Goal: Information Seeking & Learning: Learn about a topic

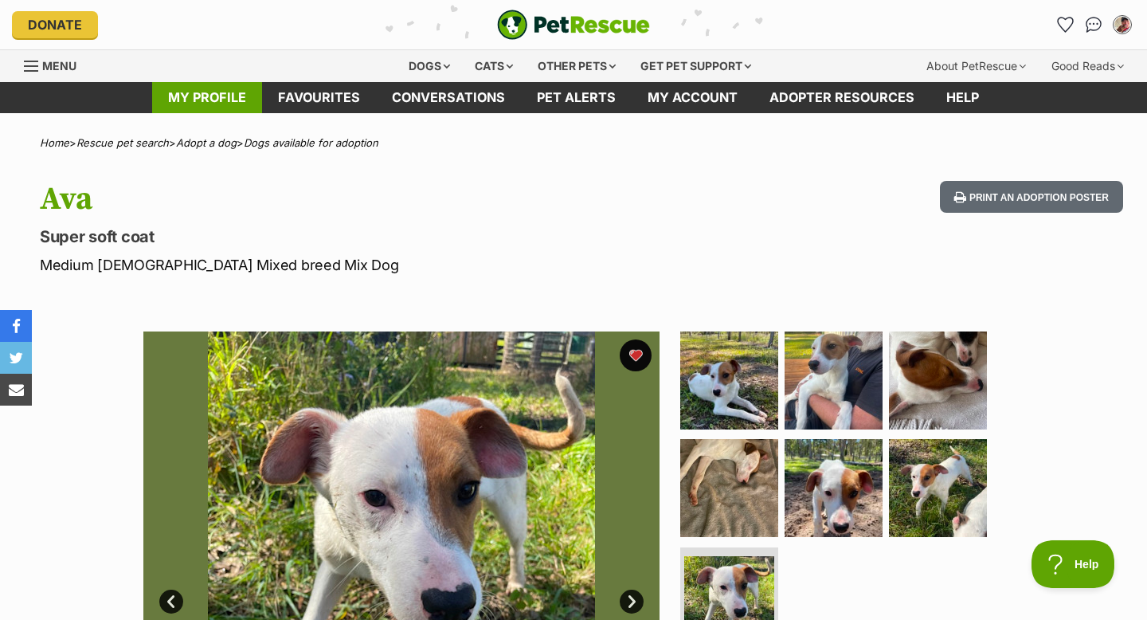
click at [257, 97] on link "My profile" at bounding box center [207, 97] width 110 height 31
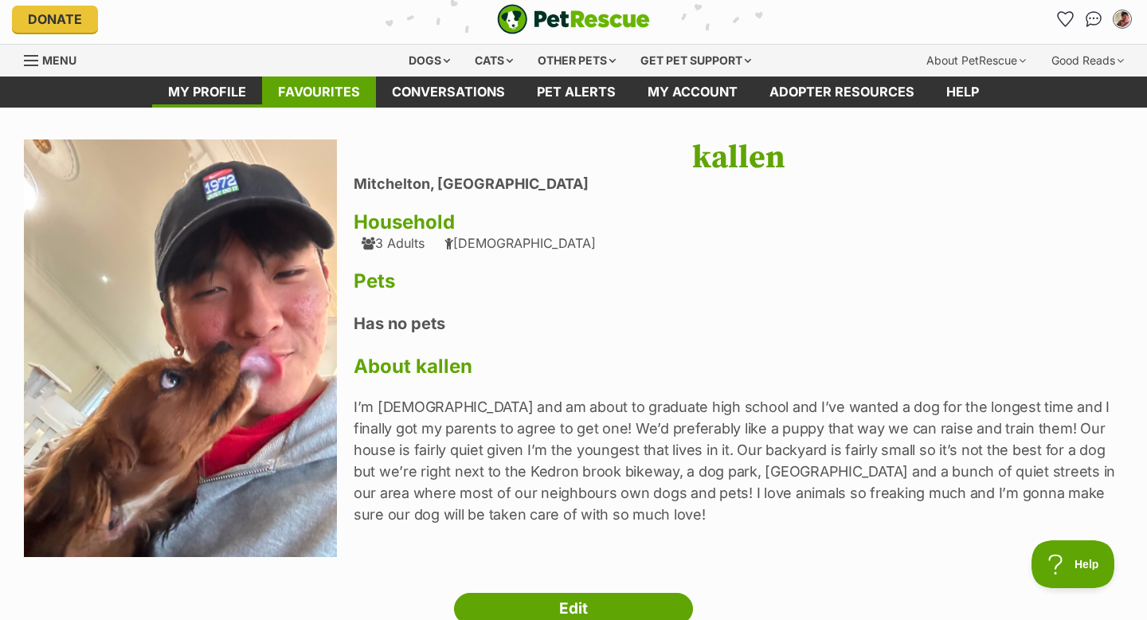
click at [325, 86] on link "Favourites" at bounding box center [319, 91] width 114 height 31
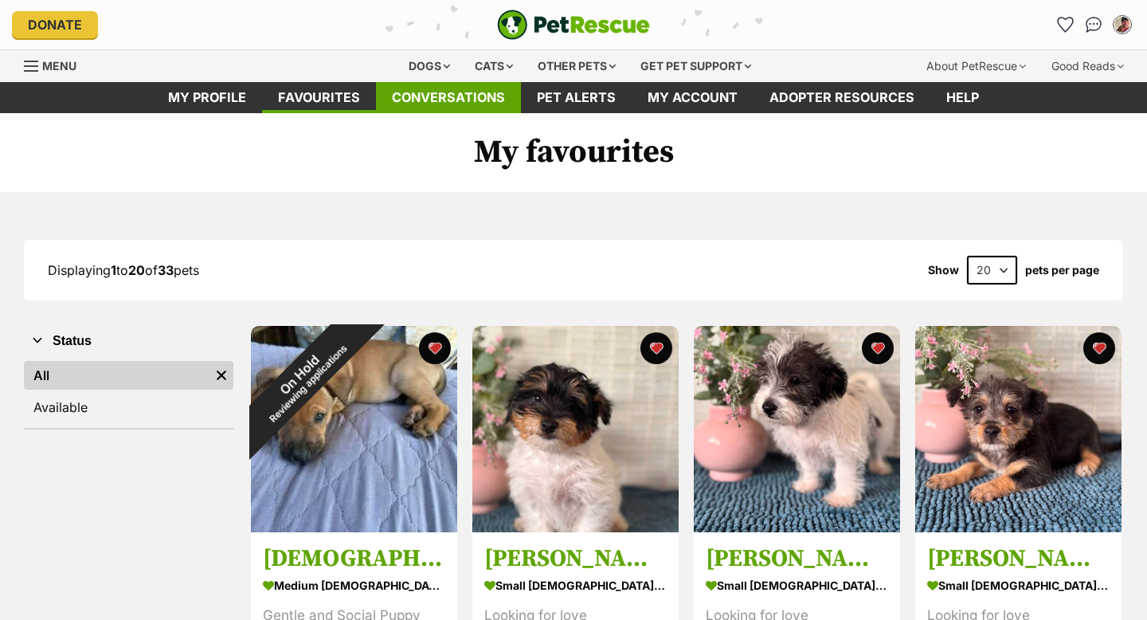
click at [406, 98] on link "Conversations" at bounding box center [448, 97] width 145 height 31
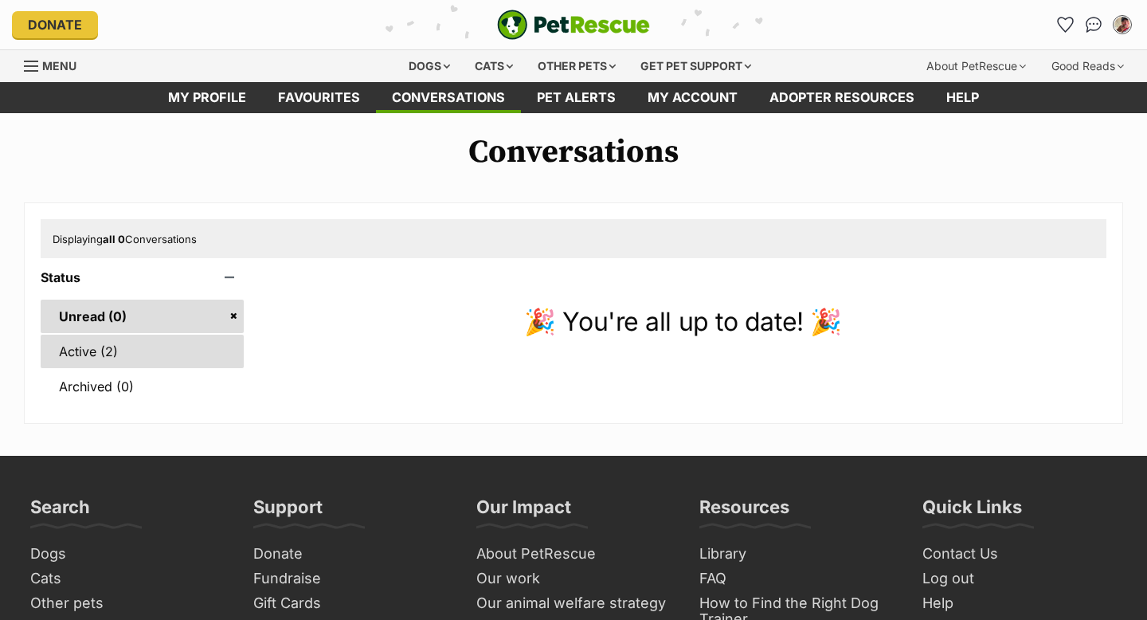
click at [85, 359] on link "Active (2)" at bounding box center [142, 351] width 203 height 33
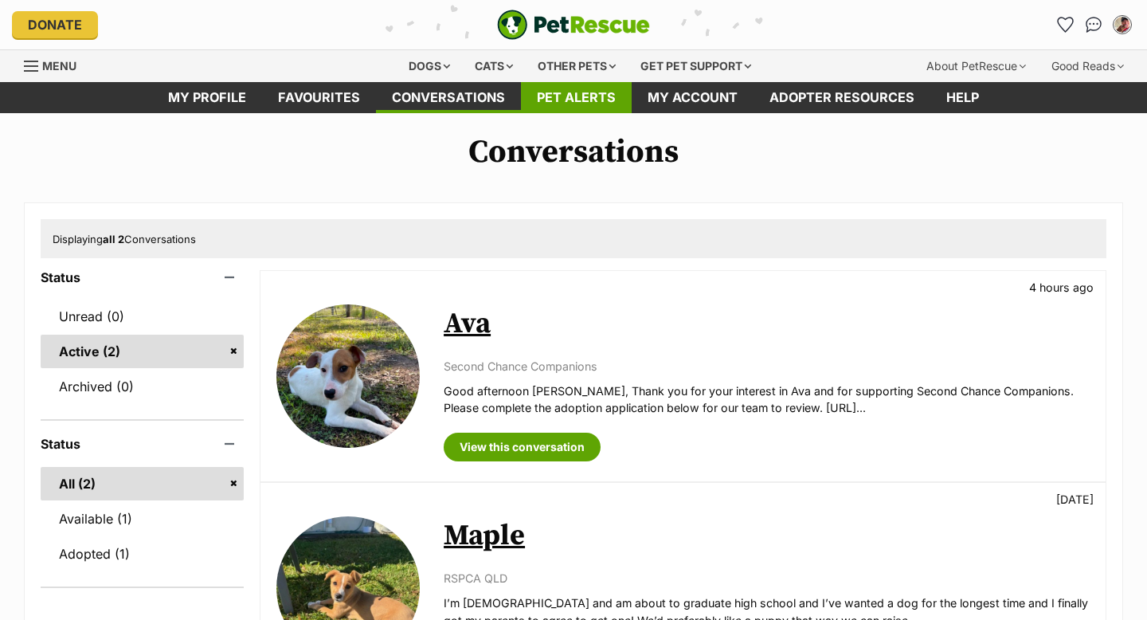
click at [562, 97] on link "Pet alerts" at bounding box center [576, 97] width 111 height 31
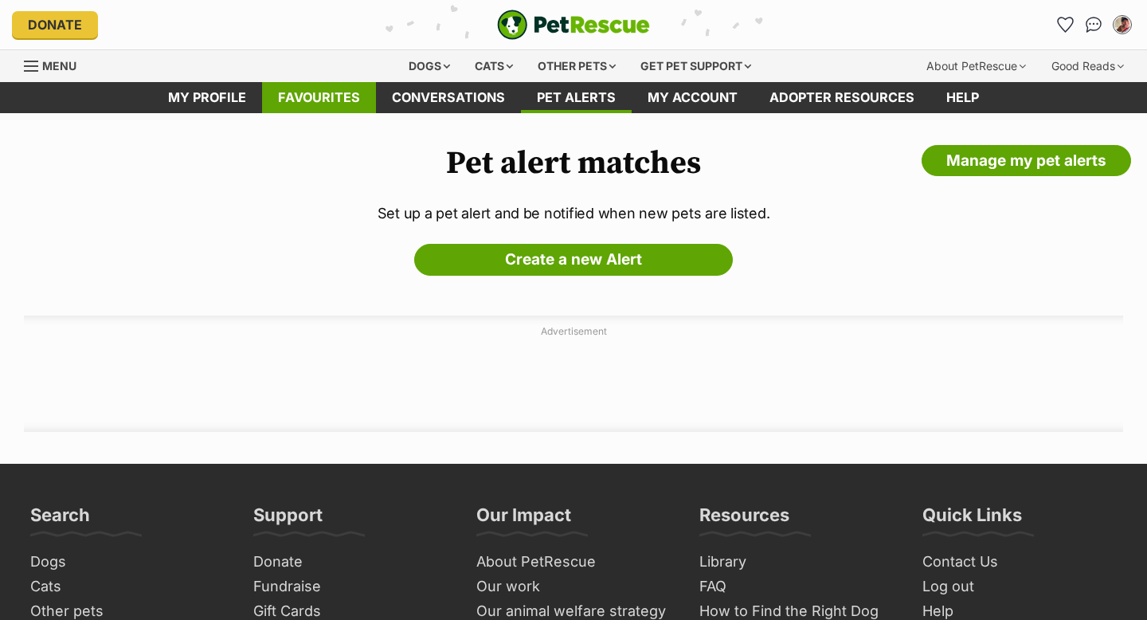
click at [309, 102] on link "Favourites" at bounding box center [319, 97] width 114 height 31
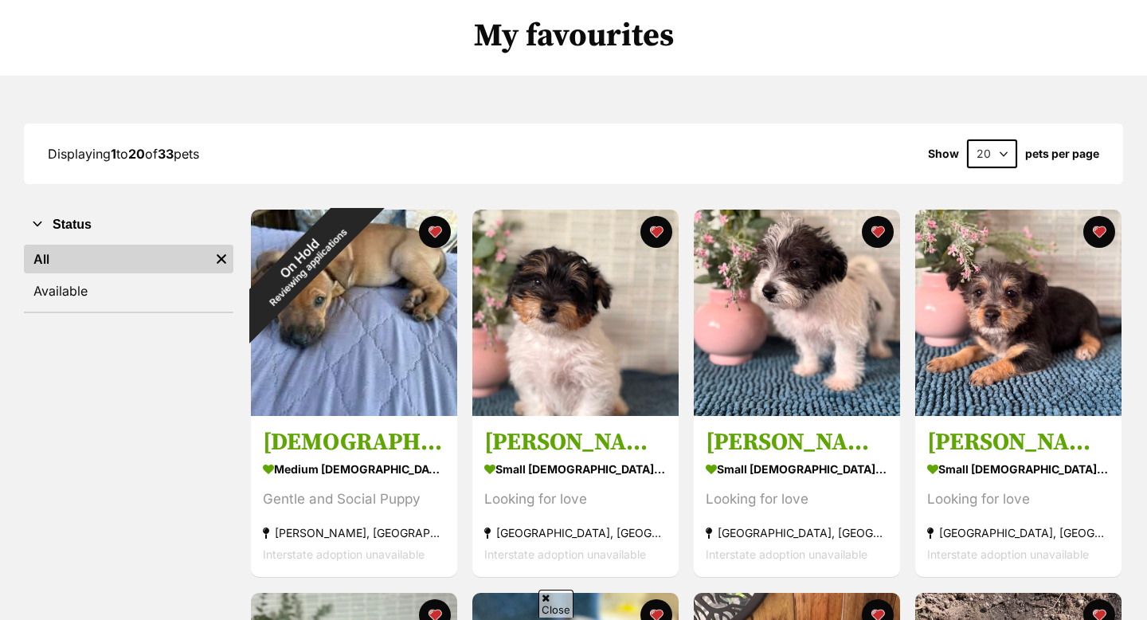
scroll to position [162, 0]
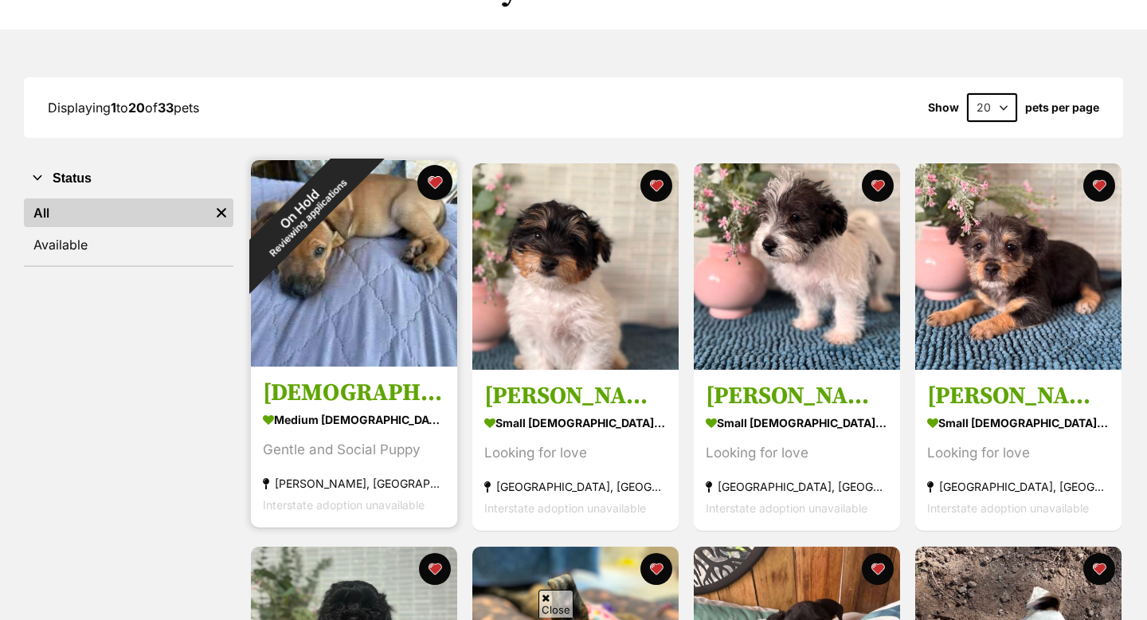
click at [427, 182] on button "favourite" at bounding box center [434, 182] width 35 height 35
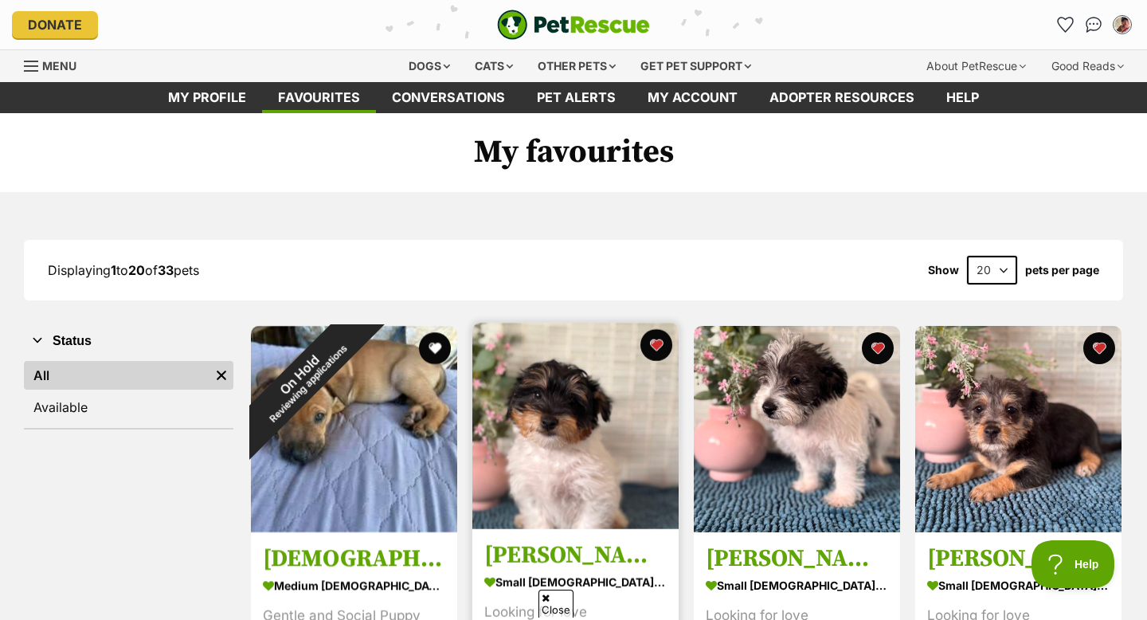
scroll to position [0, 0]
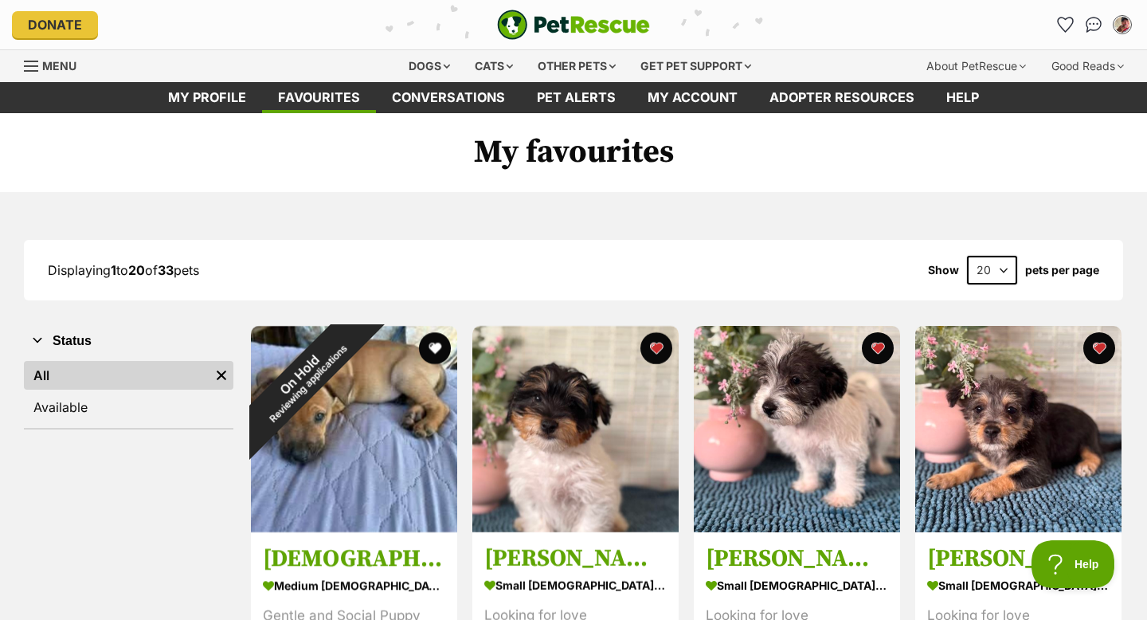
click at [995, 268] on select "20 40 60" at bounding box center [992, 270] width 50 height 29
select select "60"
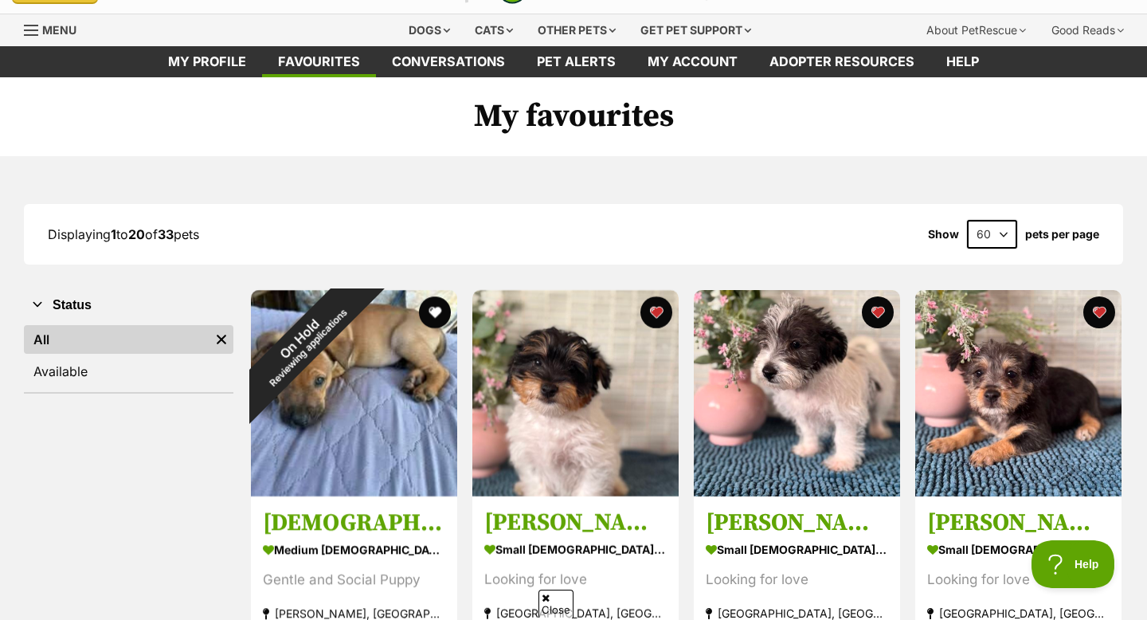
scroll to position [53, 0]
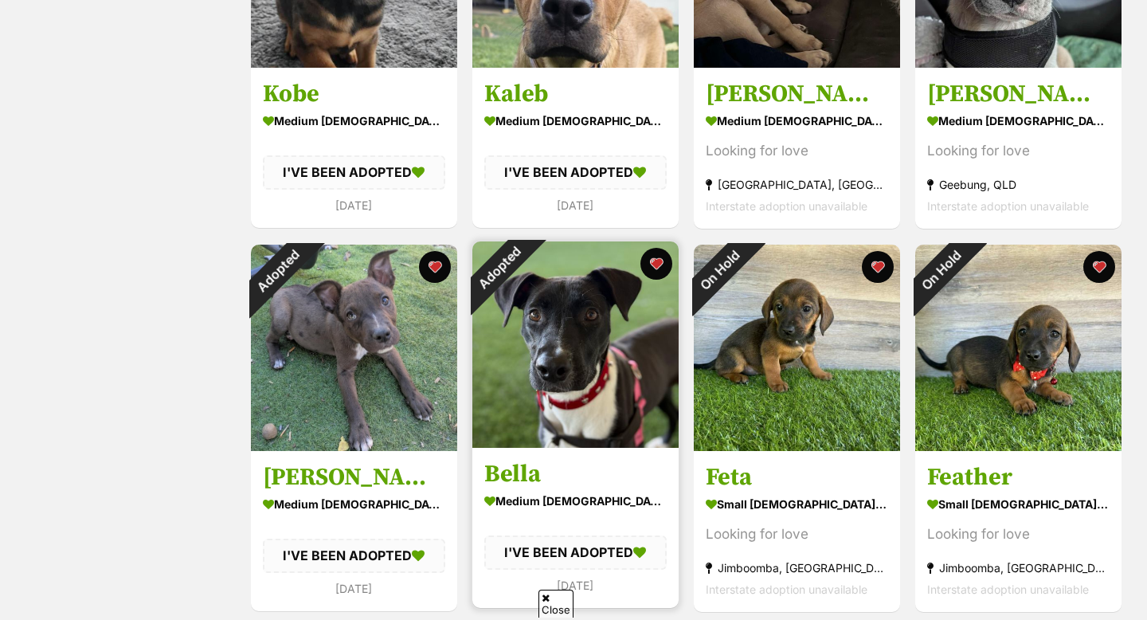
scroll to position [2763, 0]
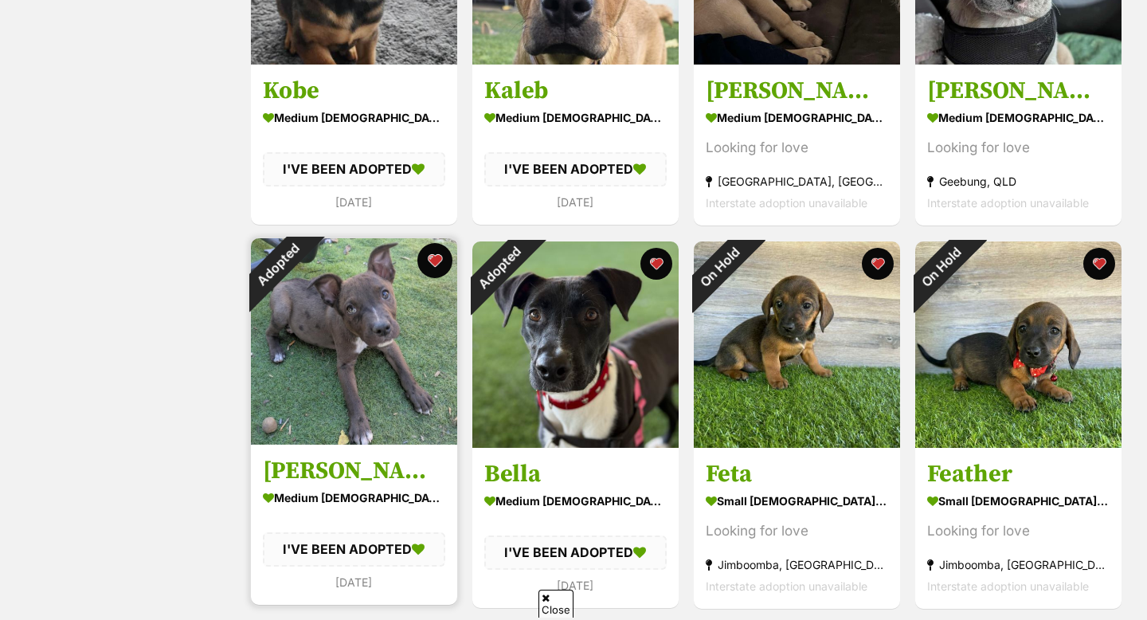
click at [440, 258] on button "favourite" at bounding box center [434, 260] width 35 height 35
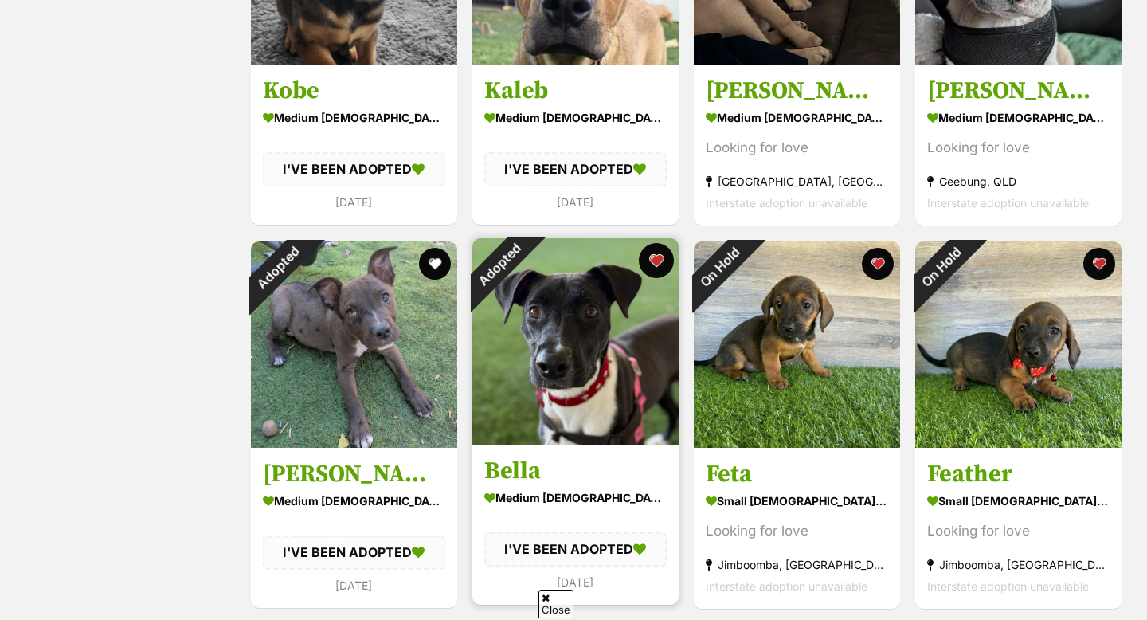
click at [652, 265] on button "favourite" at bounding box center [656, 260] width 35 height 35
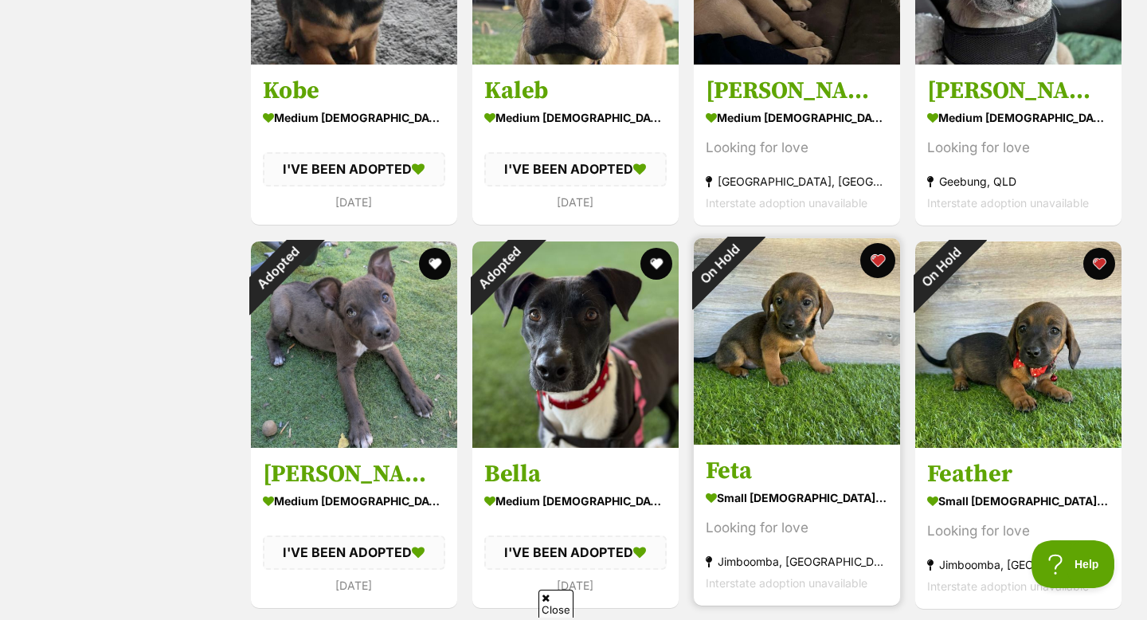
click at [882, 264] on button "favourite" at bounding box center [877, 260] width 35 height 35
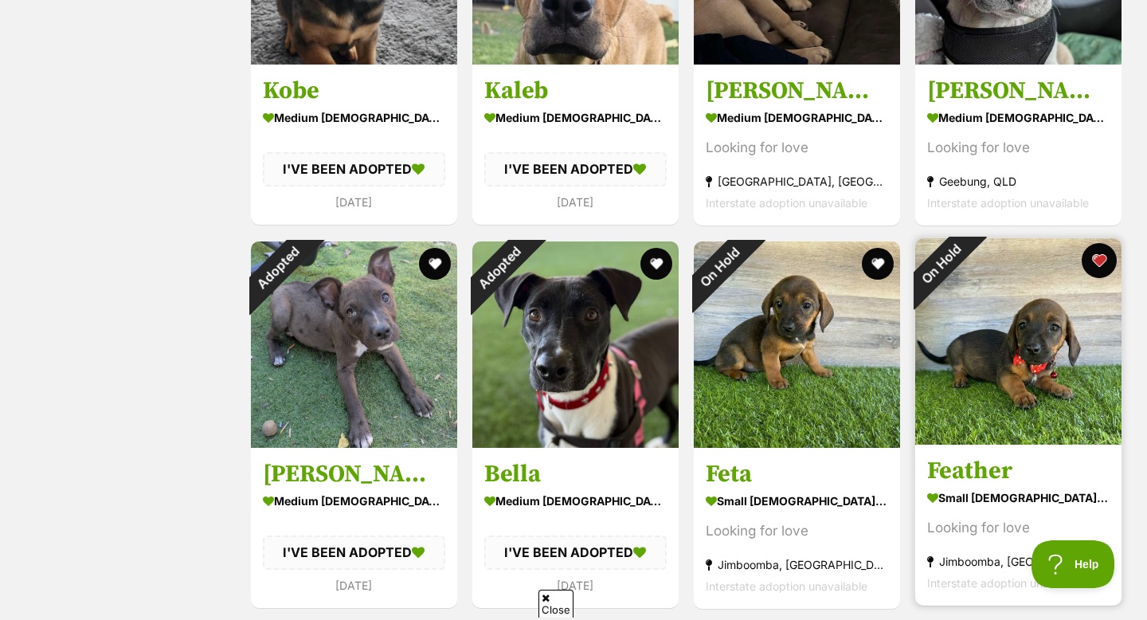
click at [1091, 257] on button "favourite" at bounding box center [1099, 260] width 35 height 35
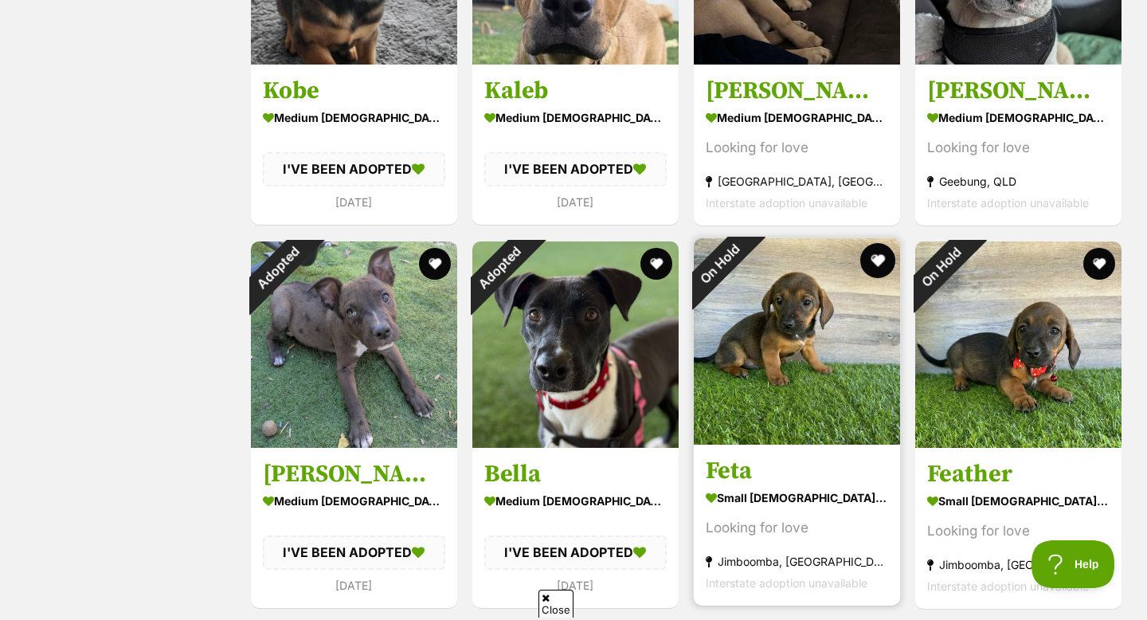
click at [879, 265] on button "favourite" at bounding box center [877, 260] width 35 height 35
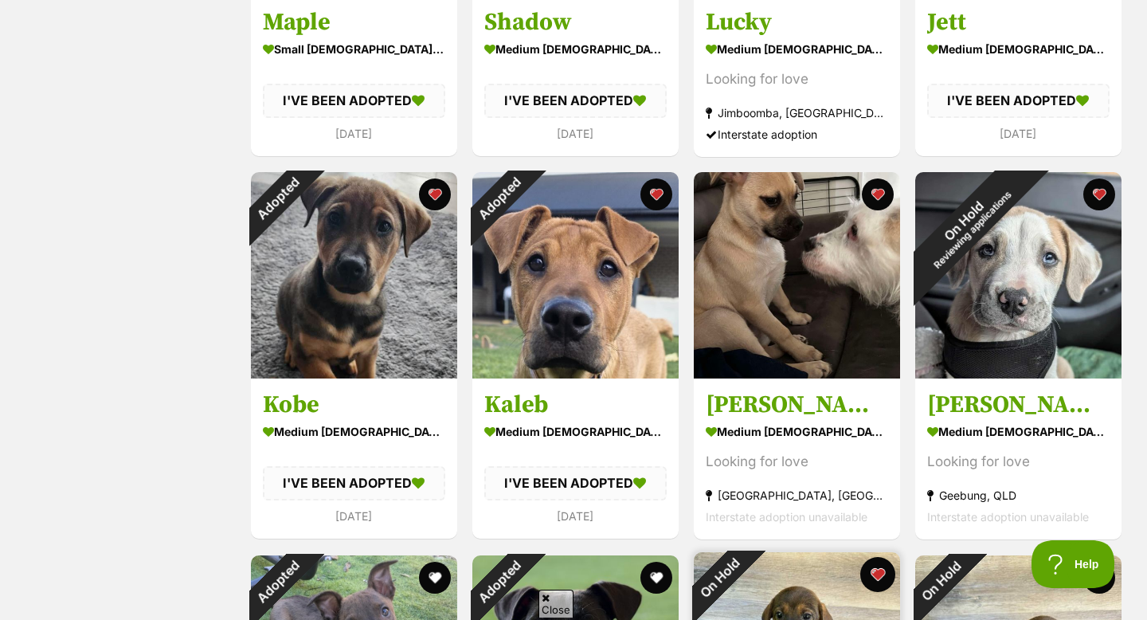
scroll to position [2453, 0]
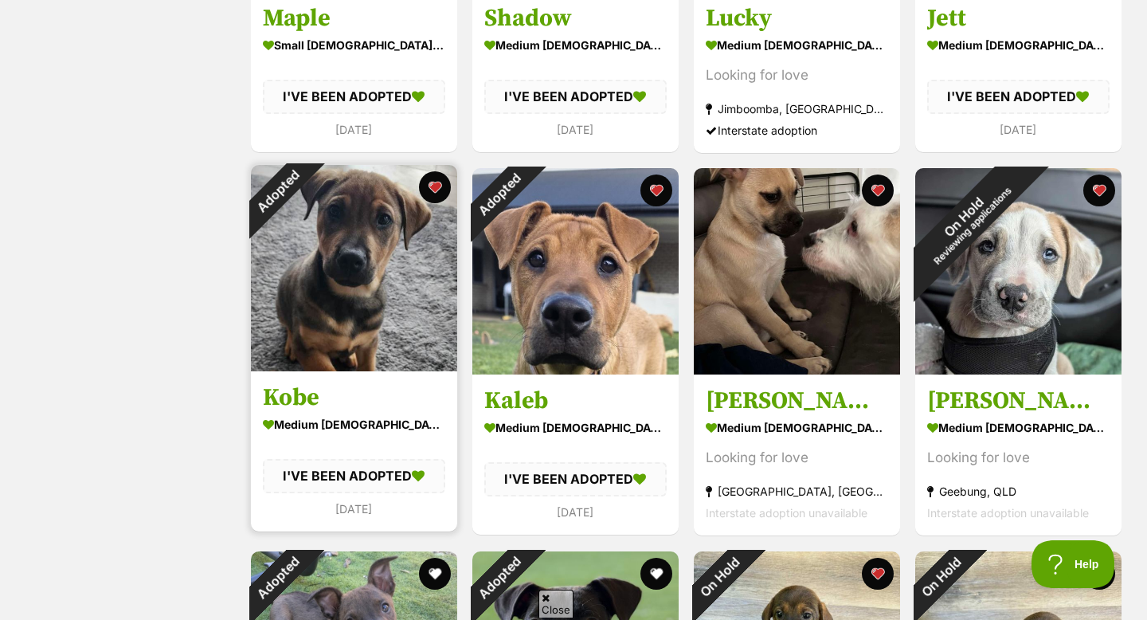
click at [454, 186] on img at bounding box center [354, 268] width 206 height 206
click at [435, 181] on button "favourite" at bounding box center [434, 187] width 35 height 35
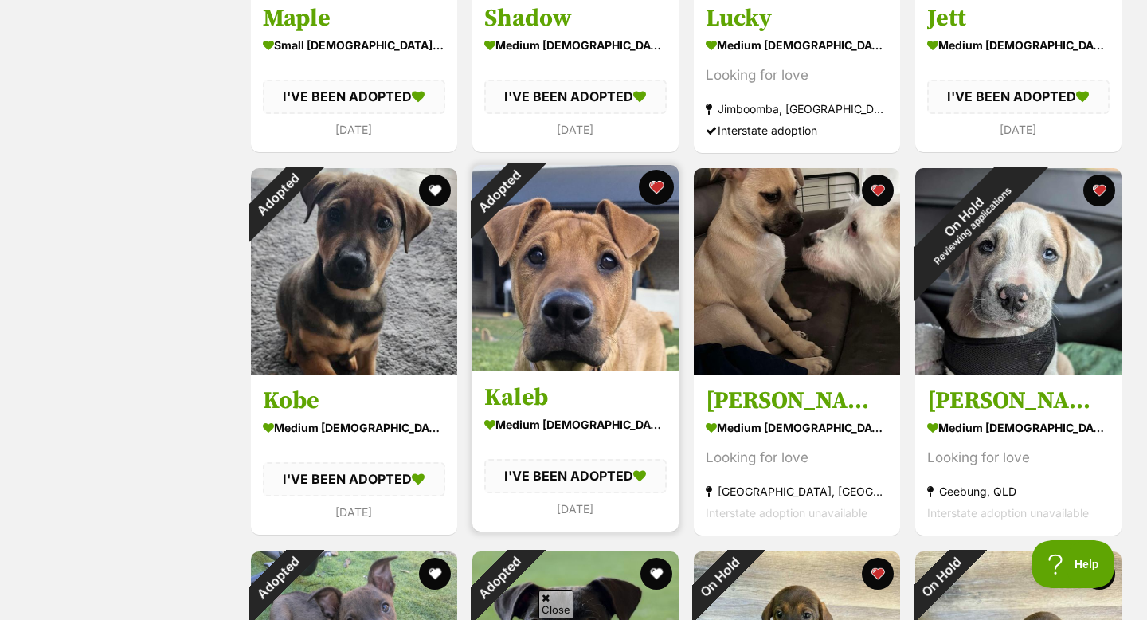
click at [657, 185] on button "favourite" at bounding box center [656, 187] width 35 height 35
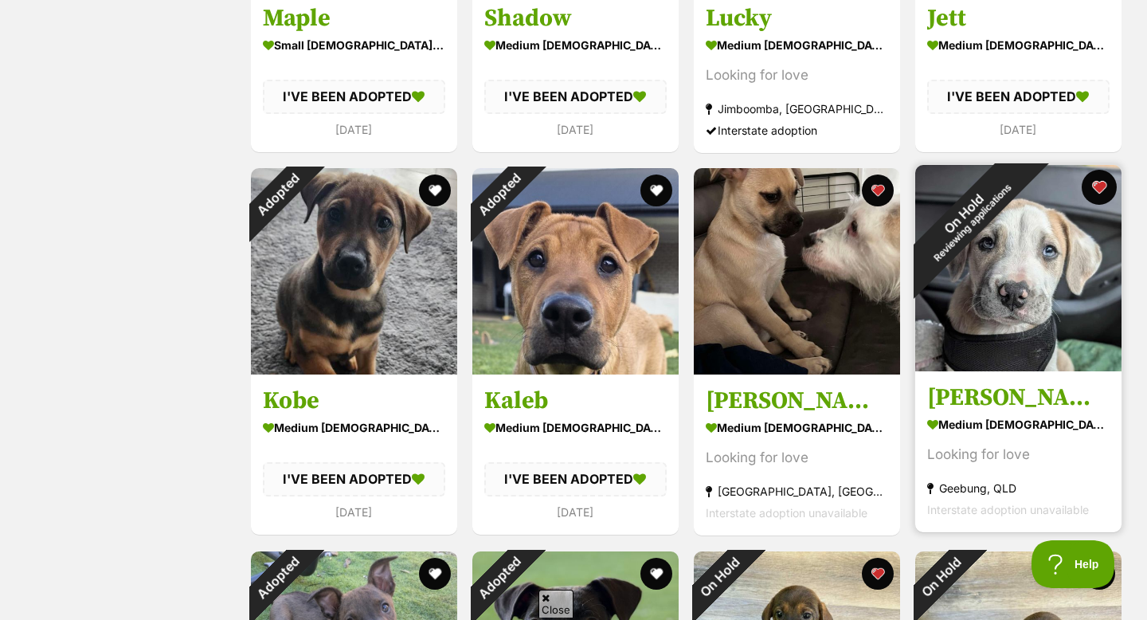
click at [1097, 182] on button "favourite" at bounding box center [1099, 187] width 35 height 35
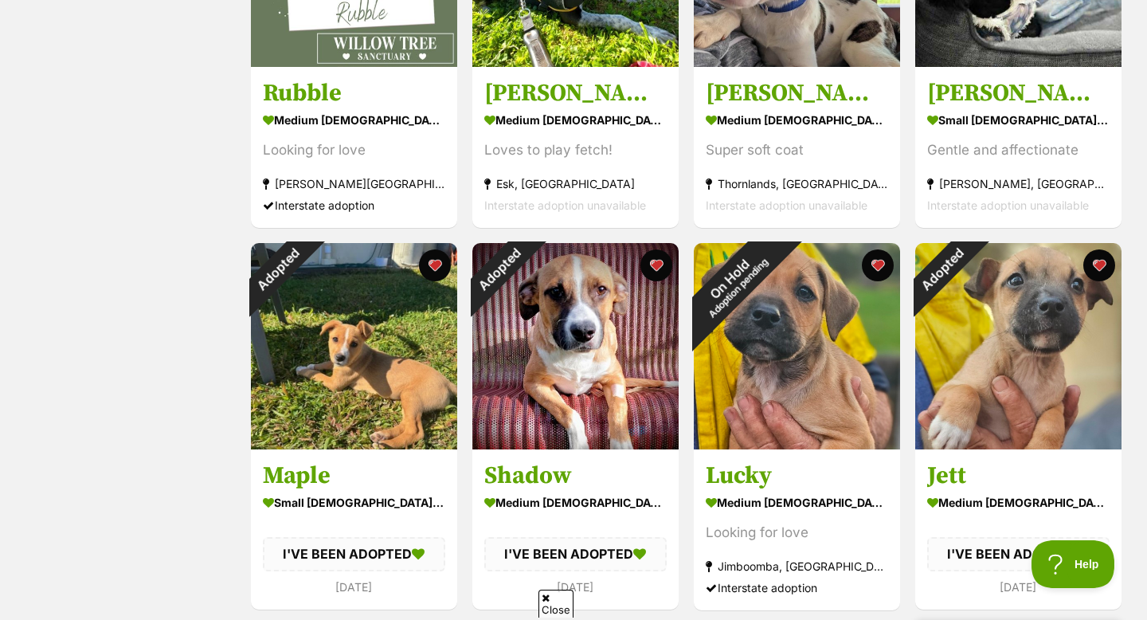
scroll to position [2053, 0]
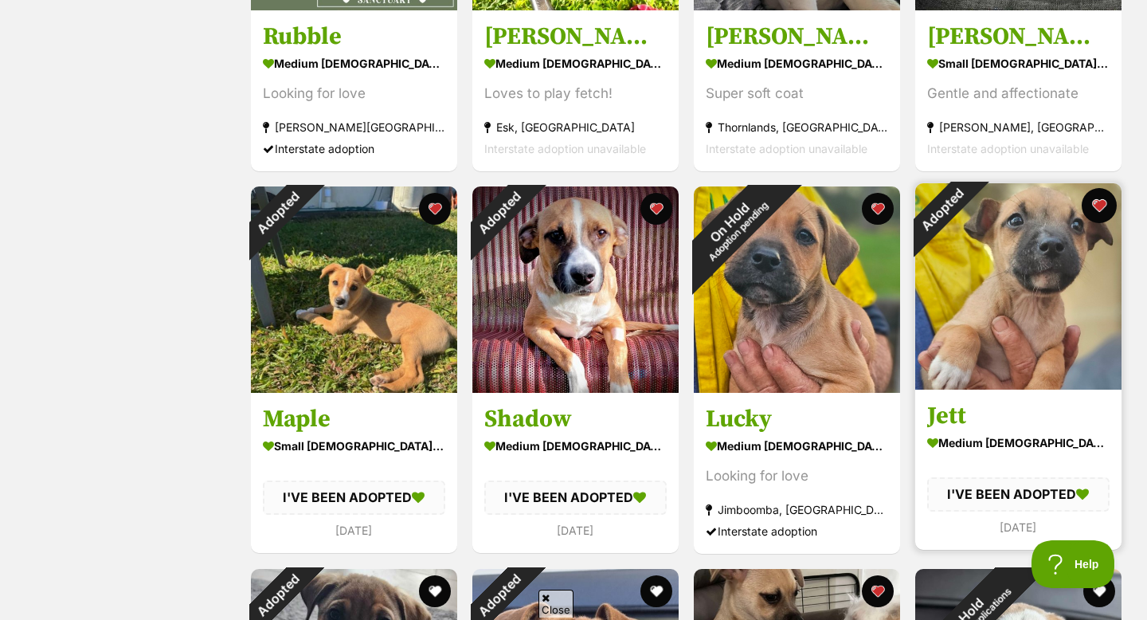
click at [1104, 206] on button "favourite" at bounding box center [1099, 205] width 35 height 35
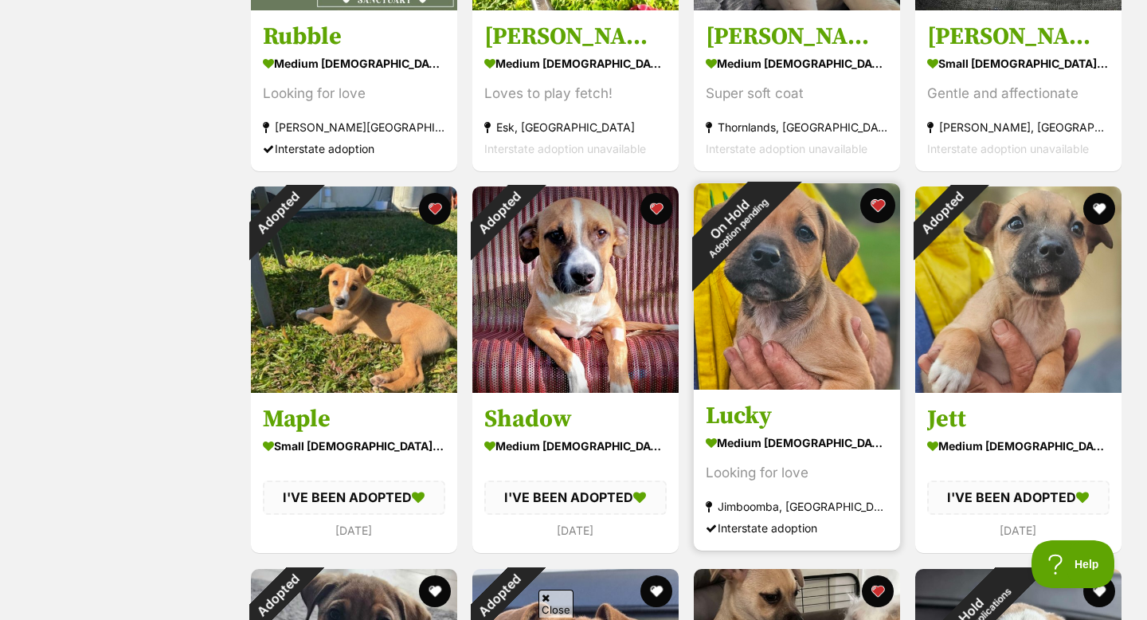
click at [874, 208] on button "favourite" at bounding box center [877, 205] width 35 height 35
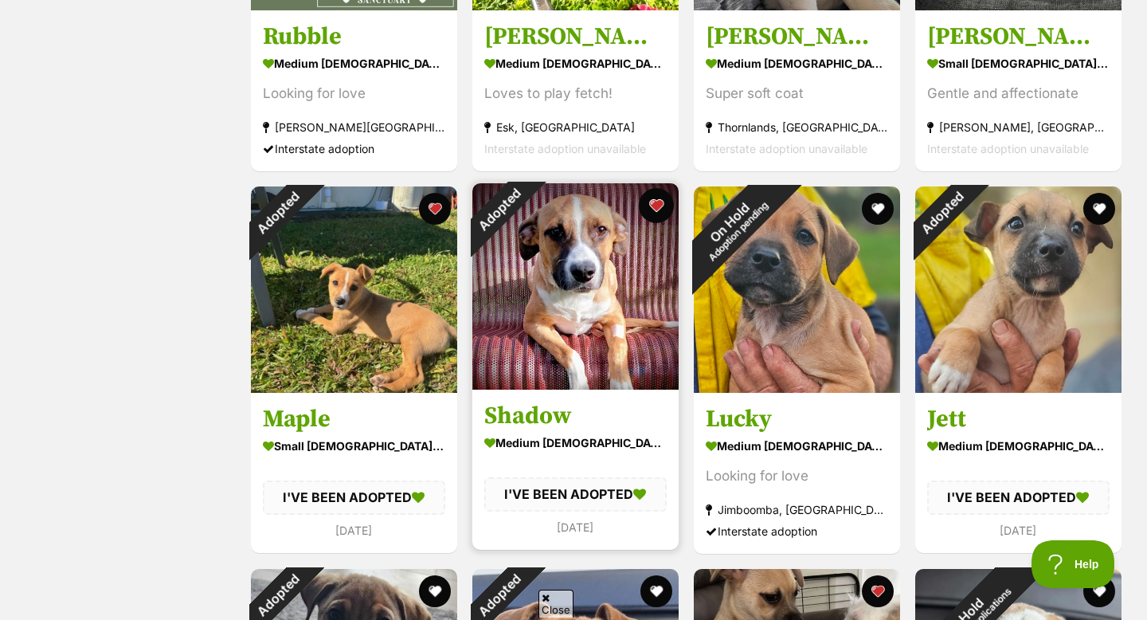
click at [651, 201] on button "favourite" at bounding box center [656, 205] width 35 height 35
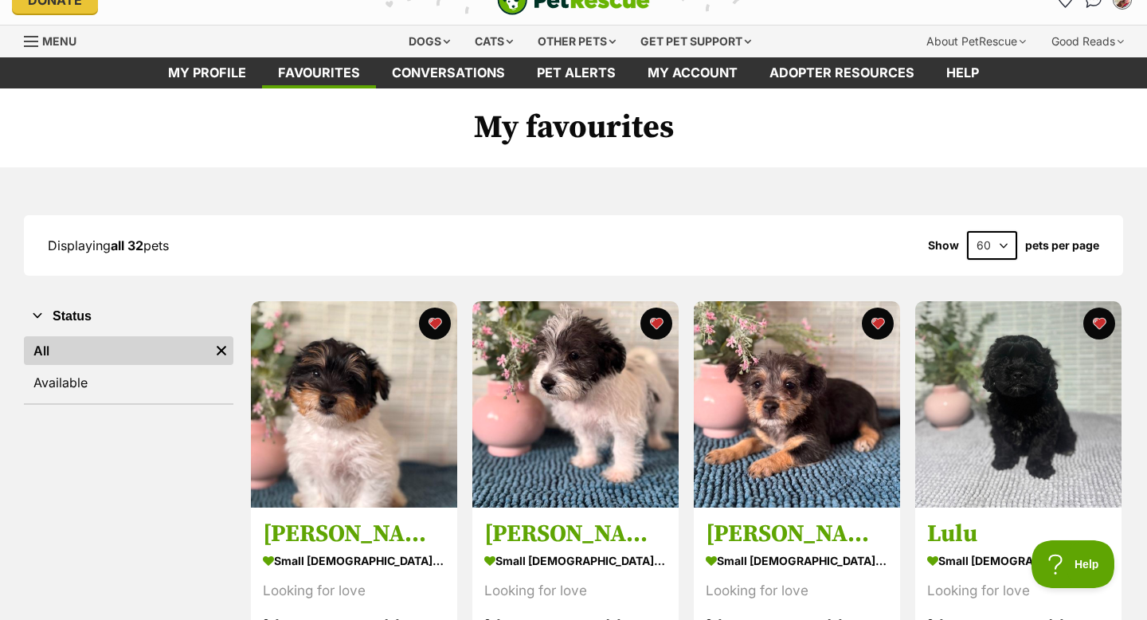
scroll to position [0, 0]
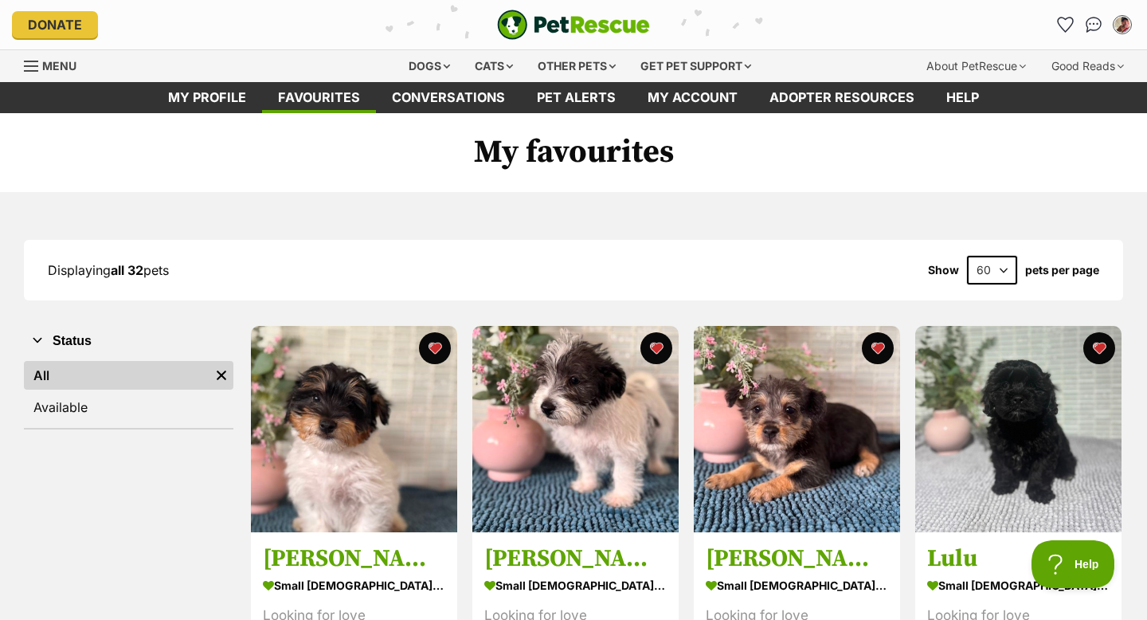
click at [971, 273] on select "20 40 60" at bounding box center [992, 270] width 50 height 29
select select "40"
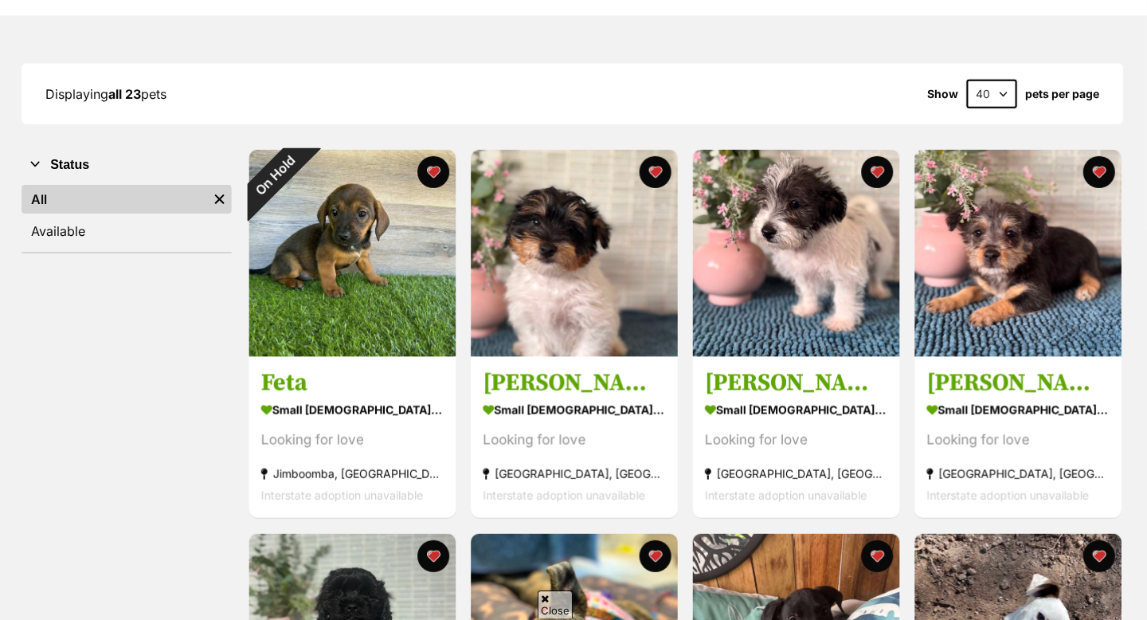
scroll to position [176, 0]
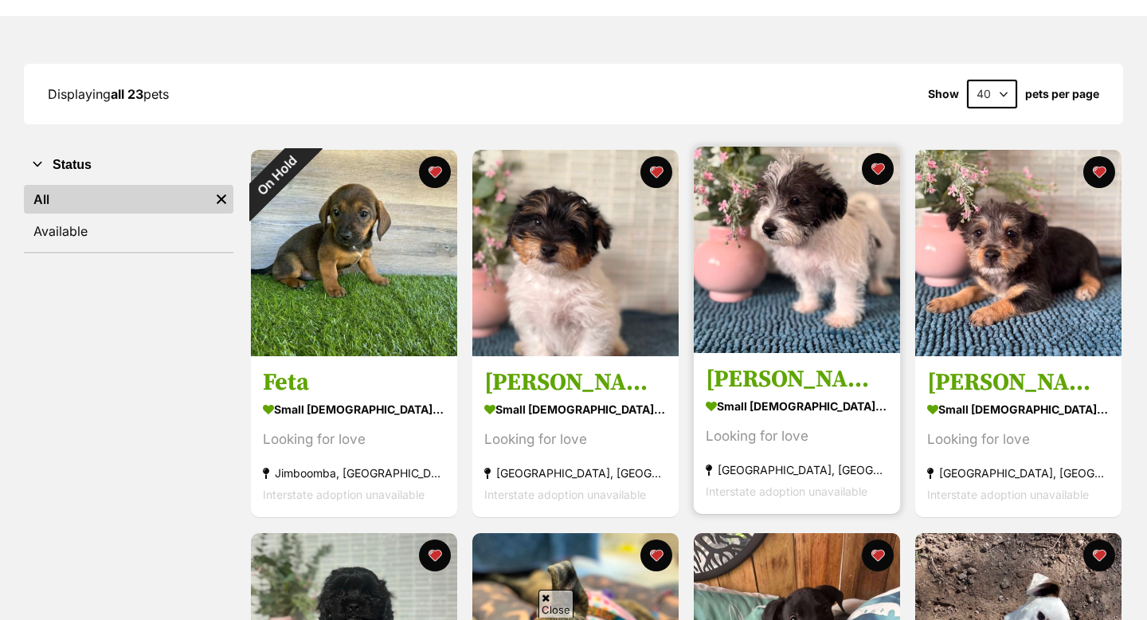
click at [883, 222] on img at bounding box center [797, 250] width 206 height 206
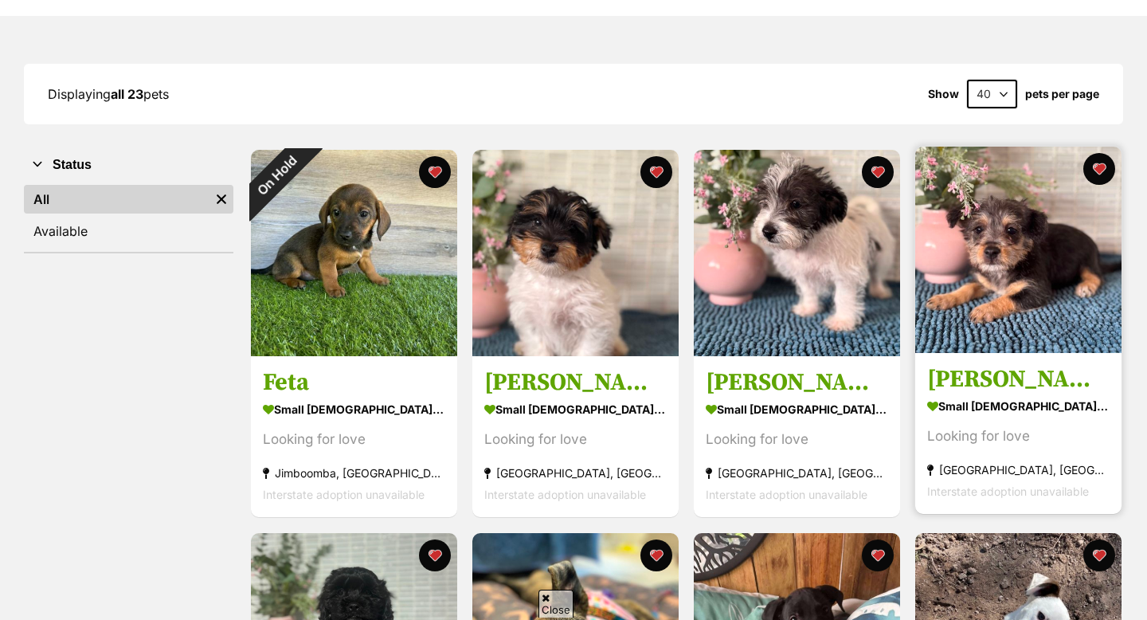
click at [1044, 393] on h3 "Marvin" at bounding box center [1018, 380] width 182 height 30
click at [1103, 171] on button "favourite" at bounding box center [1099, 168] width 35 height 35
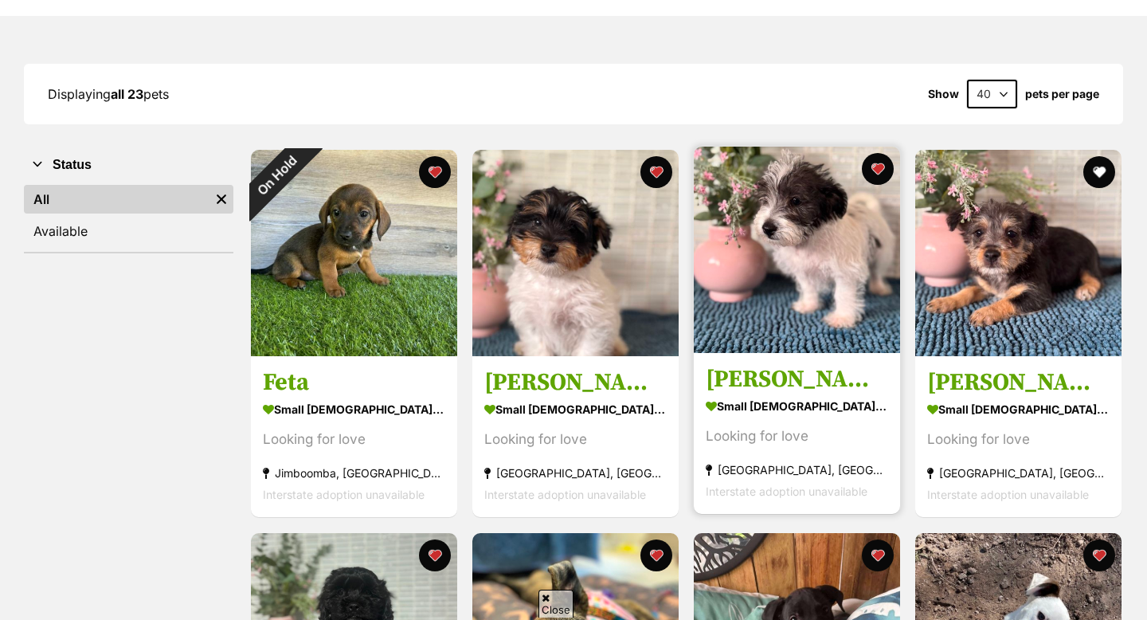
click at [746, 266] on img at bounding box center [797, 250] width 206 height 206
click at [867, 175] on button "favourite" at bounding box center [877, 168] width 35 height 35
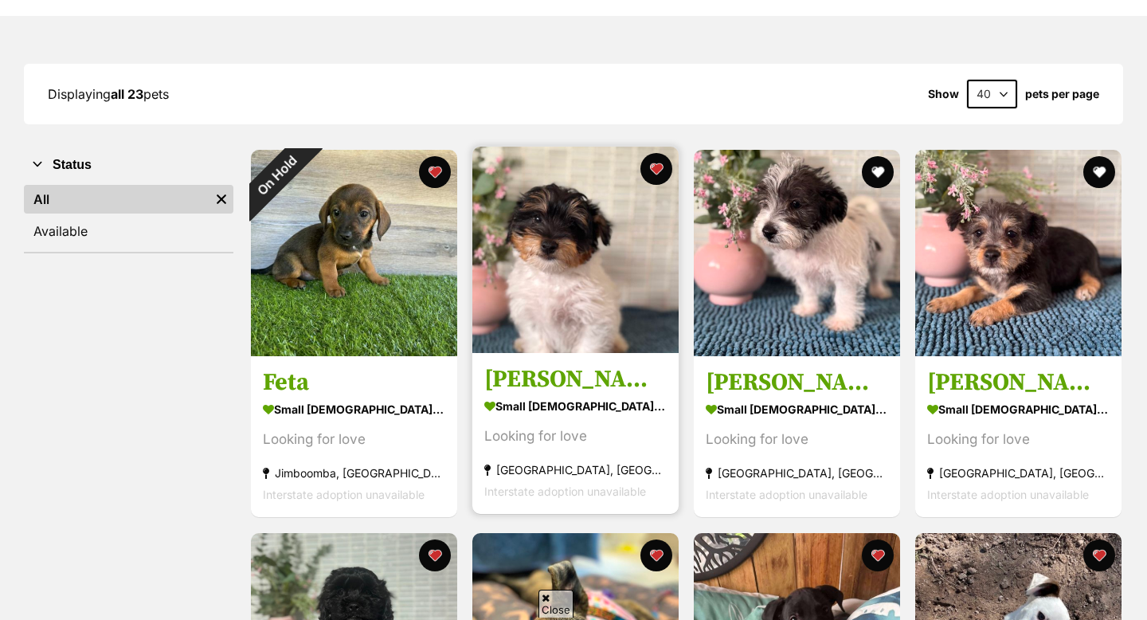
click at [654, 214] on img at bounding box center [575, 250] width 206 height 206
click at [661, 176] on button "favourite" at bounding box center [656, 168] width 35 height 35
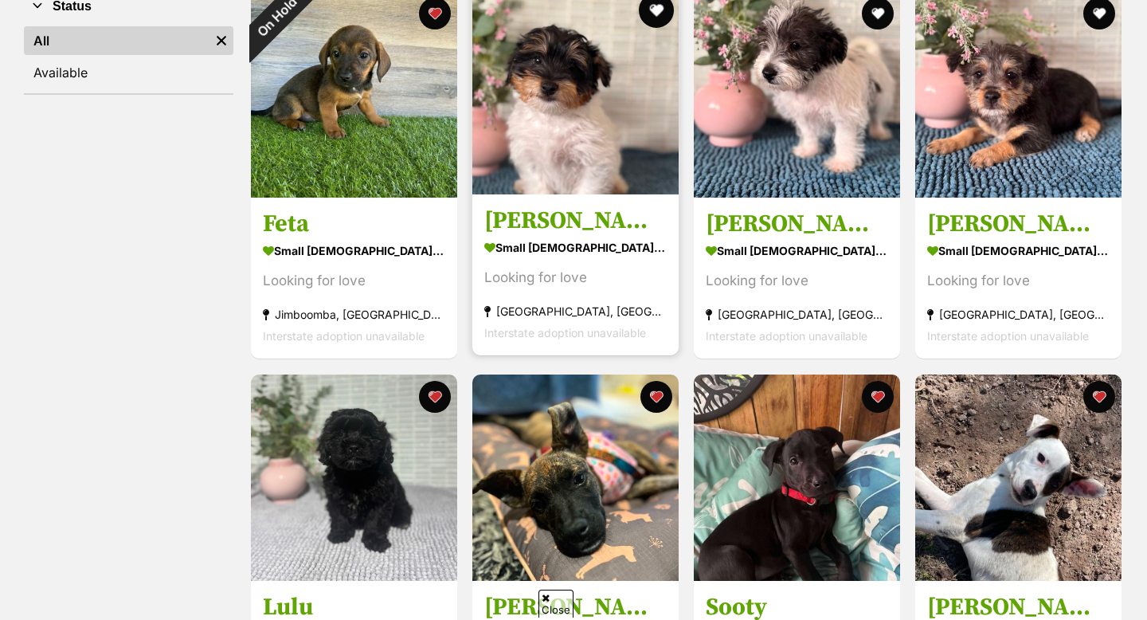
scroll to position [448, 0]
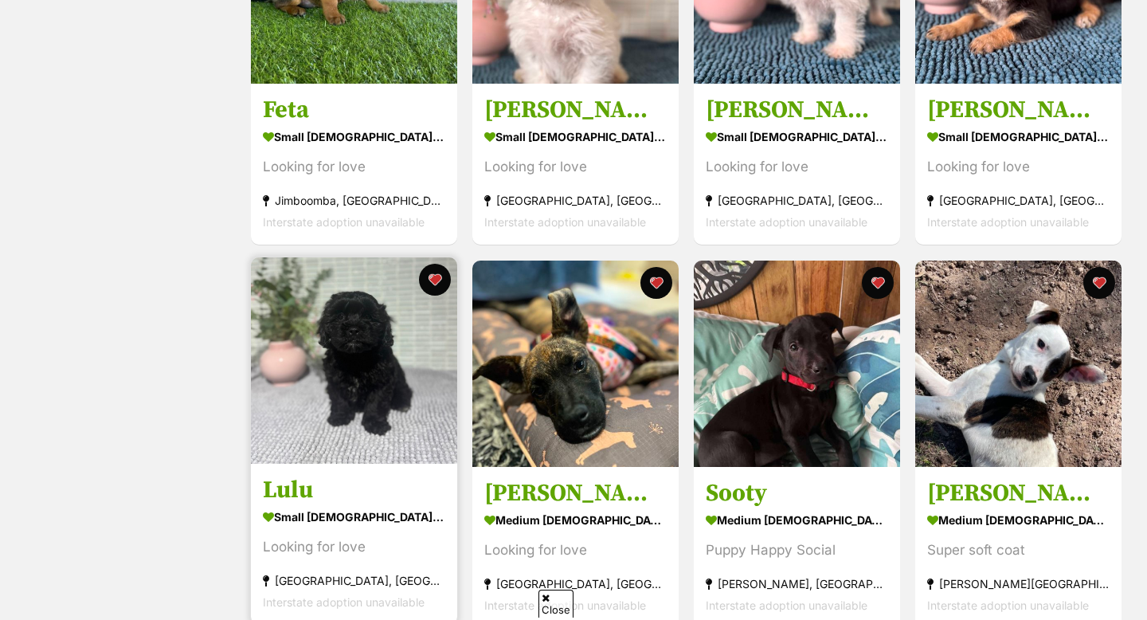
click at [292, 367] on img at bounding box center [354, 360] width 206 height 206
click at [434, 275] on button "favourite" at bounding box center [434, 279] width 35 height 35
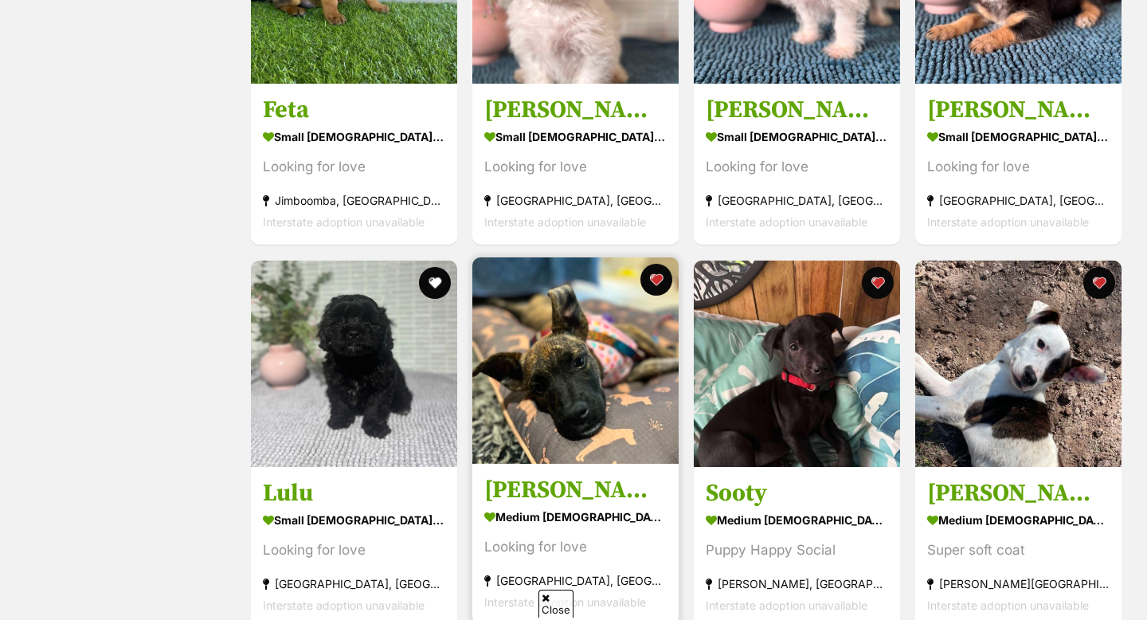
click at [560, 335] on img at bounding box center [575, 360] width 206 height 206
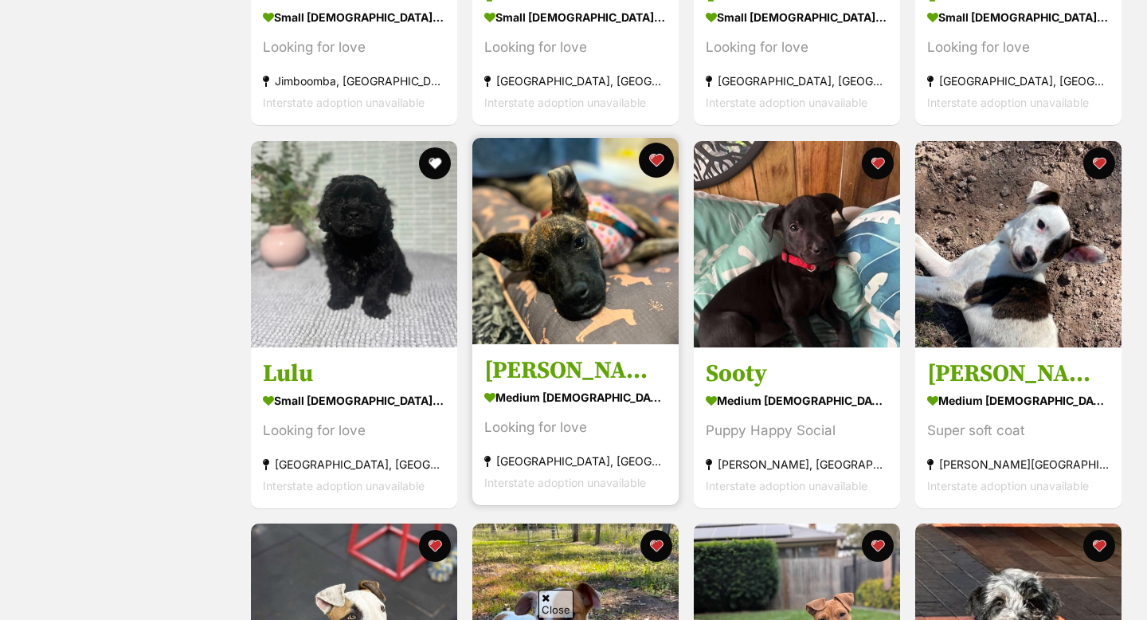
scroll to position [586, 0]
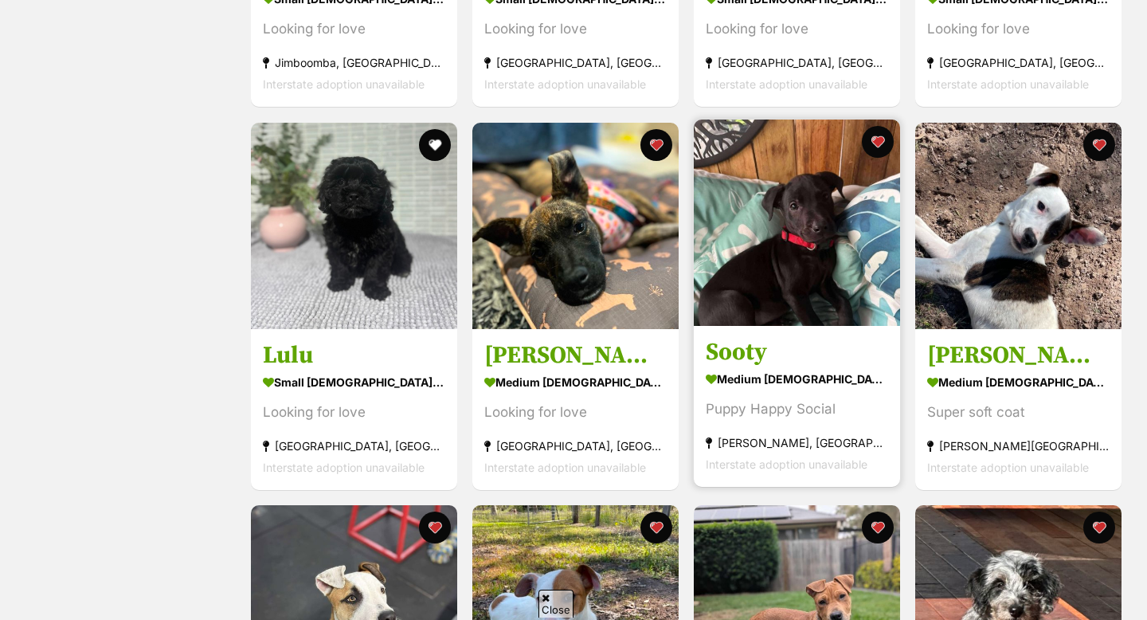
click at [812, 273] on img at bounding box center [797, 222] width 206 height 206
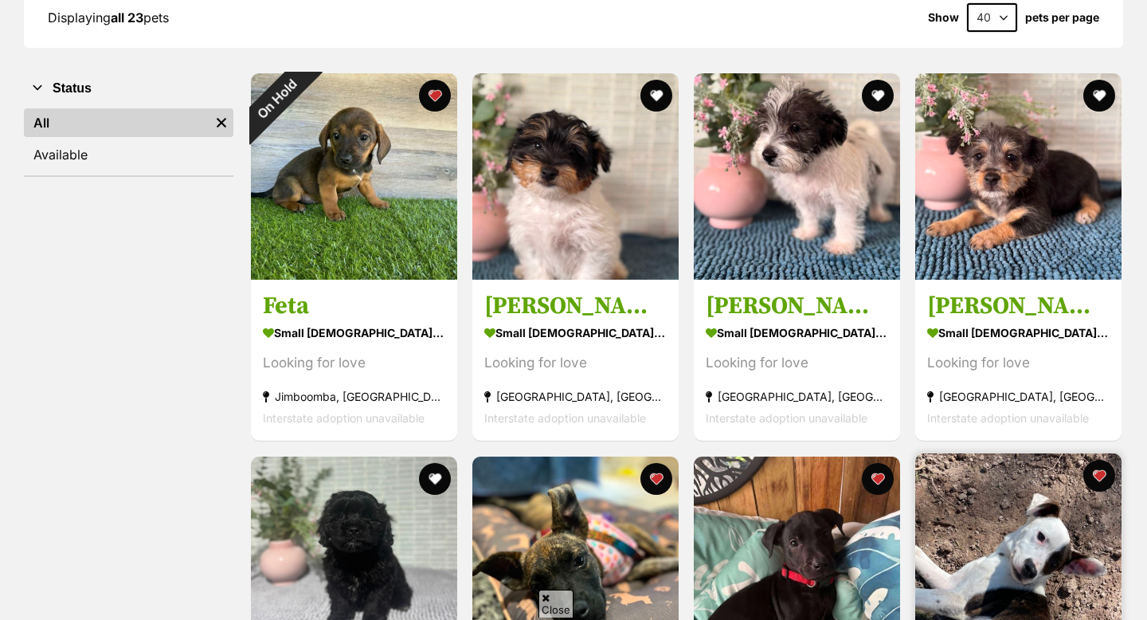
scroll to position [225, 0]
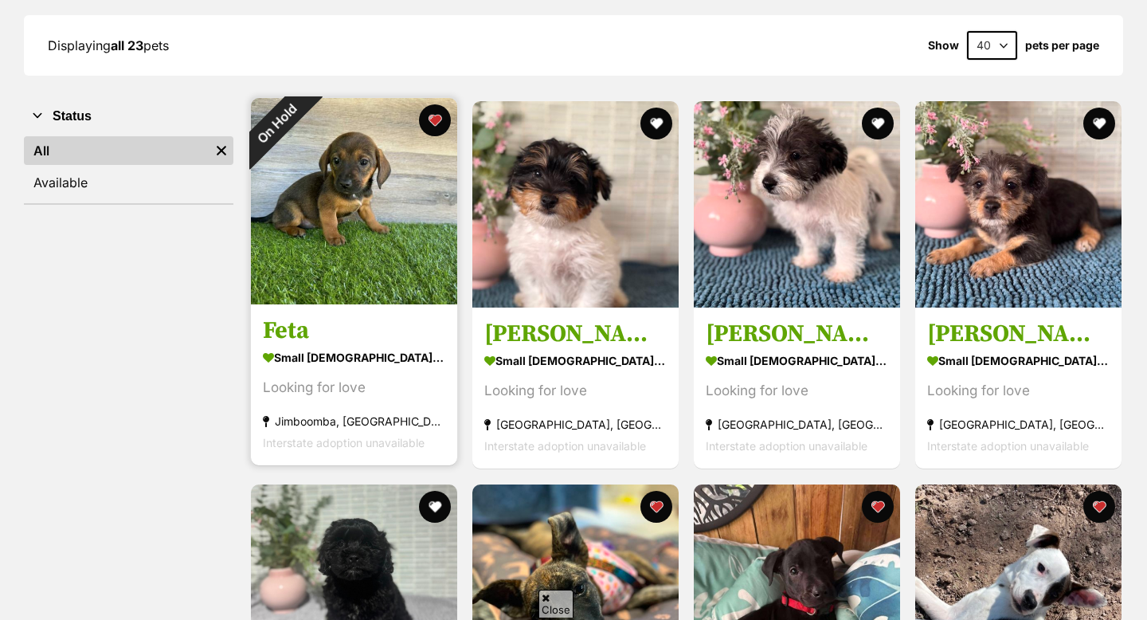
click at [354, 250] on img at bounding box center [354, 201] width 206 height 206
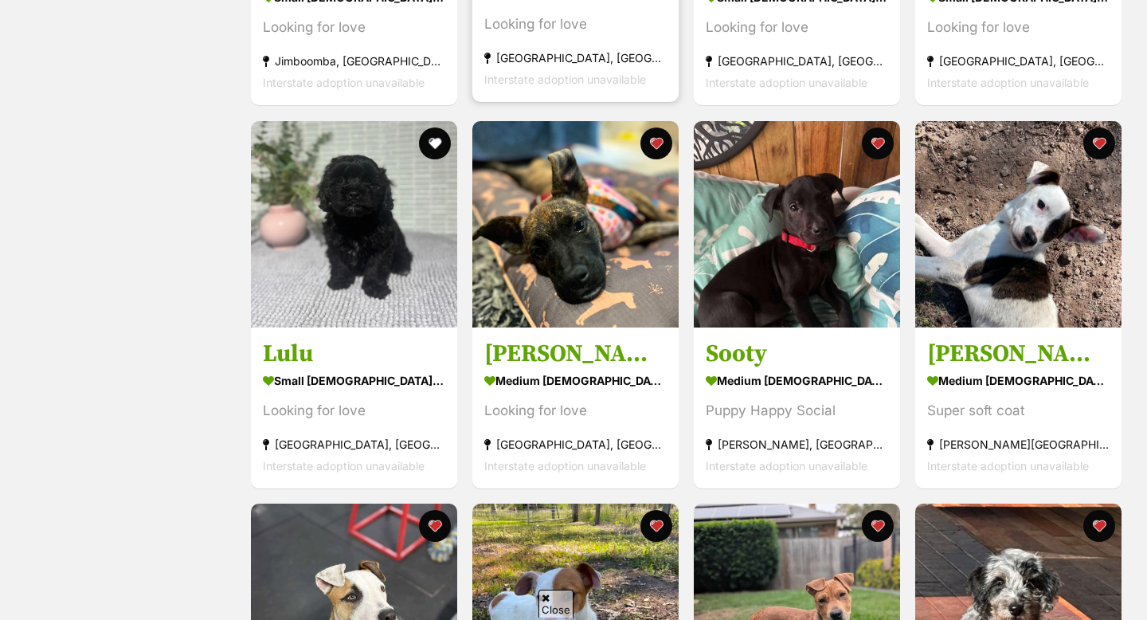
scroll to position [589, 0]
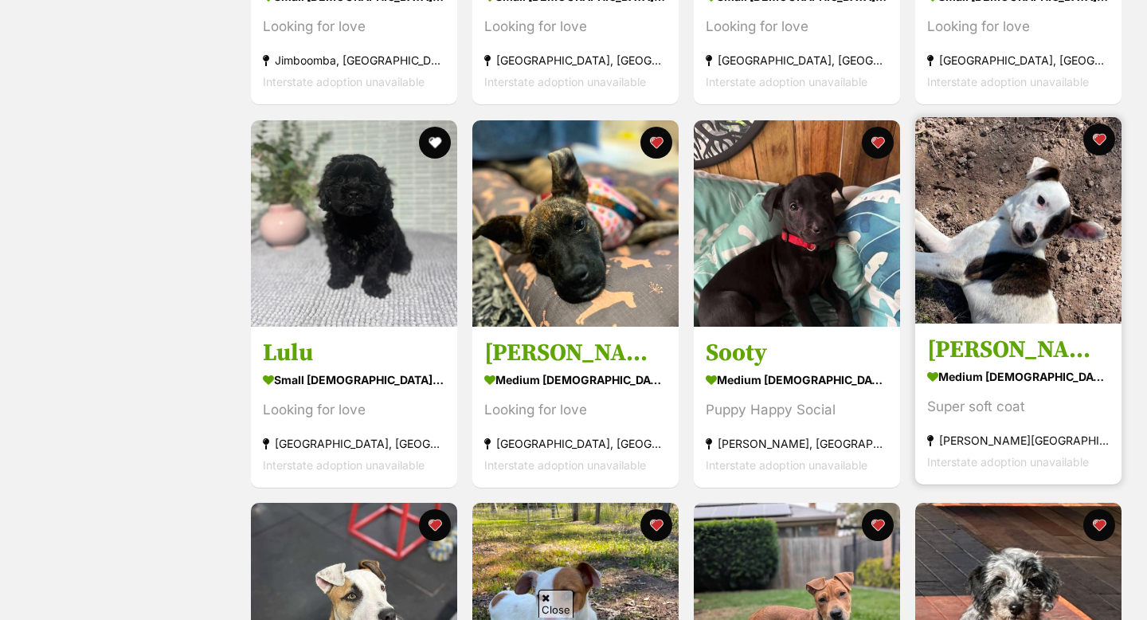
click at [977, 229] on img at bounding box center [1018, 220] width 206 height 206
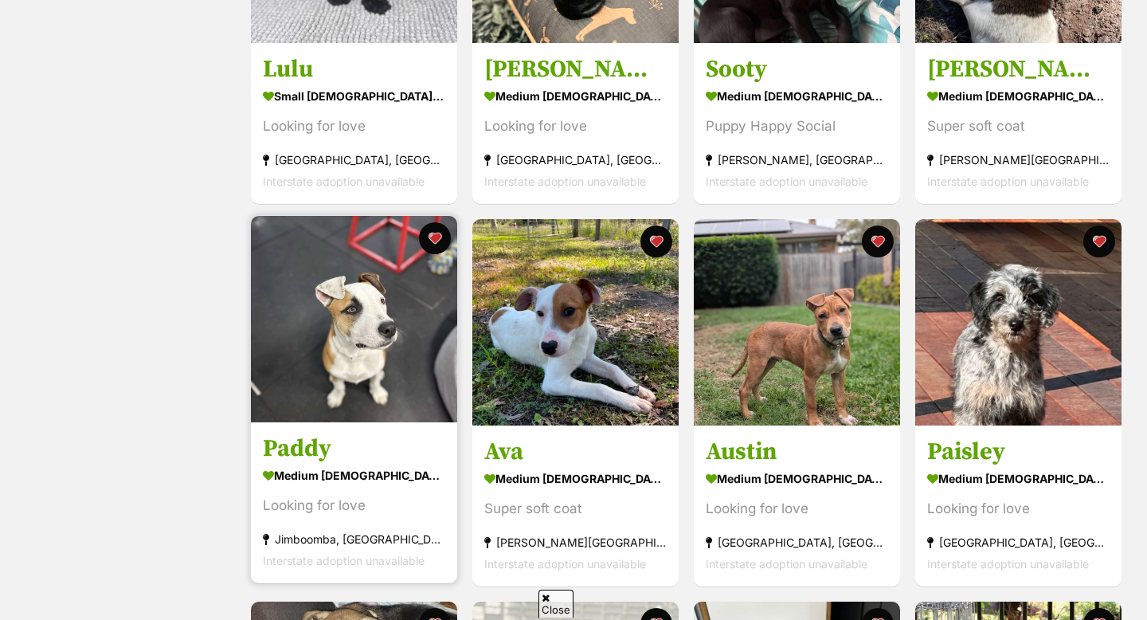
scroll to position [875, 0]
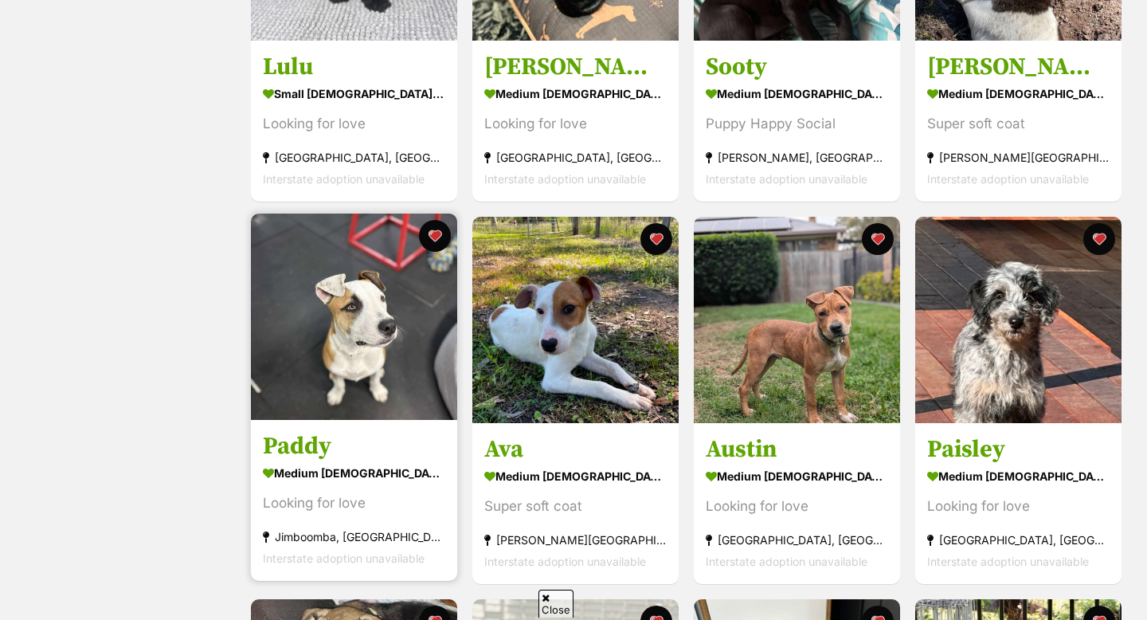
click at [369, 346] on img at bounding box center [354, 316] width 206 height 206
click at [442, 235] on button "favourite" at bounding box center [434, 235] width 35 height 35
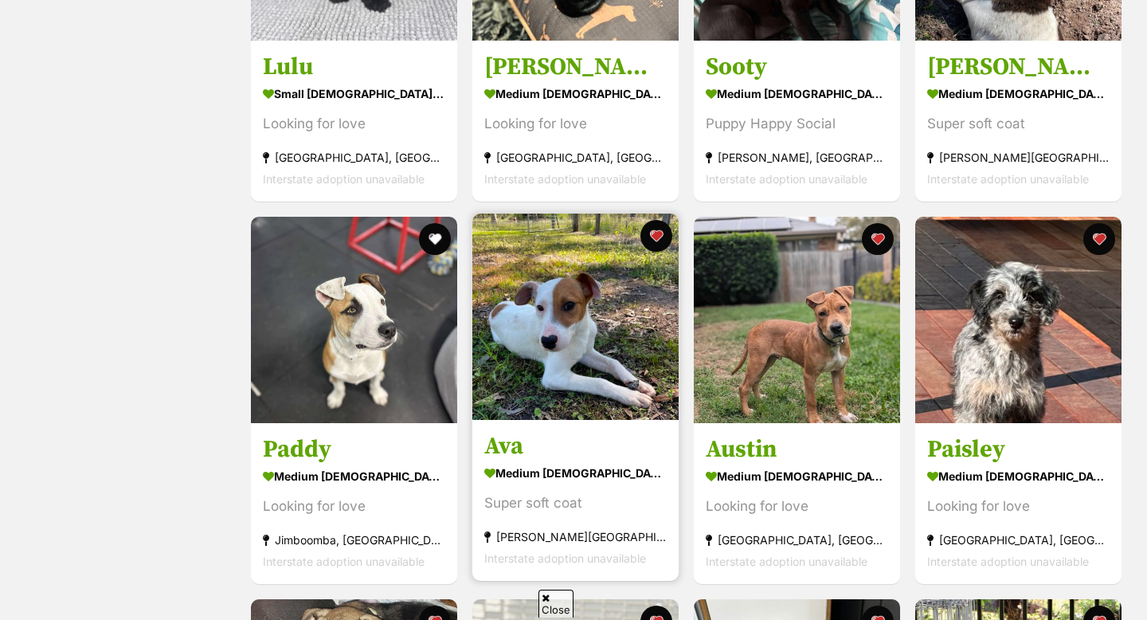
click at [592, 336] on img at bounding box center [575, 316] width 206 height 206
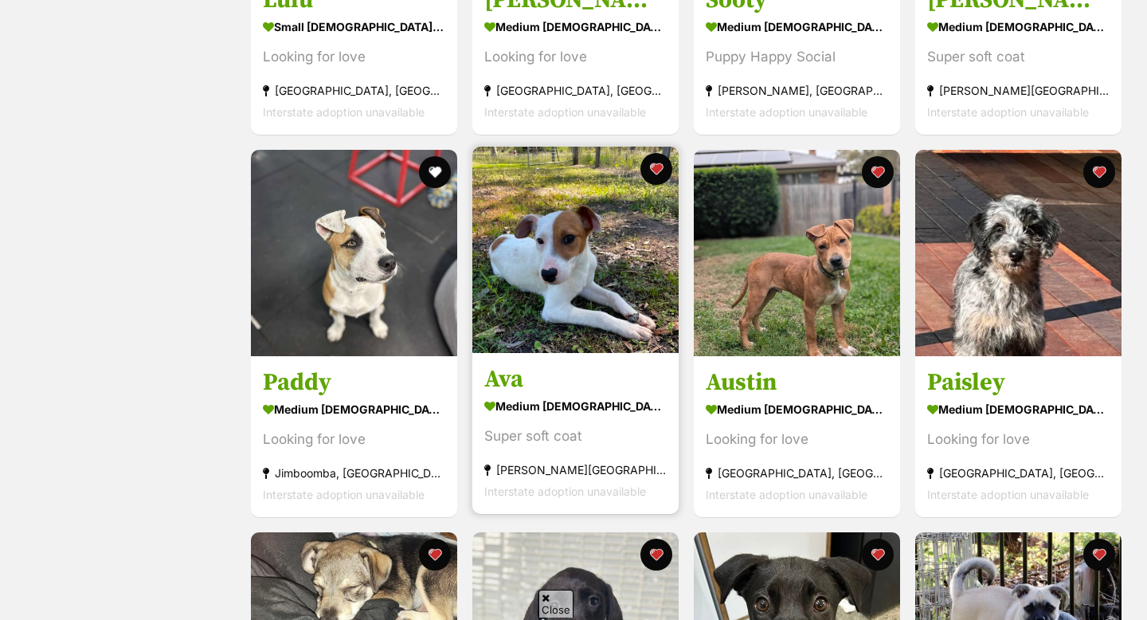
scroll to position [942, 0]
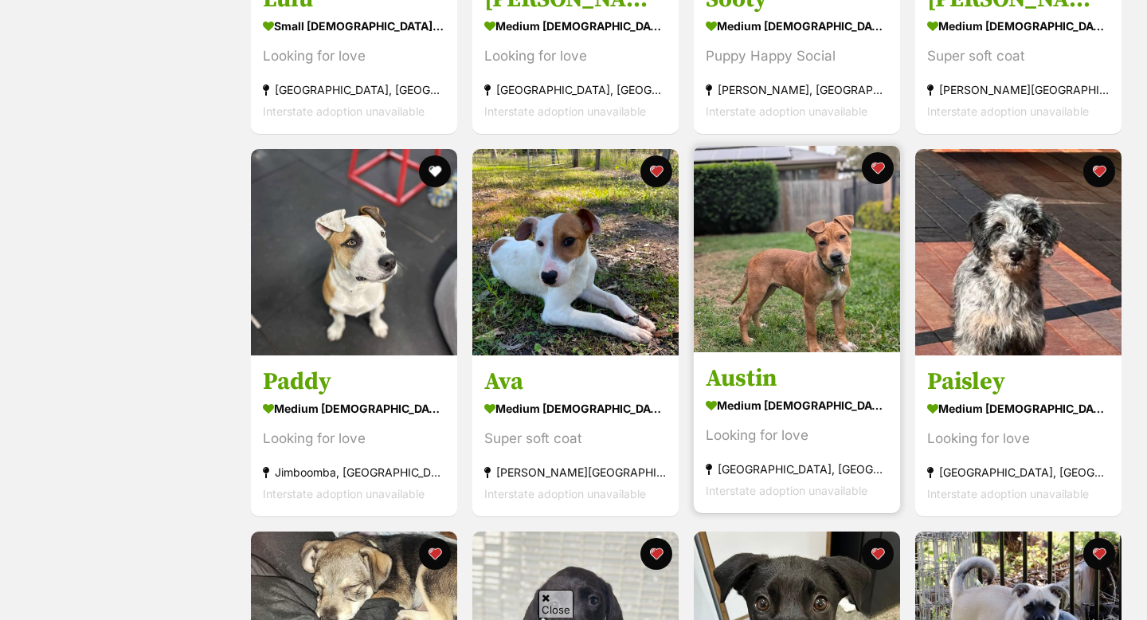
click at [777, 292] on img at bounding box center [797, 249] width 206 height 206
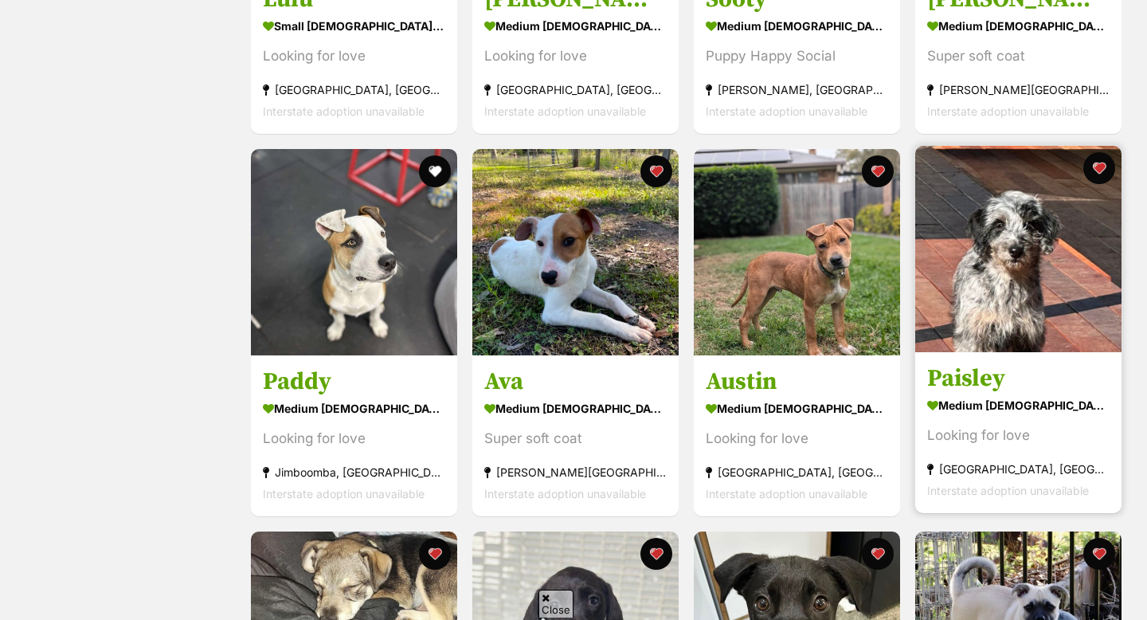
click at [1016, 217] on img at bounding box center [1018, 249] width 206 height 206
click at [1000, 241] on img at bounding box center [1018, 249] width 206 height 206
click at [1103, 159] on button "favourite" at bounding box center [1099, 168] width 35 height 35
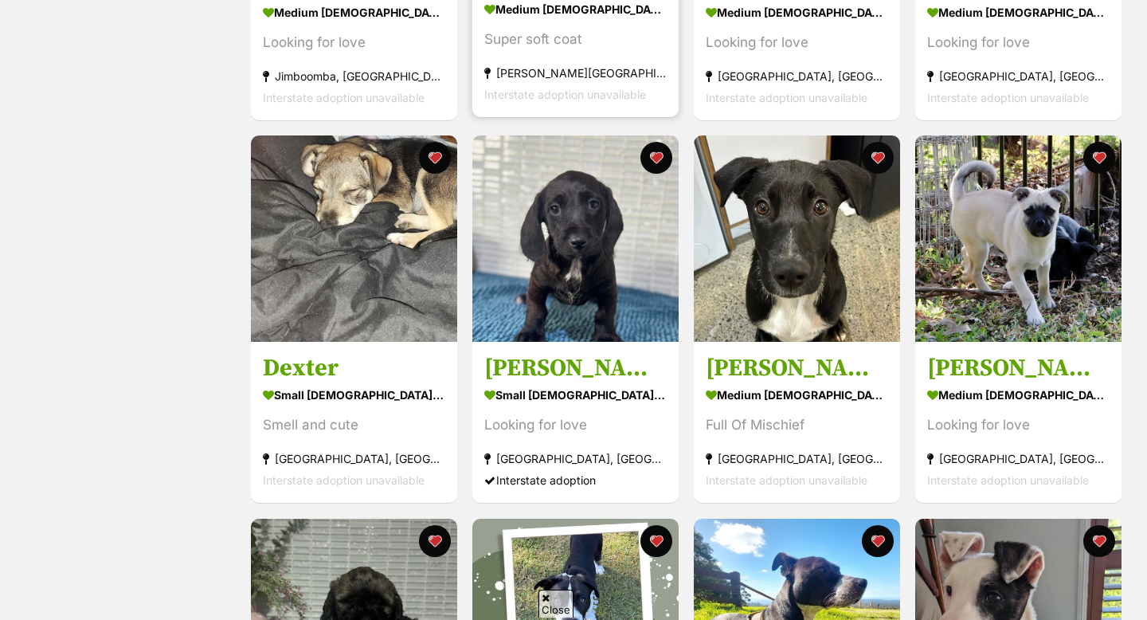
scroll to position [1340, 0]
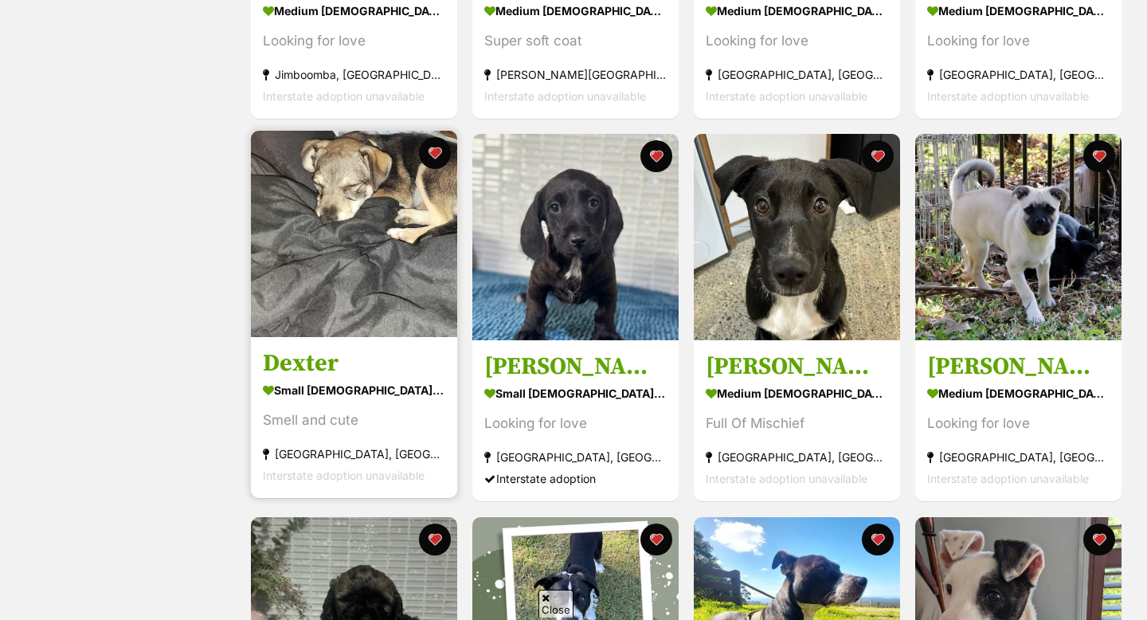
click at [387, 268] on img at bounding box center [354, 234] width 206 height 206
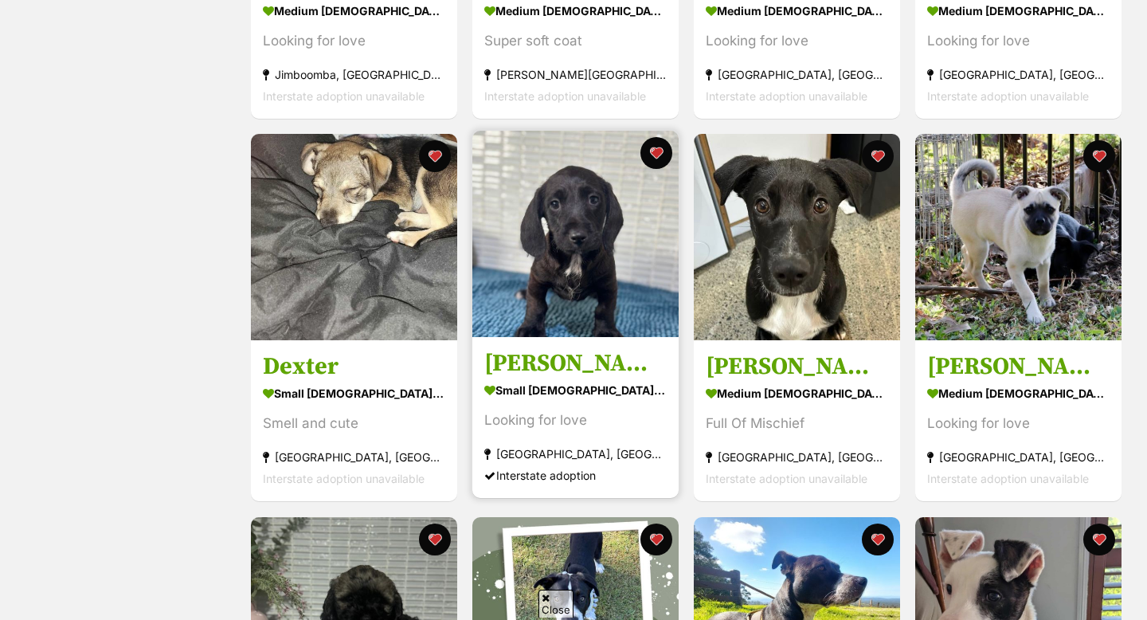
click at [574, 287] on img at bounding box center [575, 234] width 206 height 206
click at [662, 162] on button "favourite" at bounding box center [656, 152] width 35 height 35
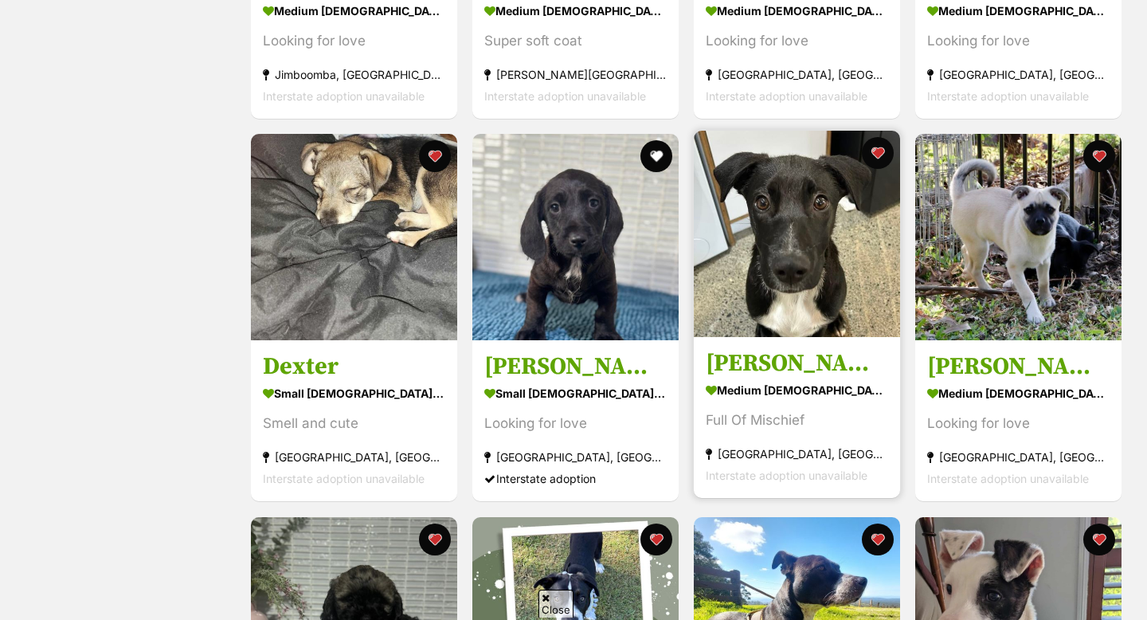
click at [810, 266] on img at bounding box center [797, 234] width 206 height 206
click at [873, 153] on button "favourite" at bounding box center [877, 152] width 35 height 35
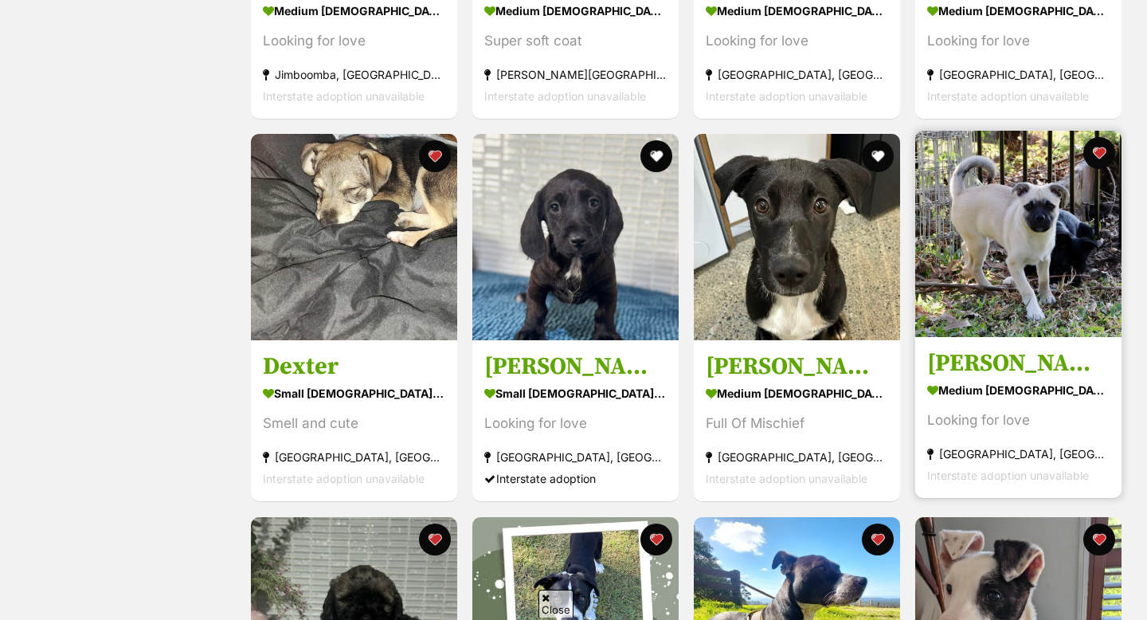
click at [1016, 292] on img at bounding box center [1018, 234] width 206 height 206
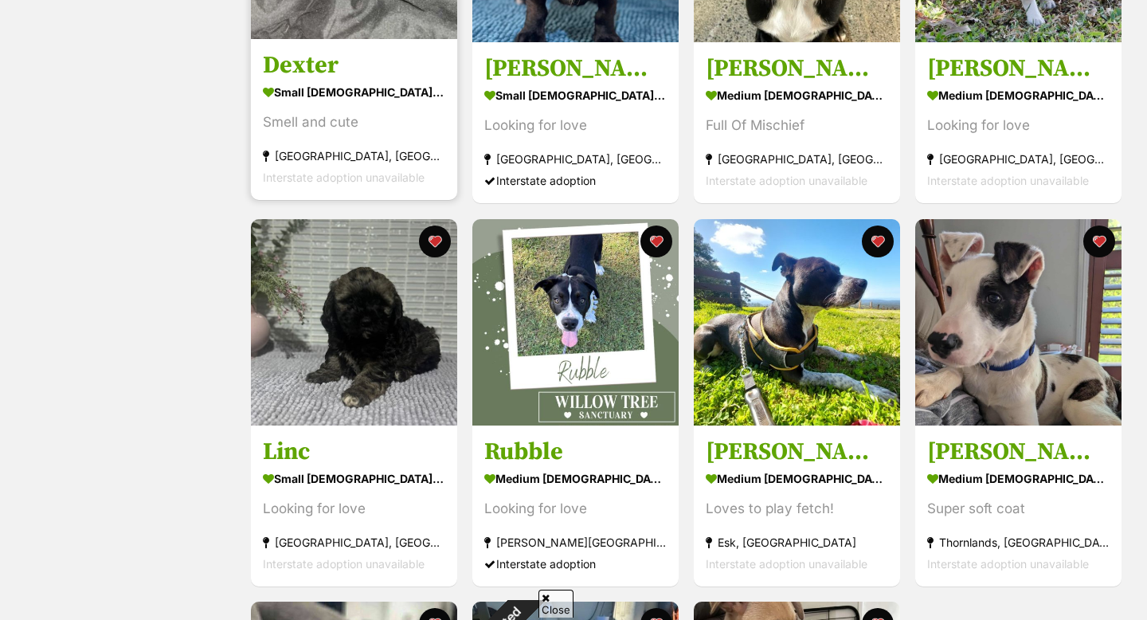
scroll to position [1700, 0]
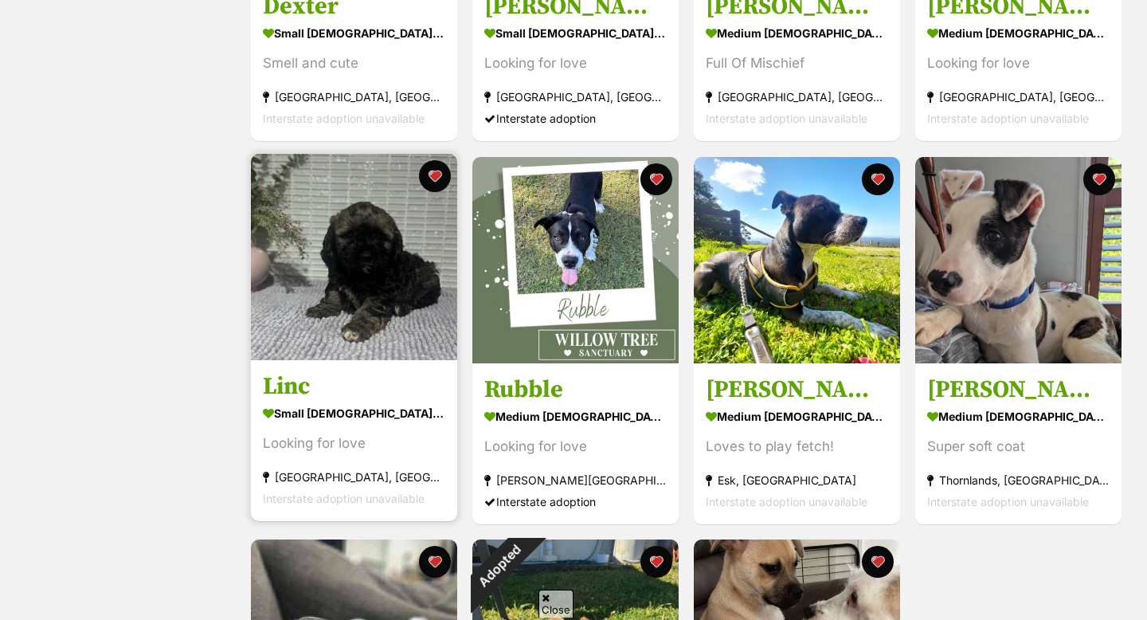
click at [305, 301] on img at bounding box center [354, 257] width 206 height 206
click at [439, 181] on button "favourite" at bounding box center [434, 176] width 35 height 35
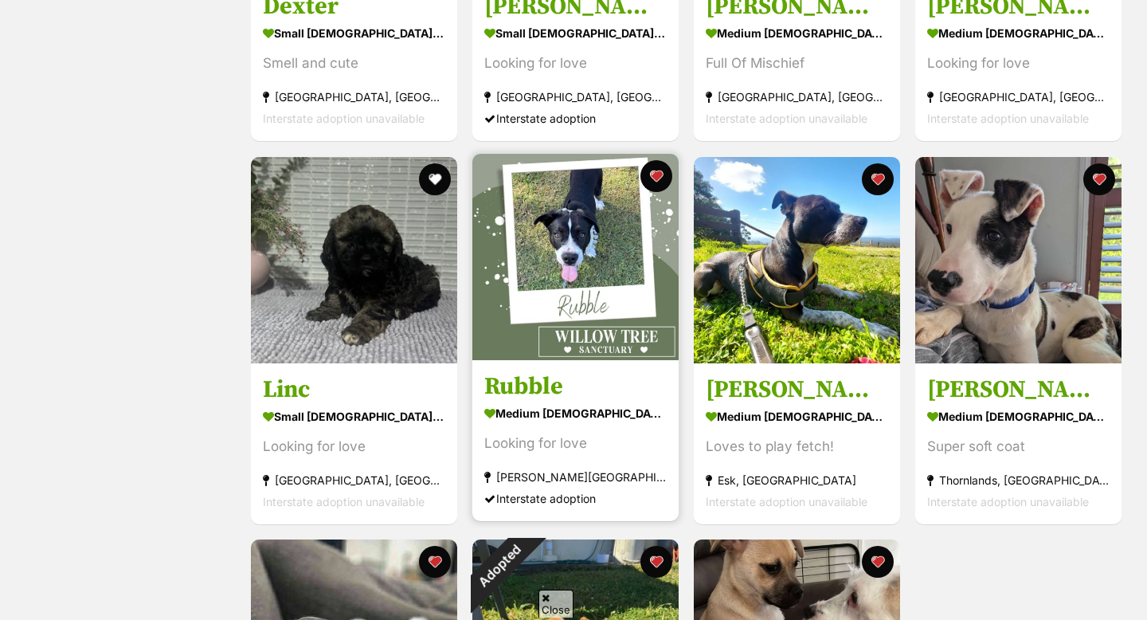
click at [515, 281] on img at bounding box center [575, 257] width 206 height 206
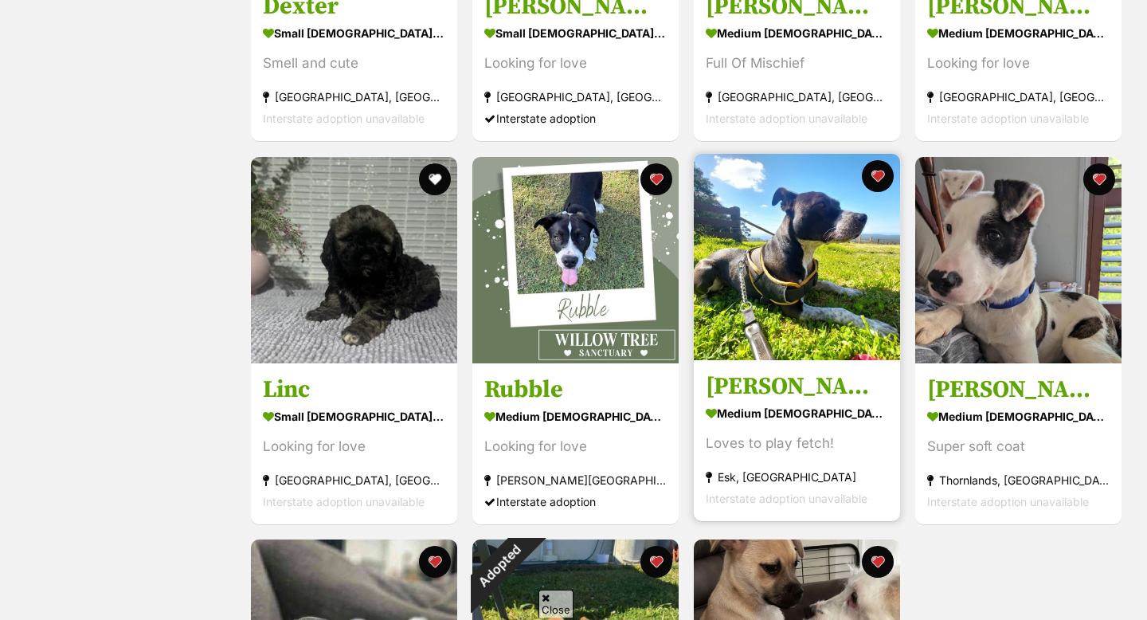
scroll to position [1771, 0]
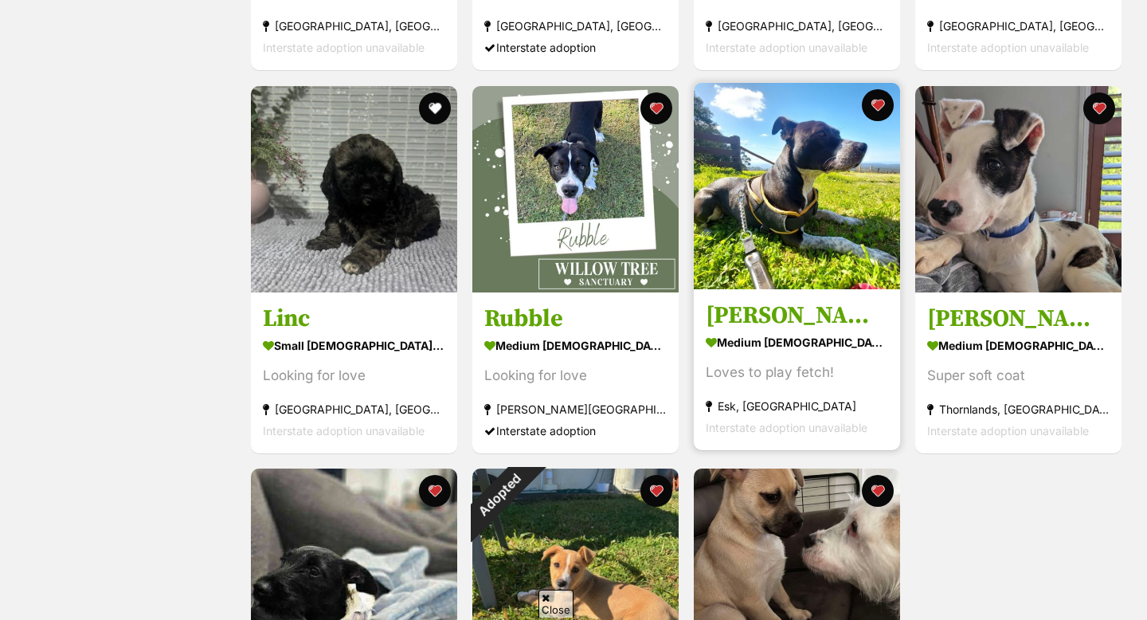
click at [743, 261] on img at bounding box center [797, 186] width 206 height 206
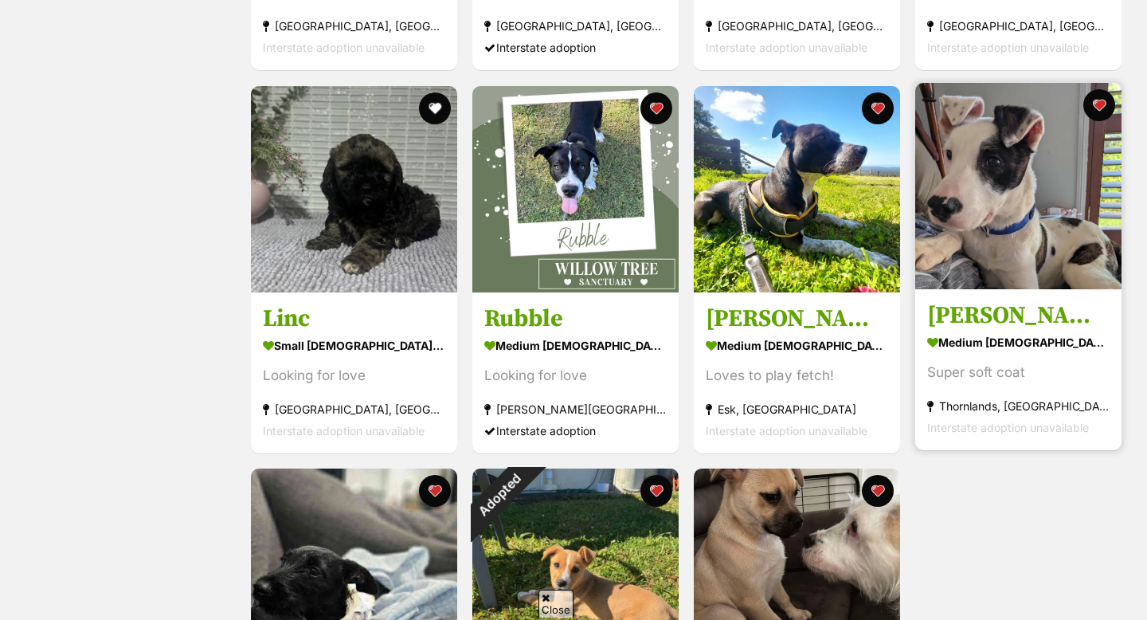
click at [1029, 261] on img at bounding box center [1018, 186] width 206 height 206
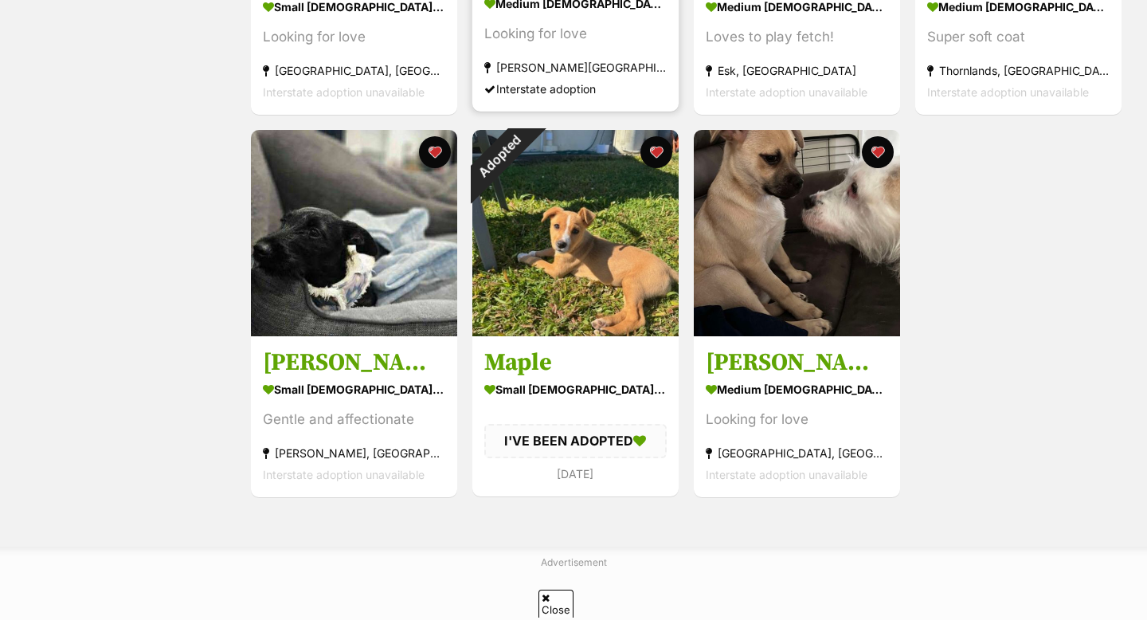
scroll to position [2128, 0]
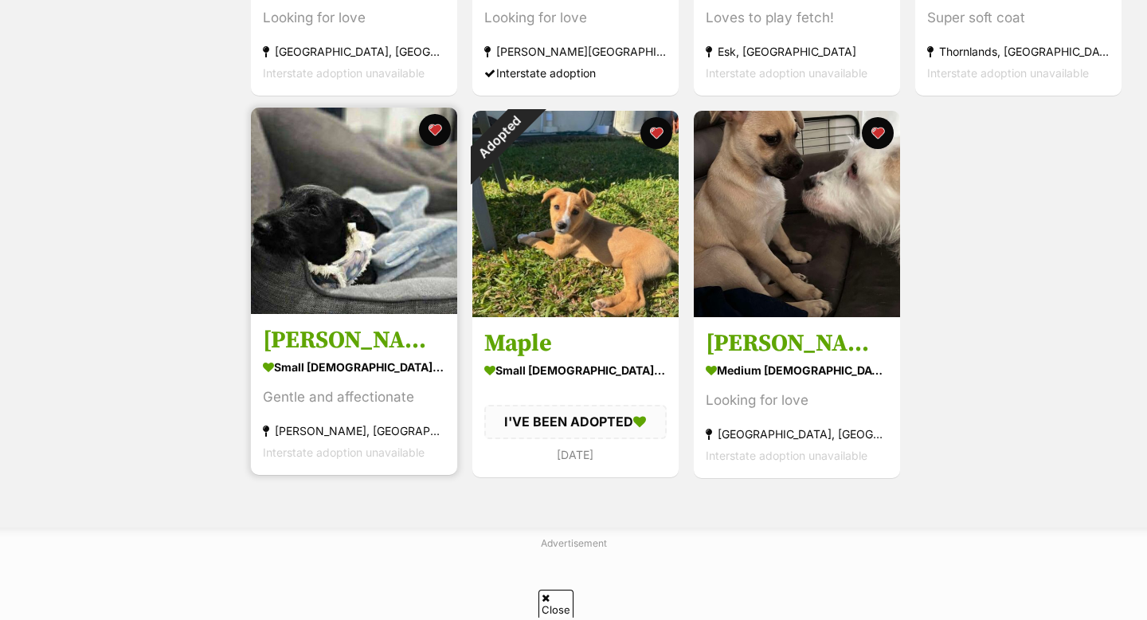
click at [298, 243] on img at bounding box center [354, 211] width 206 height 206
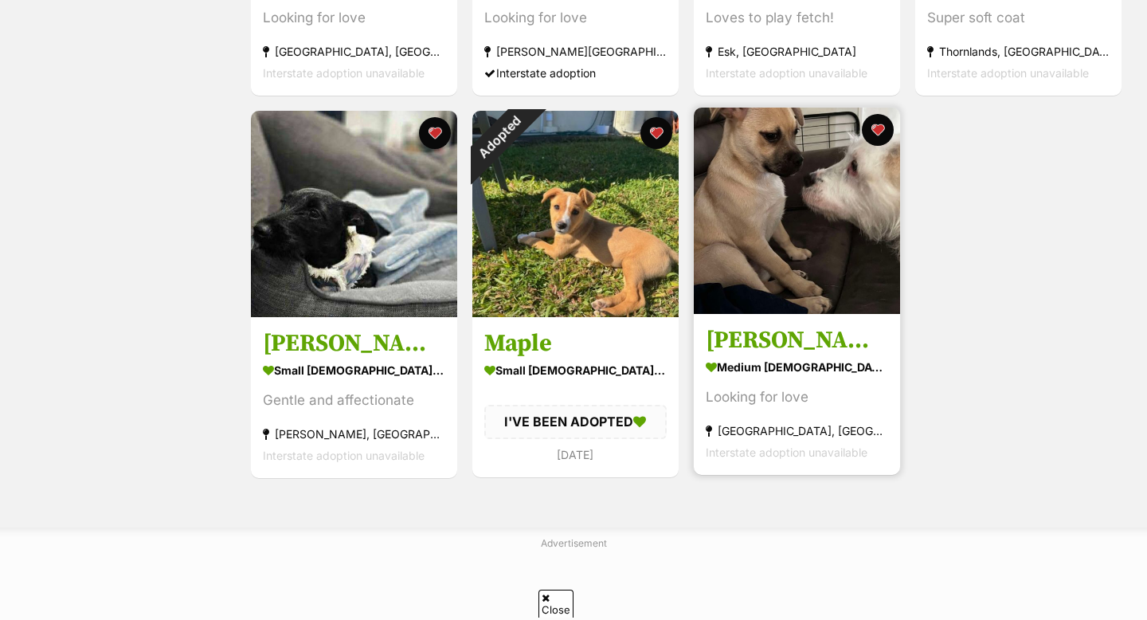
click at [785, 273] on img at bounding box center [797, 211] width 206 height 206
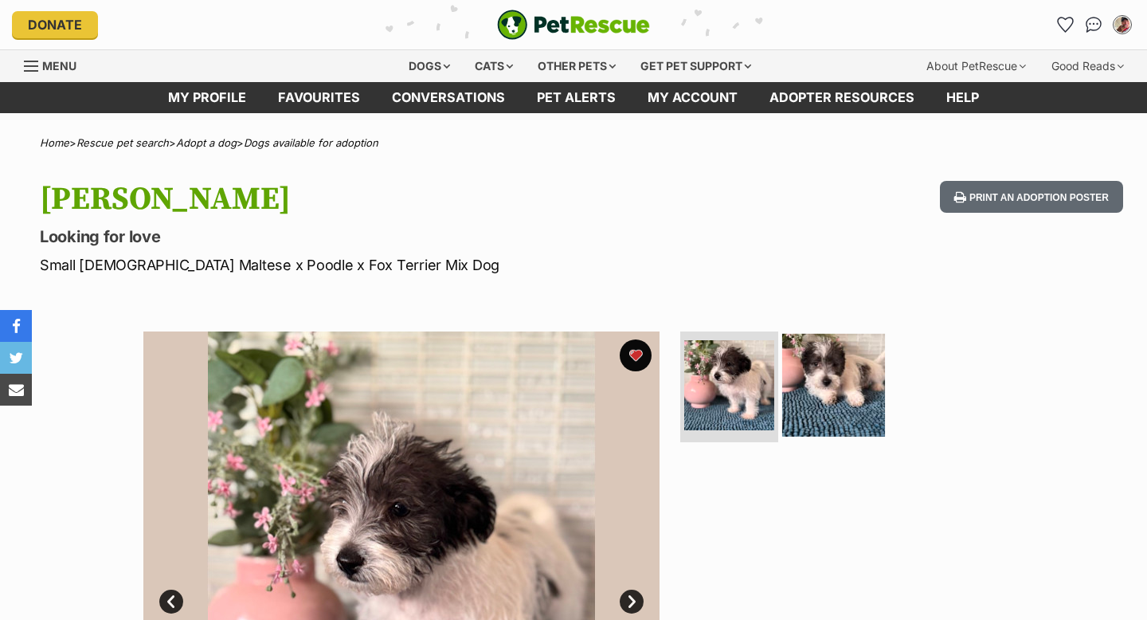
click at [841, 361] on img at bounding box center [833, 384] width 103 height 103
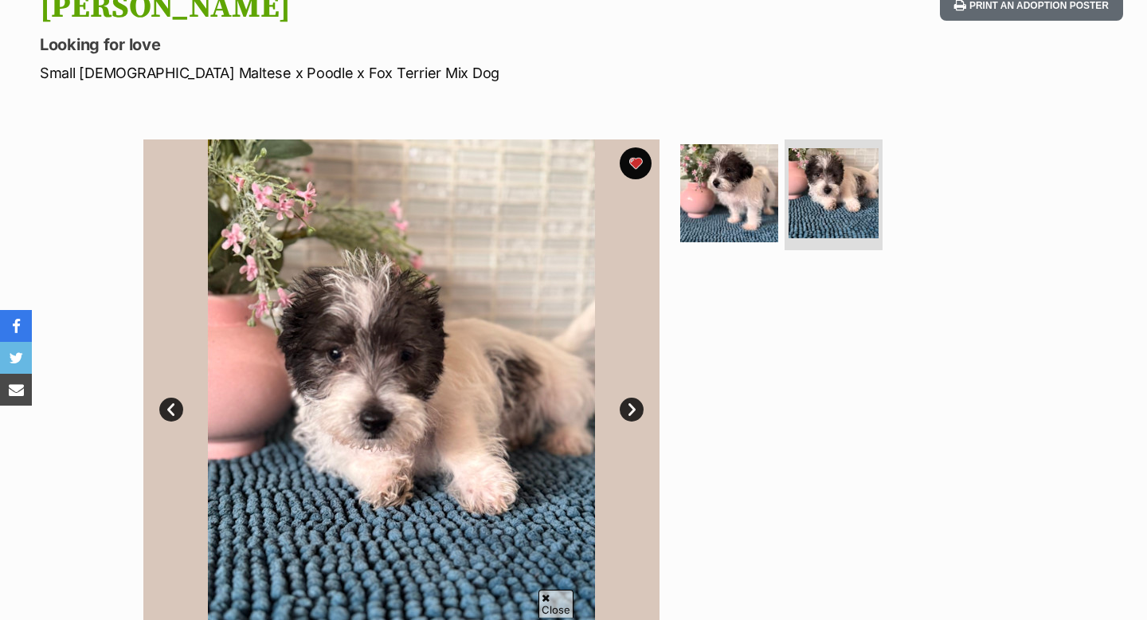
scroll to position [194, 0]
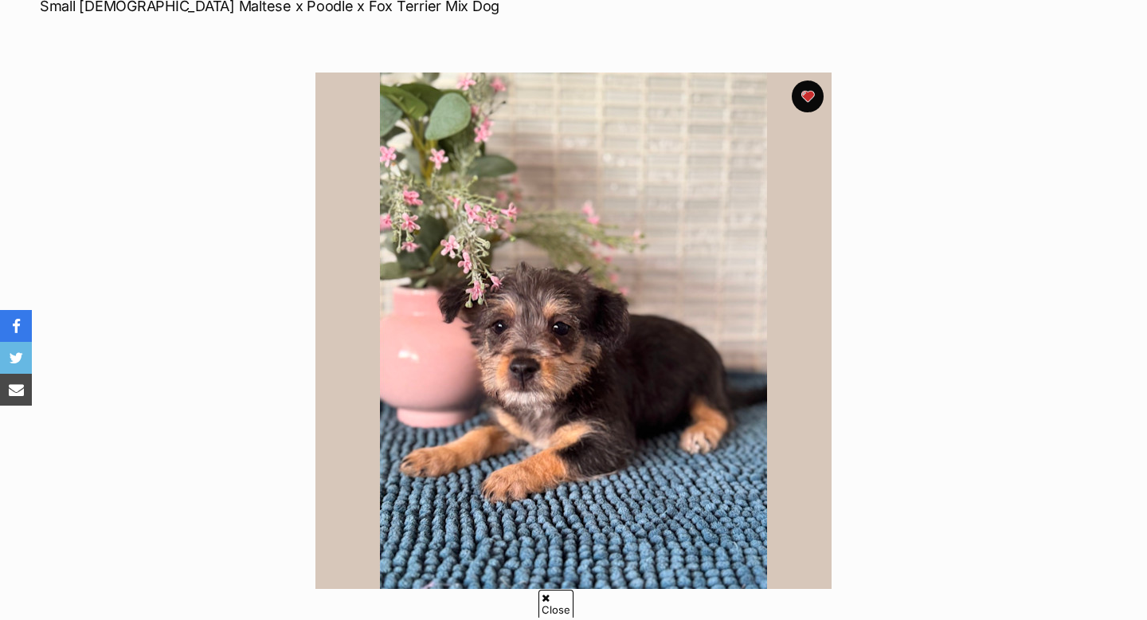
scroll to position [295, 0]
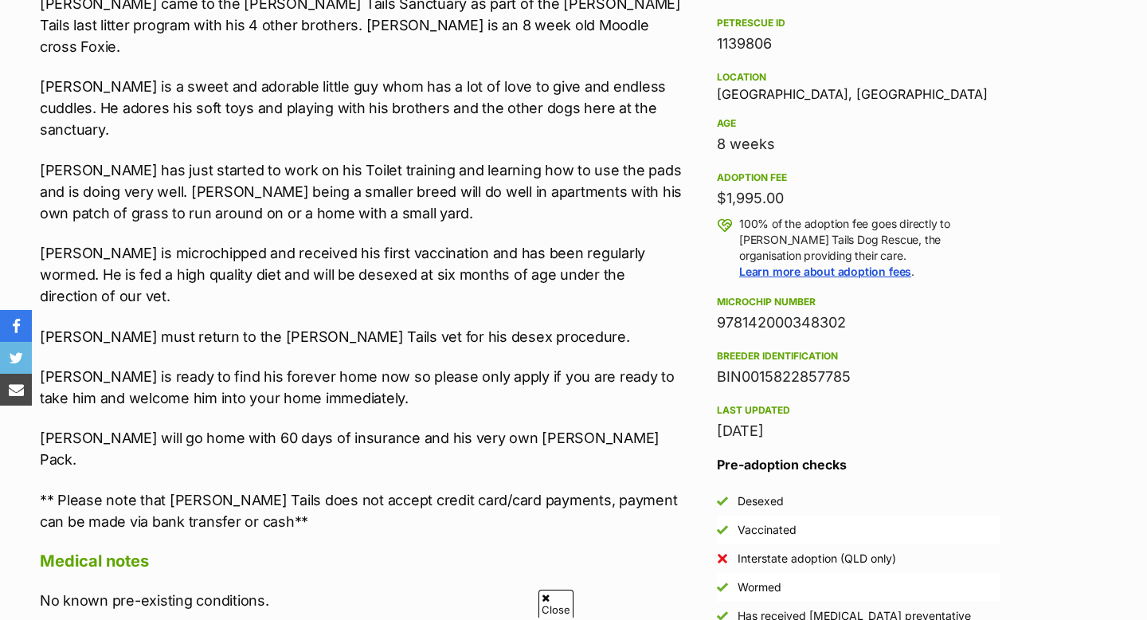
scroll to position [1001, 0]
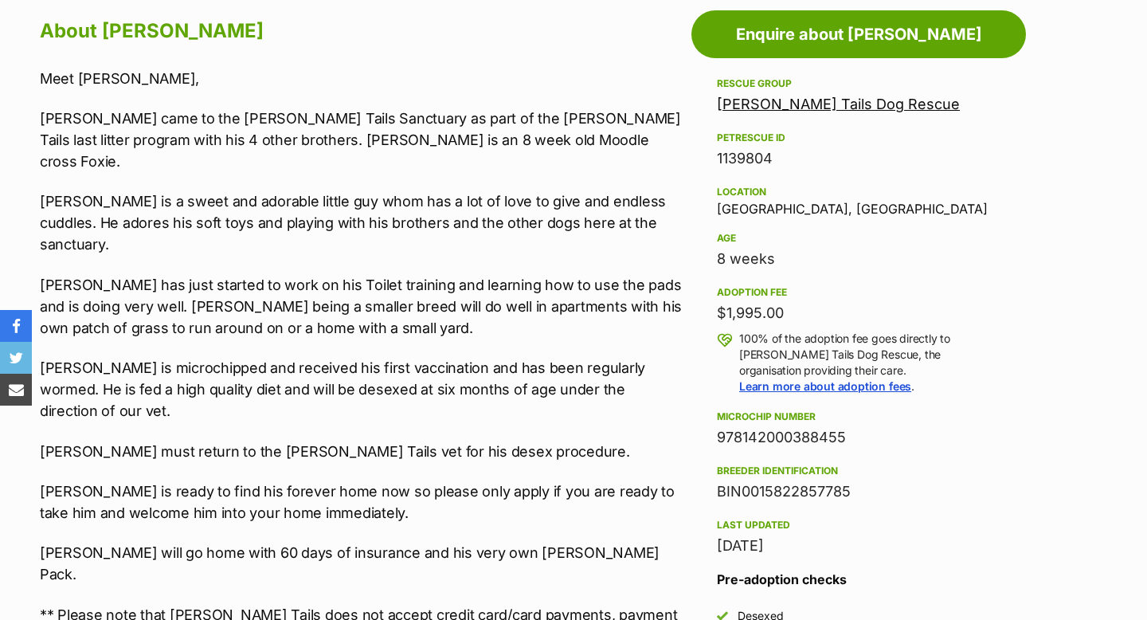
scroll to position [885, 0]
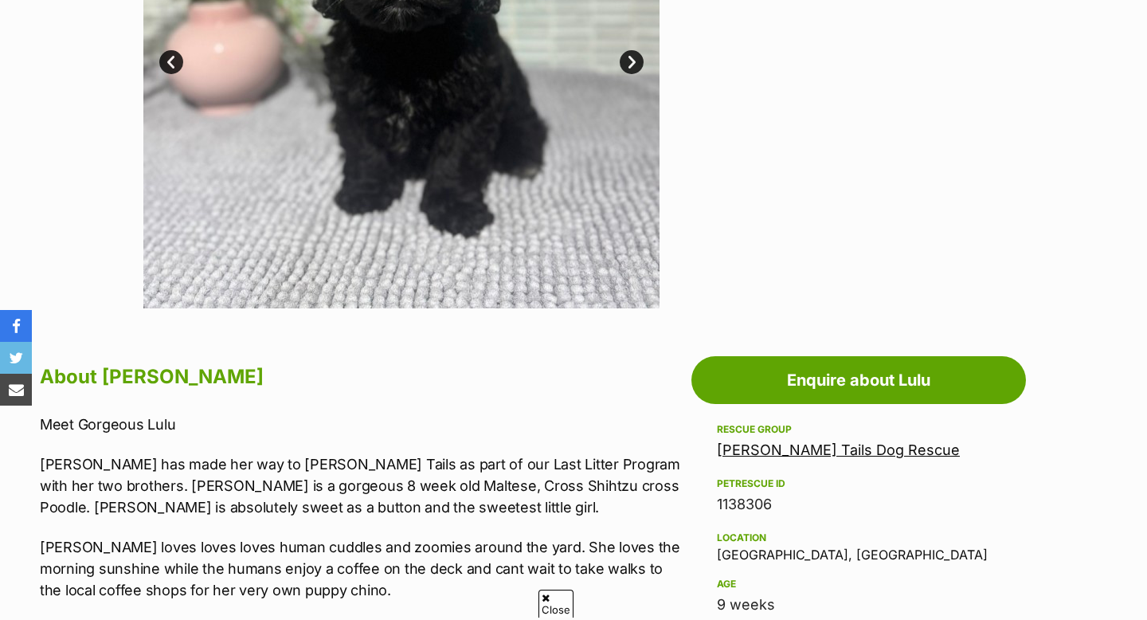
scroll to position [246, 0]
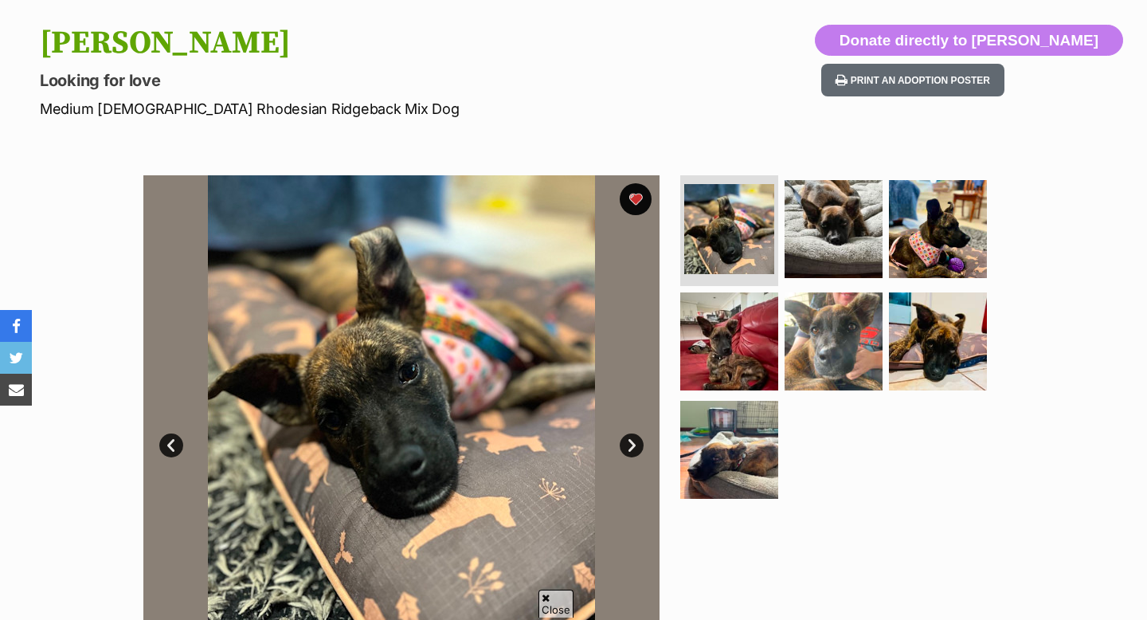
scroll to position [195, 0]
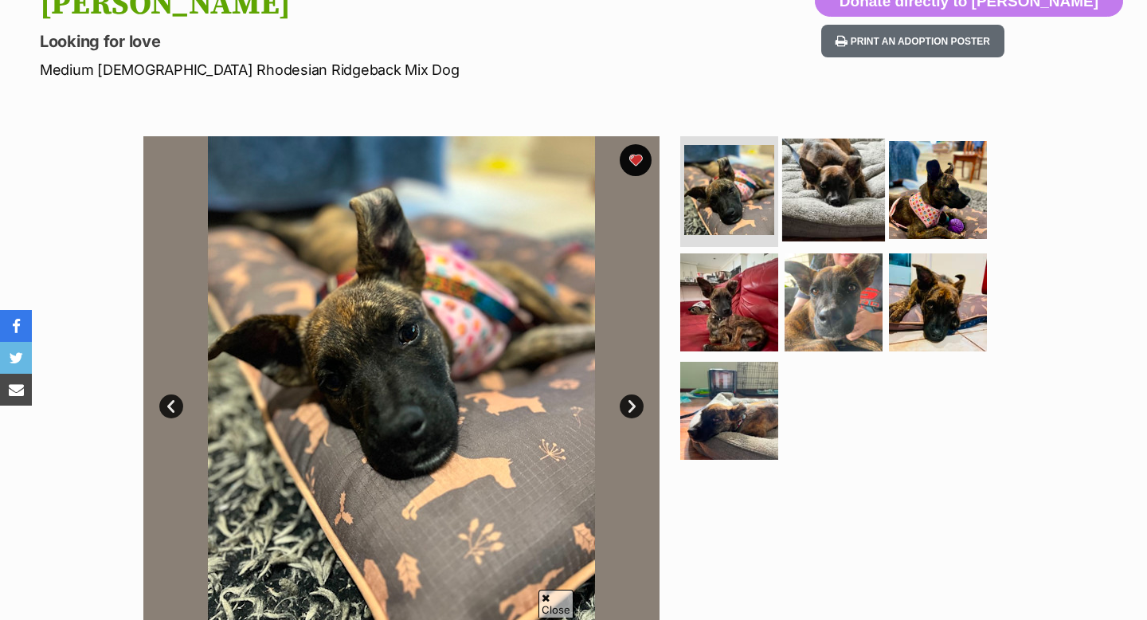
click at [823, 215] on img at bounding box center [833, 189] width 103 height 103
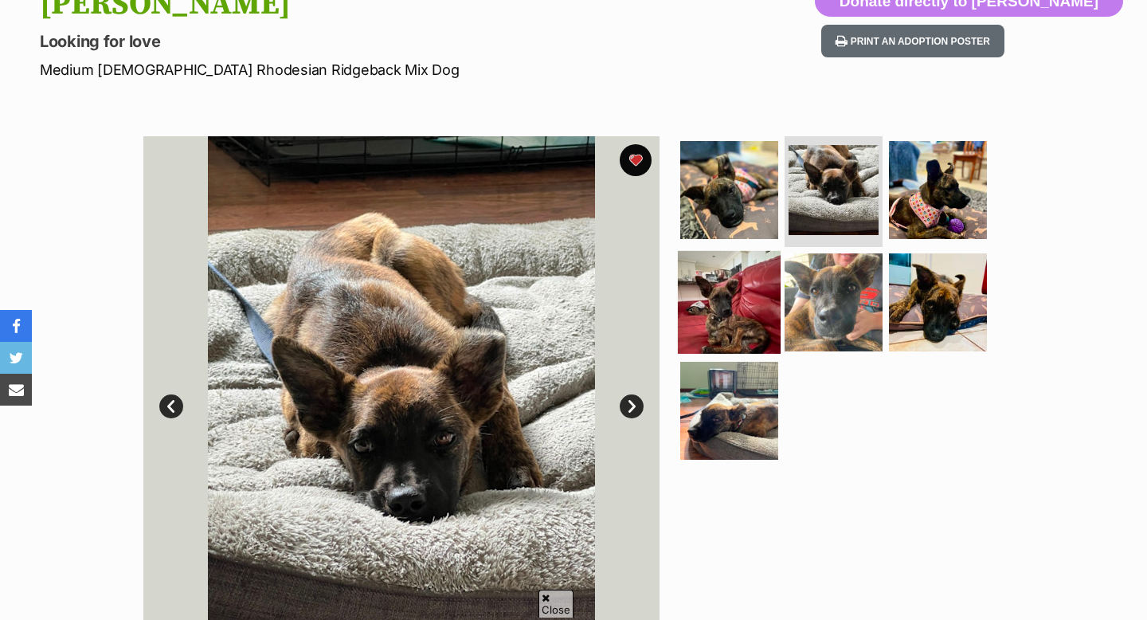
click at [767, 283] on img at bounding box center [729, 302] width 103 height 103
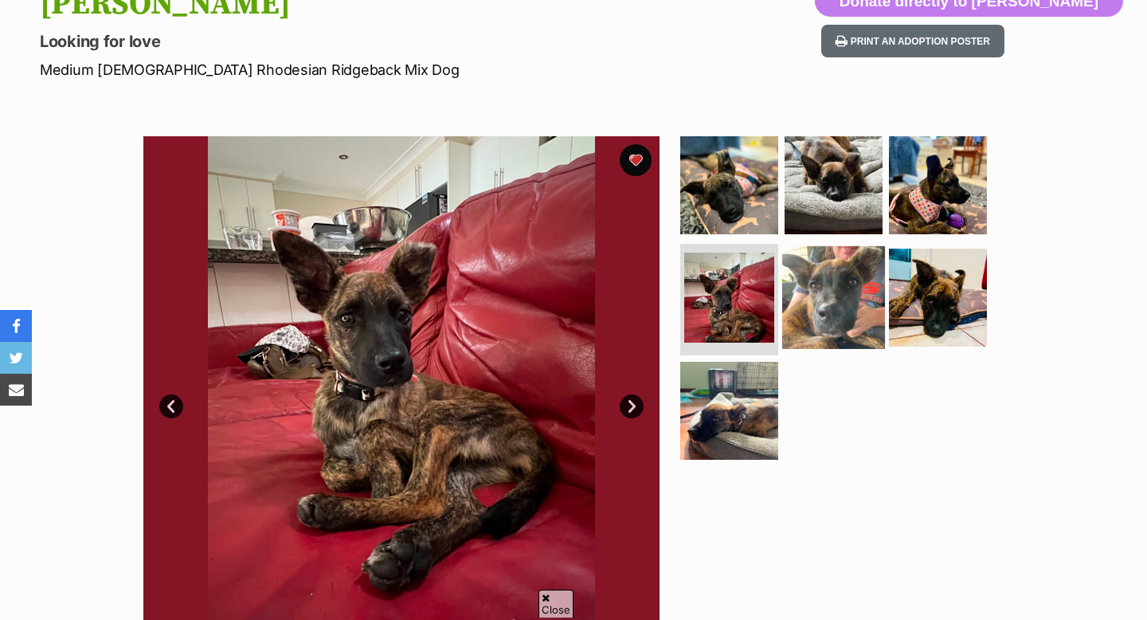
click at [840, 301] on img at bounding box center [833, 297] width 103 height 103
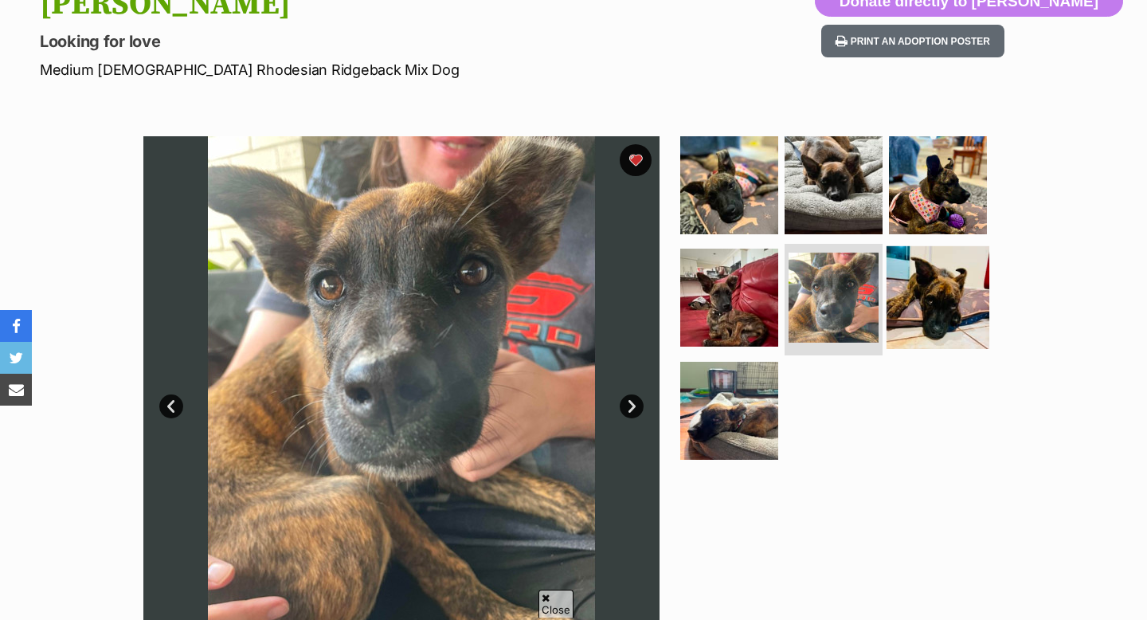
click at [890, 289] on img at bounding box center [938, 297] width 103 height 103
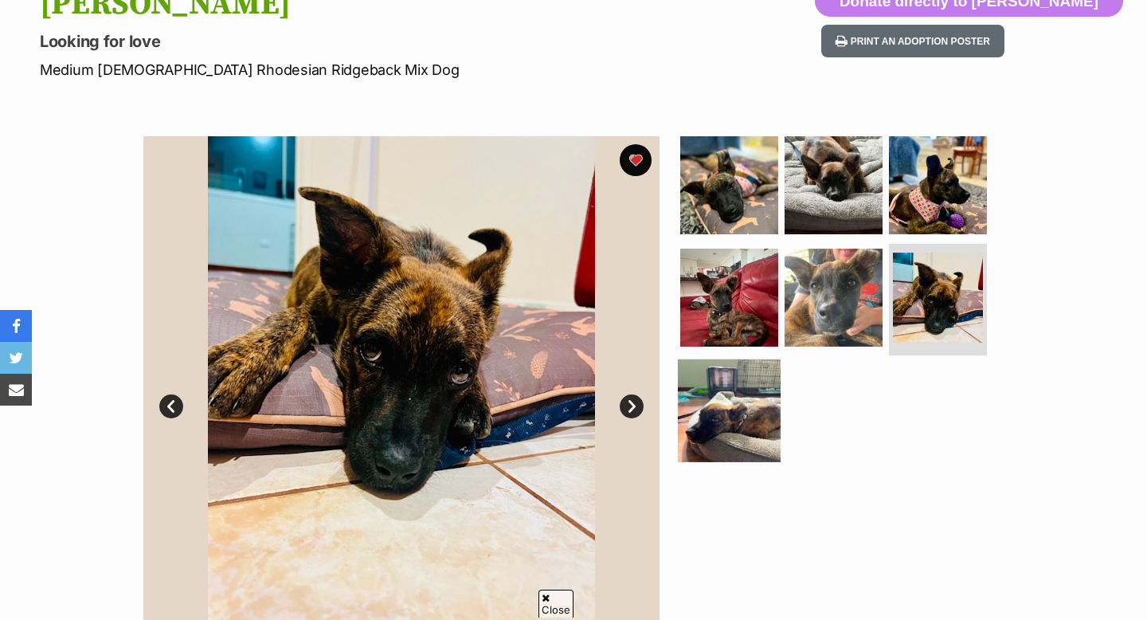
click at [750, 390] on img at bounding box center [729, 410] width 103 height 103
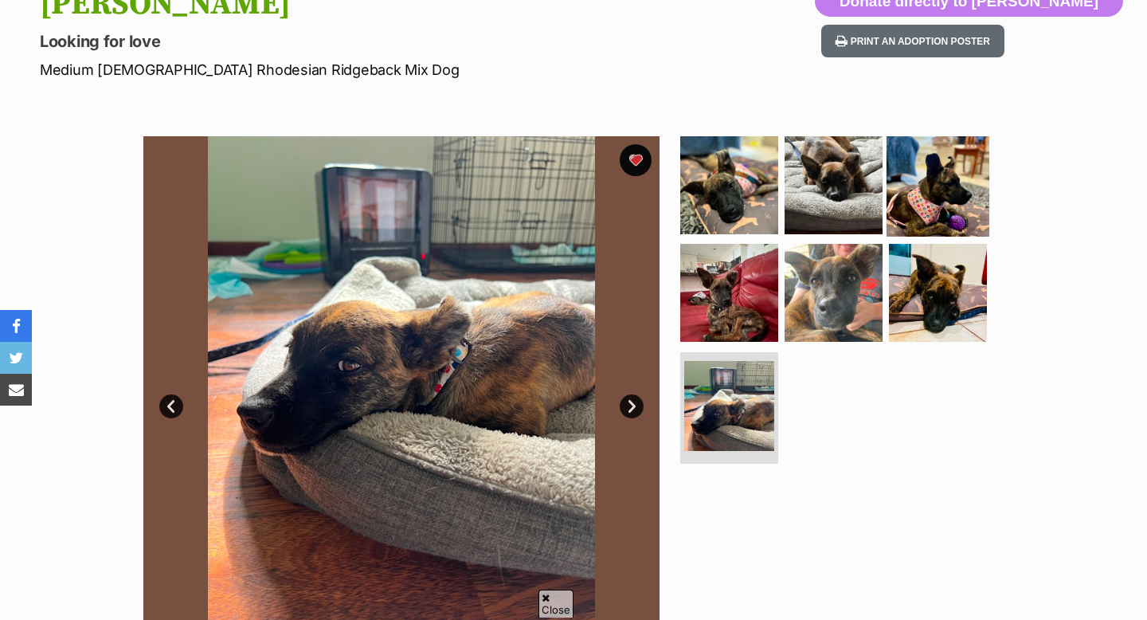
click at [940, 187] on img at bounding box center [938, 184] width 103 height 103
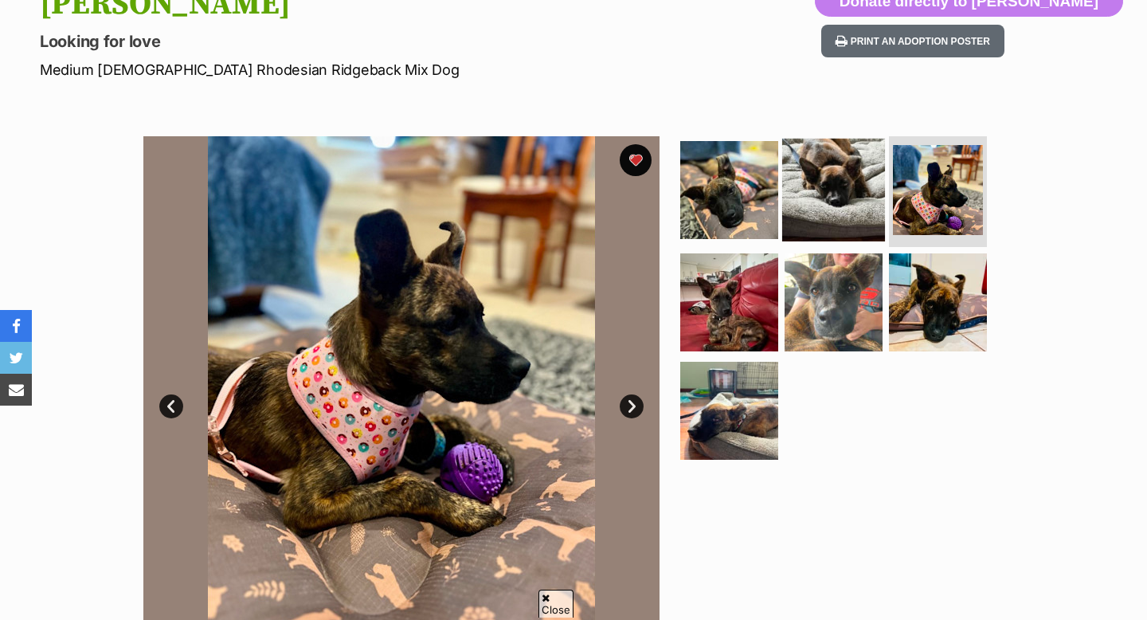
click at [844, 201] on img at bounding box center [833, 189] width 103 height 103
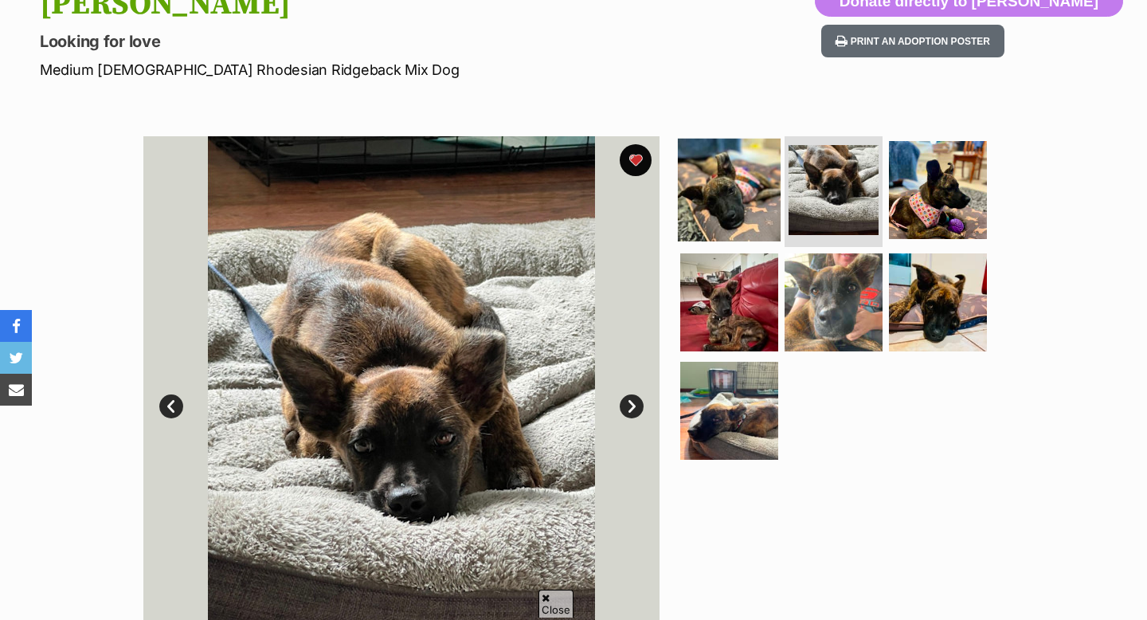
click at [752, 205] on img at bounding box center [729, 189] width 103 height 103
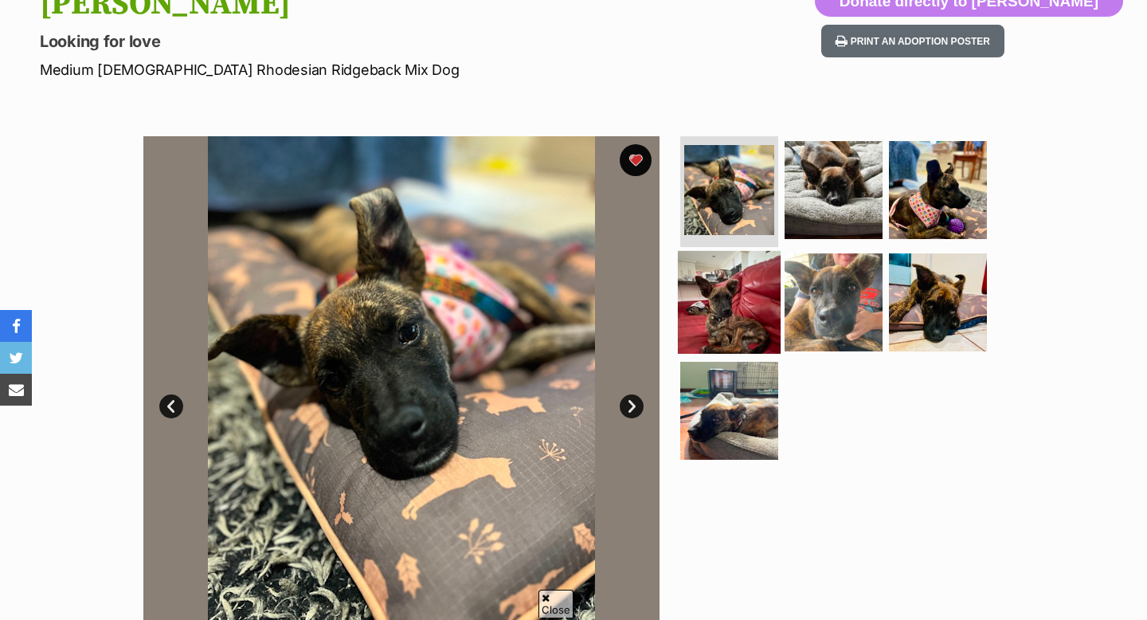
click at [757, 289] on img at bounding box center [729, 302] width 103 height 103
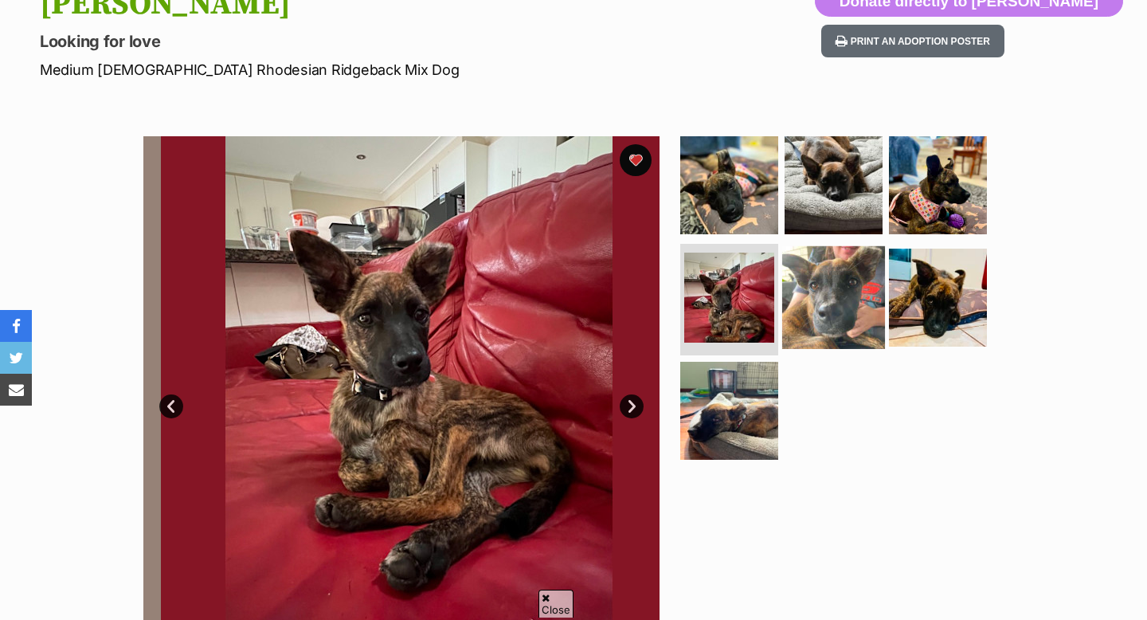
click at [819, 286] on img at bounding box center [833, 297] width 103 height 103
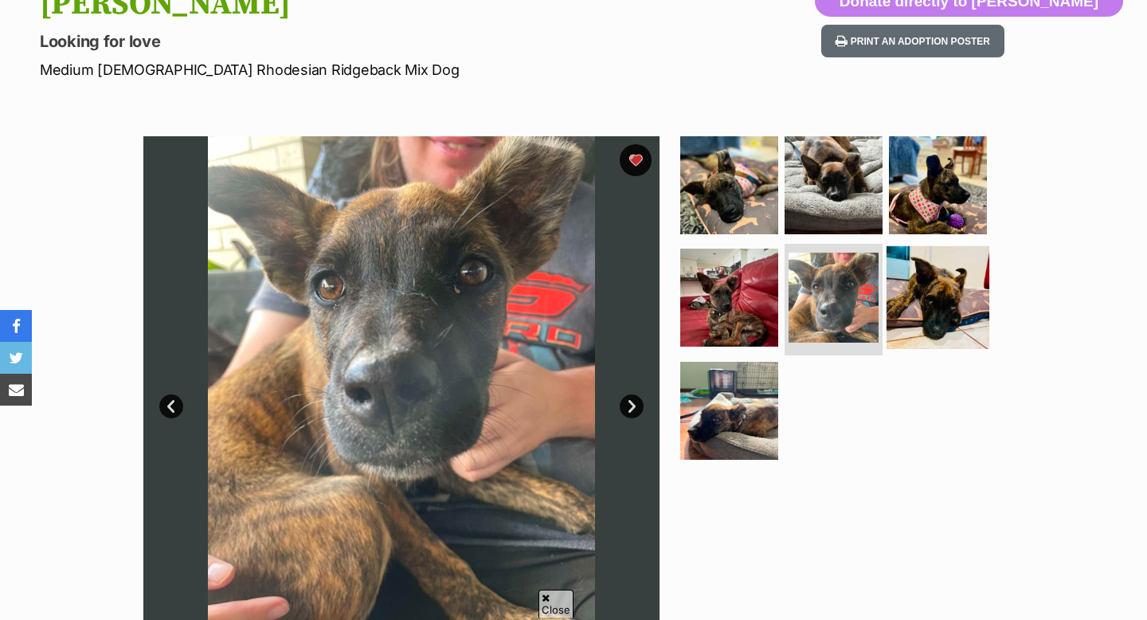
click at [900, 298] on img at bounding box center [938, 297] width 103 height 103
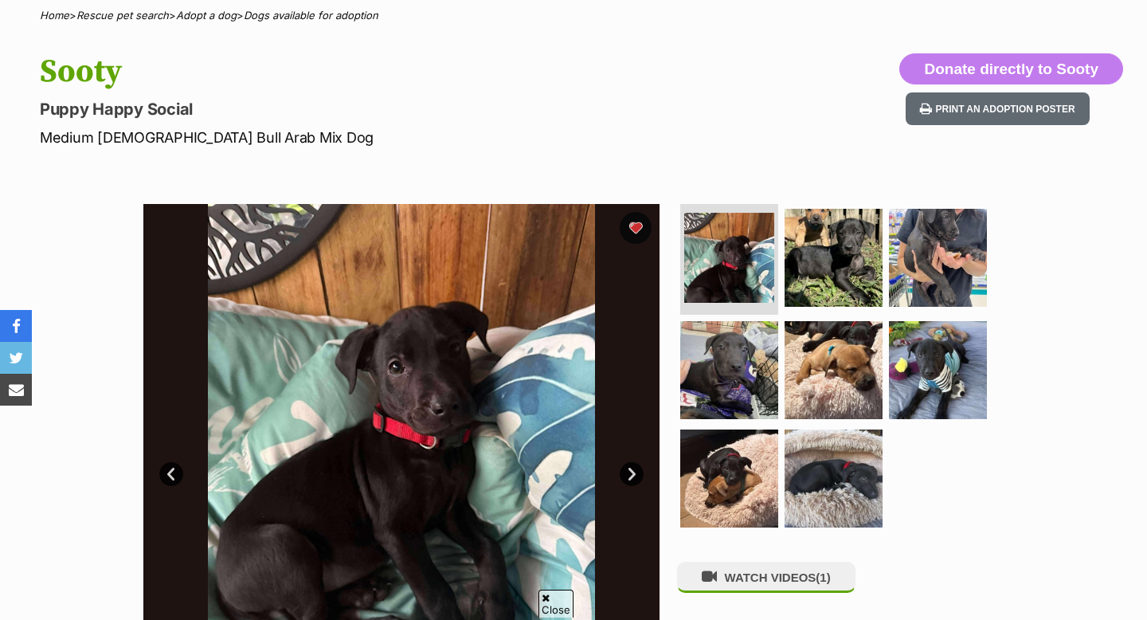
scroll to position [139, 0]
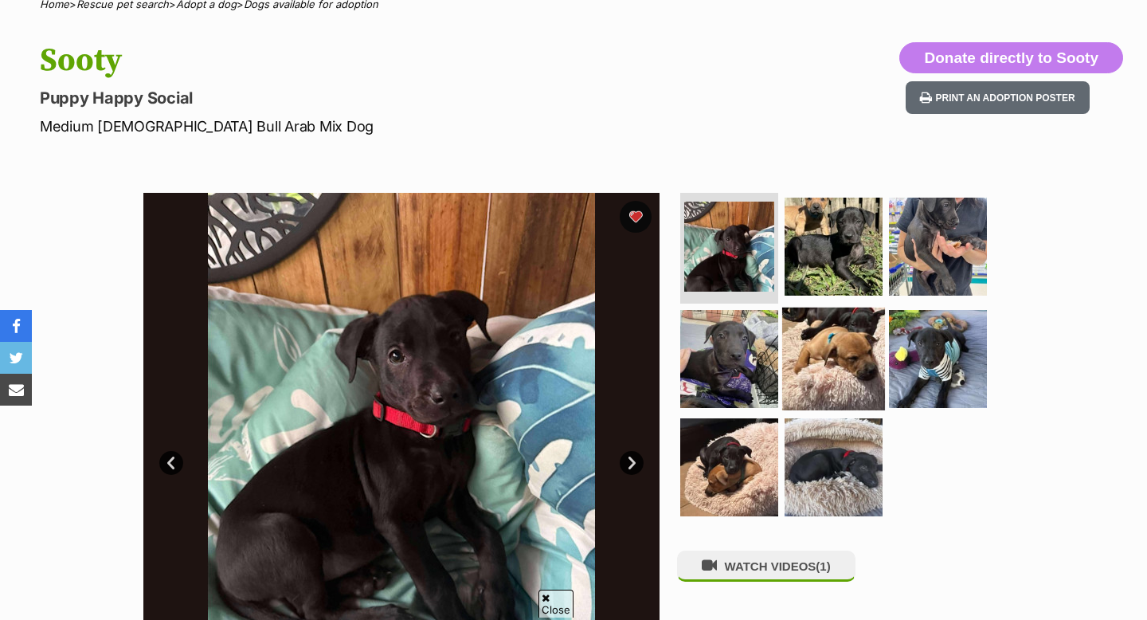
click at [803, 332] on img at bounding box center [833, 358] width 103 height 103
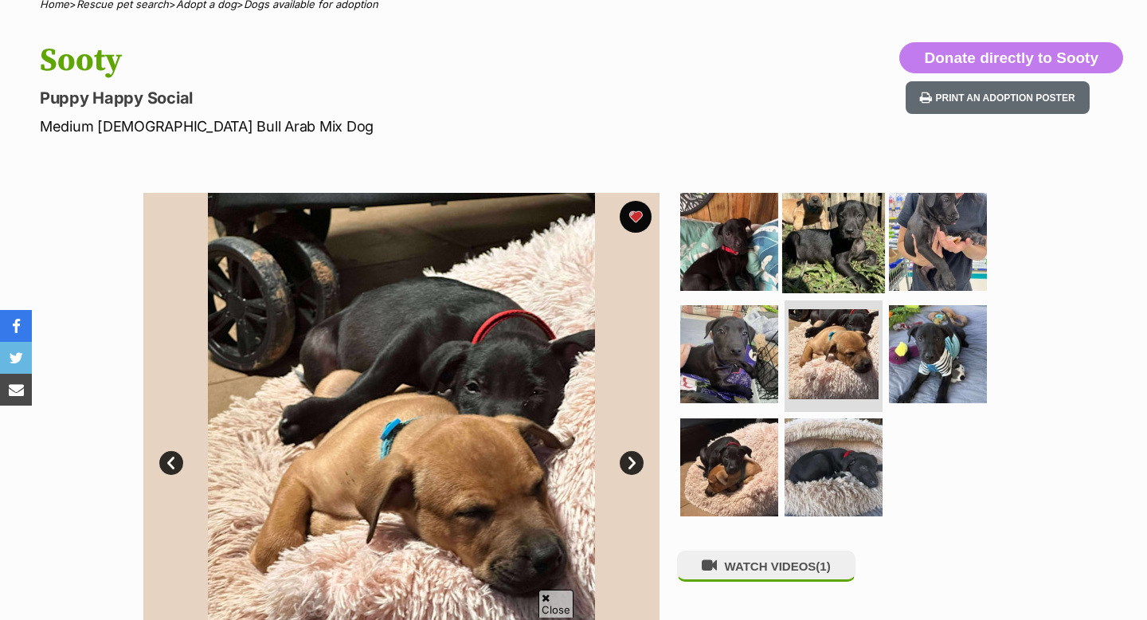
click at [828, 272] on img at bounding box center [833, 241] width 103 height 103
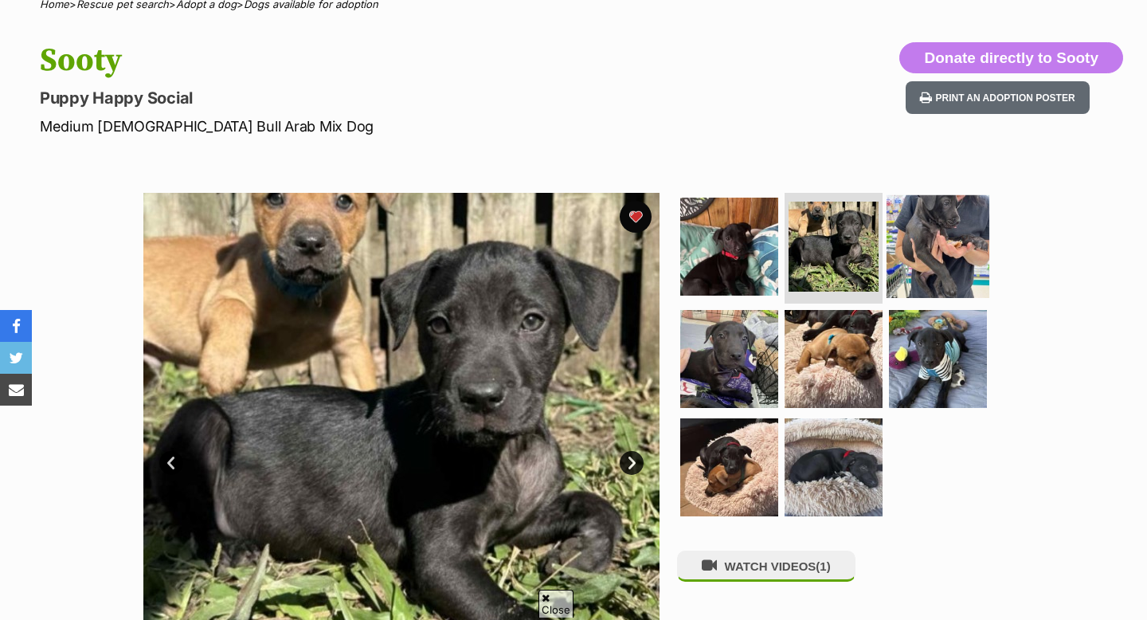
scroll to position [180, 0]
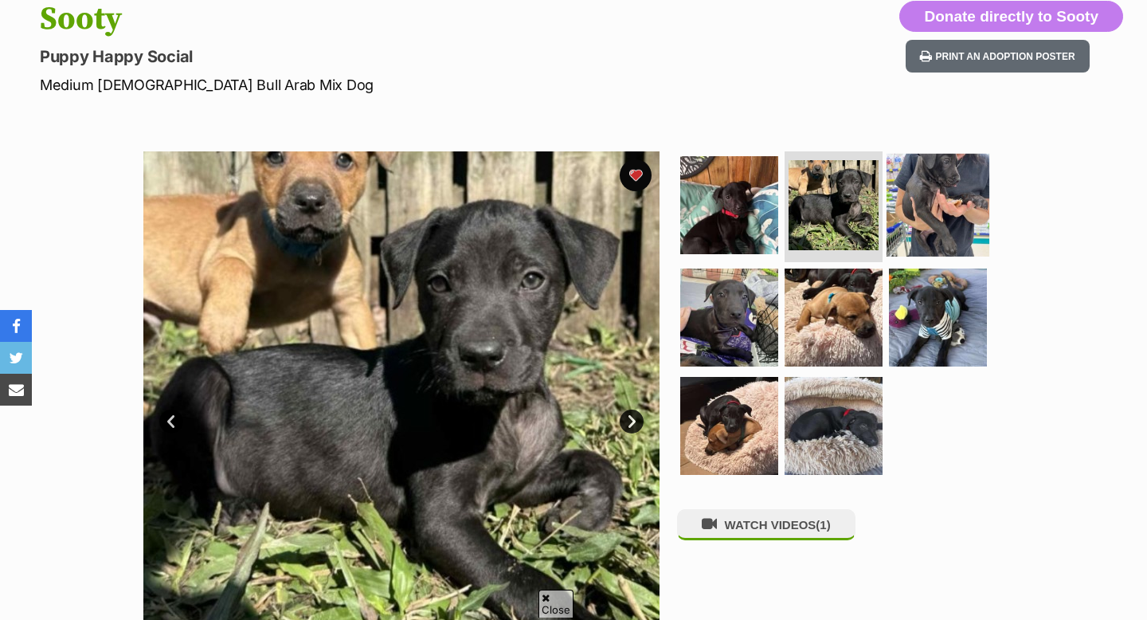
click at [927, 196] on img at bounding box center [938, 204] width 103 height 103
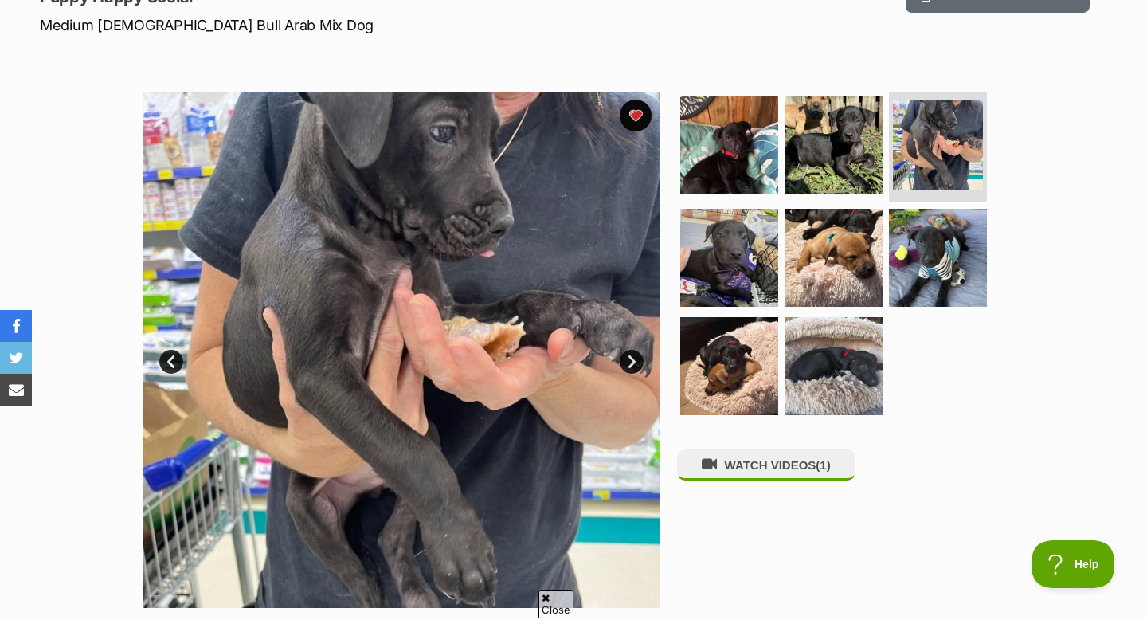
scroll to position [226, 0]
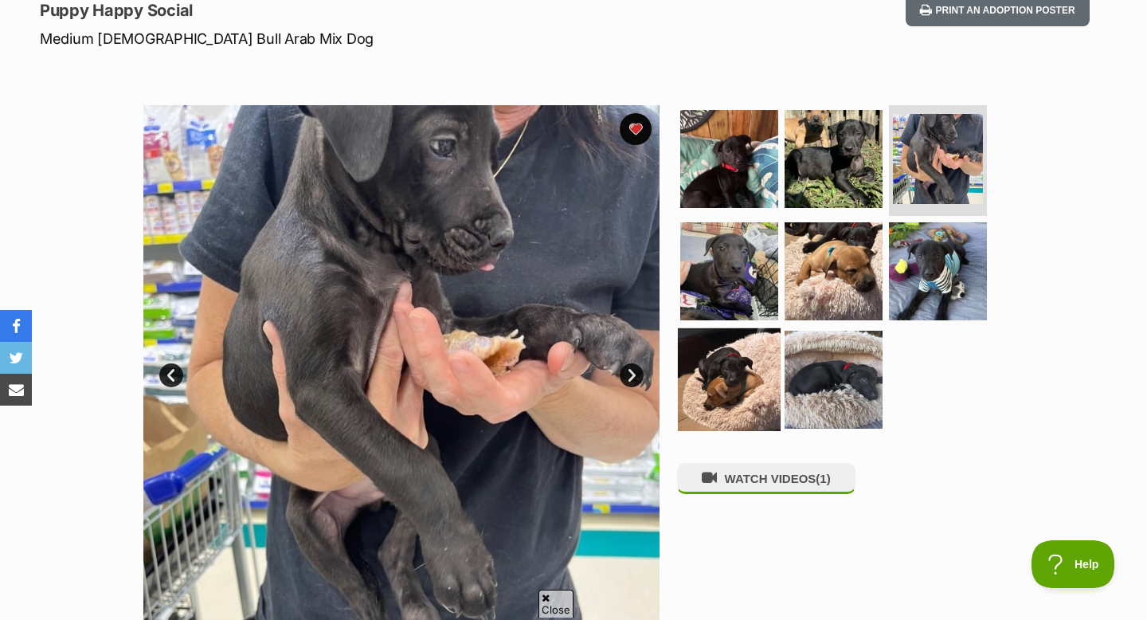
click at [761, 383] on img at bounding box center [729, 379] width 103 height 103
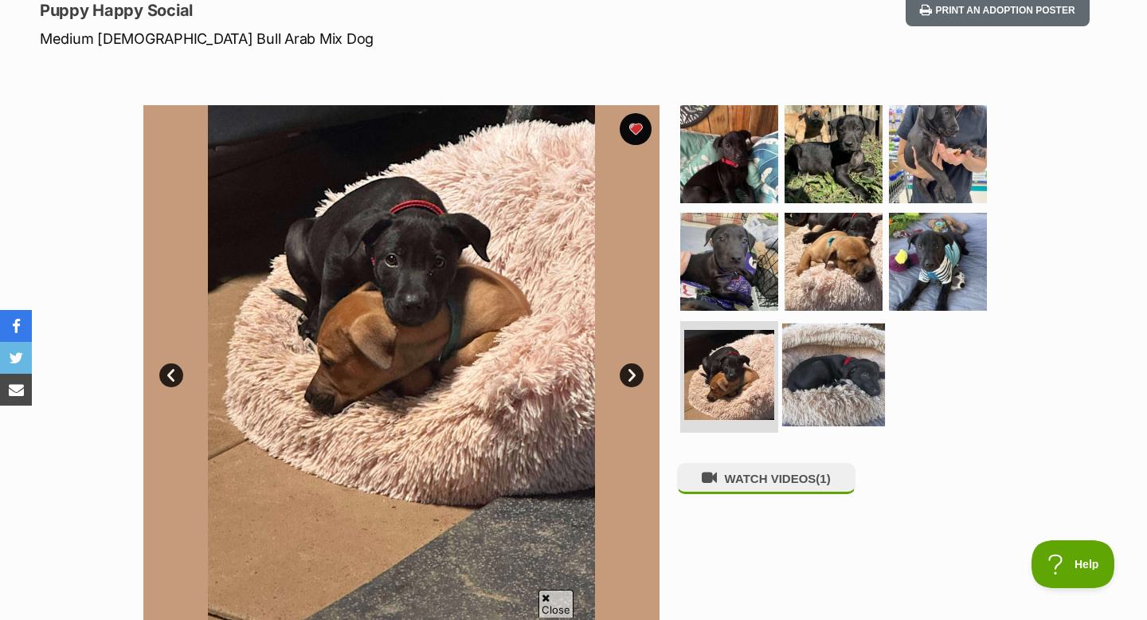
click at [828, 370] on img at bounding box center [833, 374] width 103 height 103
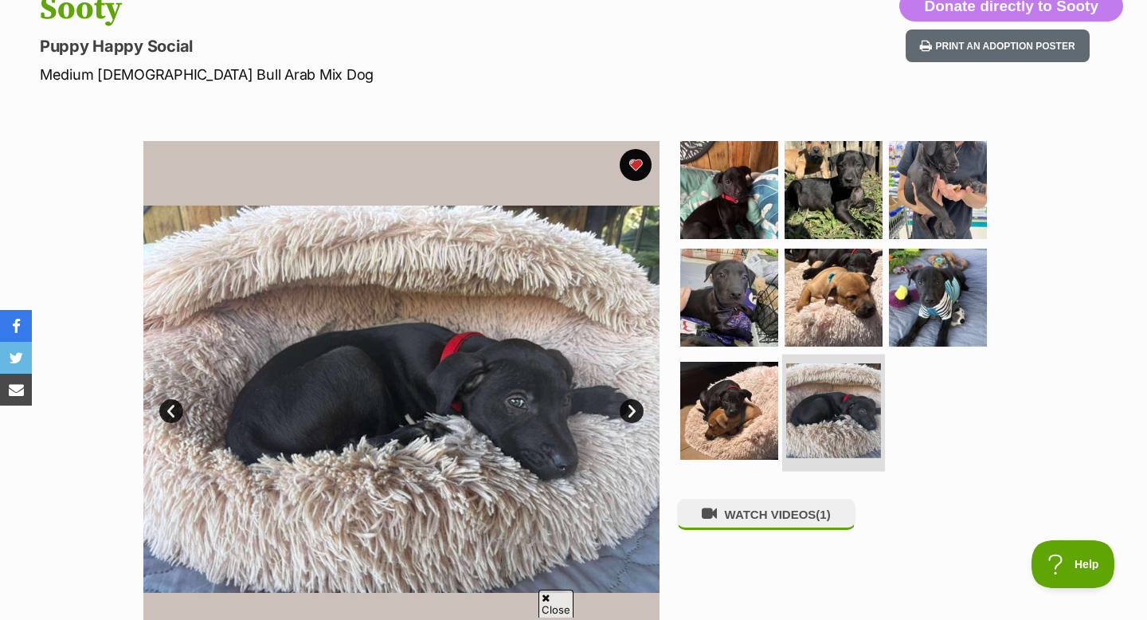
scroll to position [183, 0]
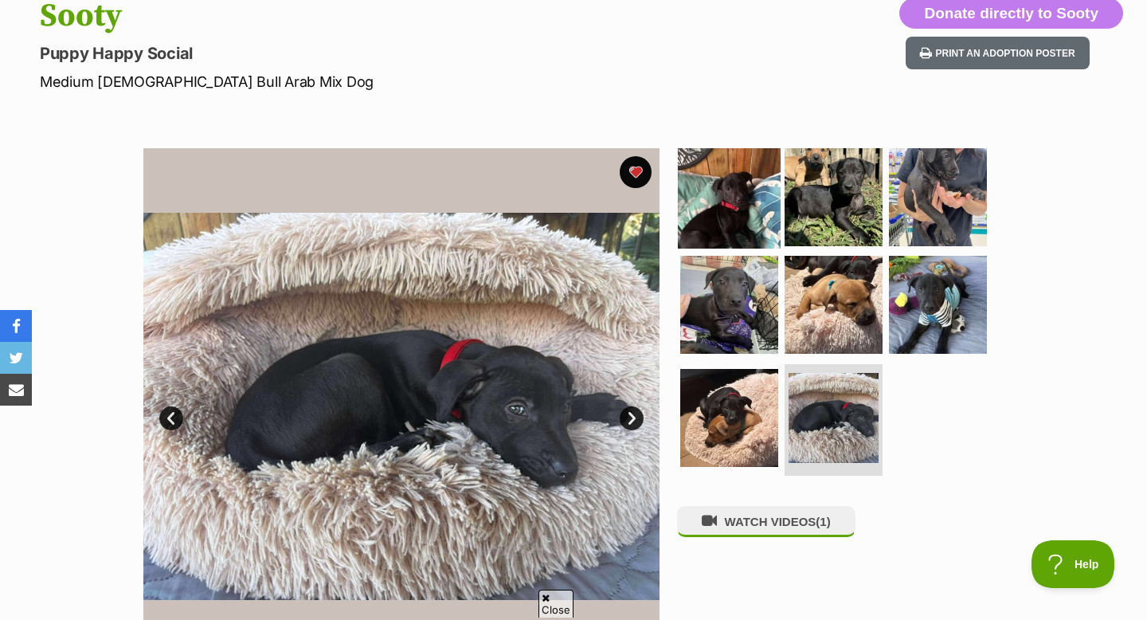
click at [728, 203] on img at bounding box center [729, 196] width 103 height 103
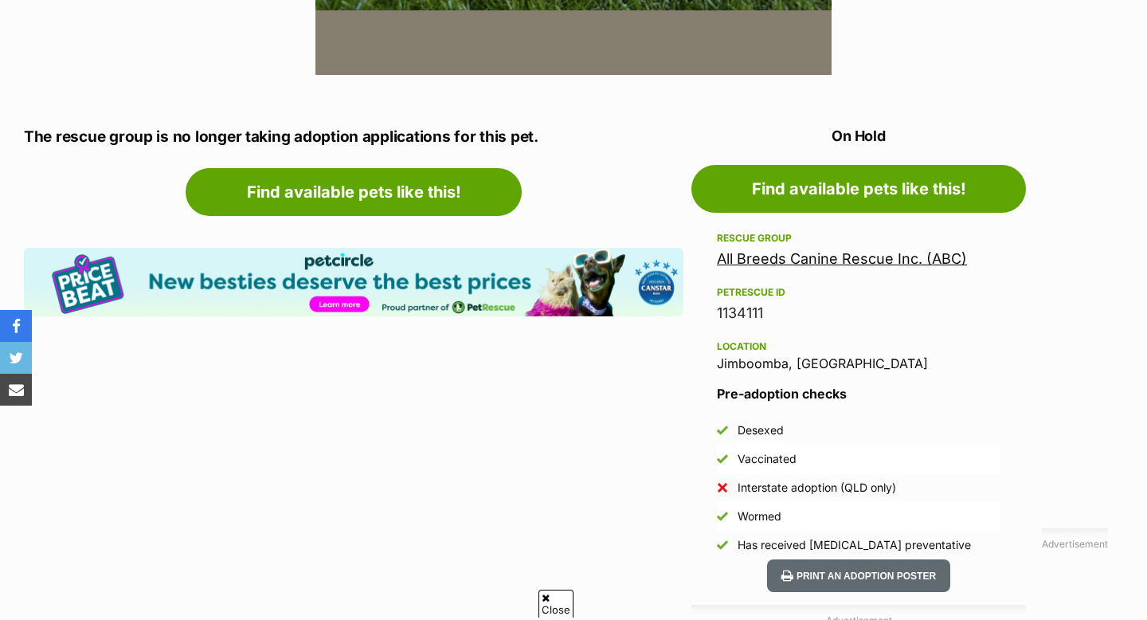
scroll to position [965, 0]
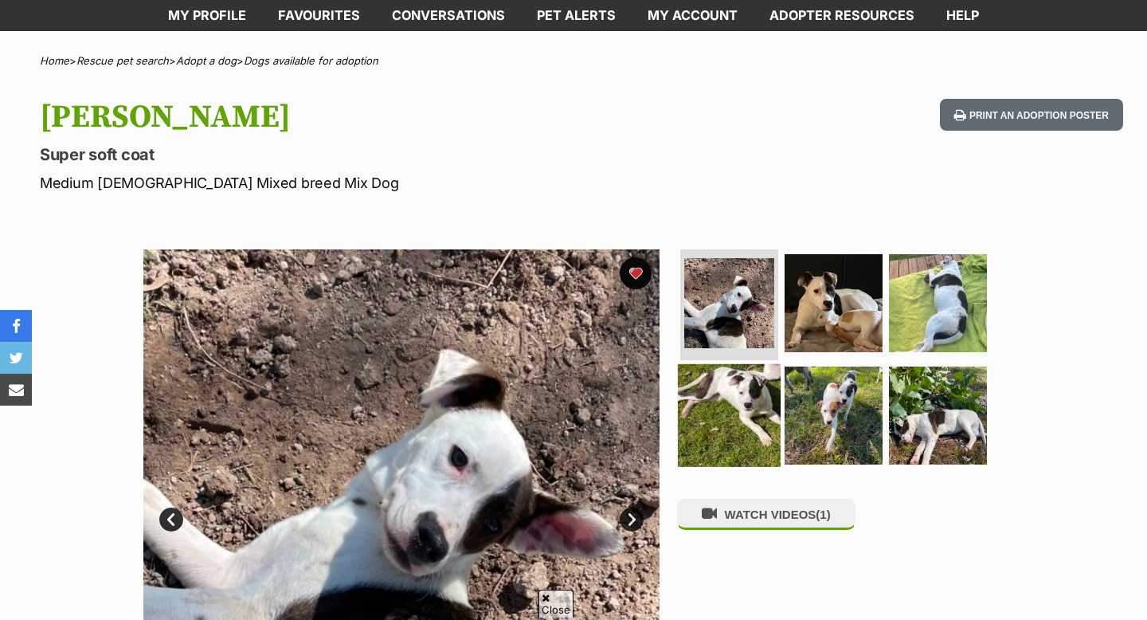
click at [737, 435] on img at bounding box center [729, 415] width 103 height 103
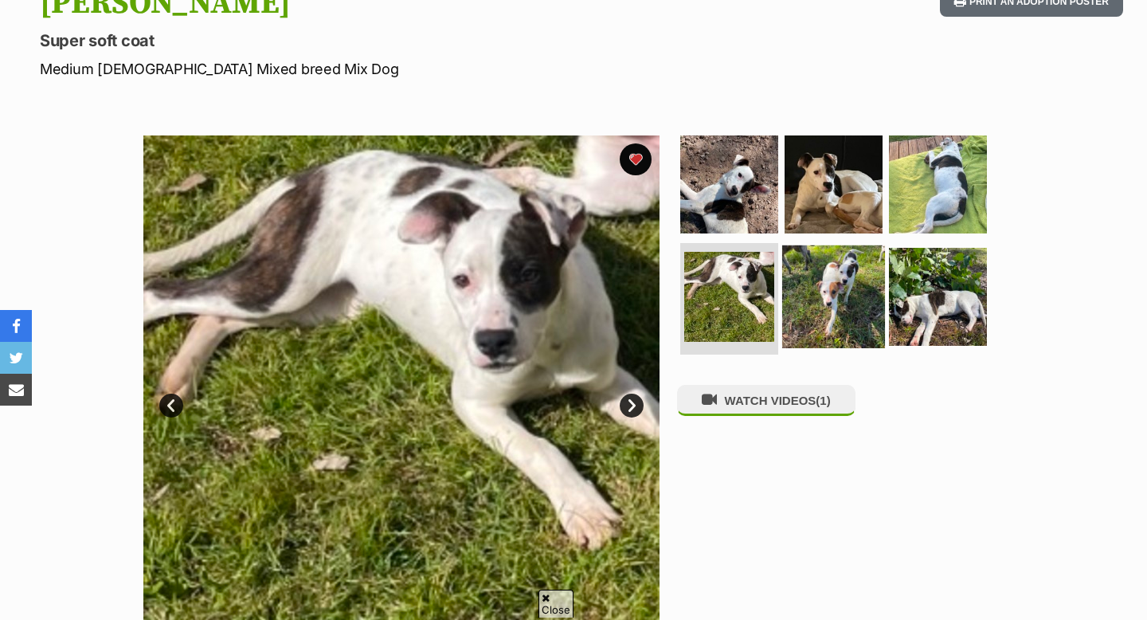
scroll to position [190, 0]
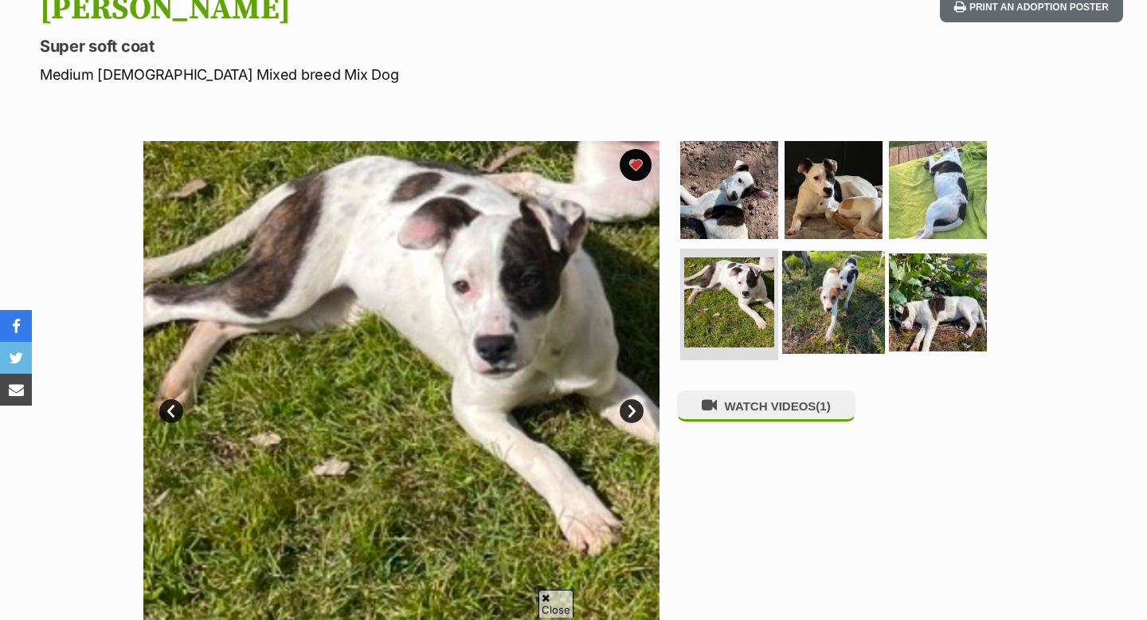
click at [814, 314] on img at bounding box center [833, 302] width 103 height 103
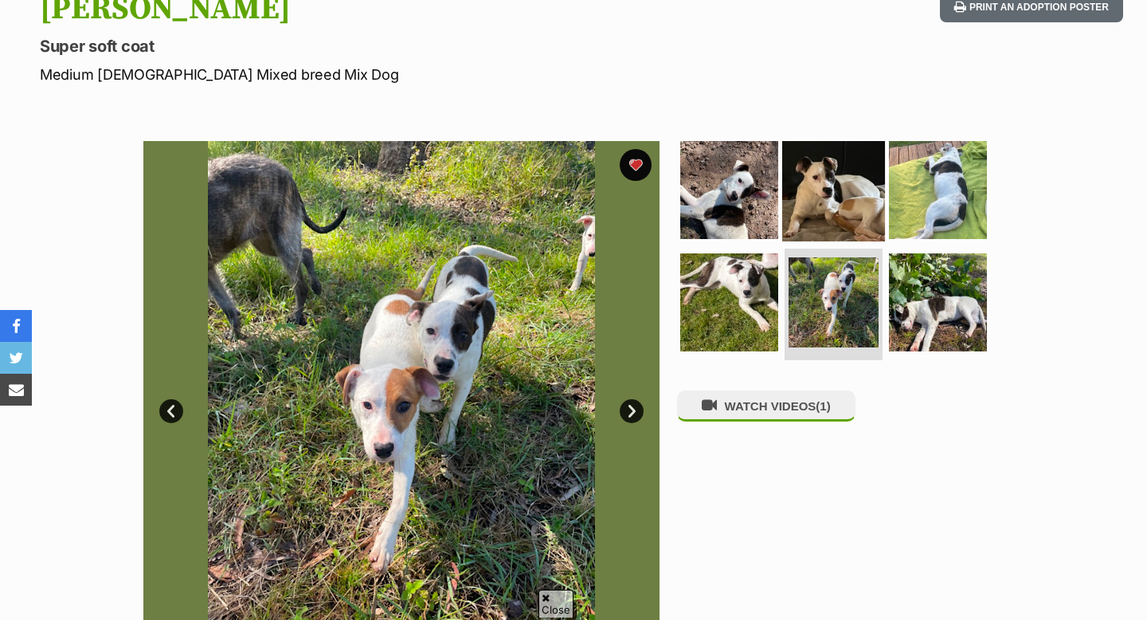
click at [827, 198] on img at bounding box center [833, 189] width 103 height 103
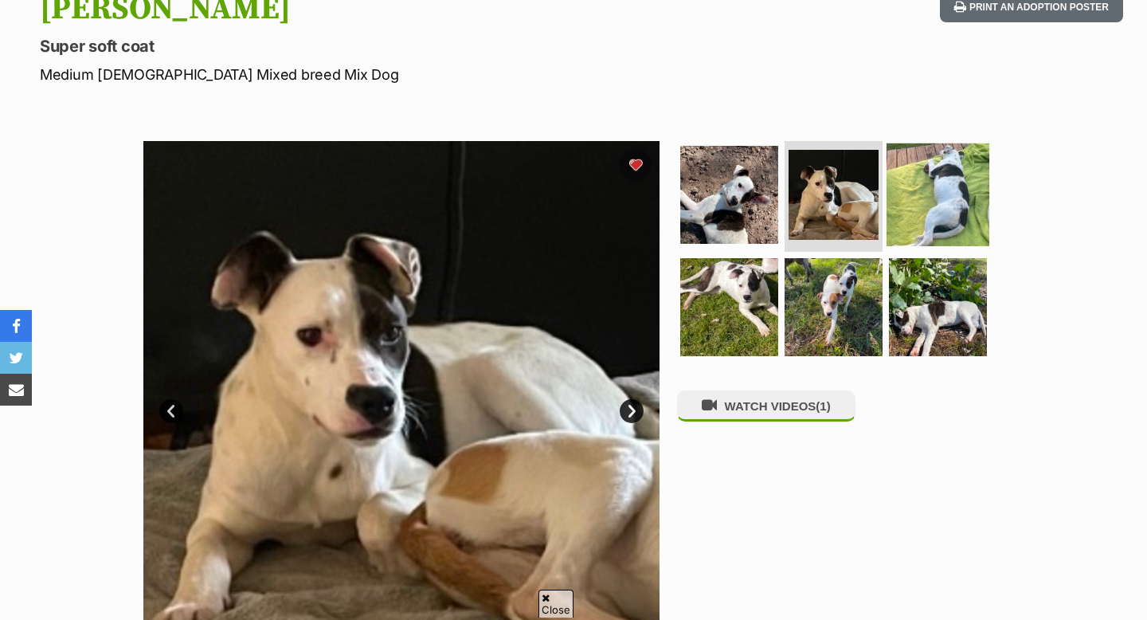
click at [944, 186] on img at bounding box center [938, 194] width 103 height 103
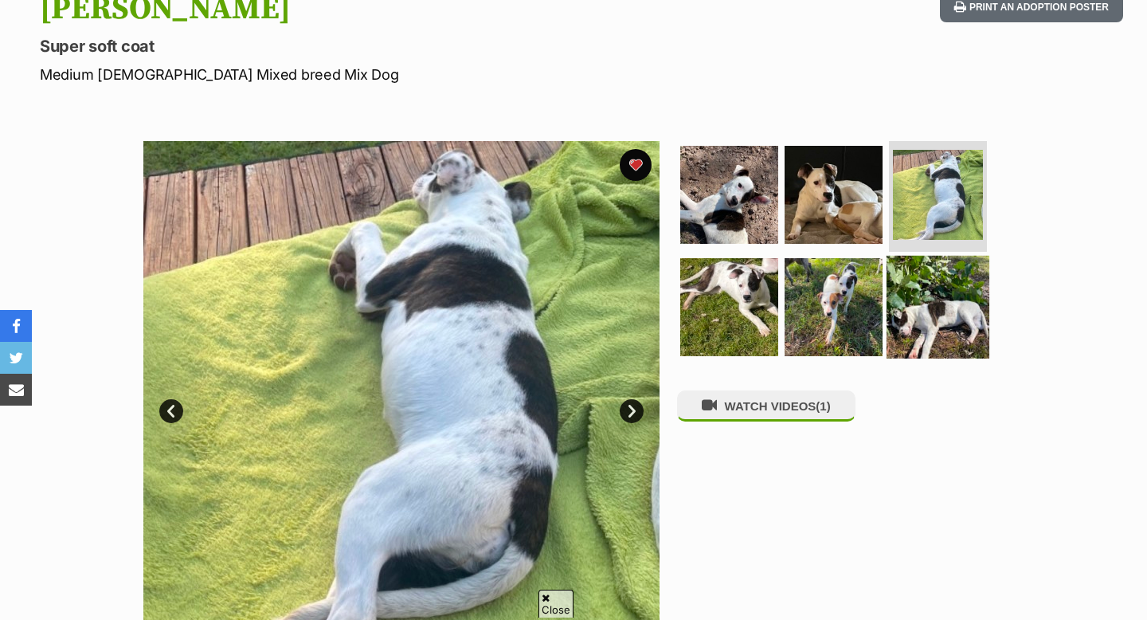
click at [953, 300] on img at bounding box center [938, 307] width 103 height 103
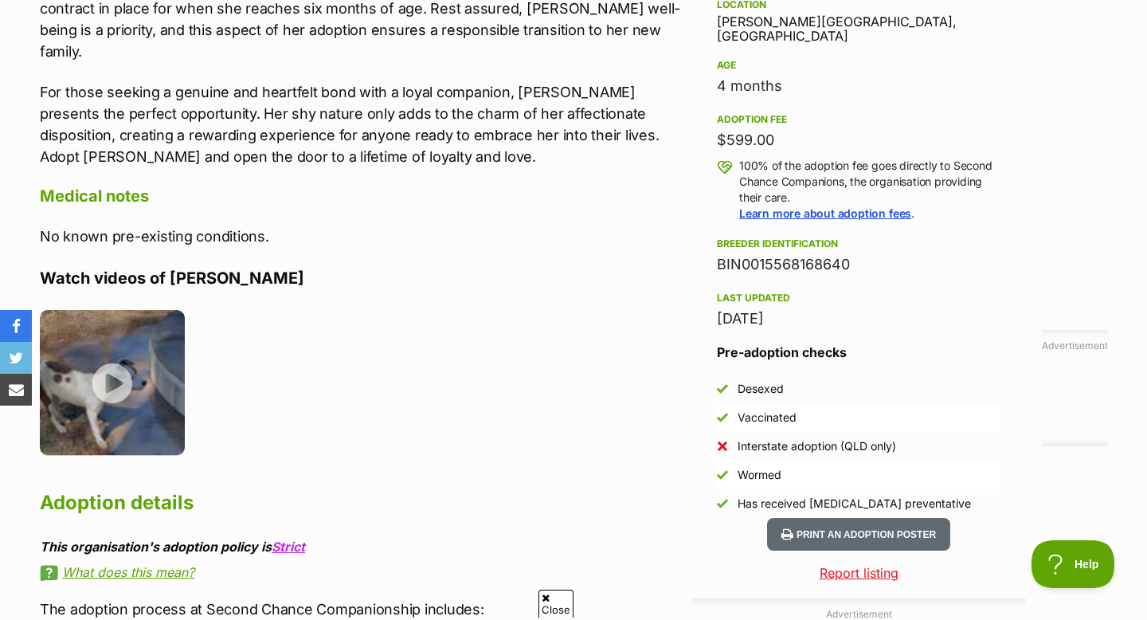
scroll to position [1180, 0]
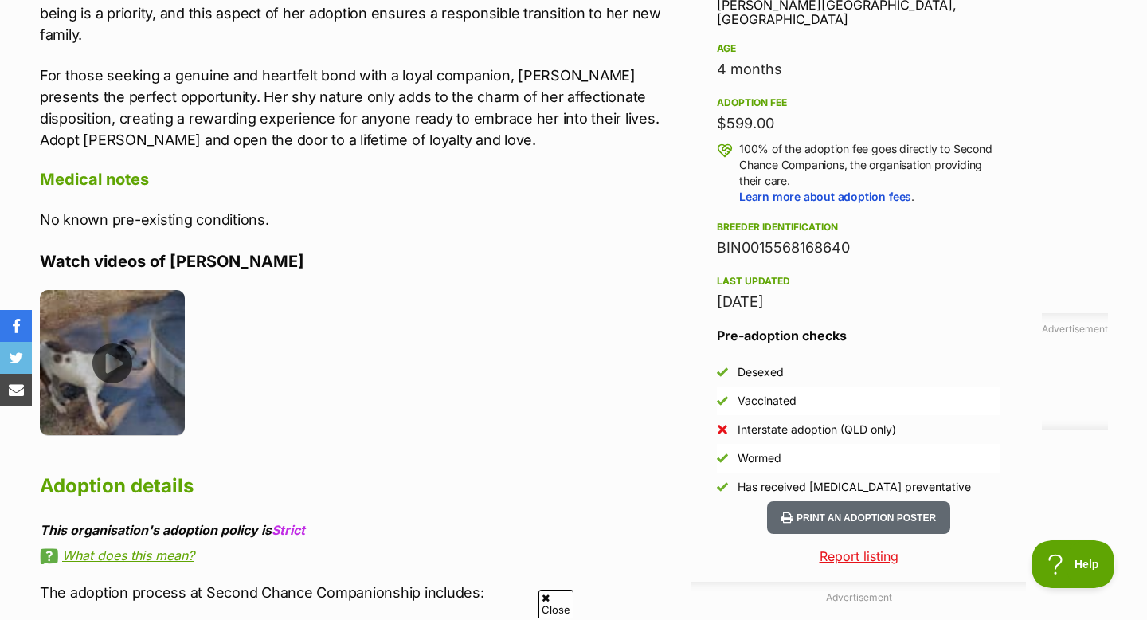
click at [106, 352] on img at bounding box center [112, 362] width 145 height 145
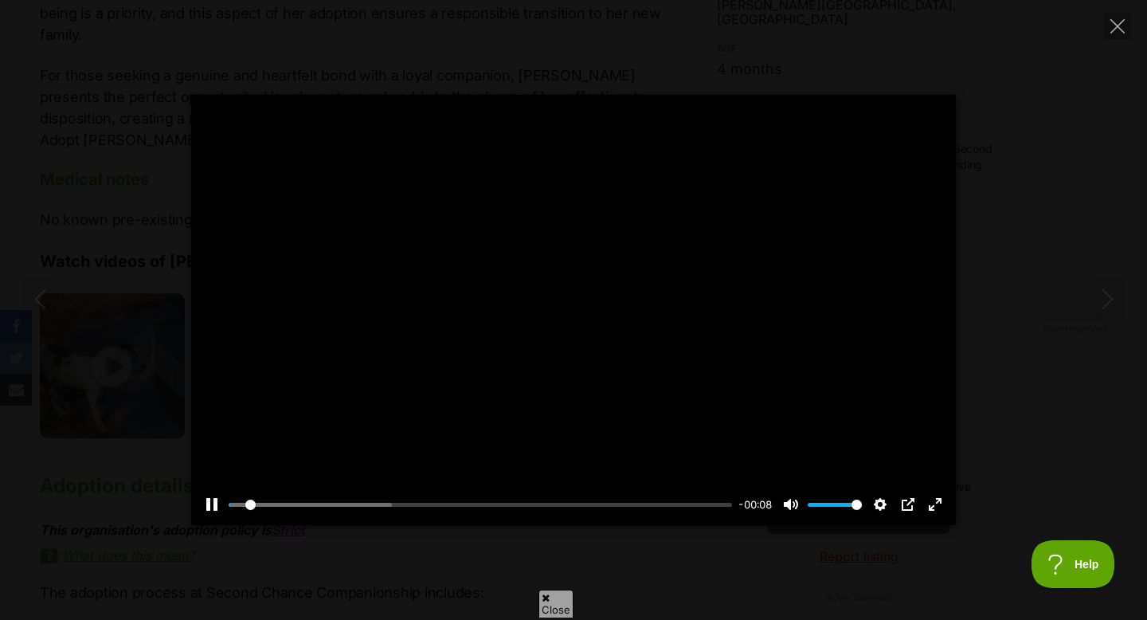
click at [596, 317] on div at bounding box center [573, 310] width 765 height 430
click at [244, 501] on input "Seek" at bounding box center [480, 504] width 503 height 15
drag, startPoint x: 244, startPoint y: 501, endPoint x: 196, endPoint y: 501, distance: 47.8
click at [197, 501] on div "Pause Play % buffered 00:00 -00:08 Unmute Mute Disable captions Enable captions…" at bounding box center [573, 494] width 765 height 61
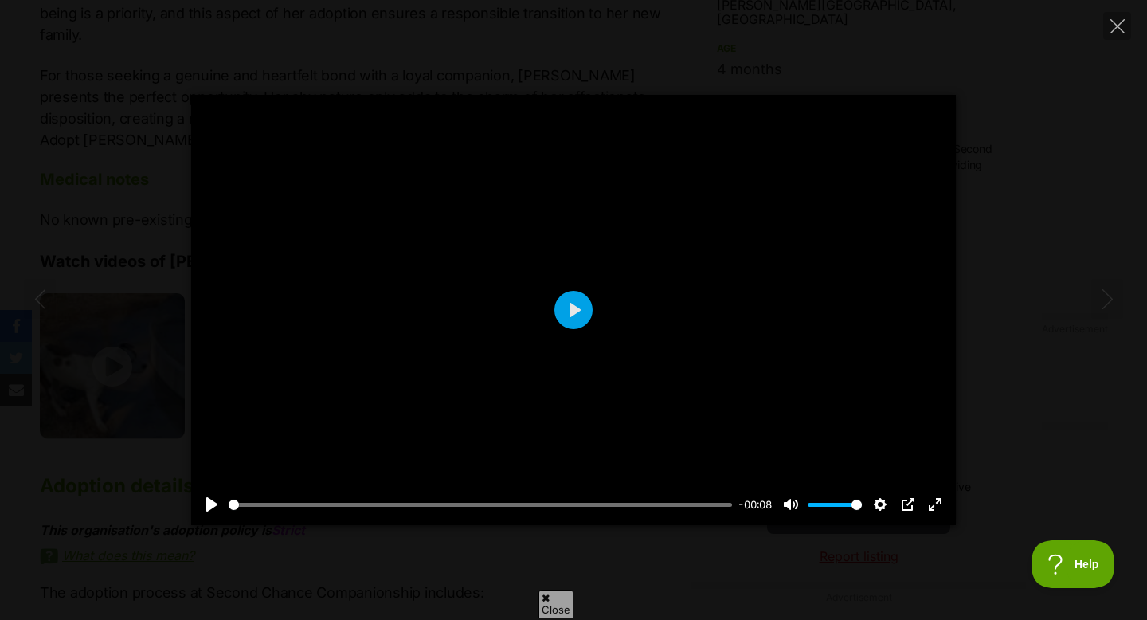
click at [327, 410] on div at bounding box center [573, 310] width 765 height 430
type input "100"
click at [171, 287] on div "Pause Play % buffered 00:01 00:00 Unmute Mute Disable captions Enable captions …" at bounding box center [573, 310] width 1147 height 430
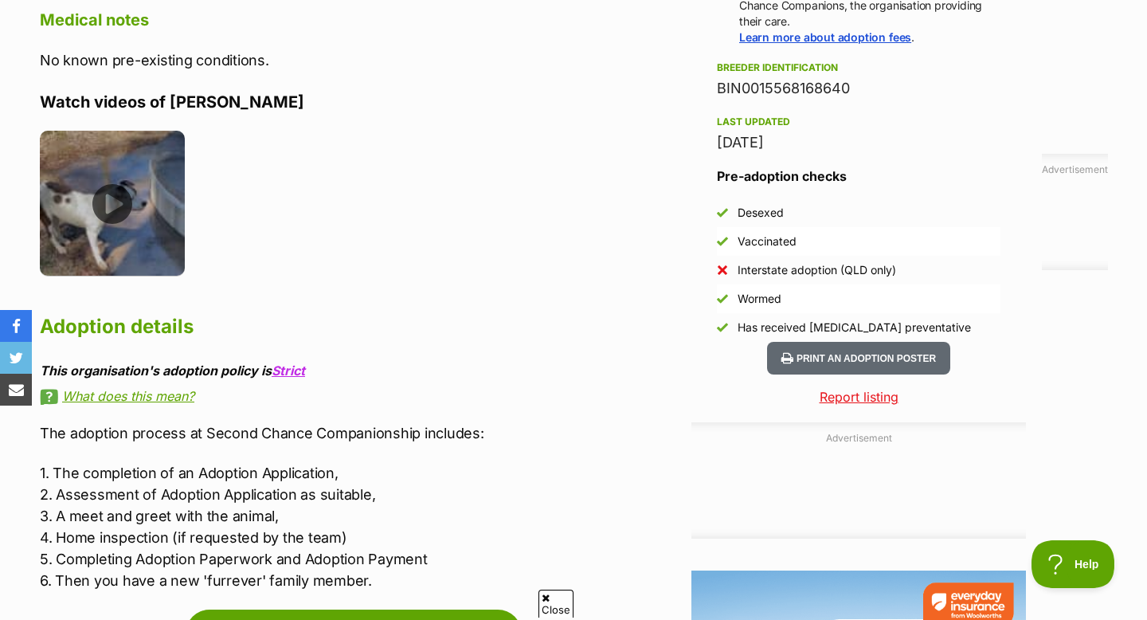
scroll to position [1345, 0]
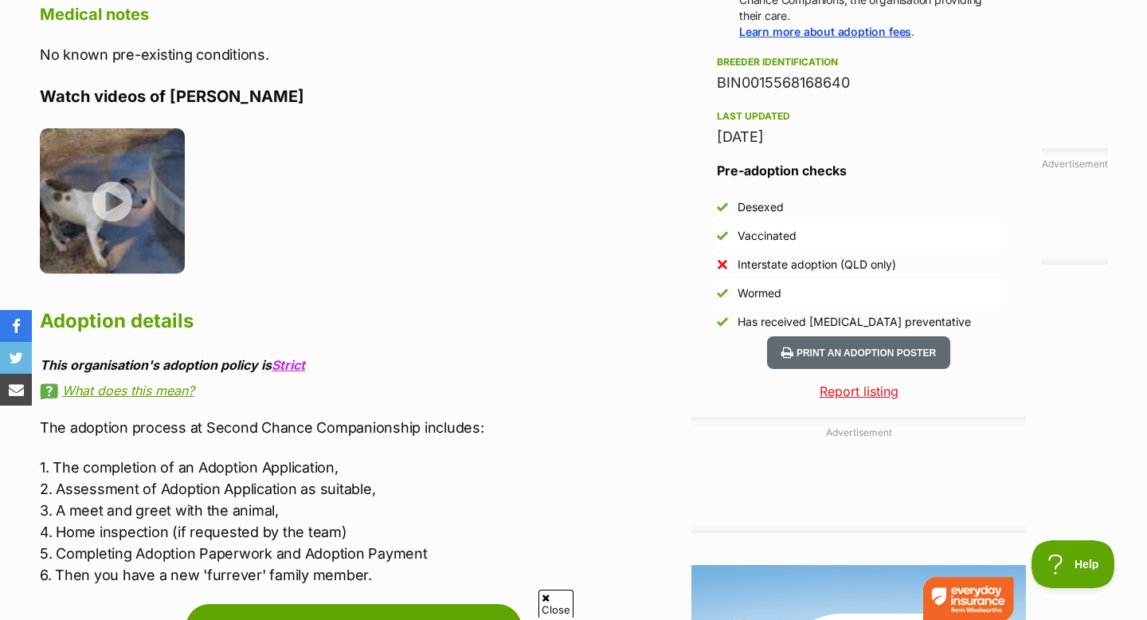
click at [156, 383] on link "What does this mean?" at bounding box center [362, 390] width 644 height 14
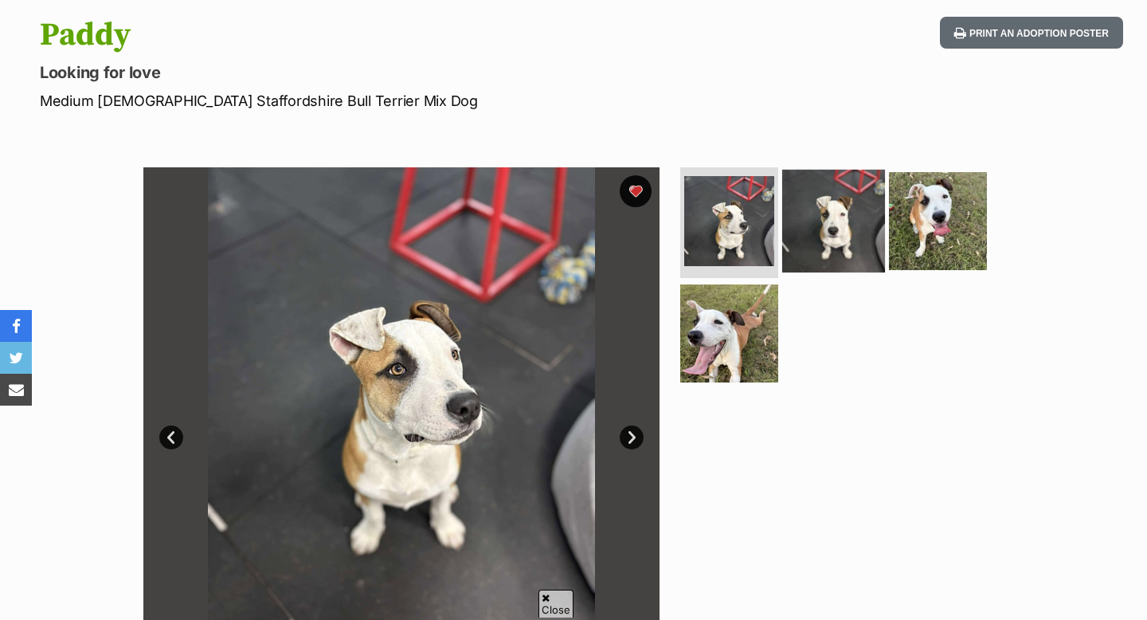
click at [844, 227] on img at bounding box center [833, 220] width 103 height 103
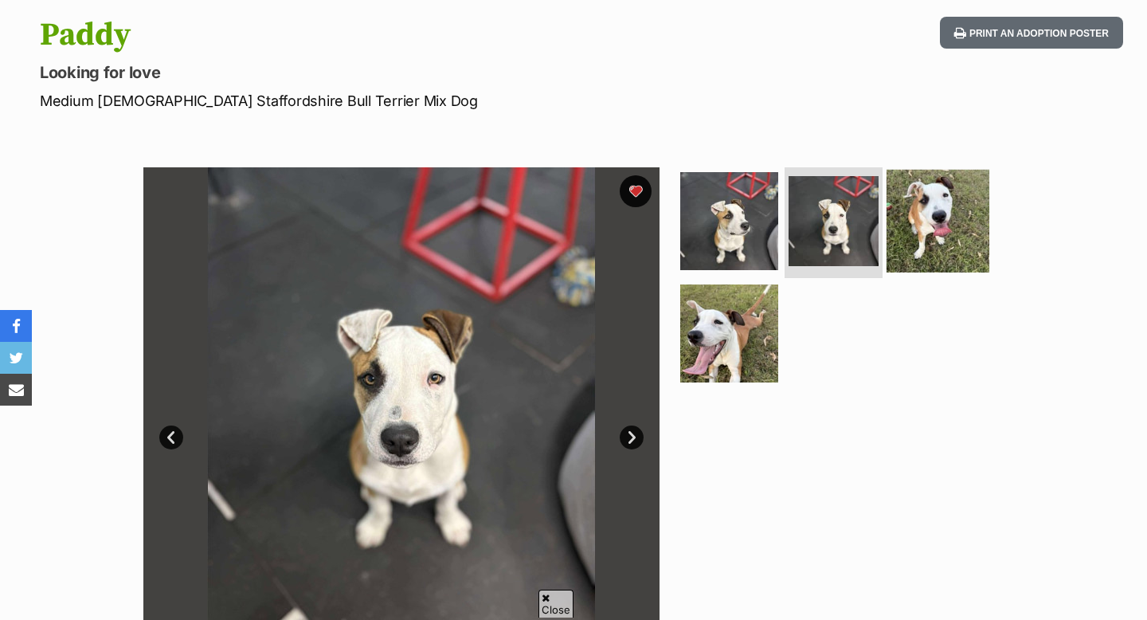
click at [947, 241] on img at bounding box center [938, 220] width 103 height 103
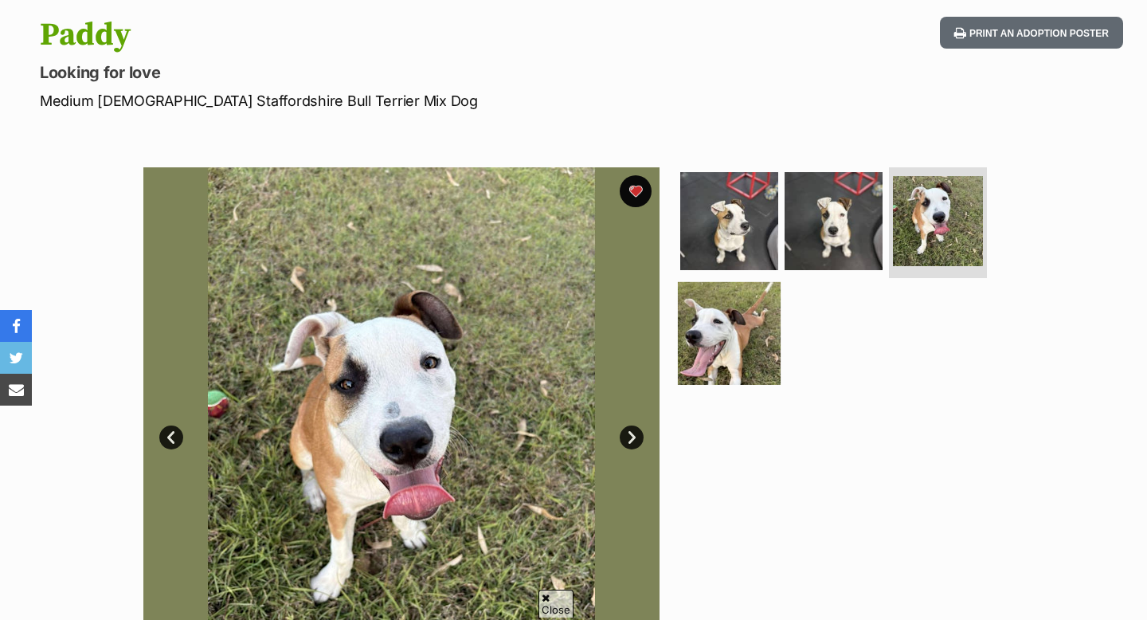
click at [722, 346] on img at bounding box center [729, 333] width 103 height 103
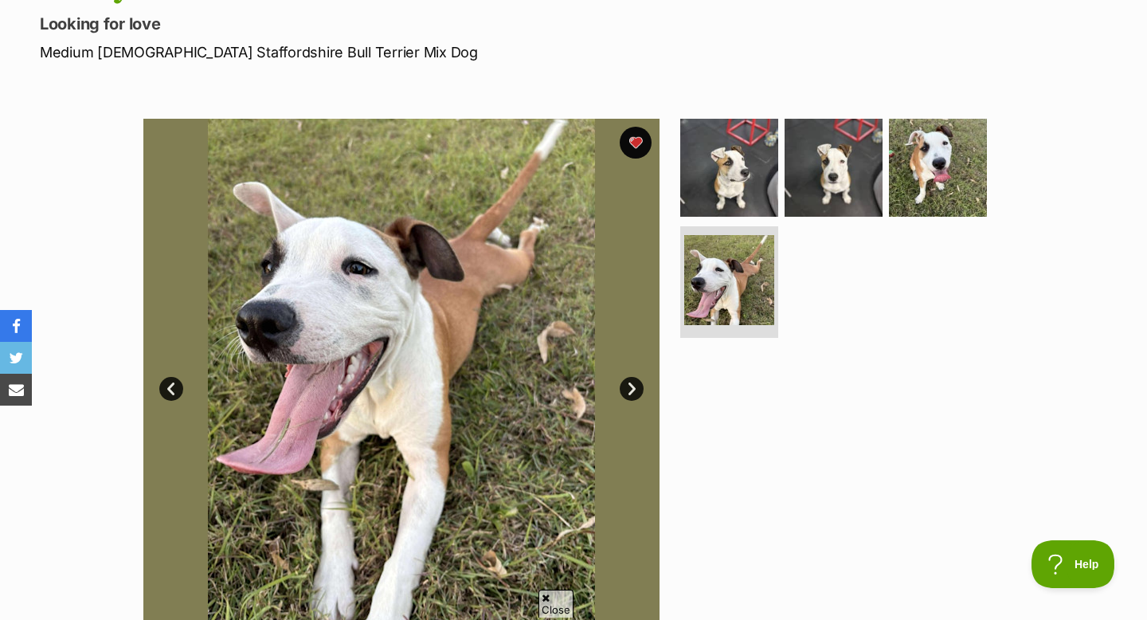
scroll to position [144, 0]
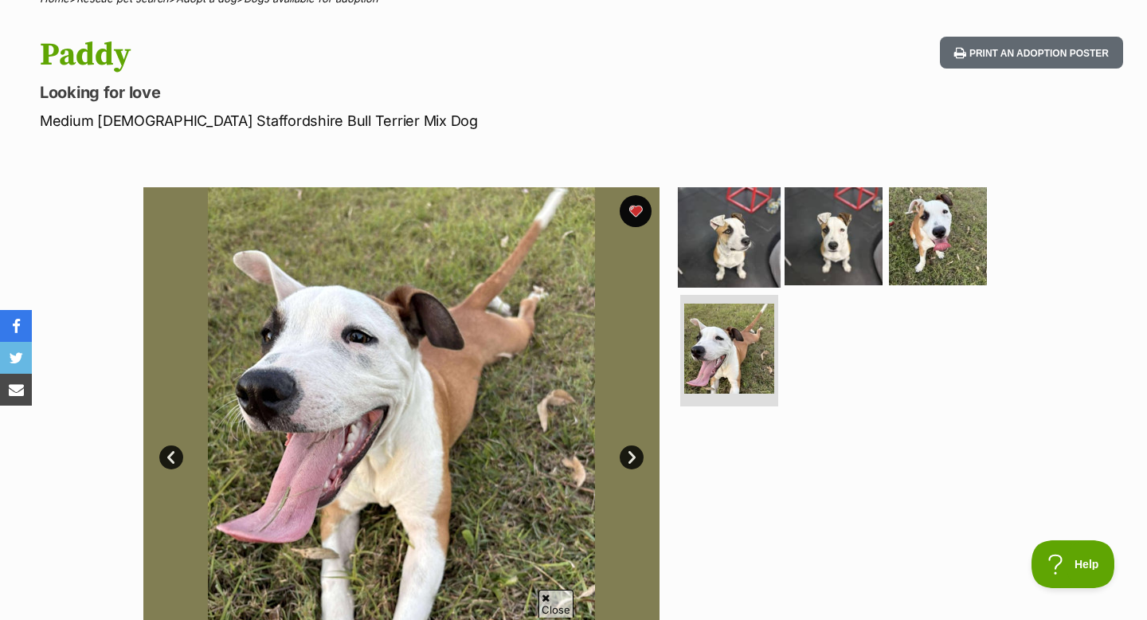
click at [693, 271] on img at bounding box center [729, 235] width 103 height 103
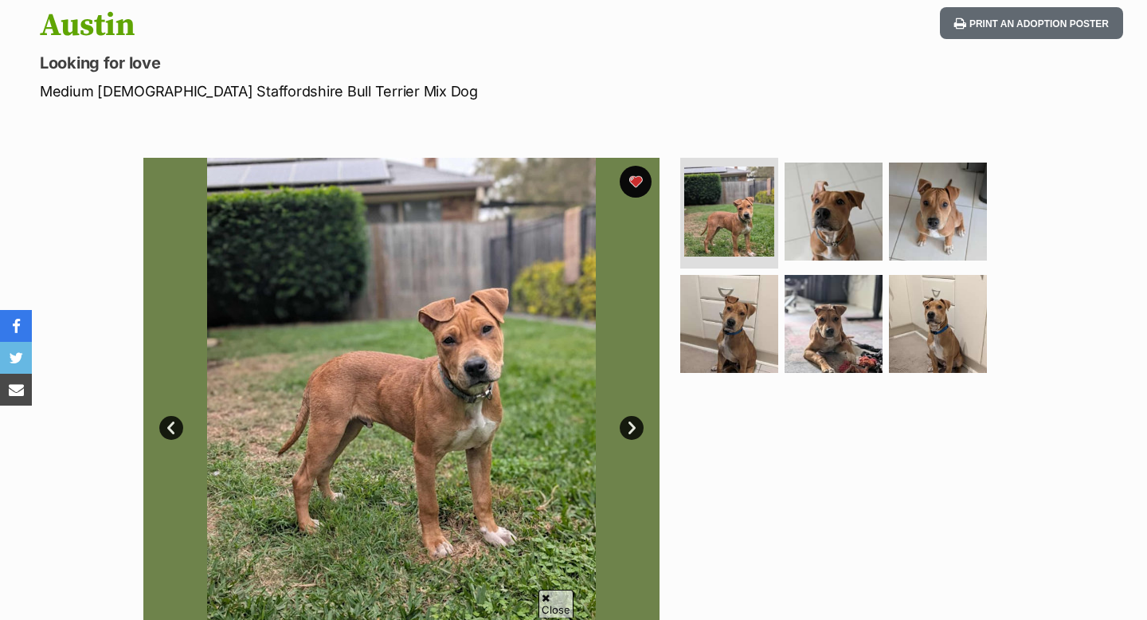
scroll to position [186, 0]
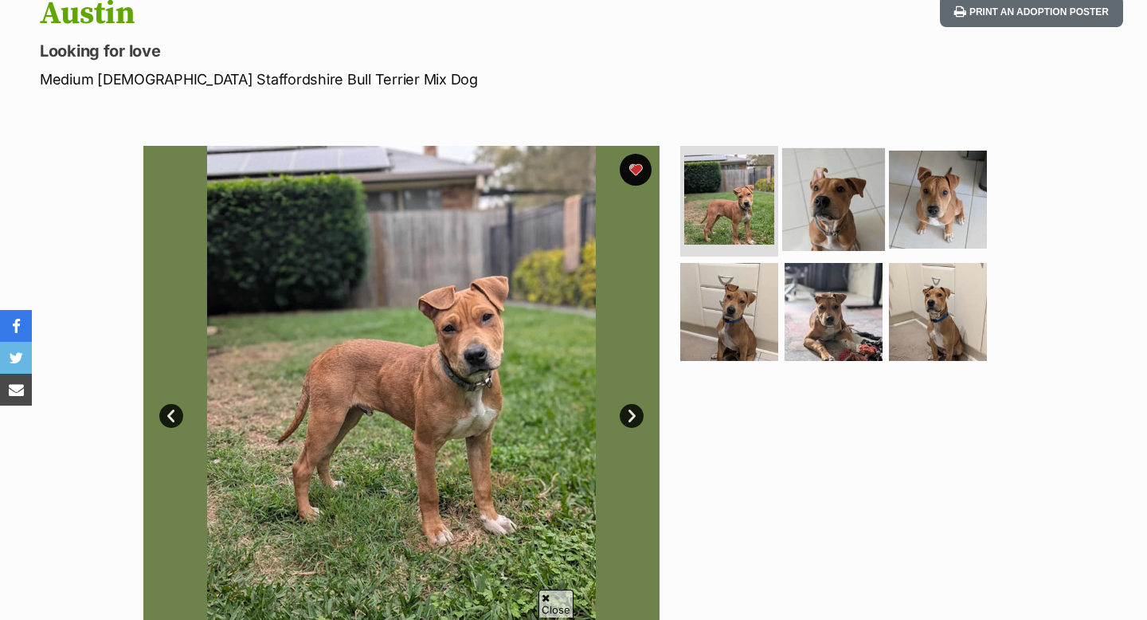
click at [851, 229] on img at bounding box center [833, 198] width 103 height 103
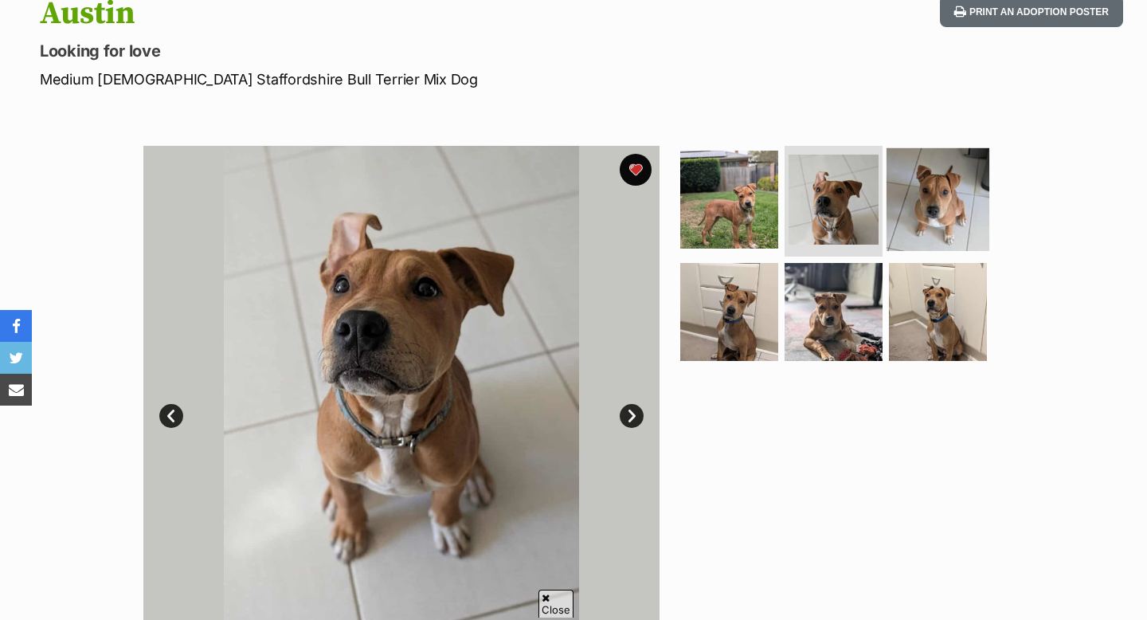
click at [926, 216] on img at bounding box center [938, 198] width 103 height 103
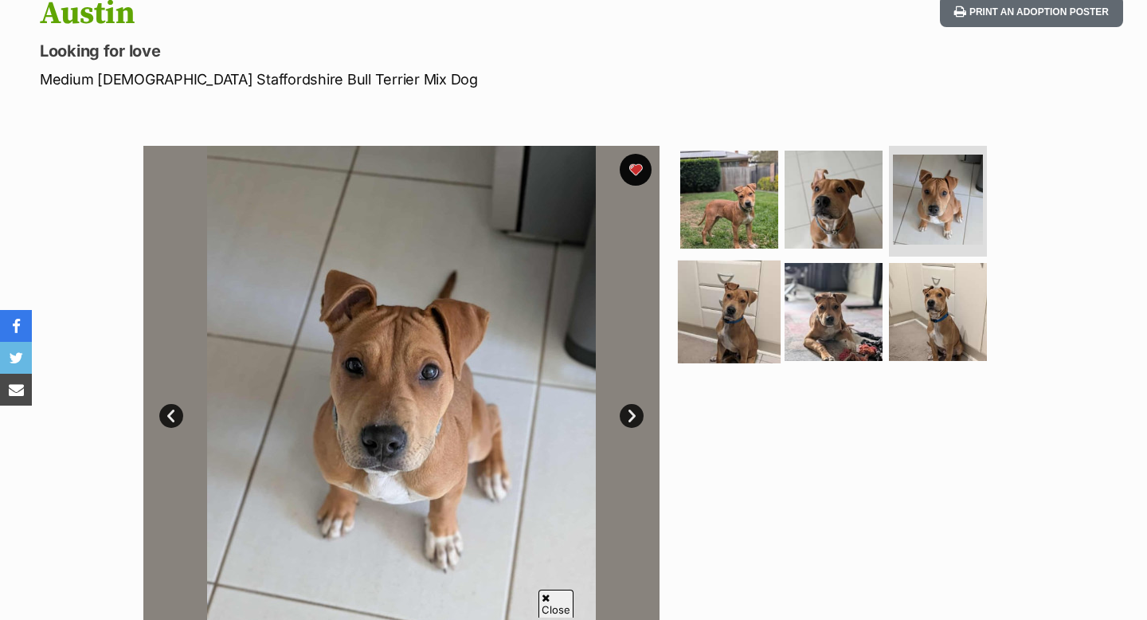
click at [714, 334] on img at bounding box center [729, 311] width 103 height 103
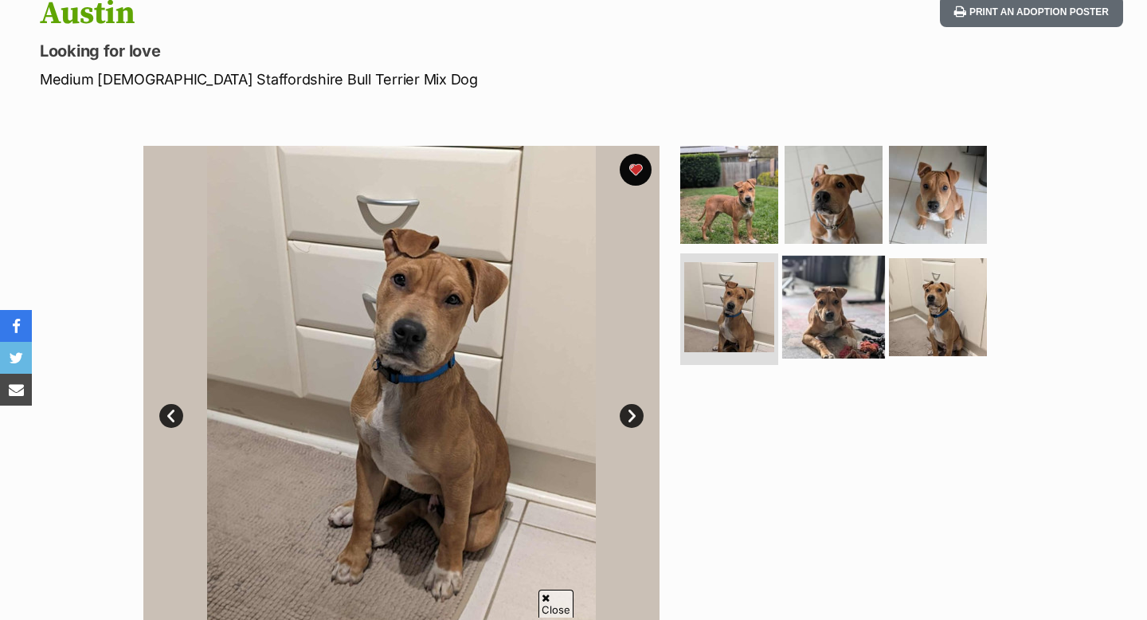
click at [820, 300] on img at bounding box center [833, 307] width 103 height 103
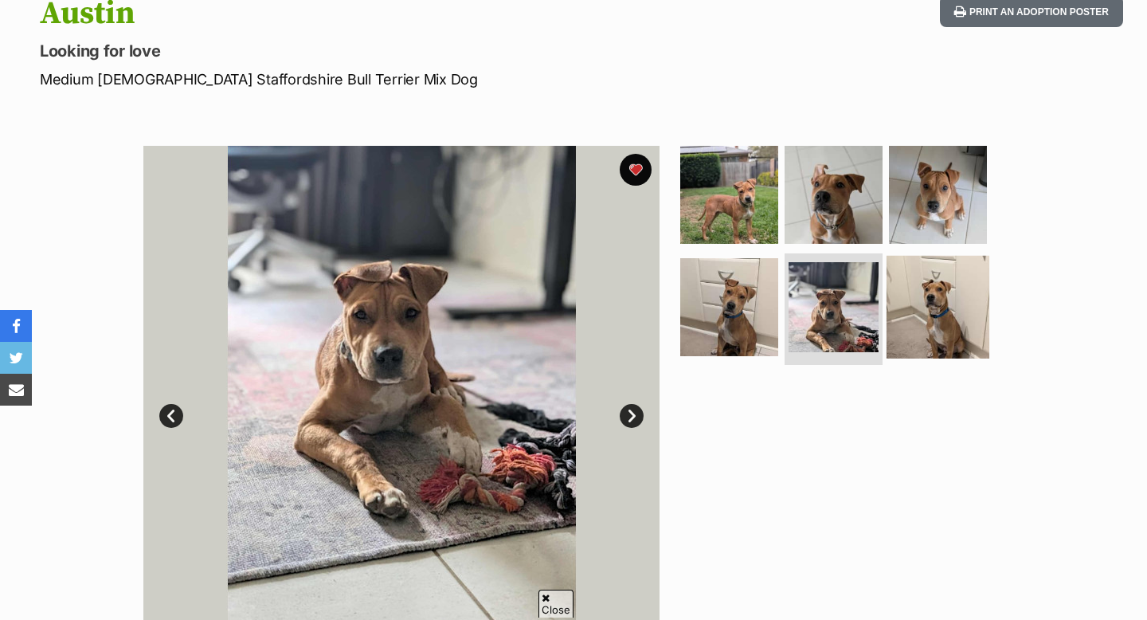
click at [922, 309] on img at bounding box center [938, 307] width 103 height 103
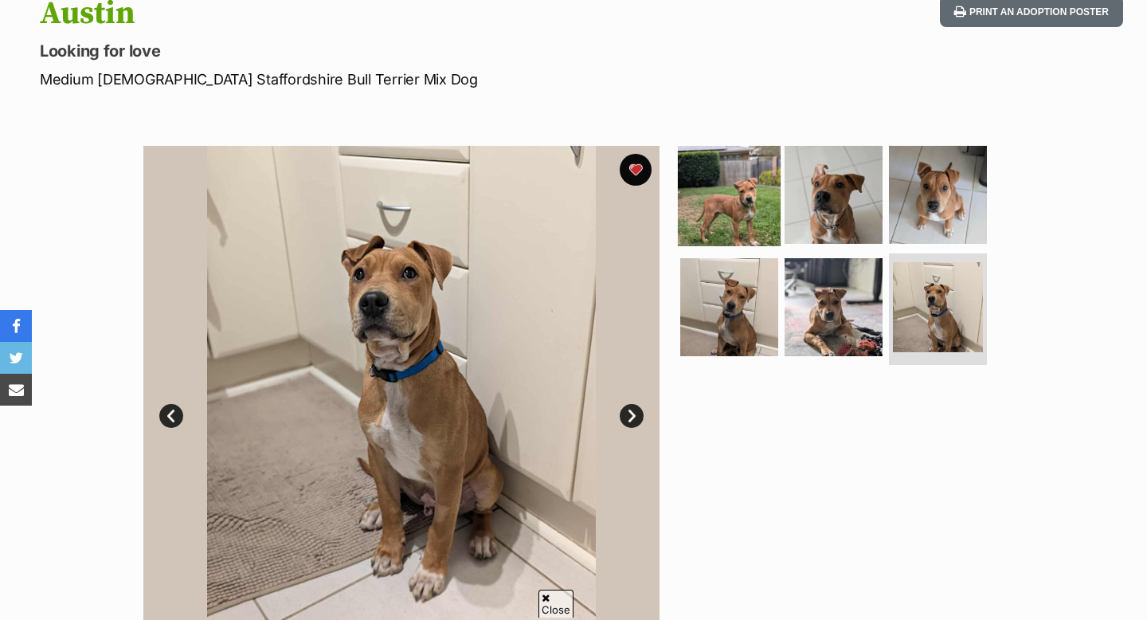
click at [735, 202] on img at bounding box center [729, 194] width 103 height 103
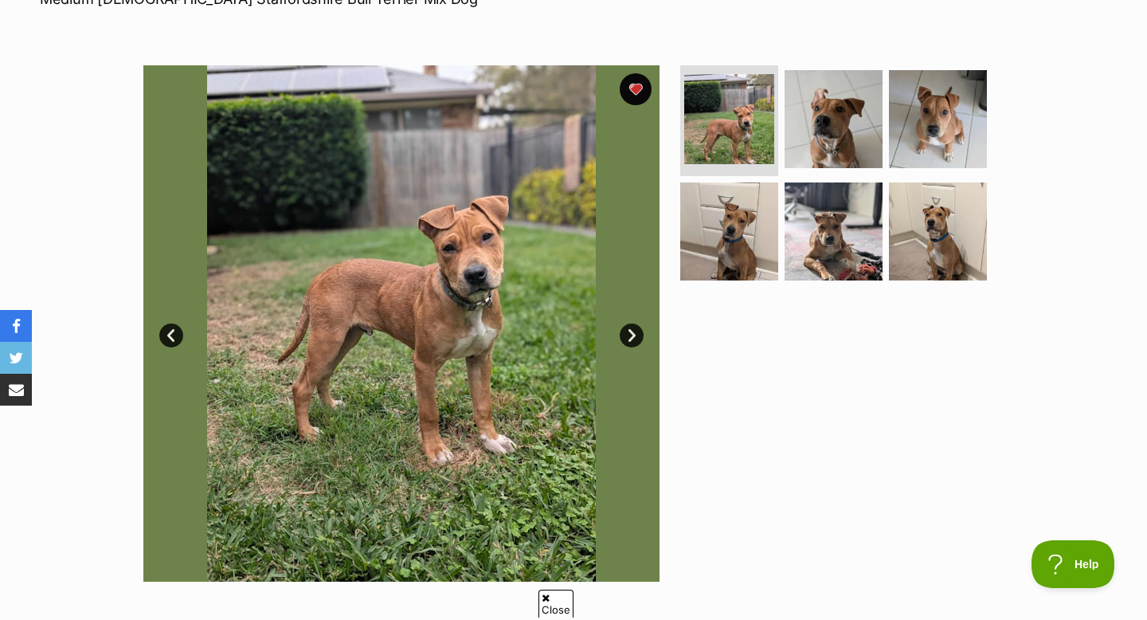
scroll to position [254, 0]
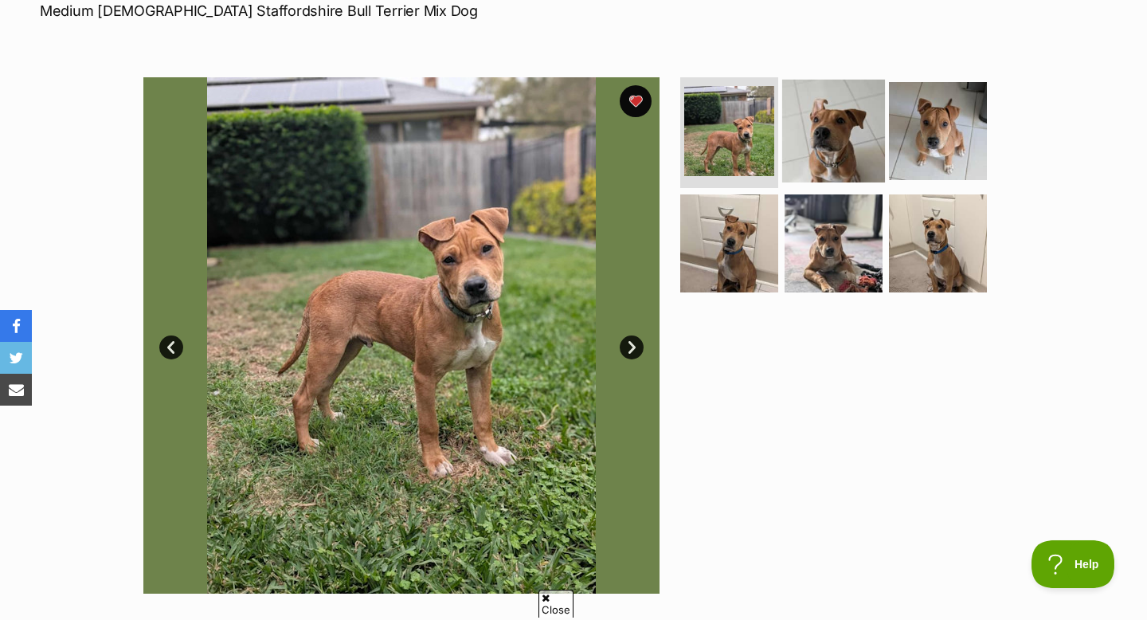
click at [827, 151] on img at bounding box center [833, 130] width 103 height 103
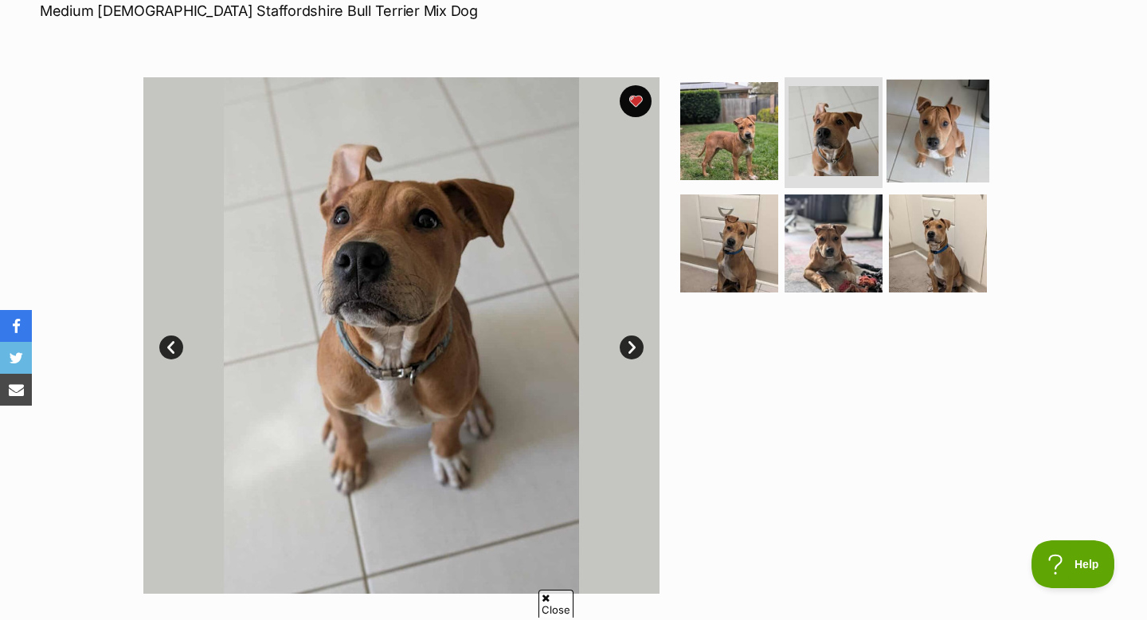
click at [970, 131] on img at bounding box center [938, 130] width 103 height 103
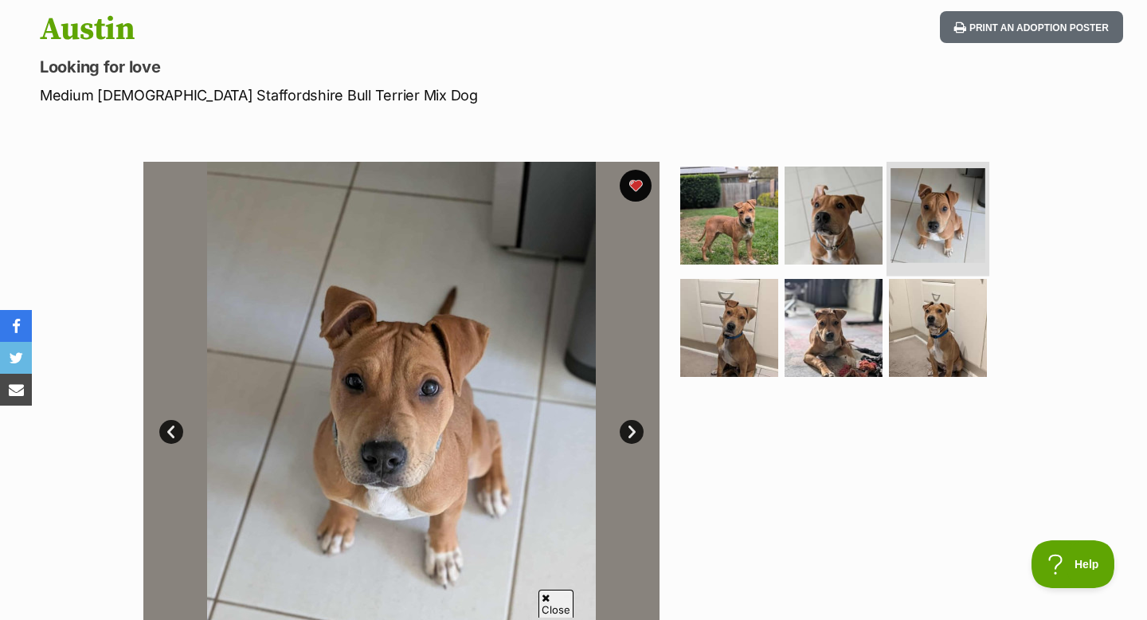
scroll to position [158, 0]
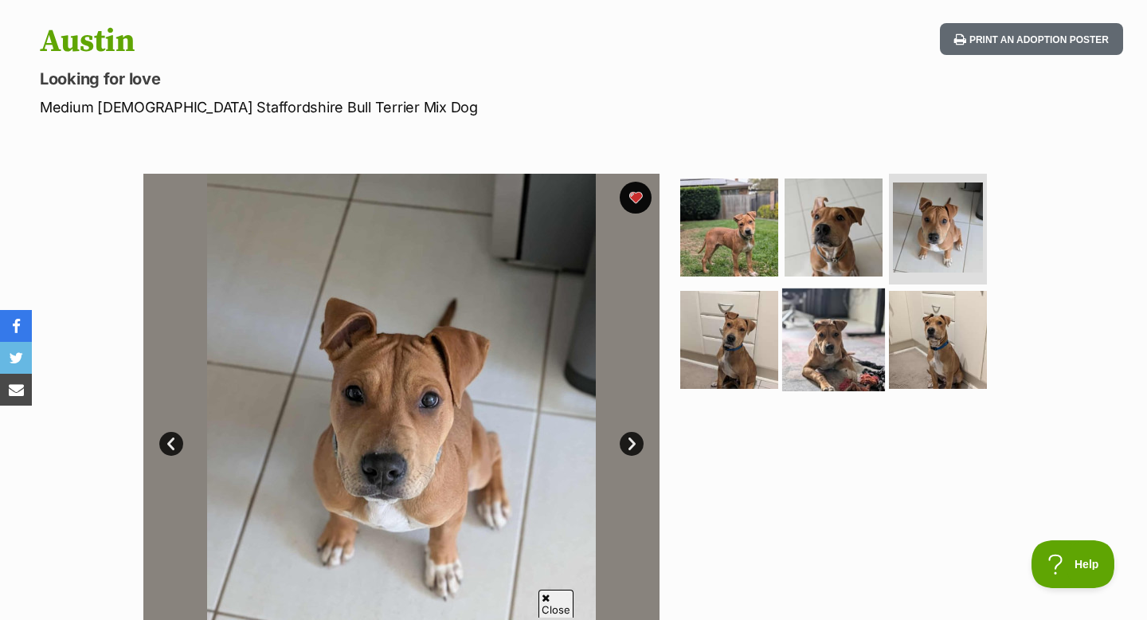
click at [827, 360] on img at bounding box center [833, 339] width 103 height 103
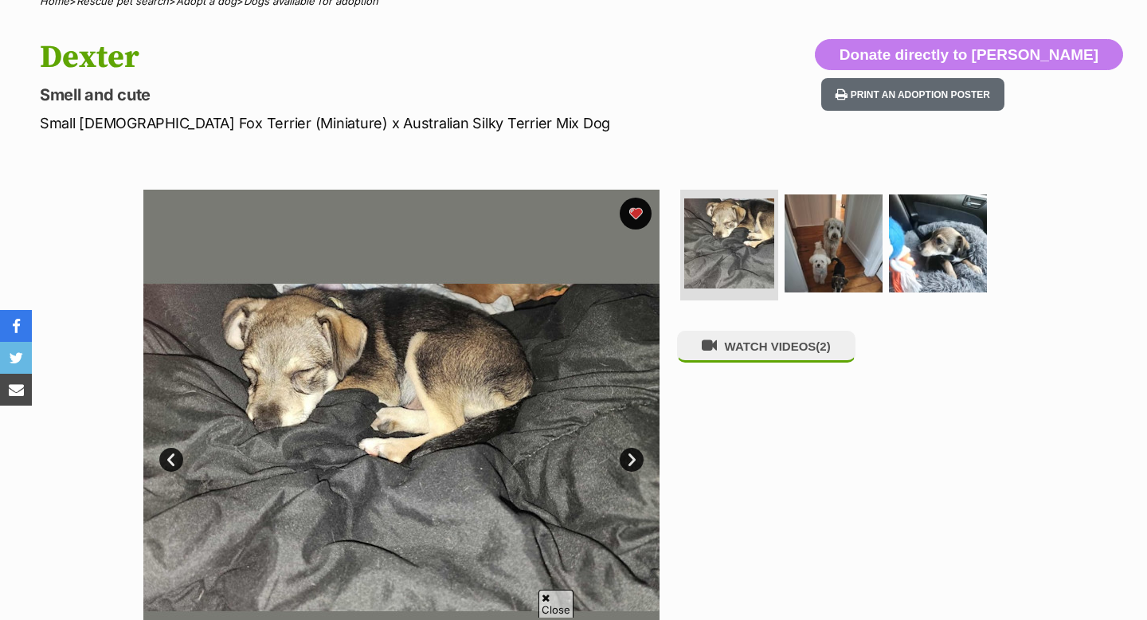
scroll to position [144, 0]
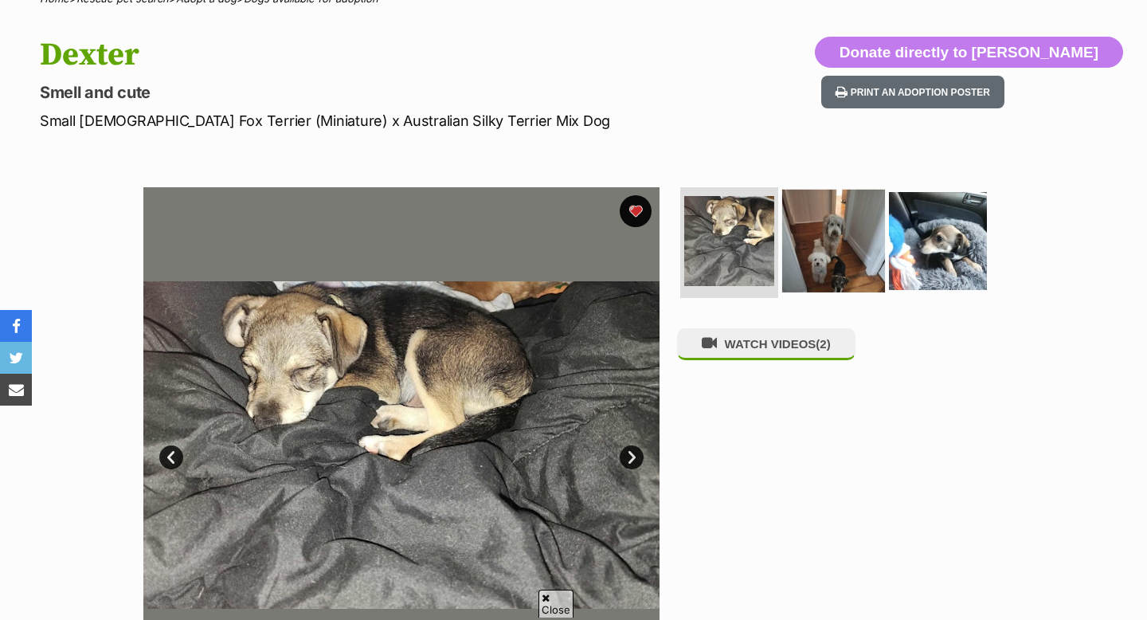
click at [807, 233] on img at bounding box center [833, 240] width 103 height 103
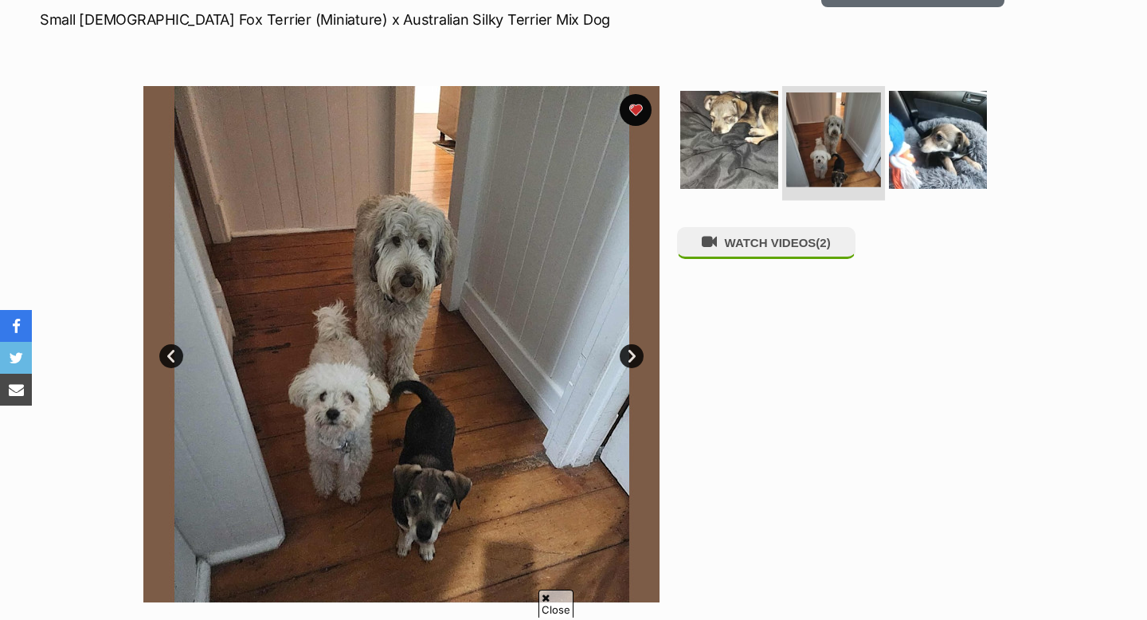
scroll to position [232, 0]
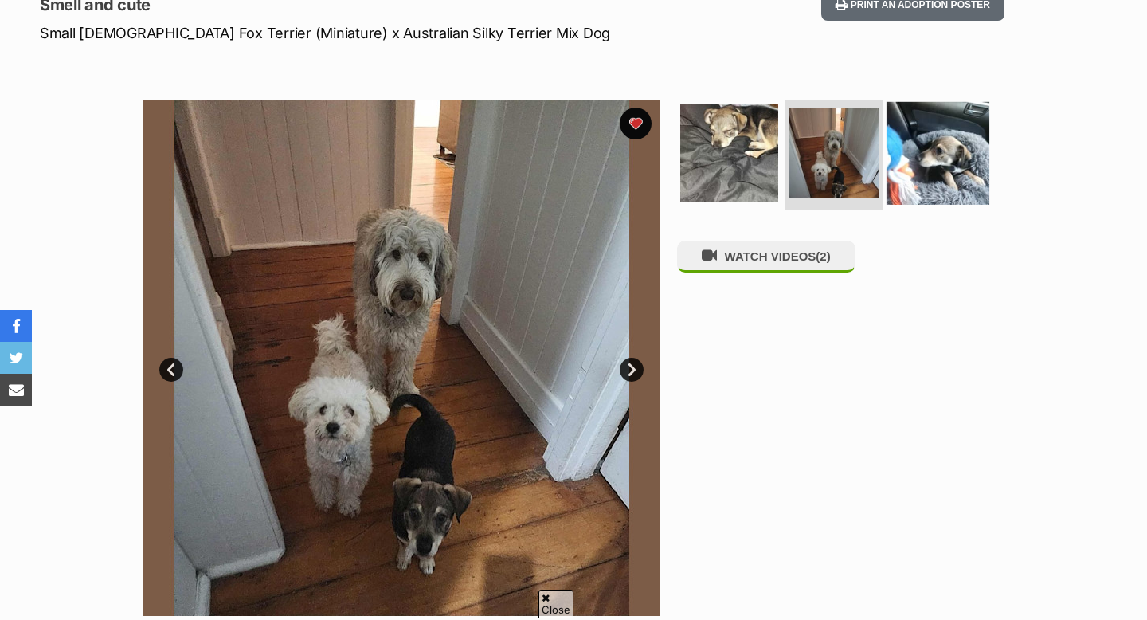
click at [964, 180] on img at bounding box center [938, 152] width 103 height 103
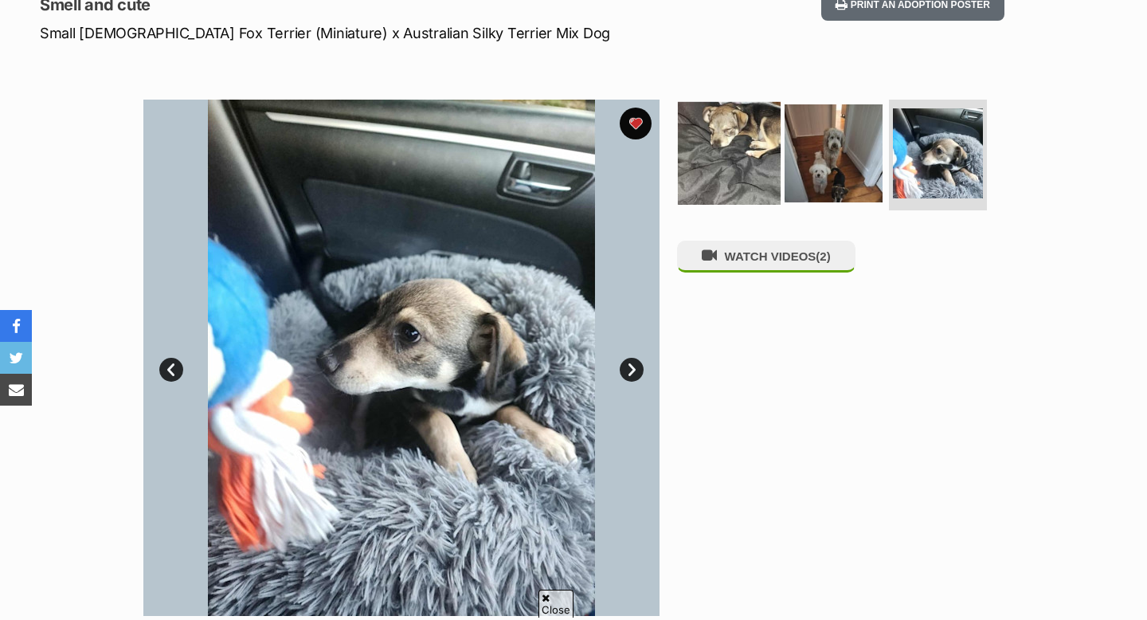
click at [769, 168] on img at bounding box center [729, 152] width 103 height 103
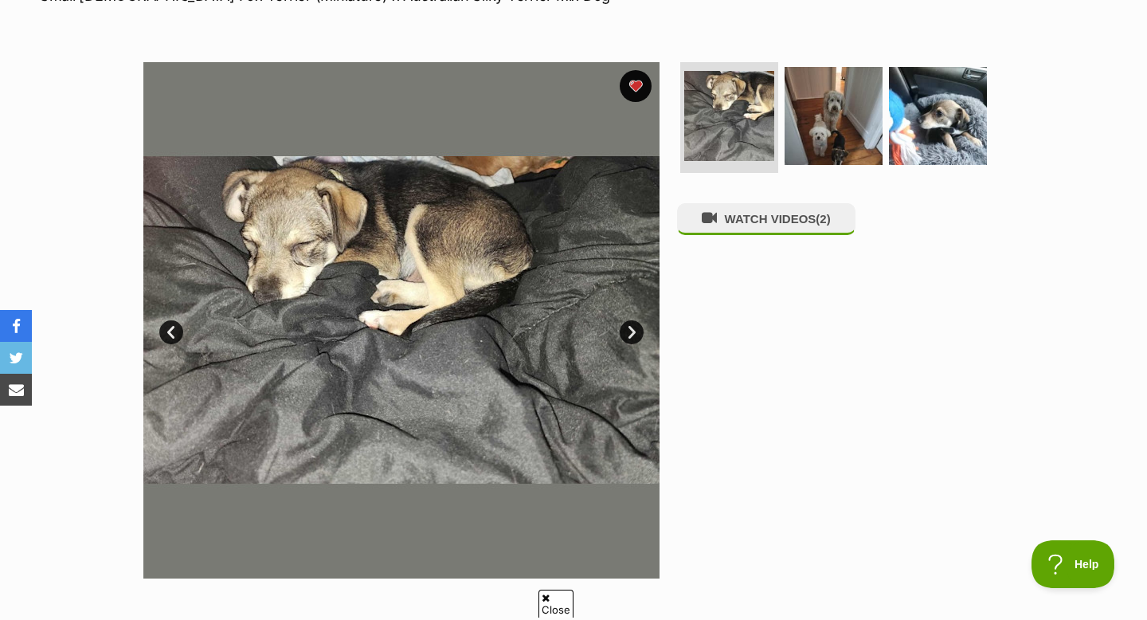
scroll to position [73, 0]
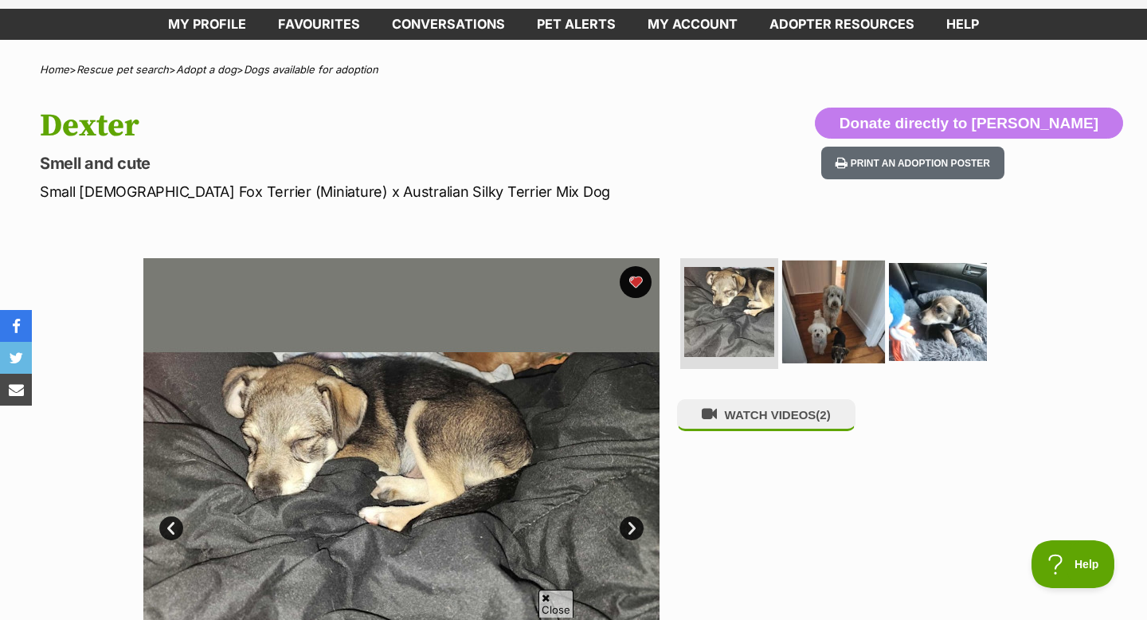
click at [822, 305] on img at bounding box center [833, 311] width 103 height 103
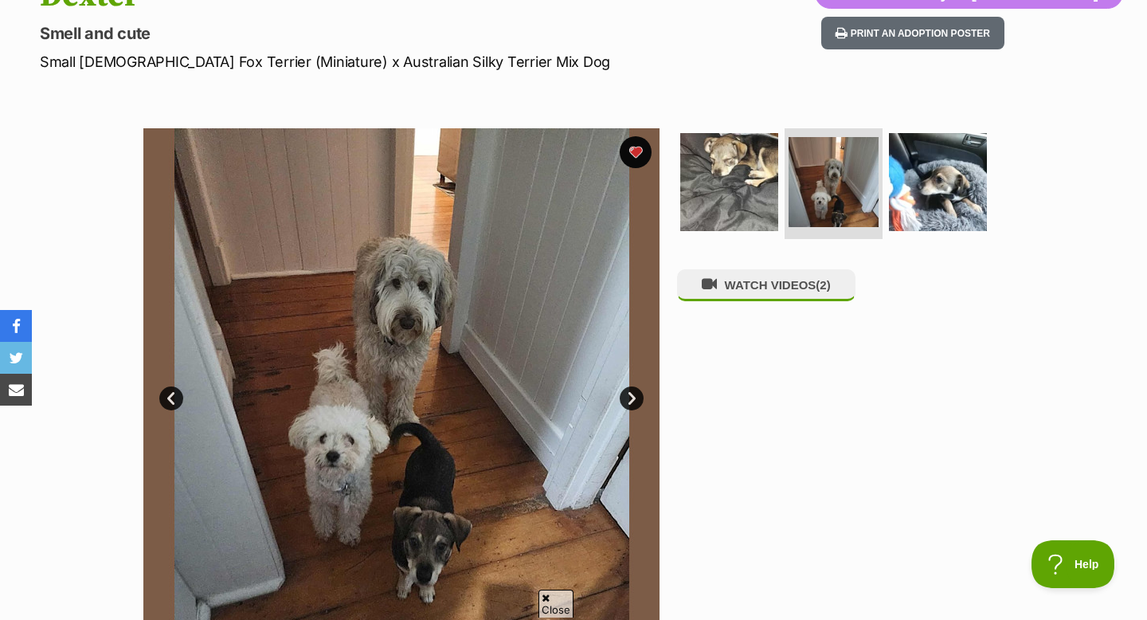
scroll to position [206, 0]
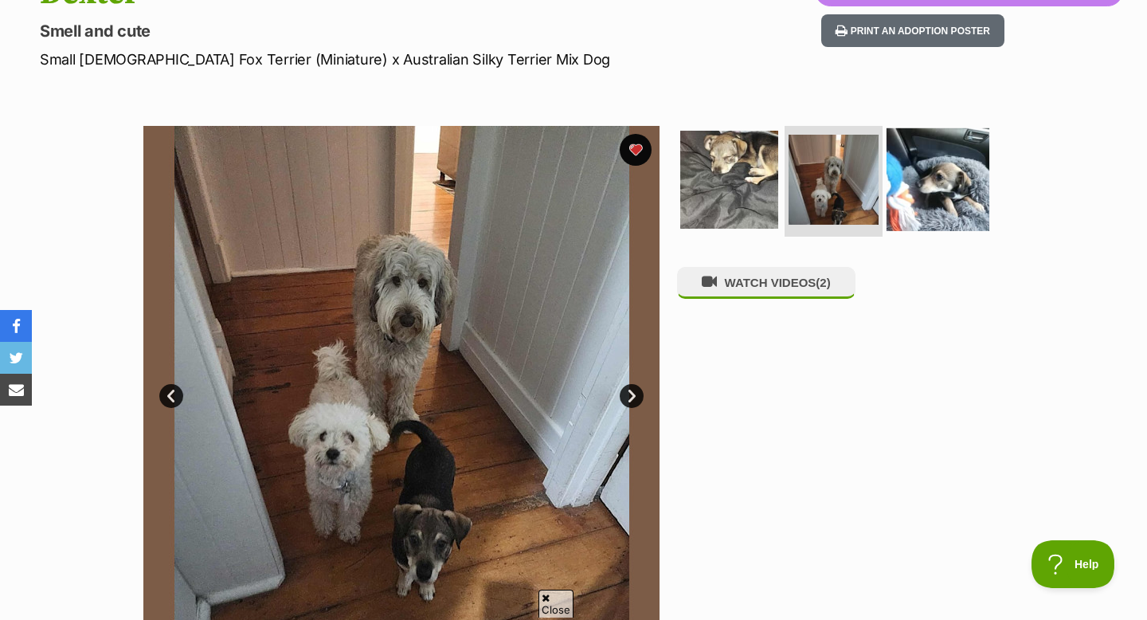
click at [936, 209] on img at bounding box center [938, 178] width 103 height 103
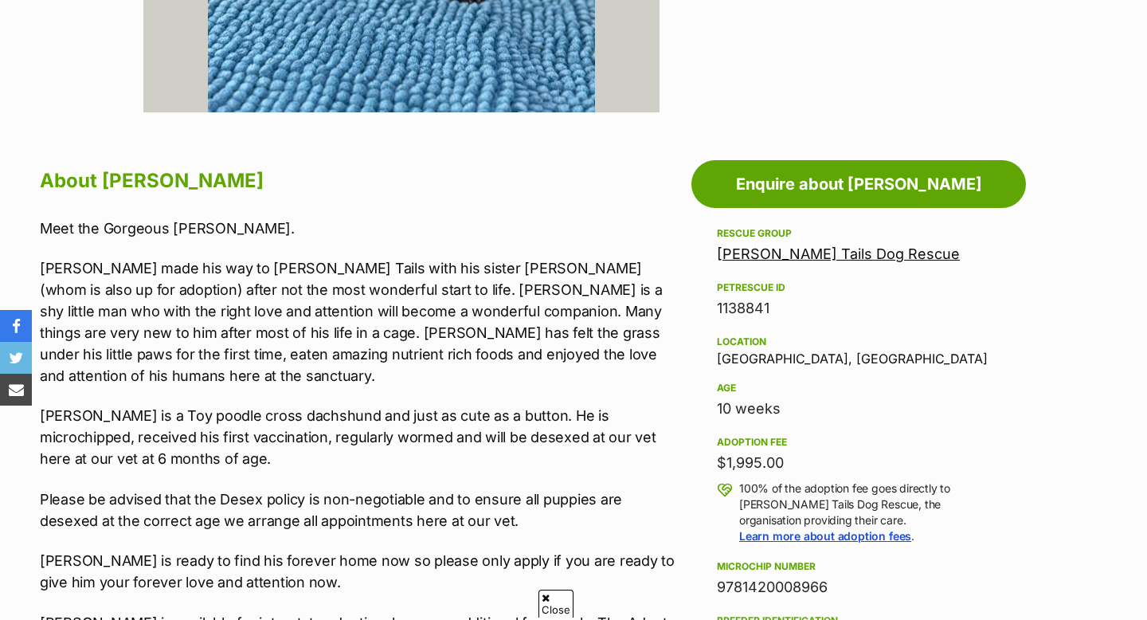
scroll to position [354, 0]
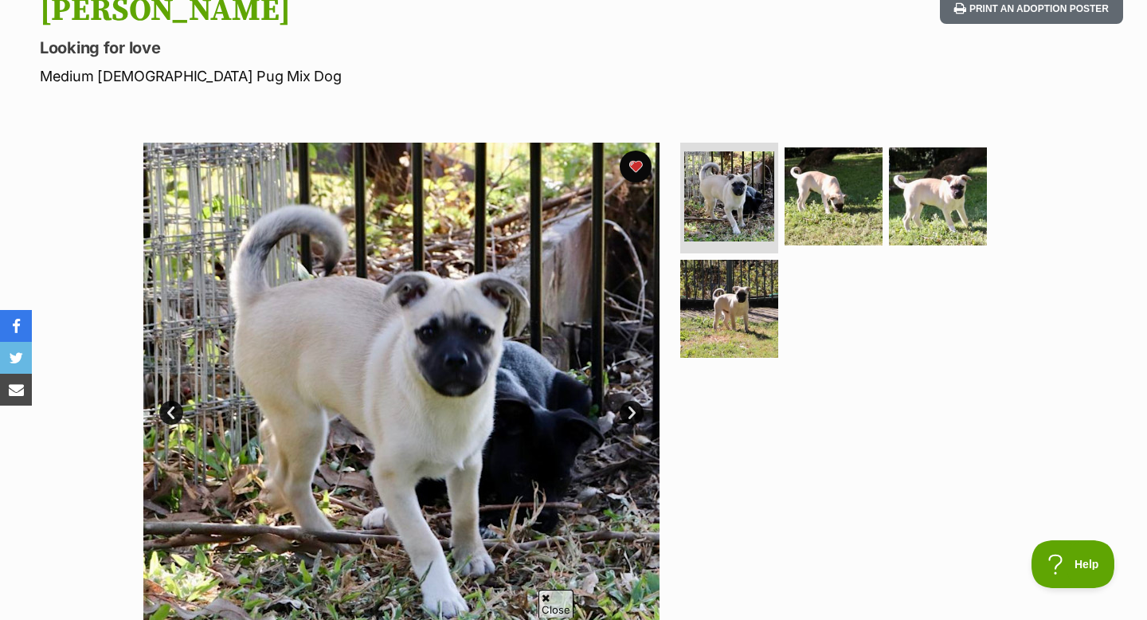
scroll to position [191, 0]
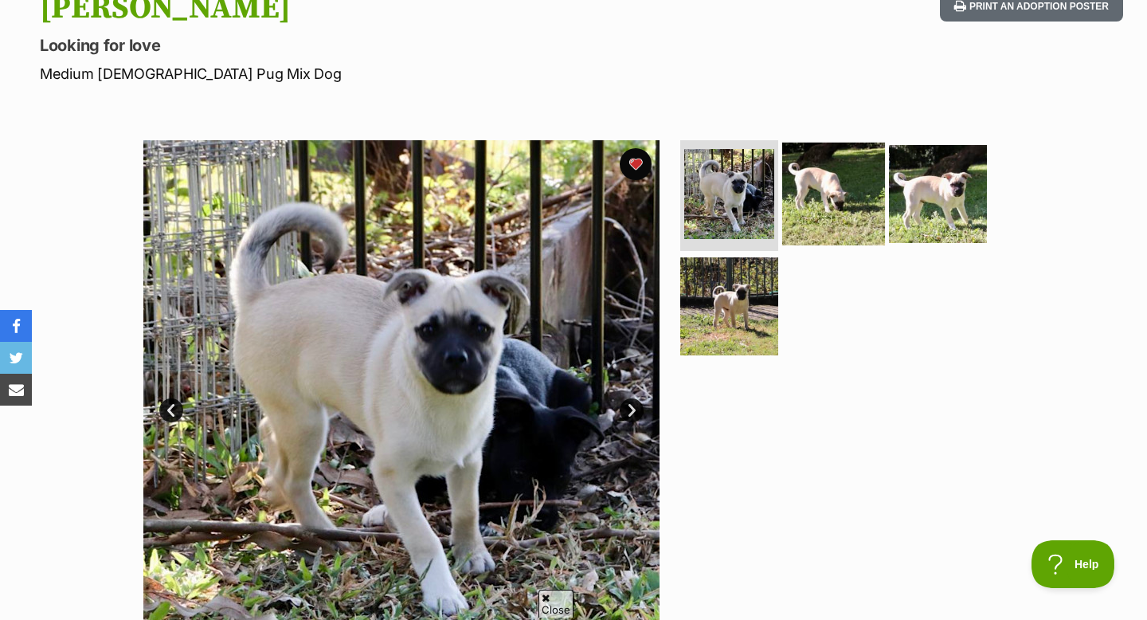
click at [812, 220] on img at bounding box center [833, 193] width 103 height 103
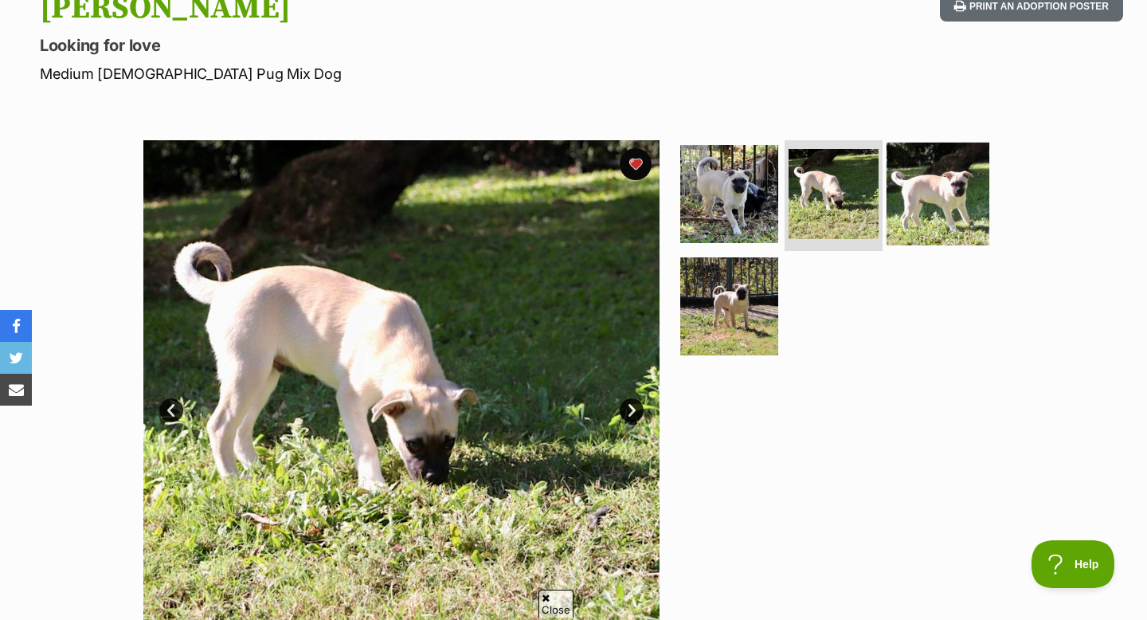
click at [899, 194] on img at bounding box center [938, 193] width 103 height 103
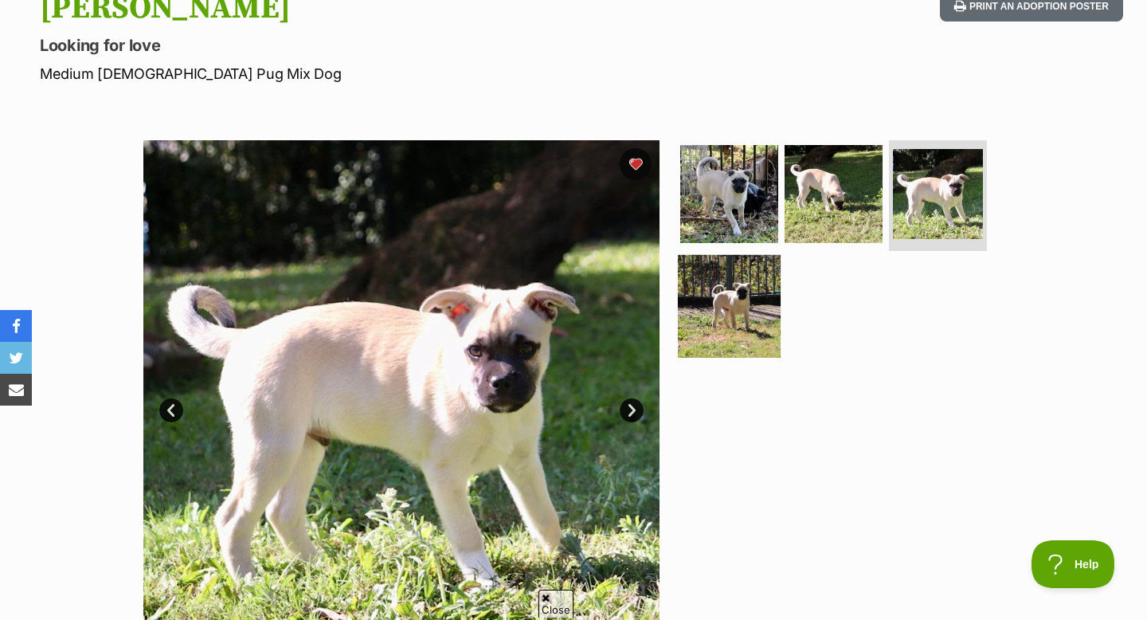
click at [742, 323] on img at bounding box center [729, 306] width 103 height 103
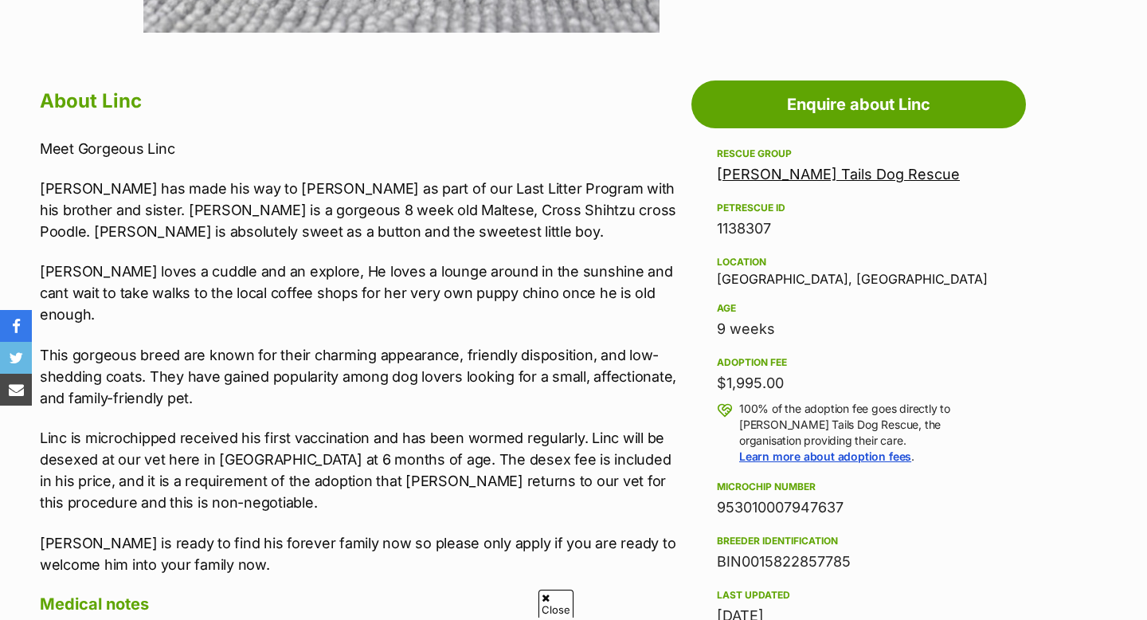
scroll to position [817, 0]
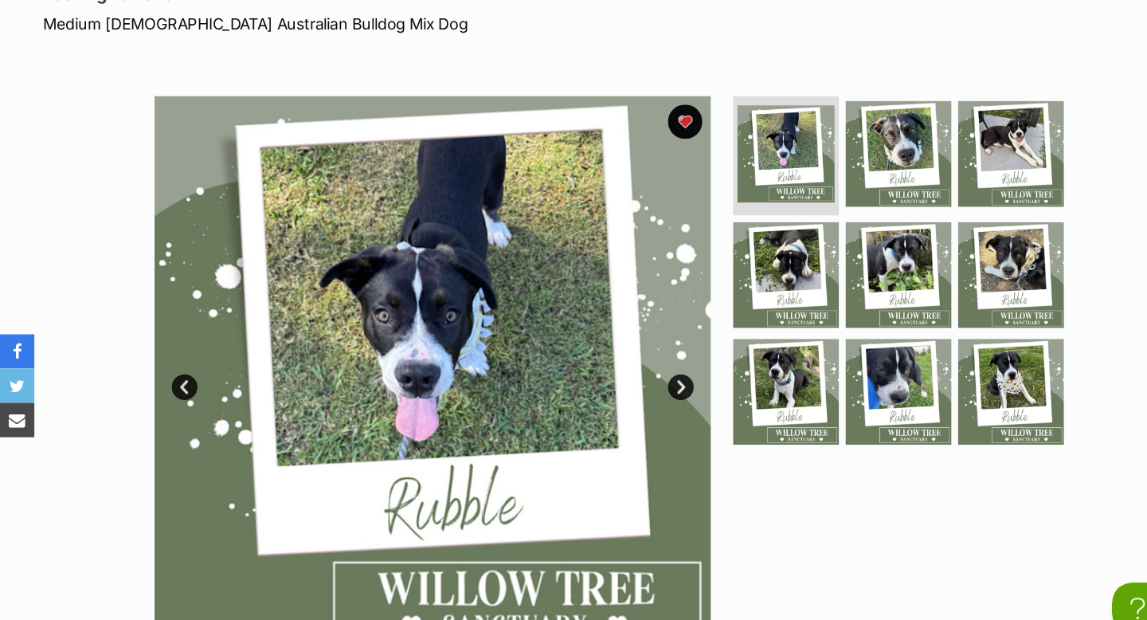
scroll to position [241, 0]
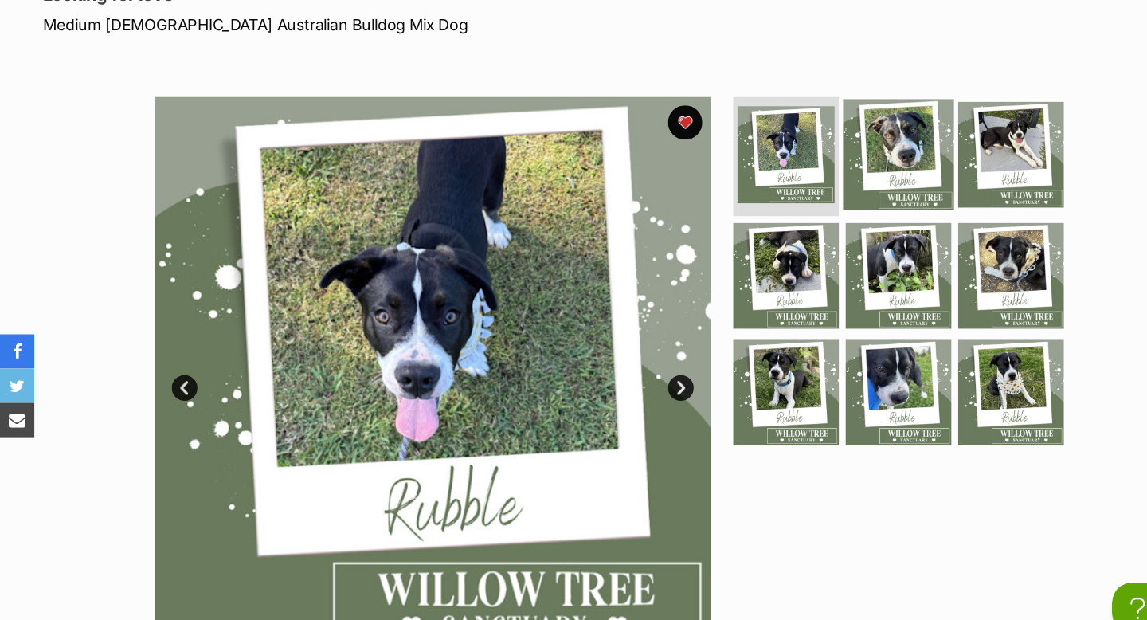
click at [816, 158] on img at bounding box center [833, 143] width 103 height 103
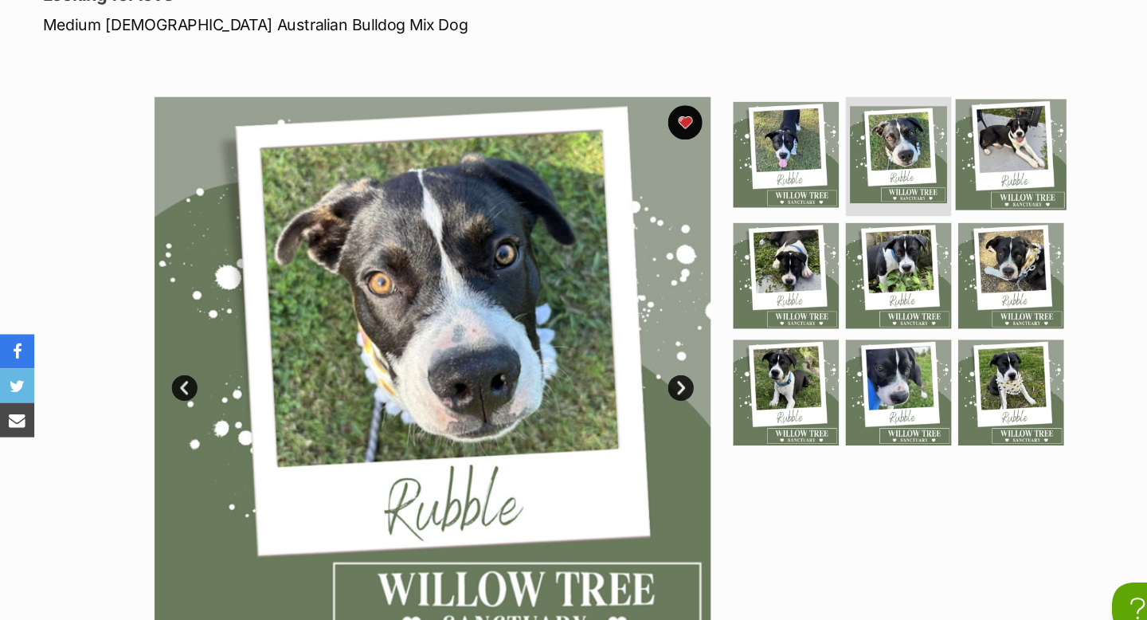
click at [938, 155] on img at bounding box center [938, 143] width 103 height 103
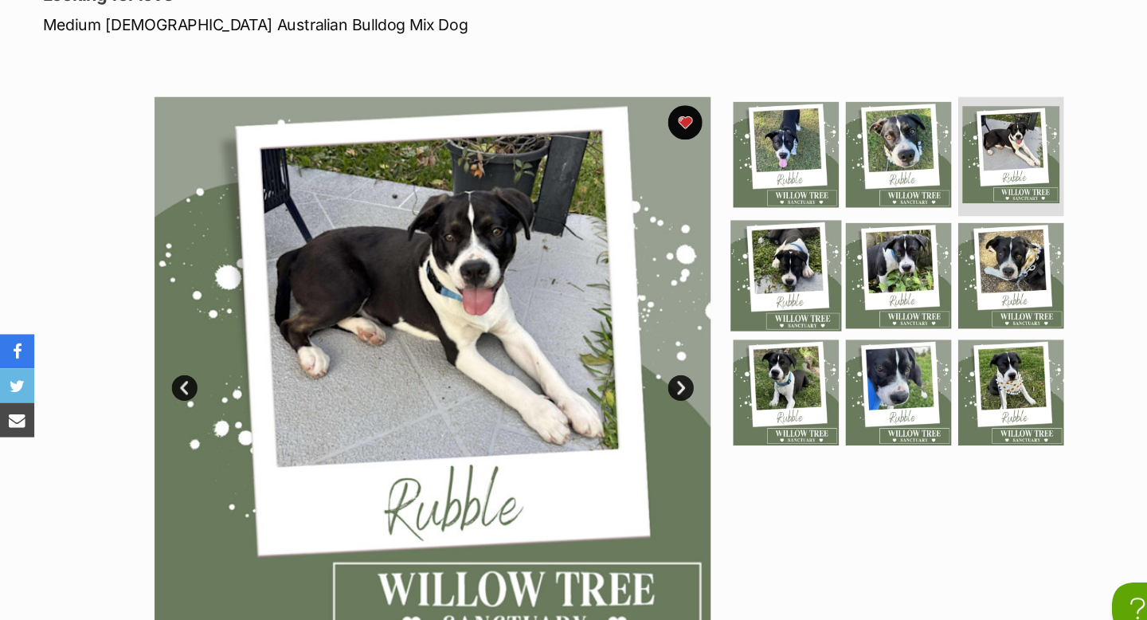
click at [736, 237] on img at bounding box center [729, 256] width 103 height 103
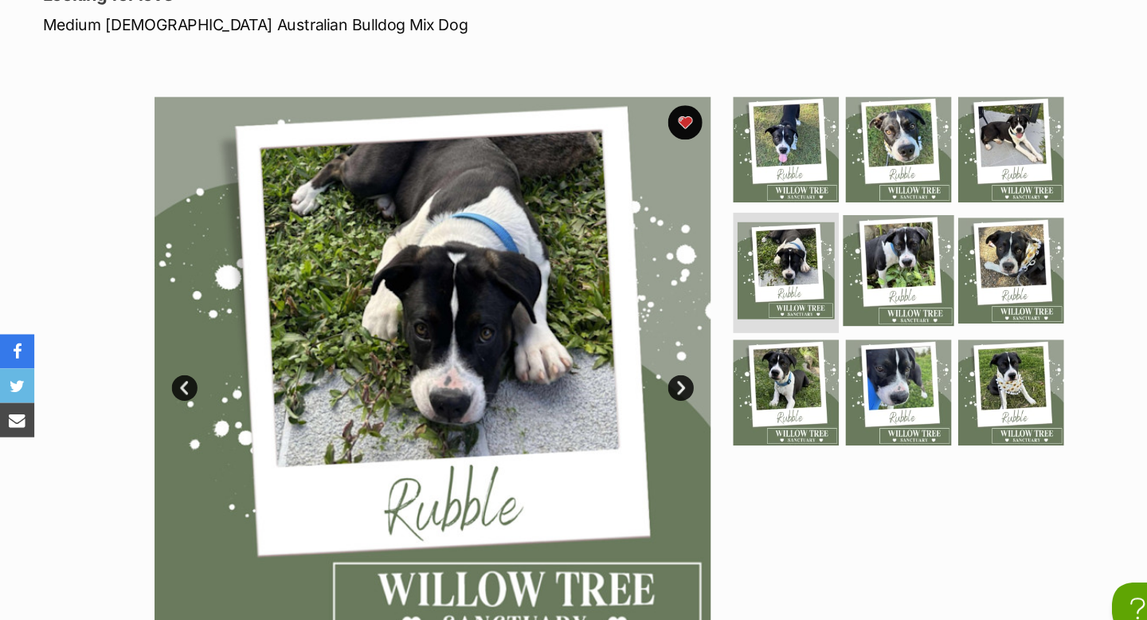
click at [859, 222] on img at bounding box center [833, 251] width 103 height 103
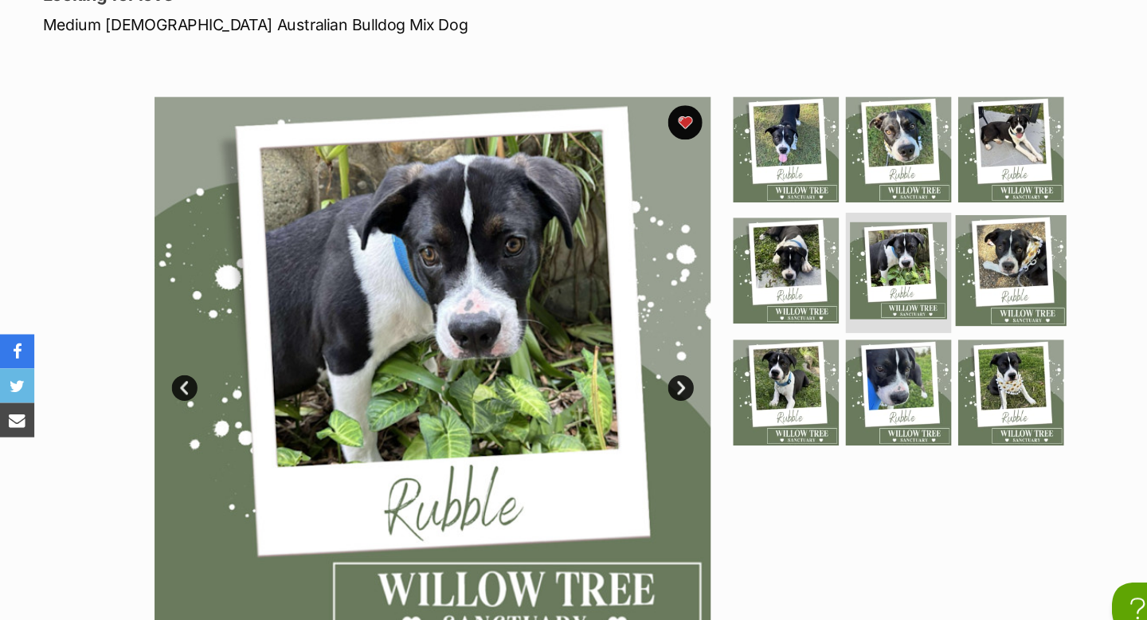
click at [922, 253] on img at bounding box center [938, 251] width 103 height 103
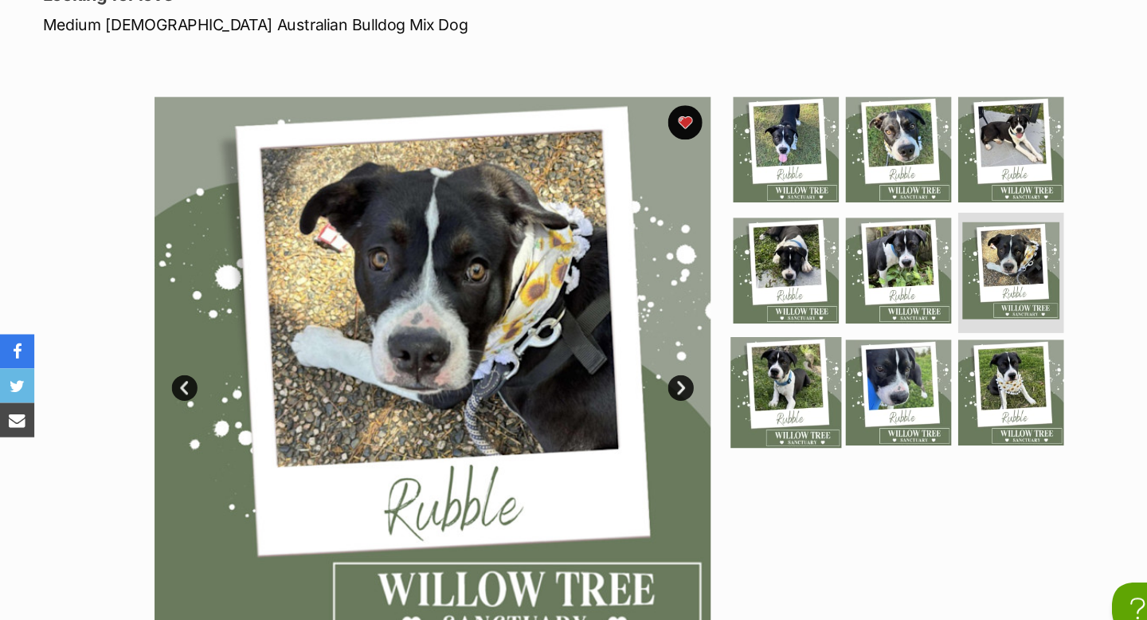
click at [726, 366] on img at bounding box center [729, 364] width 103 height 103
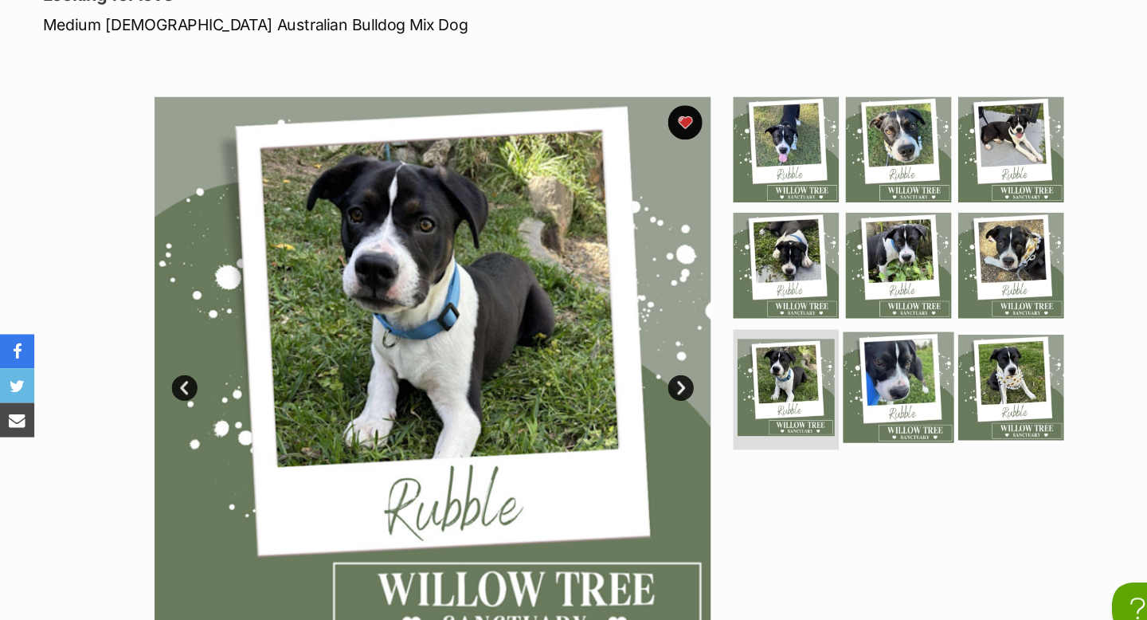
click at [807, 346] on img at bounding box center [833, 359] width 103 height 103
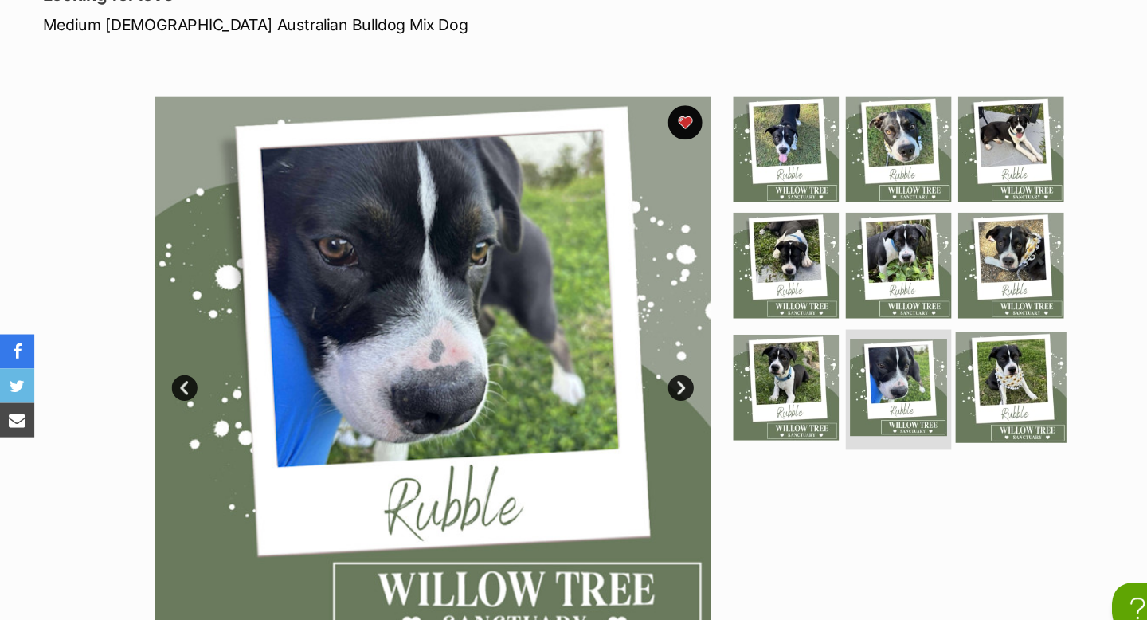
click at [961, 325] on img at bounding box center [938, 359] width 103 height 103
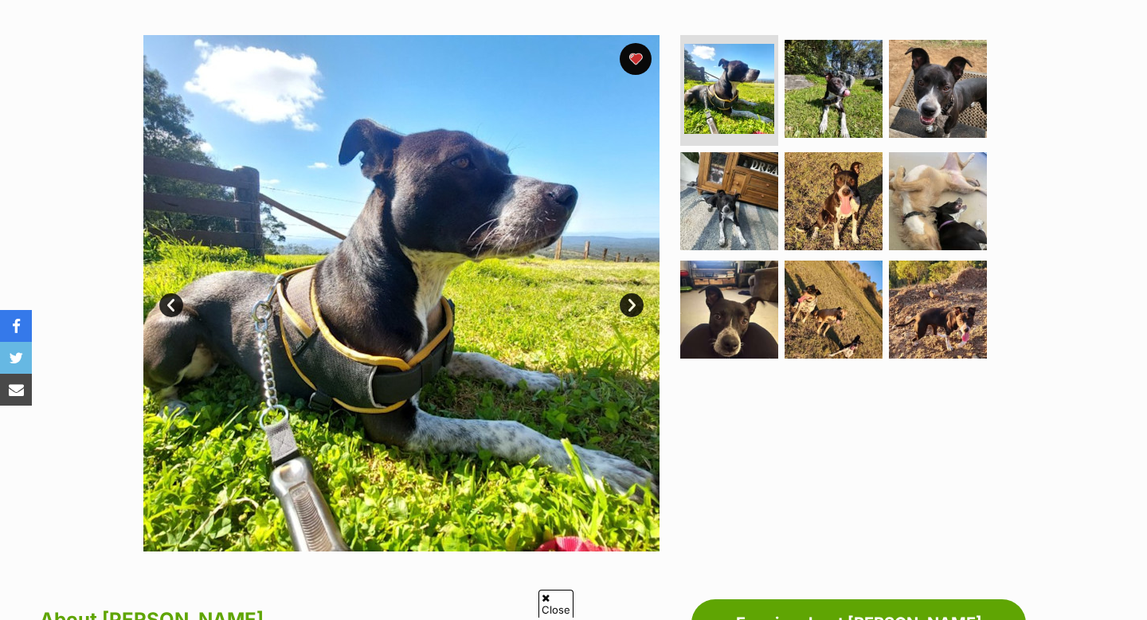
scroll to position [297, 0]
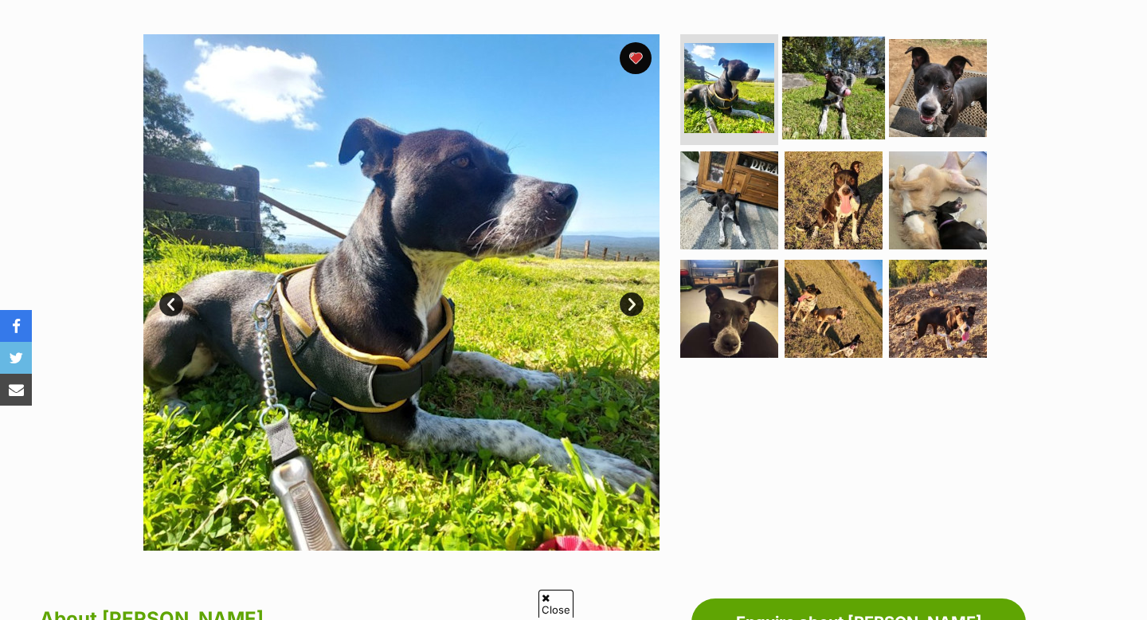
click at [820, 77] on img at bounding box center [833, 87] width 103 height 103
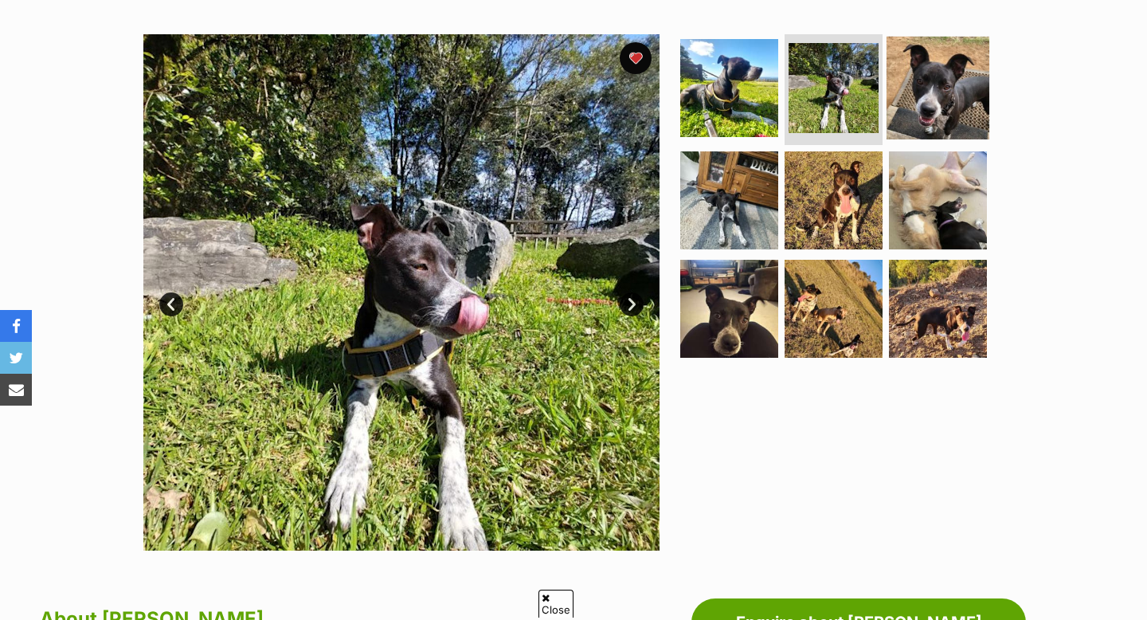
click at [937, 68] on img at bounding box center [938, 87] width 103 height 103
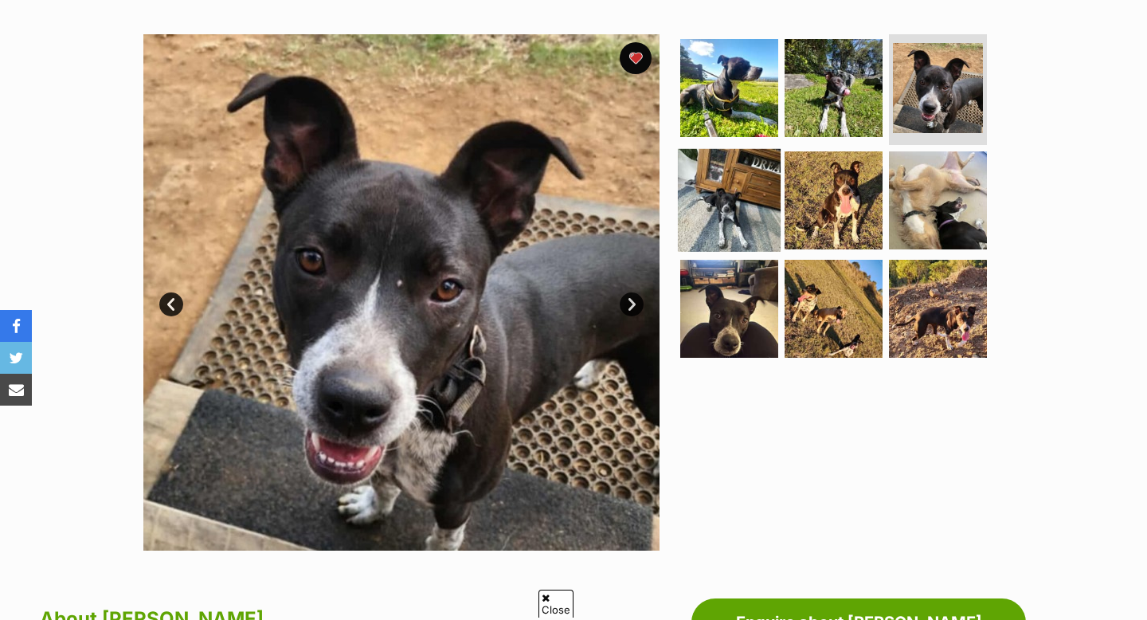
click at [738, 171] on img at bounding box center [729, 200] width 103 height 103
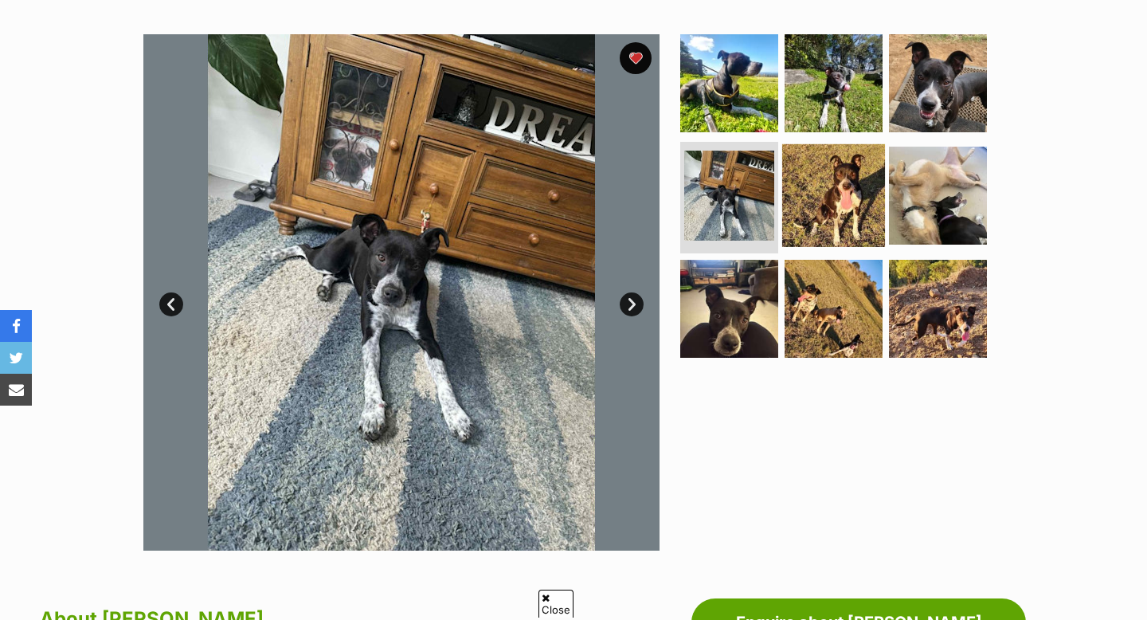
click at [853, 212] on img at bounding box center [833, 195] width 103 height 103
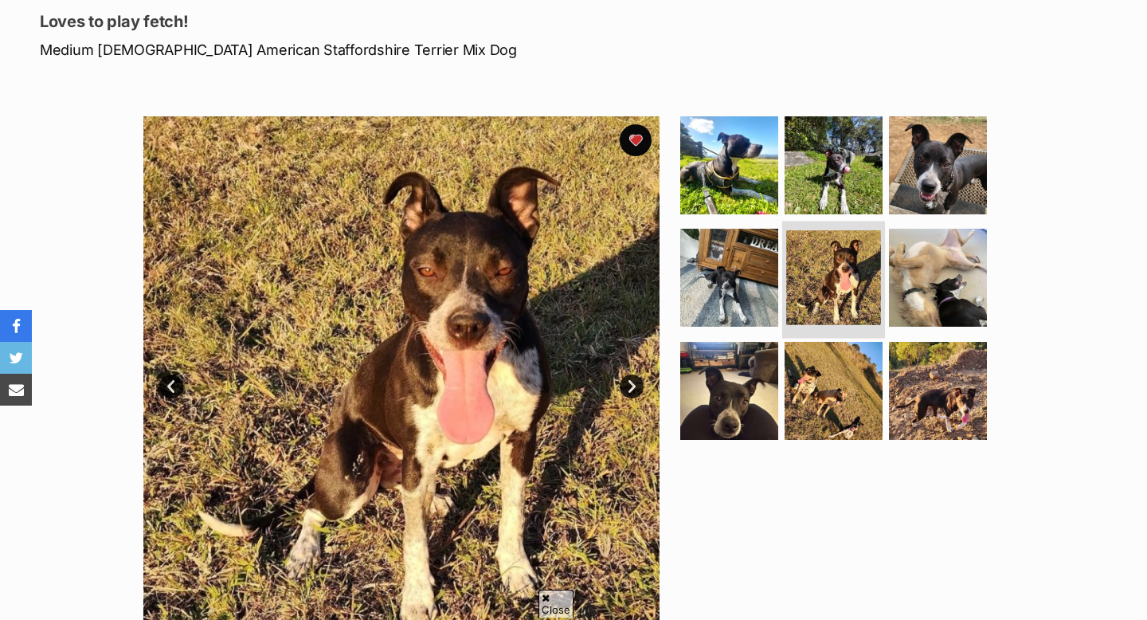
scroll to position [199, 0]
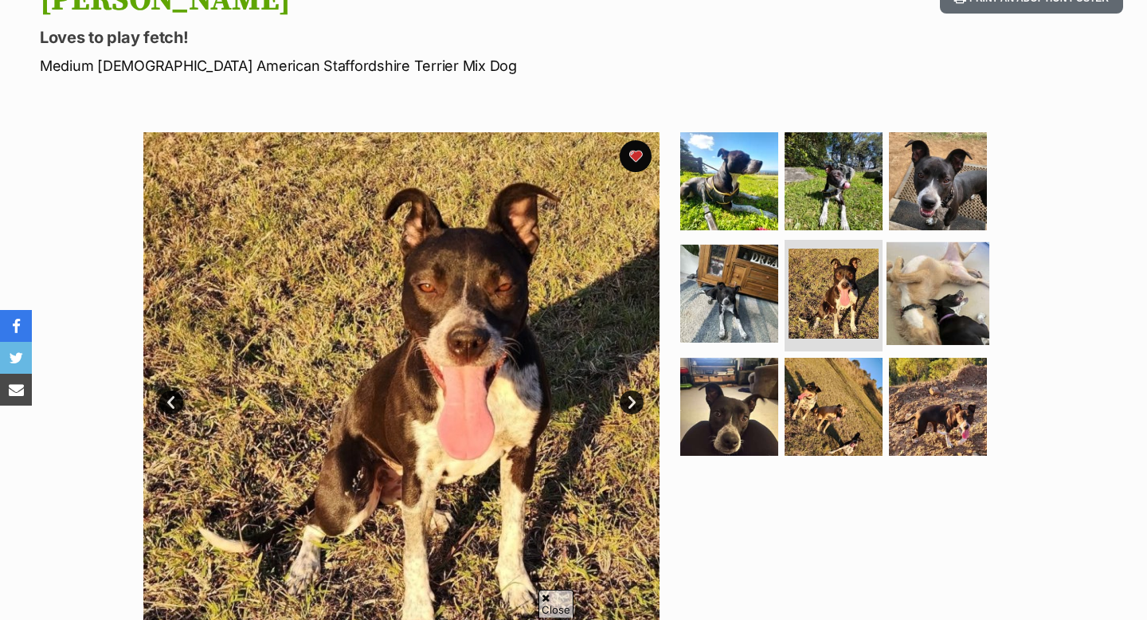
click at [901, 281] on img at bounding box center [938, 293] width 103 height 103
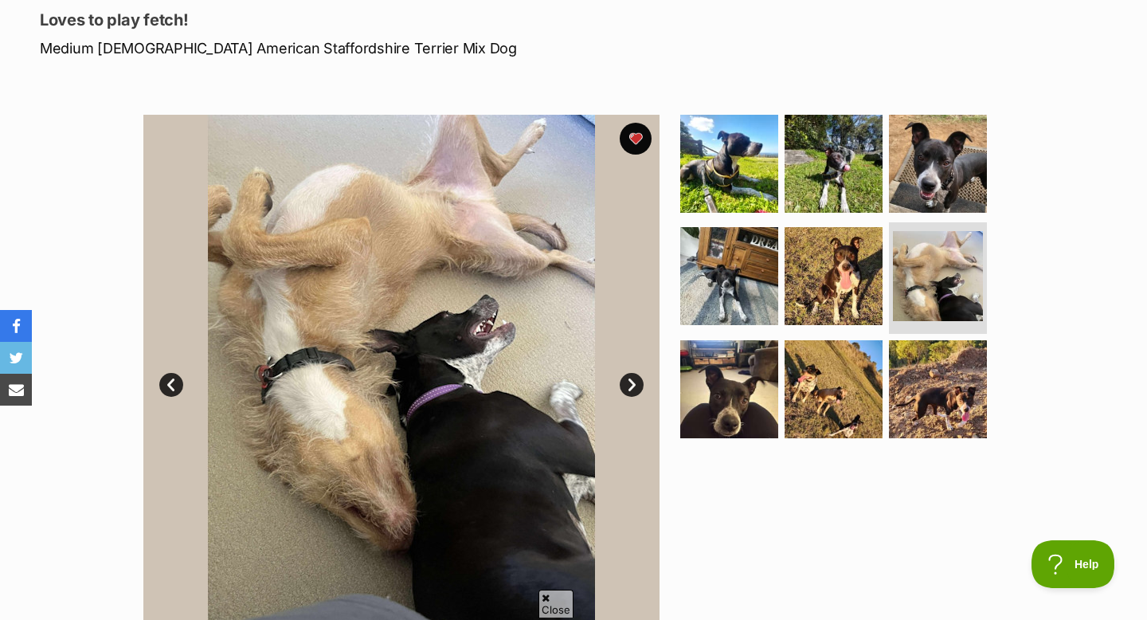
scroll to position [221, 0]
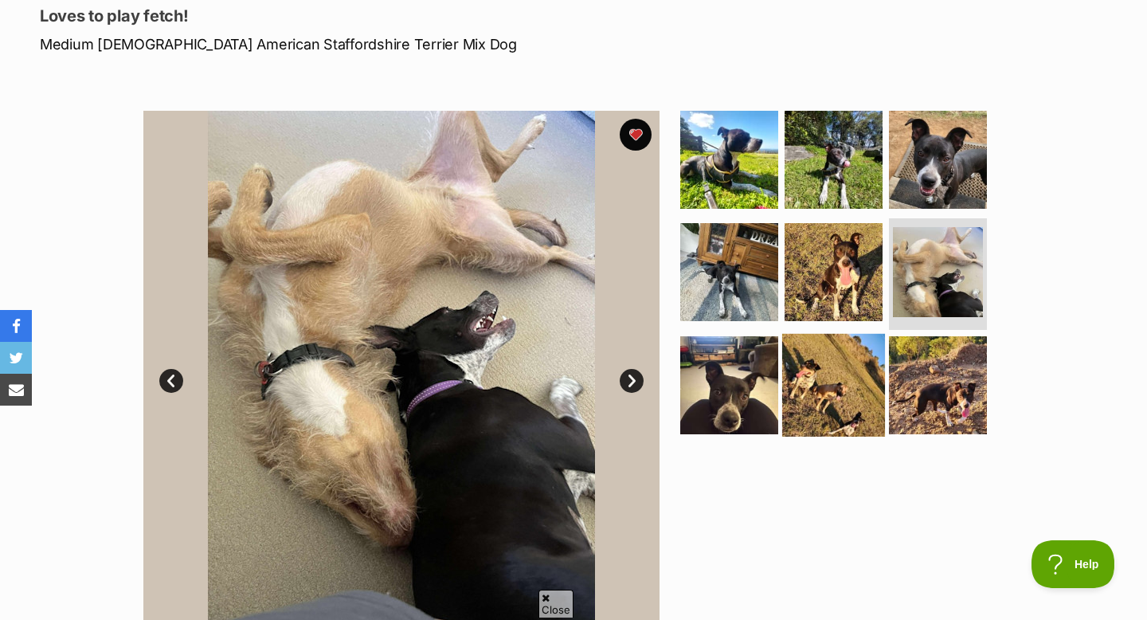
click at [803, 353] on img at bounding box center [833, 385] width 103 height 103
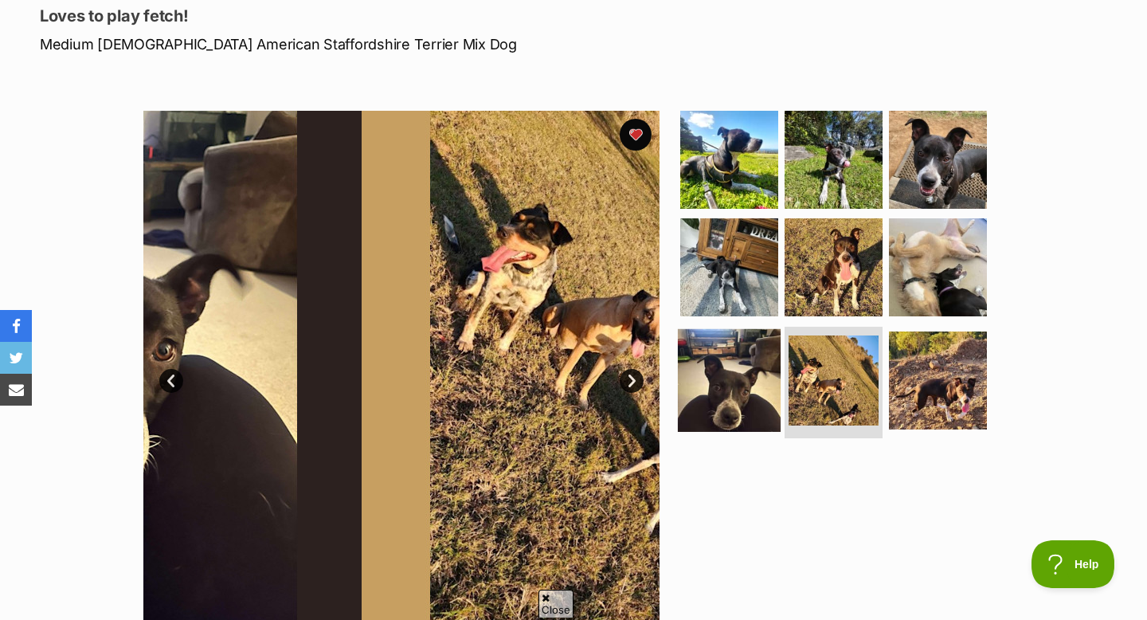
click at [717, 379] on img at bounding box center [729, 380] width 103 height 103
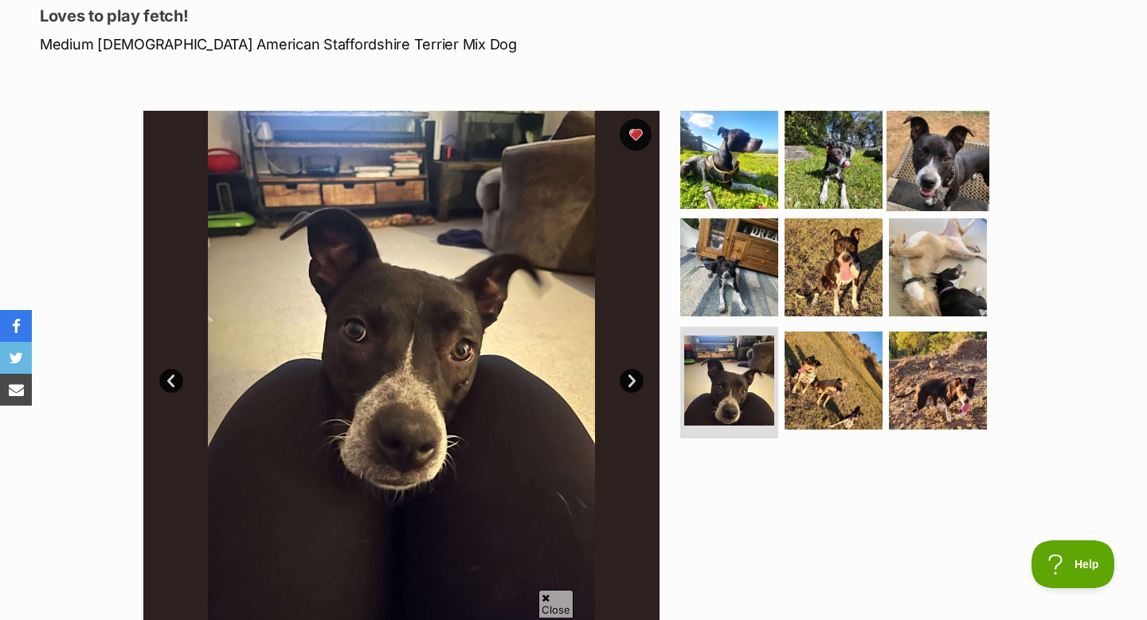
click at [945, 165] on img at bounding box center [938, 159] width 103 height 103
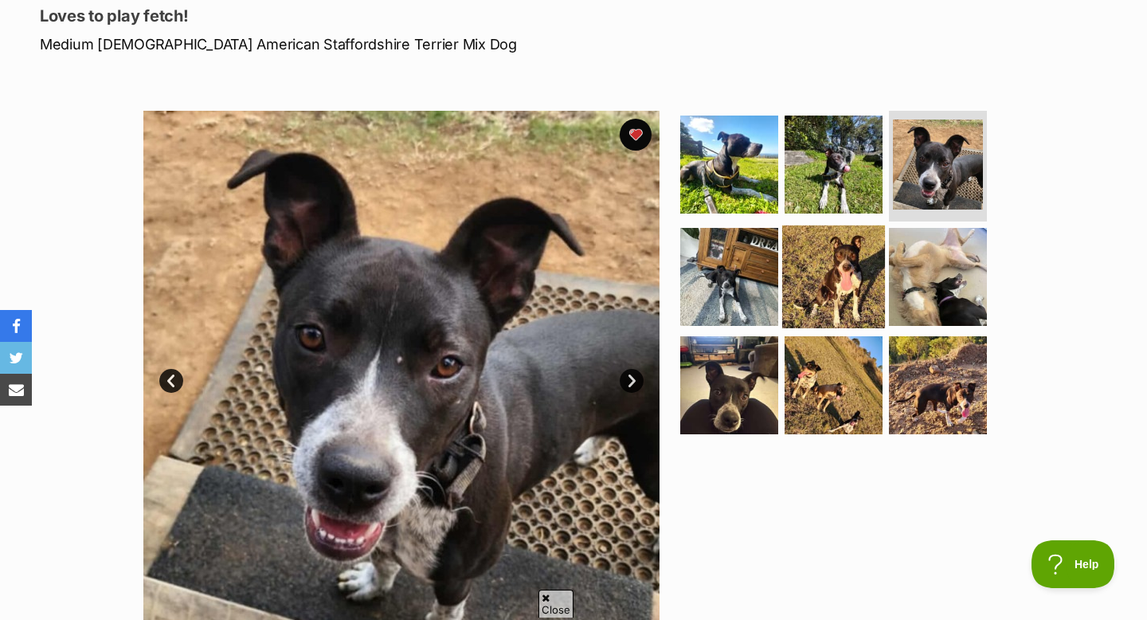
click at [830, 245] on img at bounding box center [833, 276] width 103 height 103
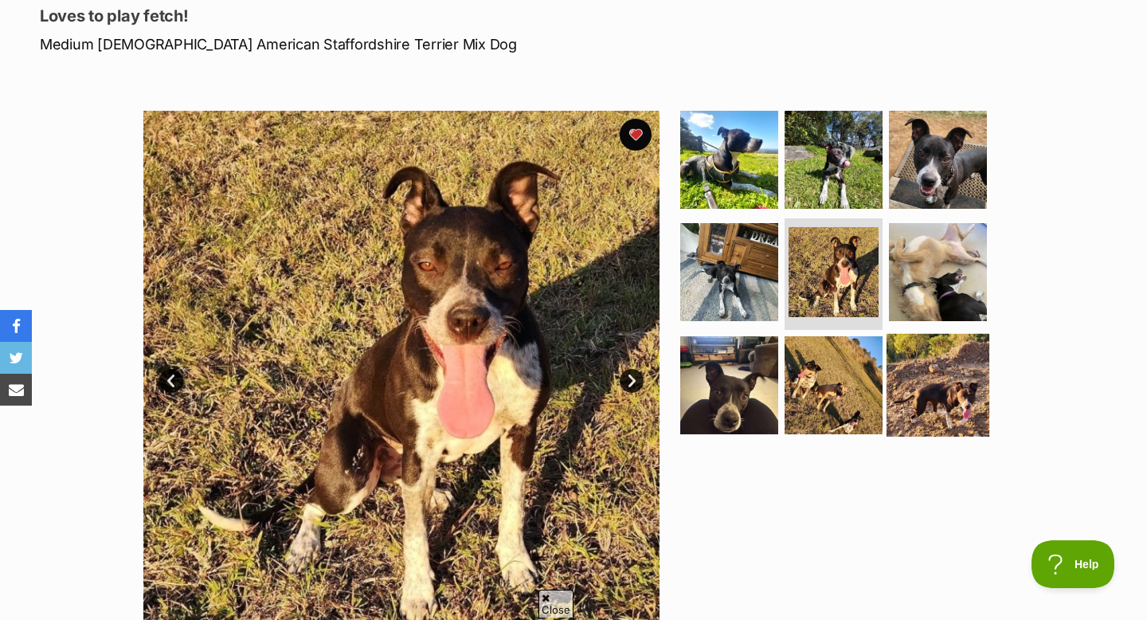
click at [912, 370] on img at bounding box center [938, 385] width 103 height 103
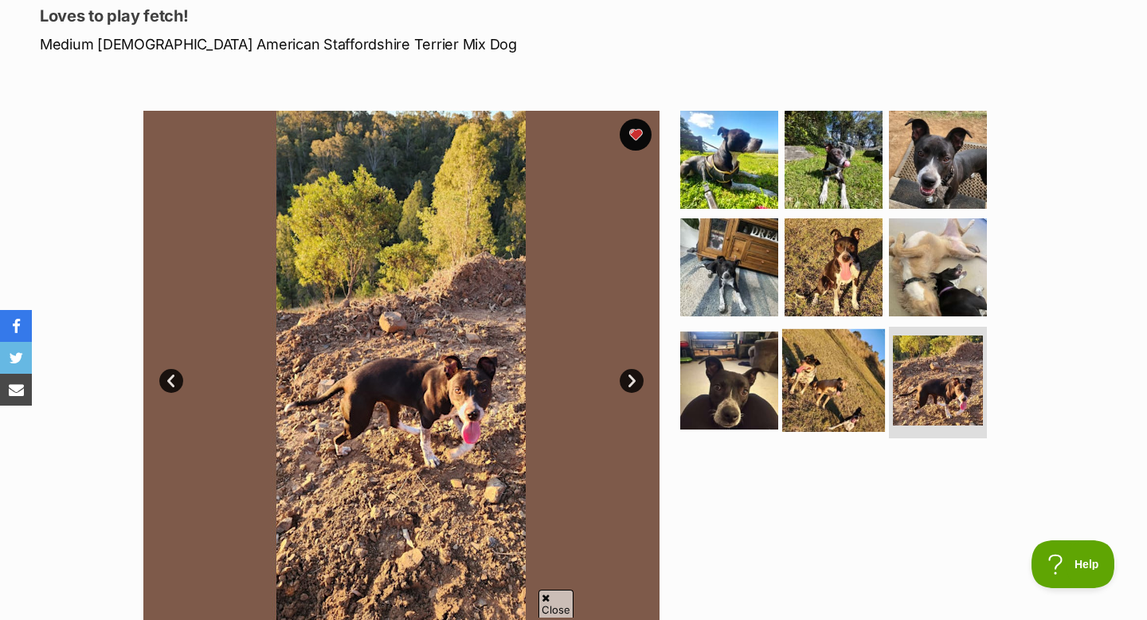
click at [834, 359] on img at bounding box center [833, 380] width 103 height 103
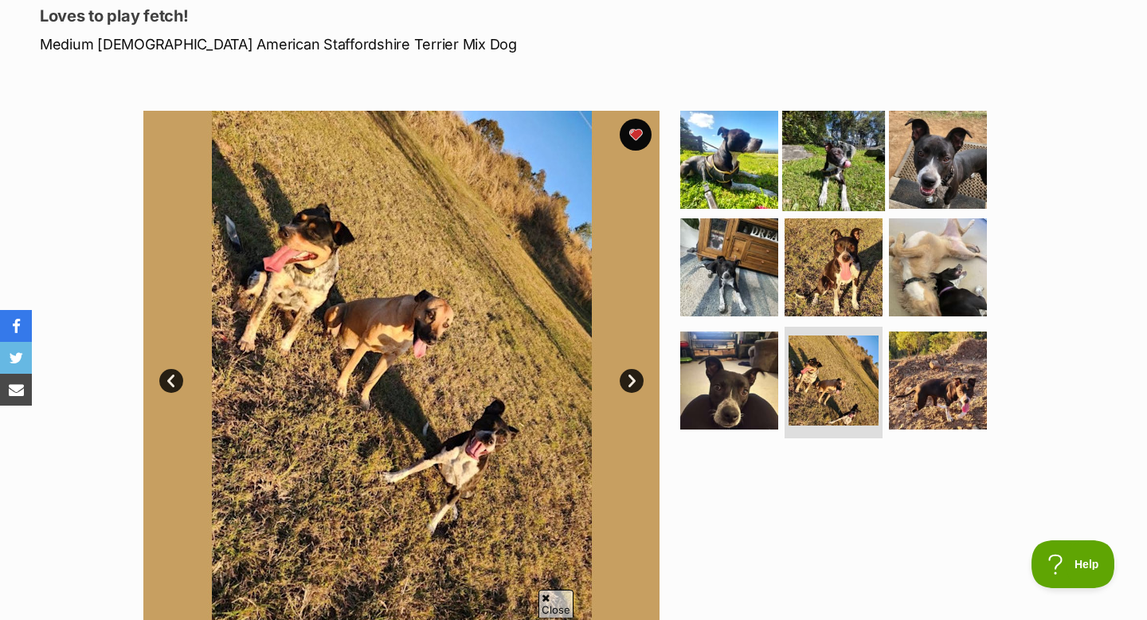
click at [853, 163] on img at bounding box center [833, 159] width 103 height 103
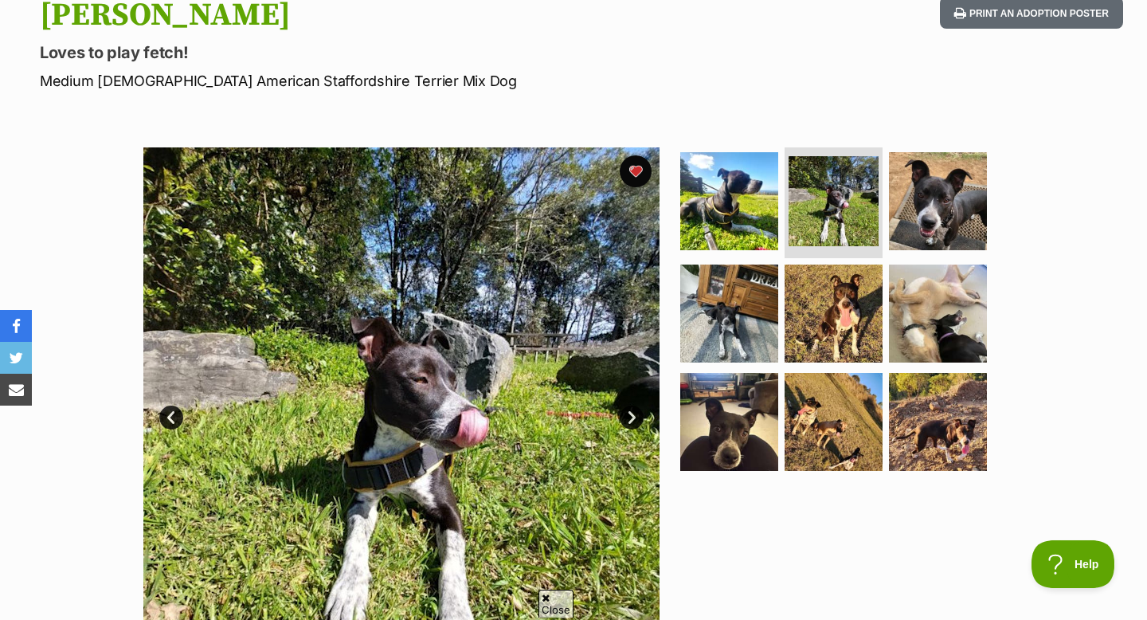
scroll to position [135, 0]
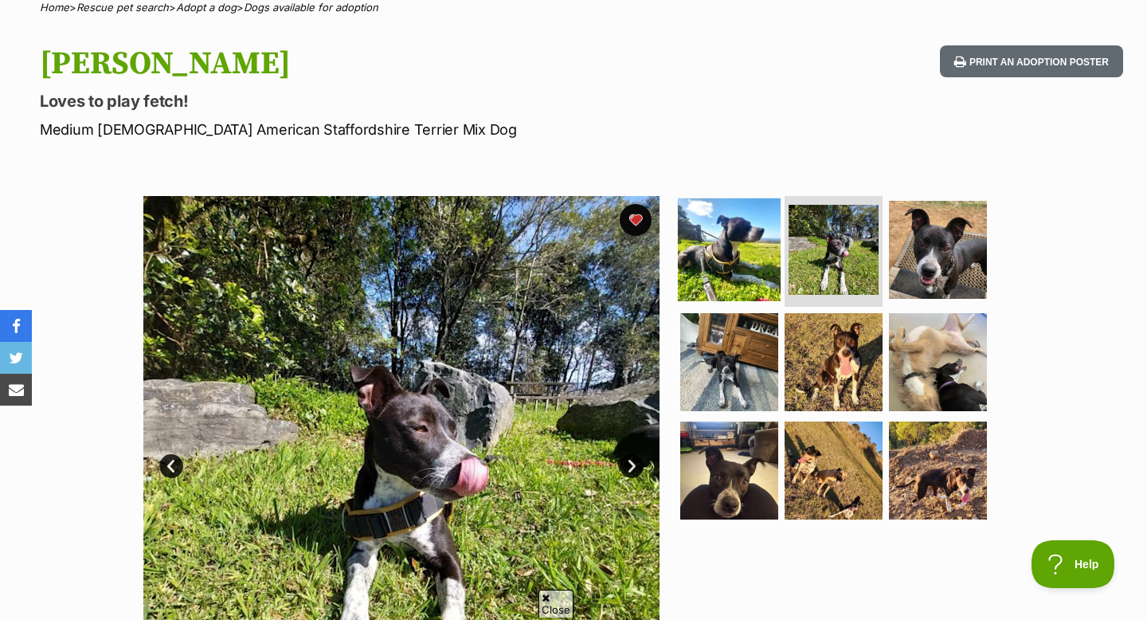
click at [697, 285] on img at bounding box center [729, 249] width 103 height 103
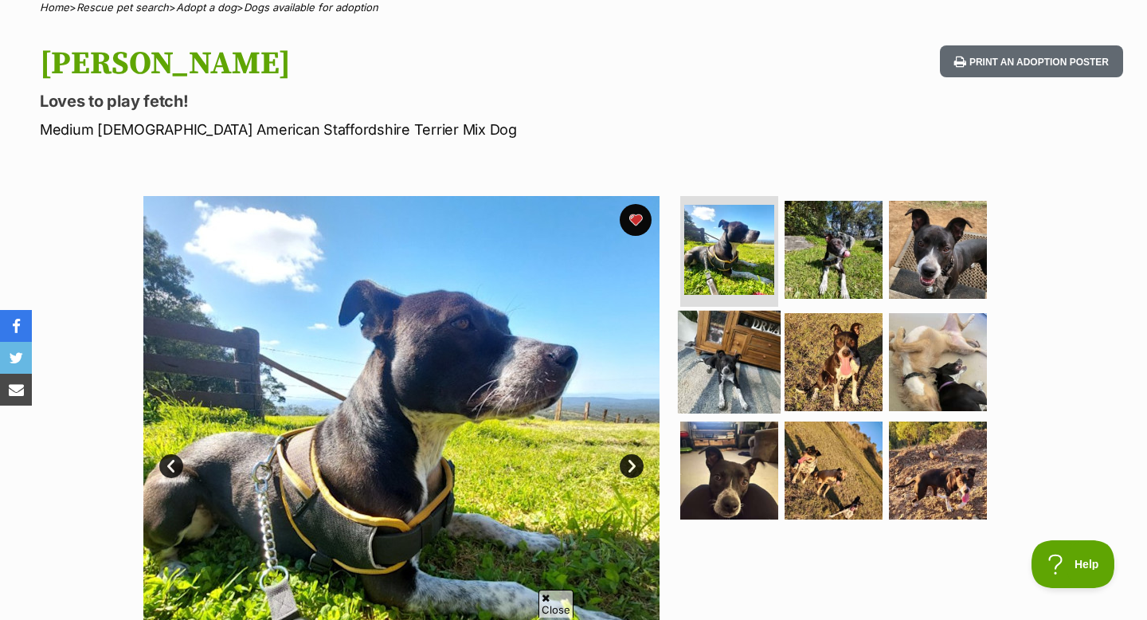
click at [721, 345] on img at bounding box center [729, 362] width 103 height 103
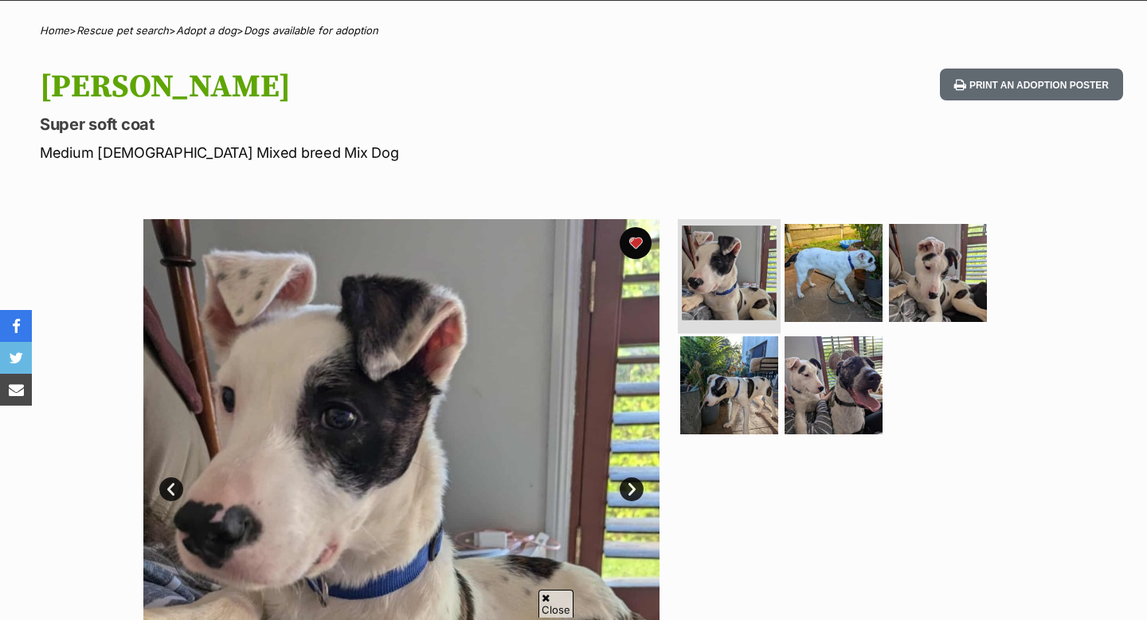
scroll to position [115, 0]
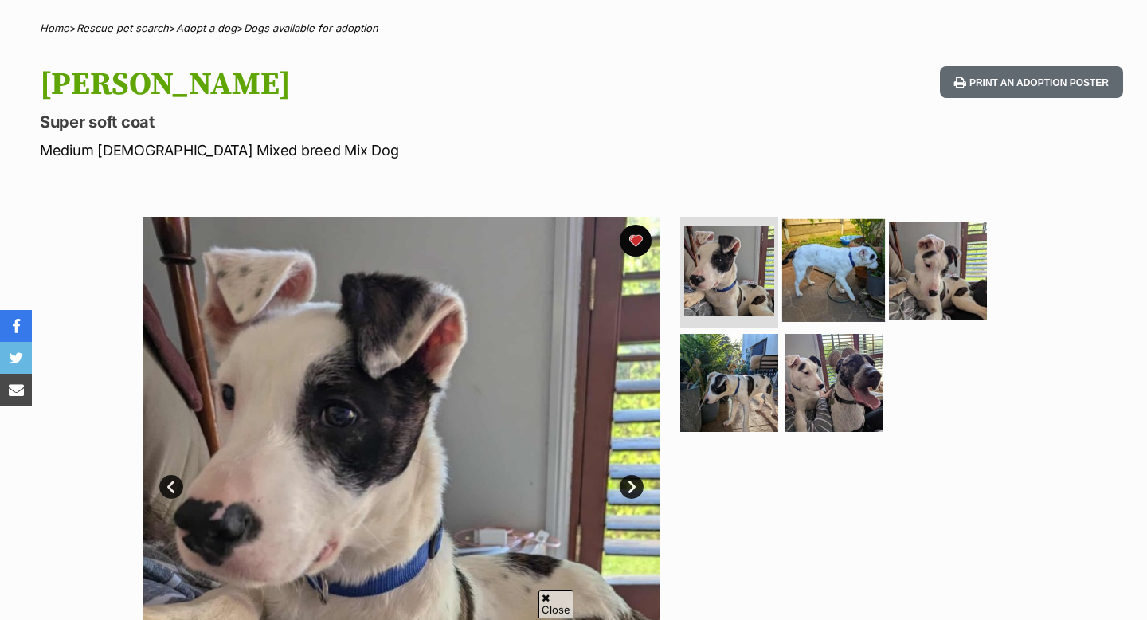
click at [804, 278] on img at bounding box center [833, 269] width 103 height 103
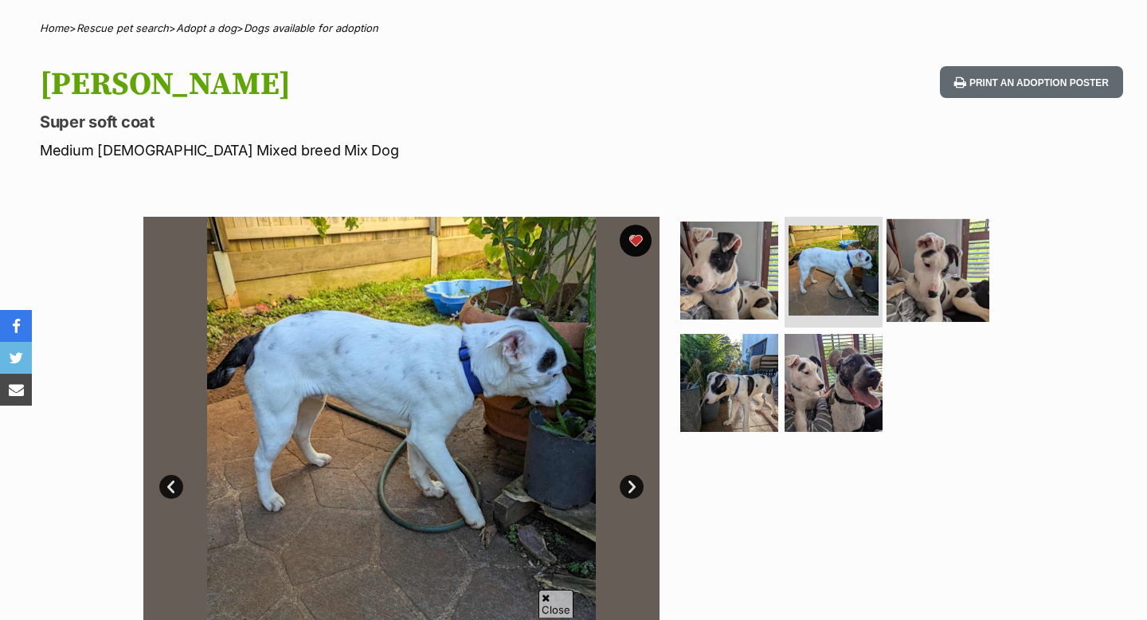
click at [931, 284] on img at bounding box center [938, 269] width 103 height 103
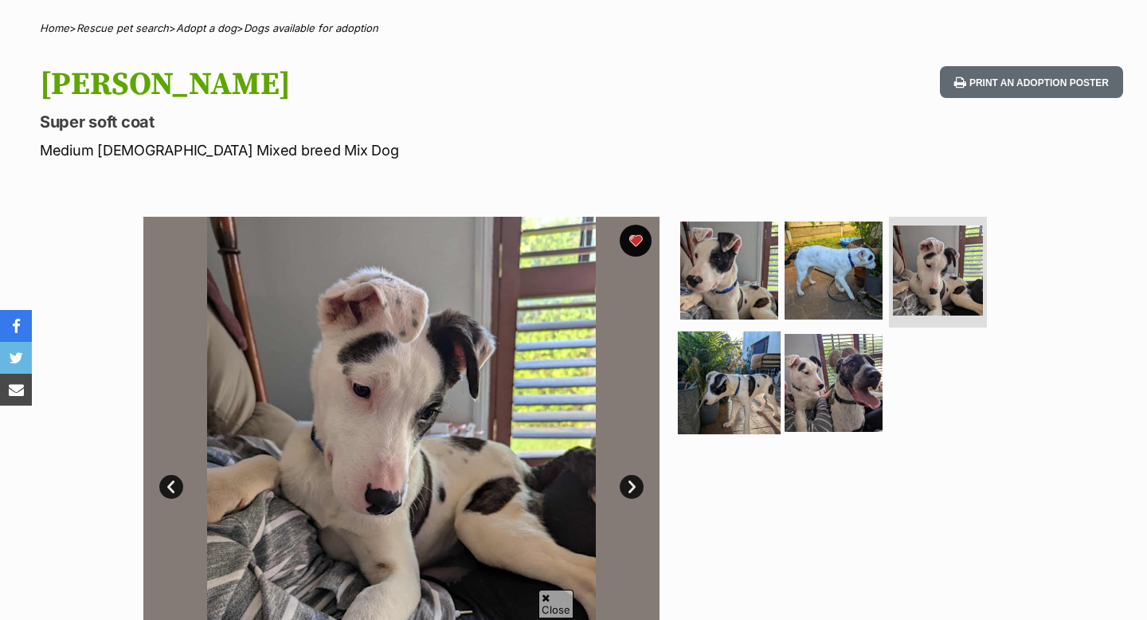
click at [702, 381] on img at bounding box center [729, 382] width 103 height 103
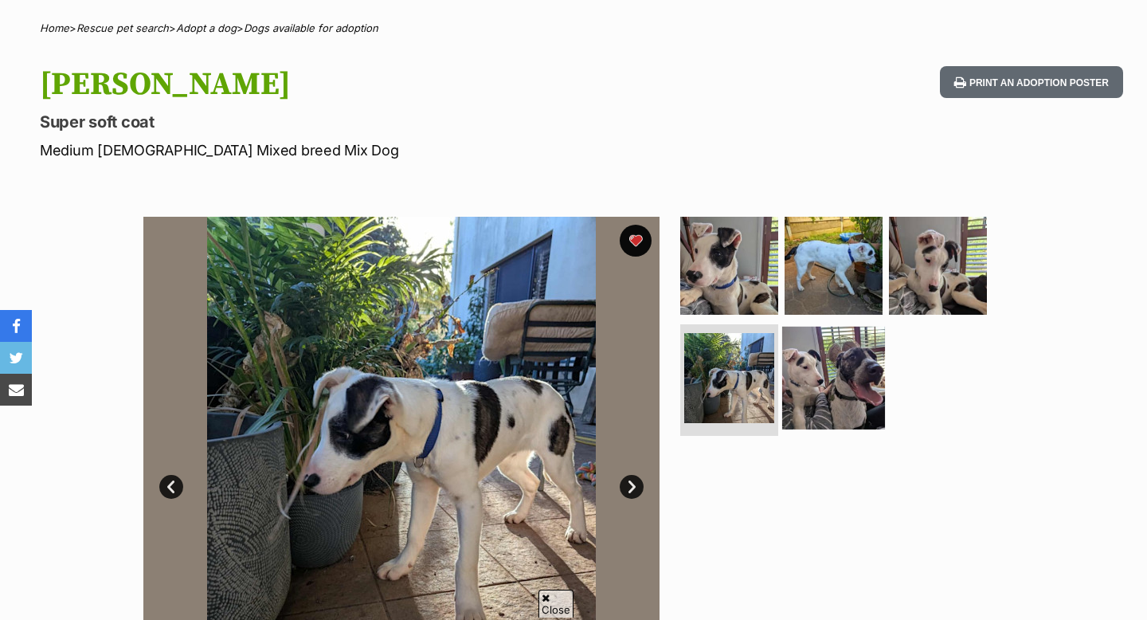
click at [824, 386] on img at bounding box center [833, 378] width 103 height 103
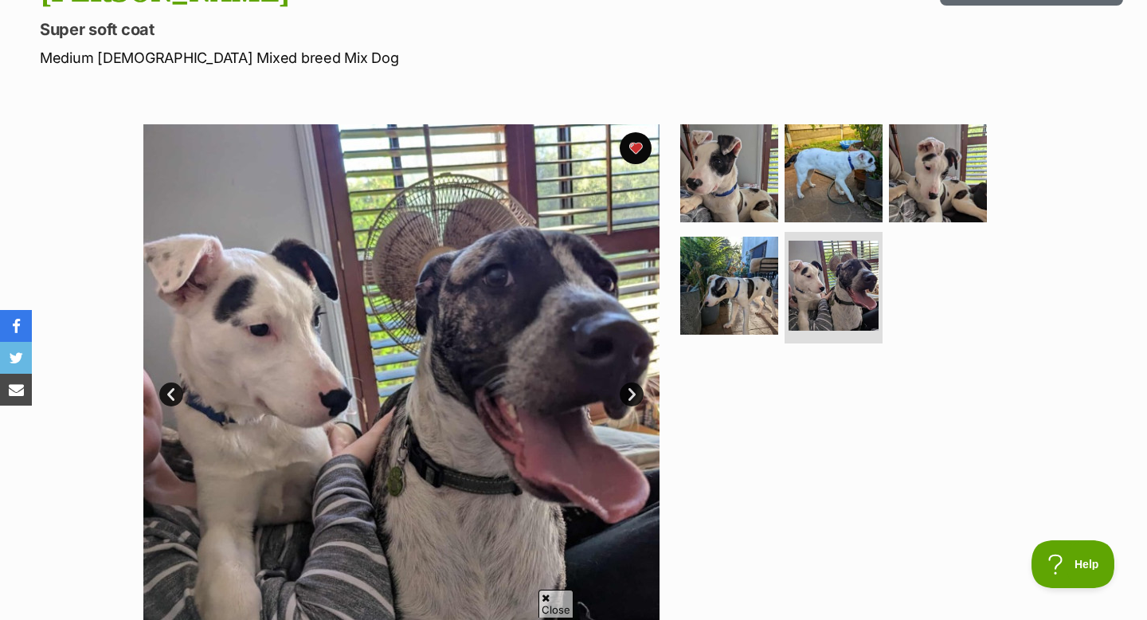
scroll to position [209, 0]
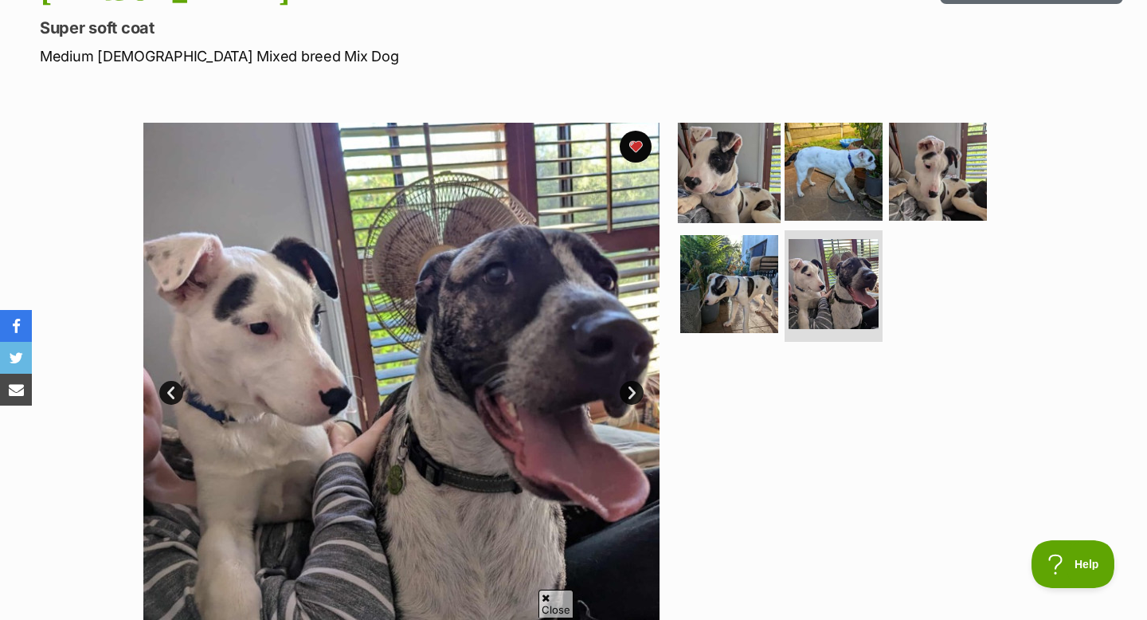
click at [754, 157] on img at bounding box center [729, 170] width 103 height 103
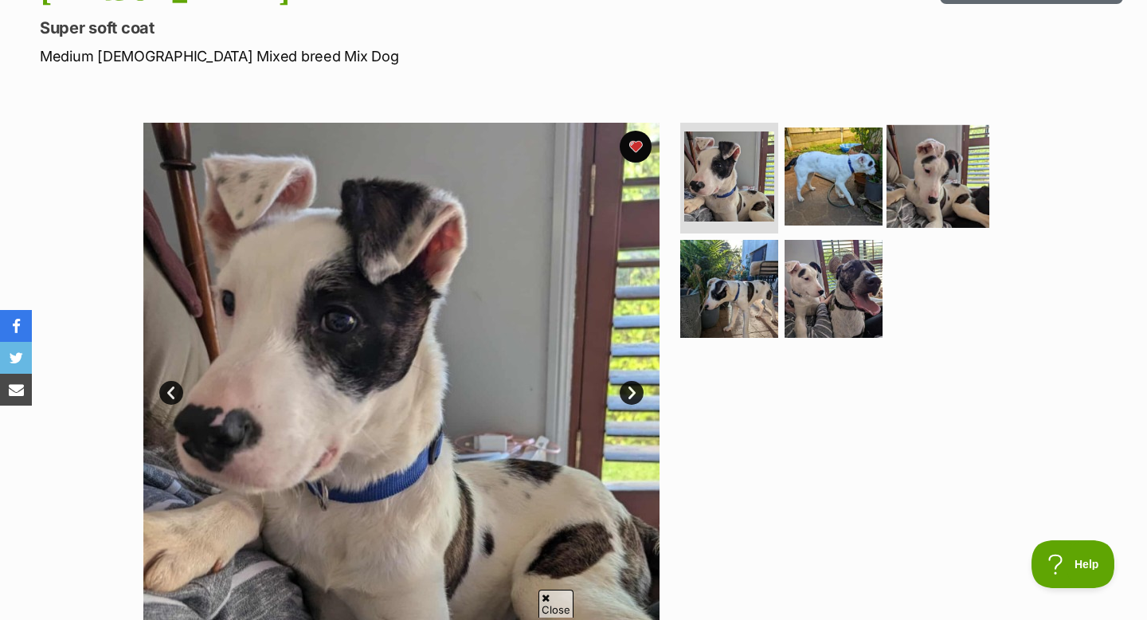
click at [898, 182] on img at bounding box center [938, 175] width 103 height 103
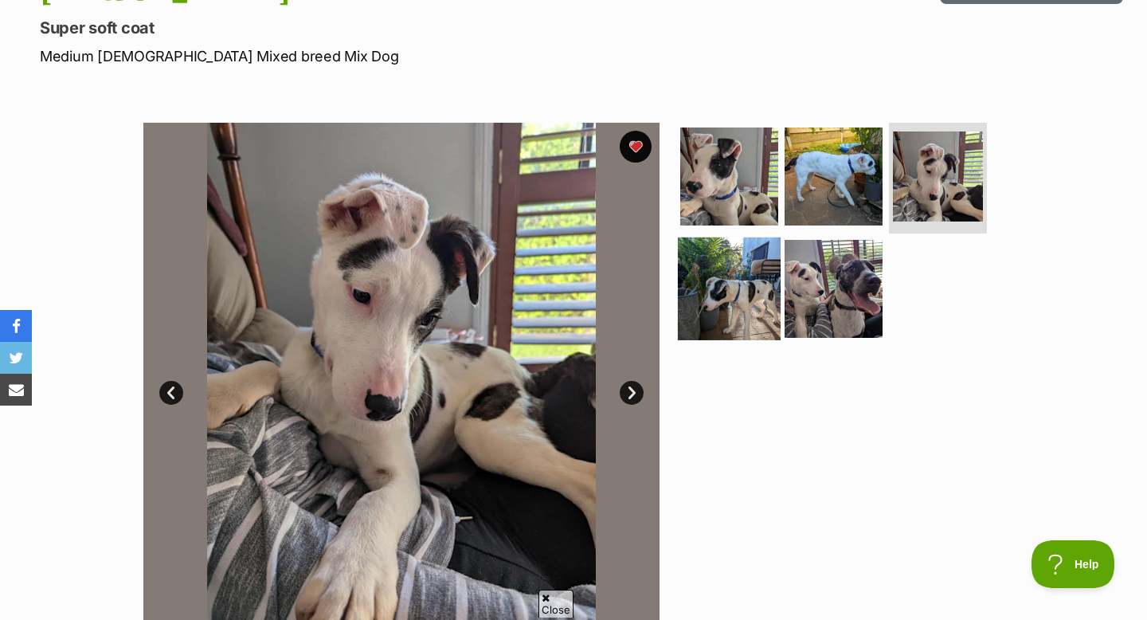
click at [730, 276] on img at bounding box center [729, 288] width 103 height 103
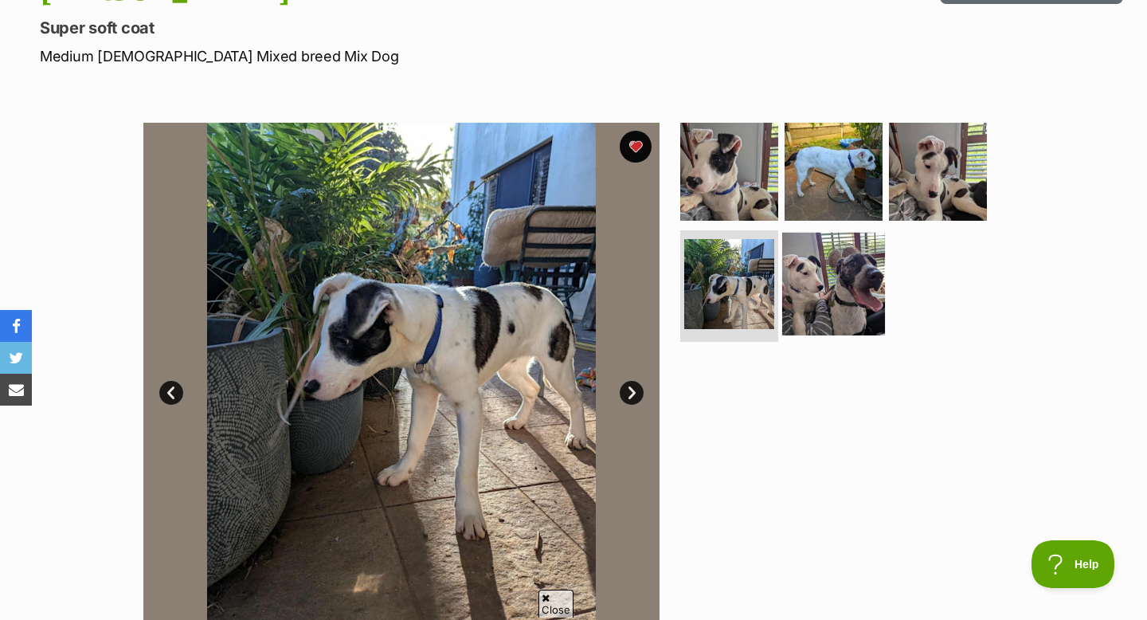
click at [783, 289] on img at bounding box center [833, 284] width 103 height 103
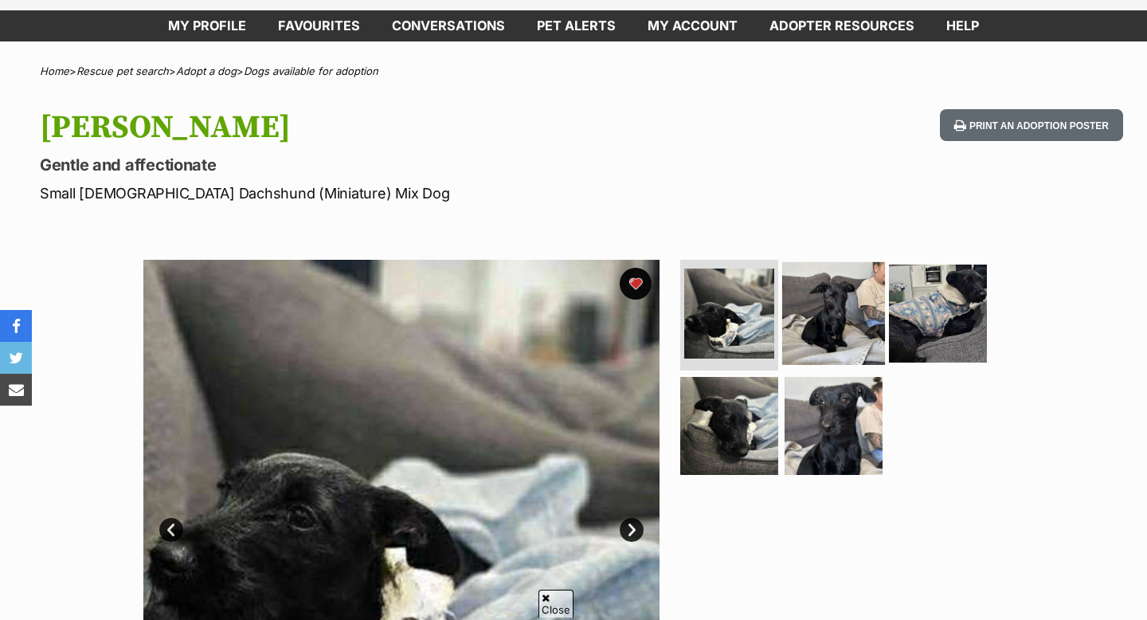
click at [820, 326] on img at bounding box center [833, 312] width 103 height 103
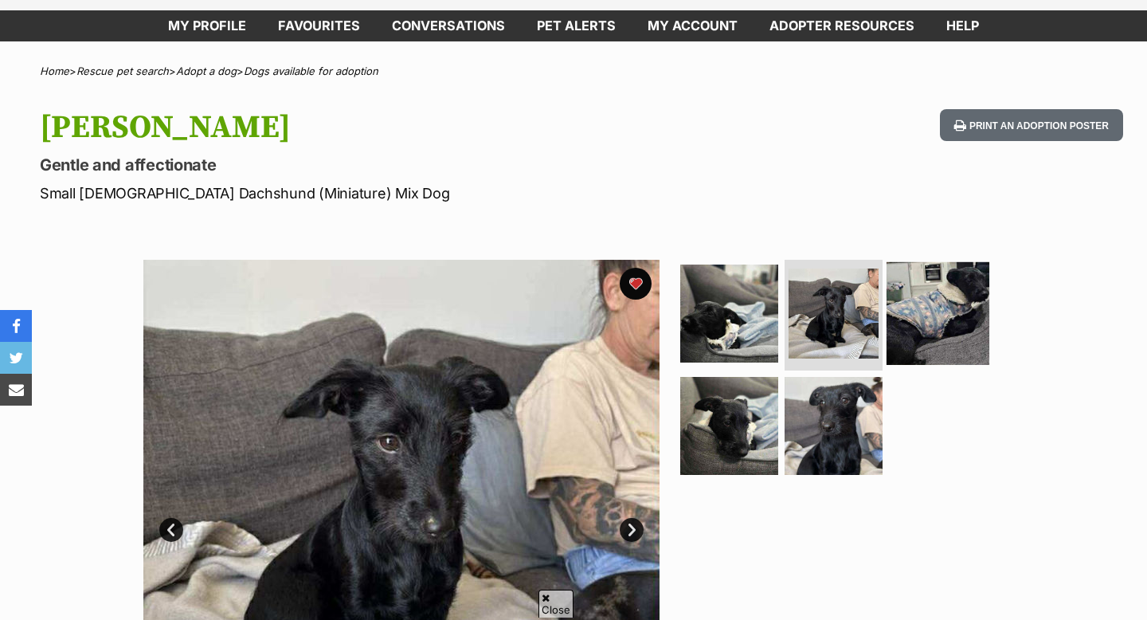
click at [938, 327] on img at bounding box center [938, 312] width 103 height 103
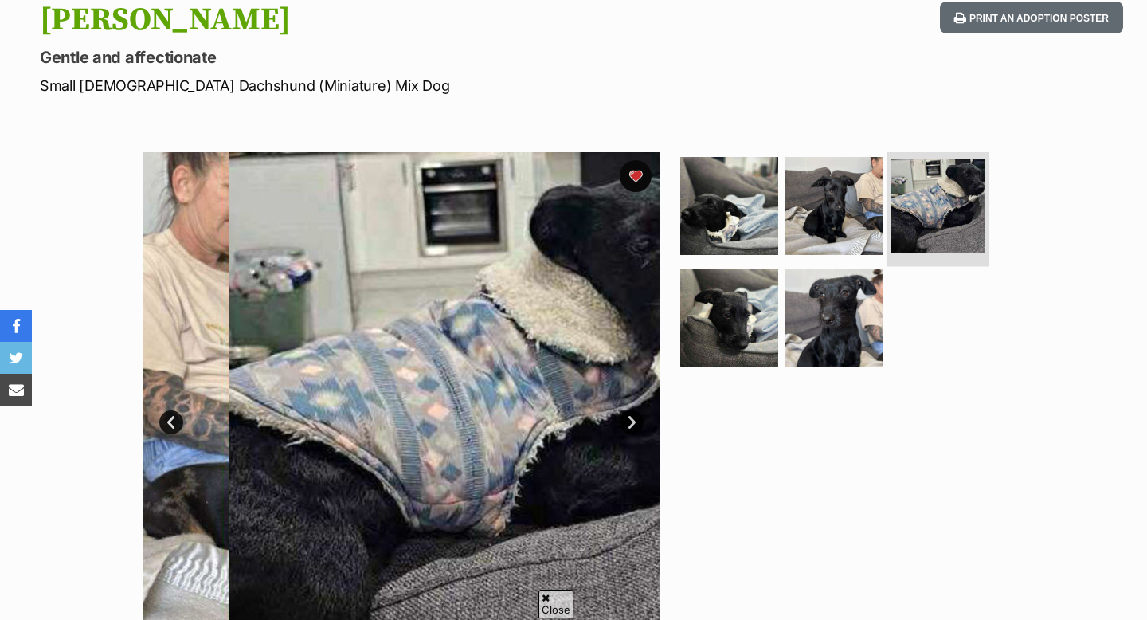
scroll to position [205, 0]
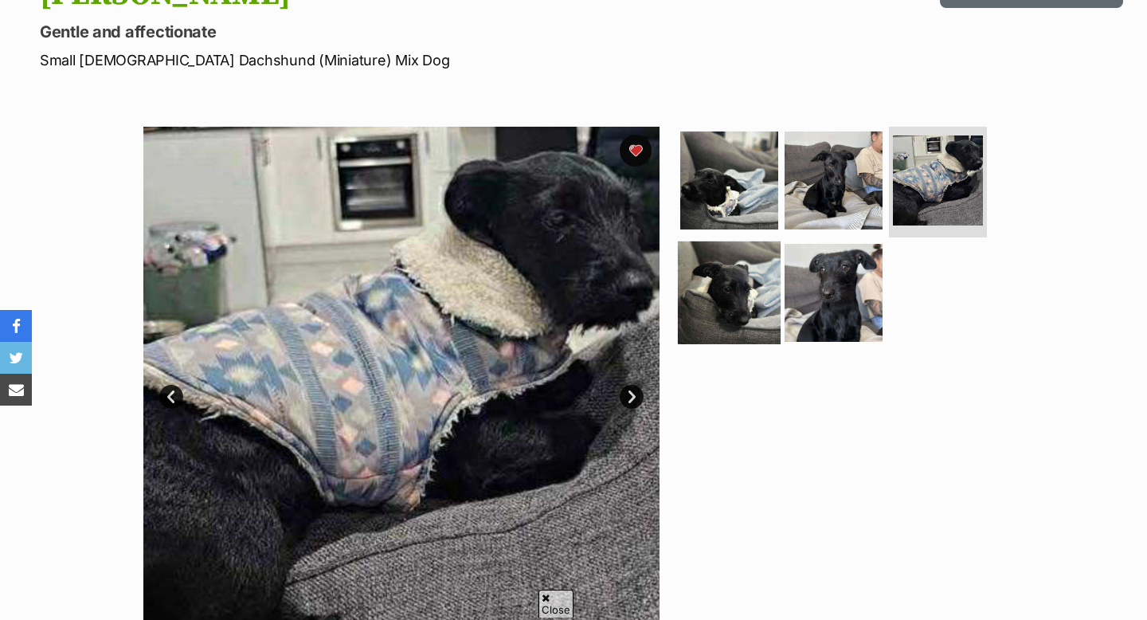
click at [713, 280] on img at bounding box center [729, 292] width 103 height 103
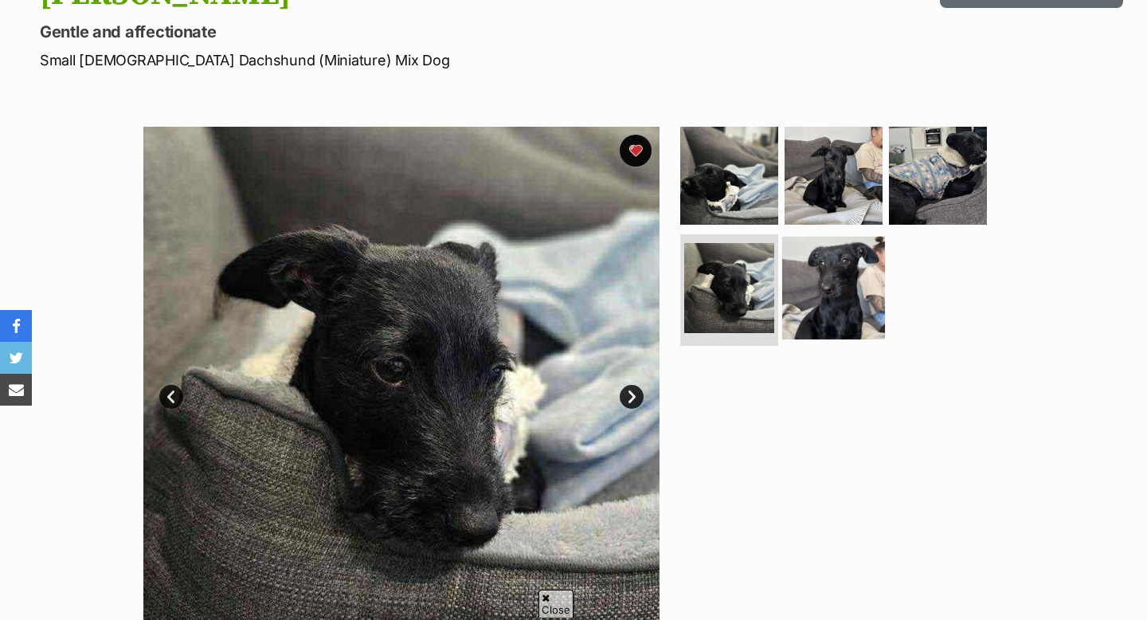
click at [824, 289] on img at bounding box center [833, 288] width 103 height 103
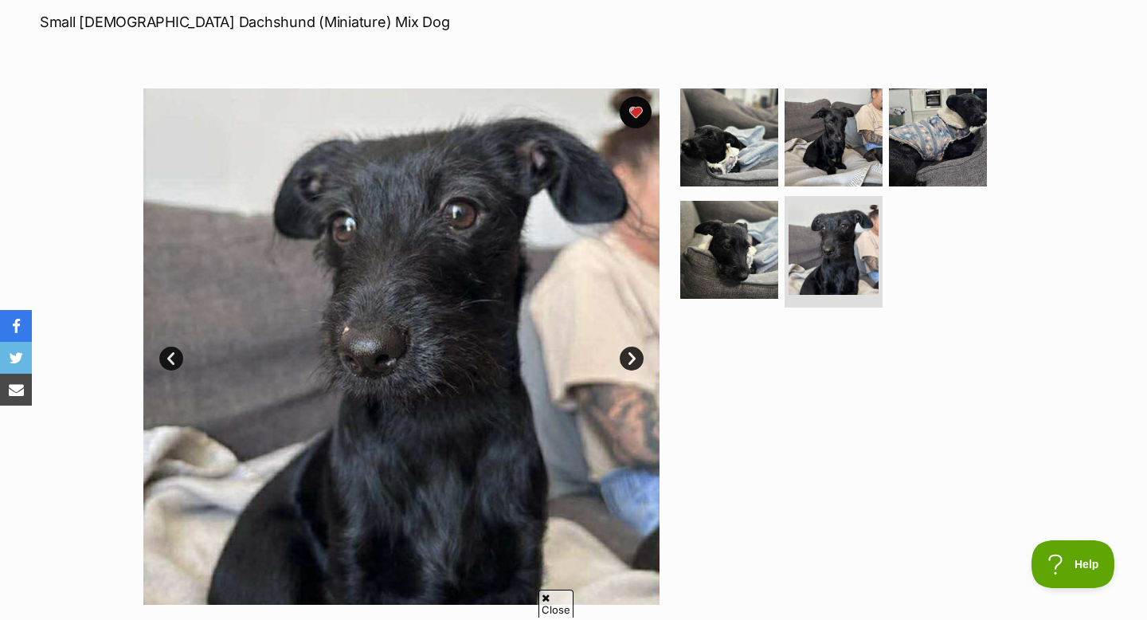
scroll to position [118, 0]
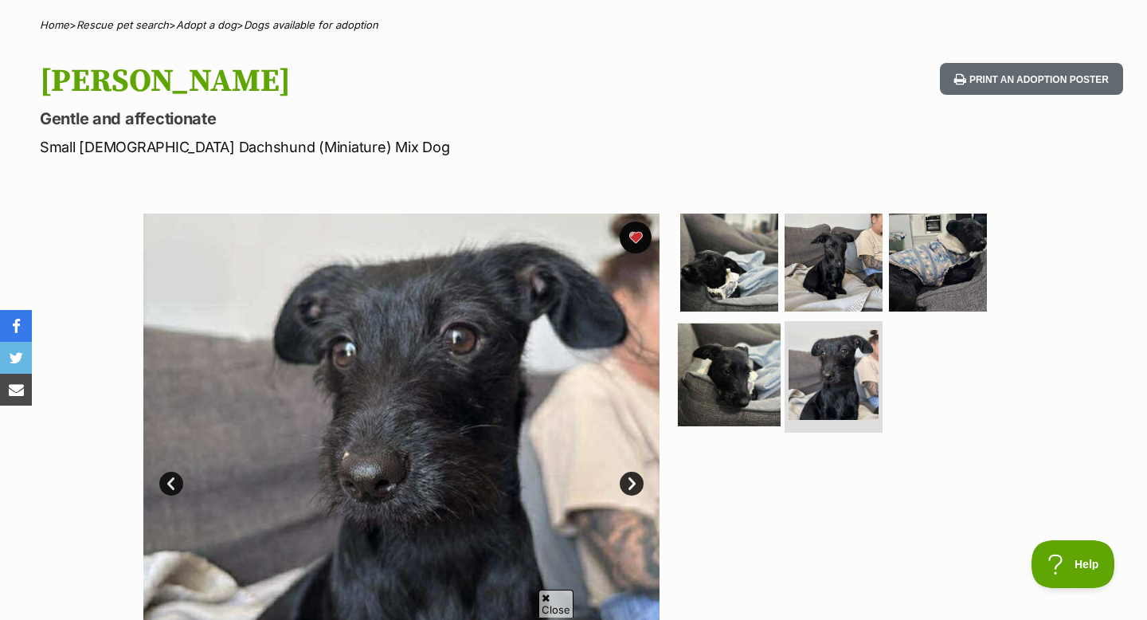
click at [744, 381] on img at bounding box center [729, 374] width 103 height 103
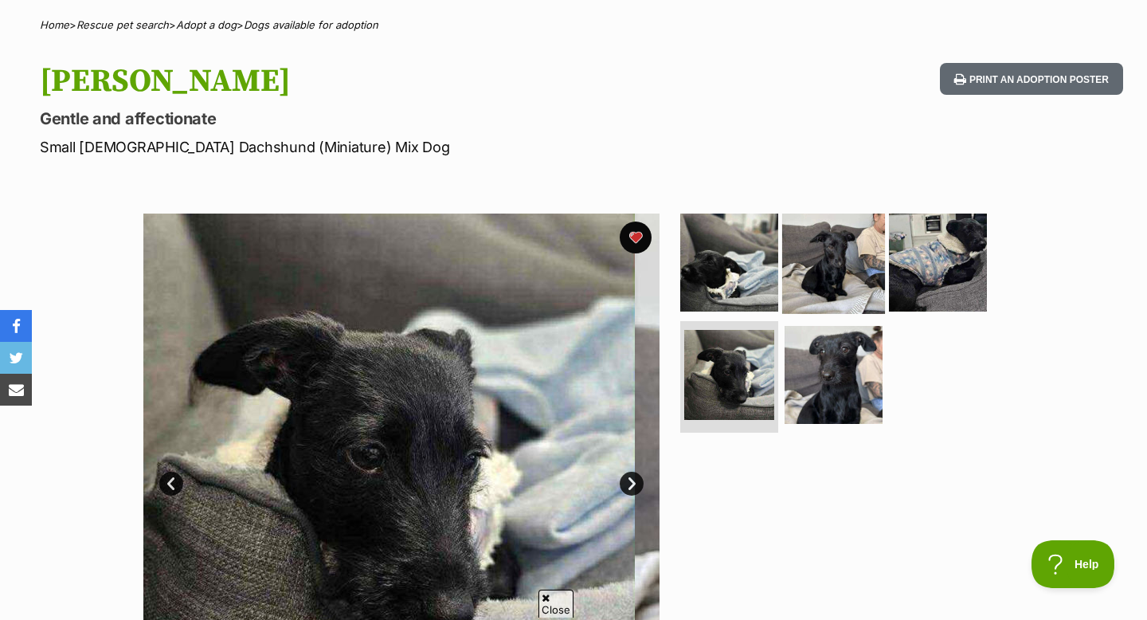
click at [848, 285] on img at bounding box center [833, 261] width 103 height 103
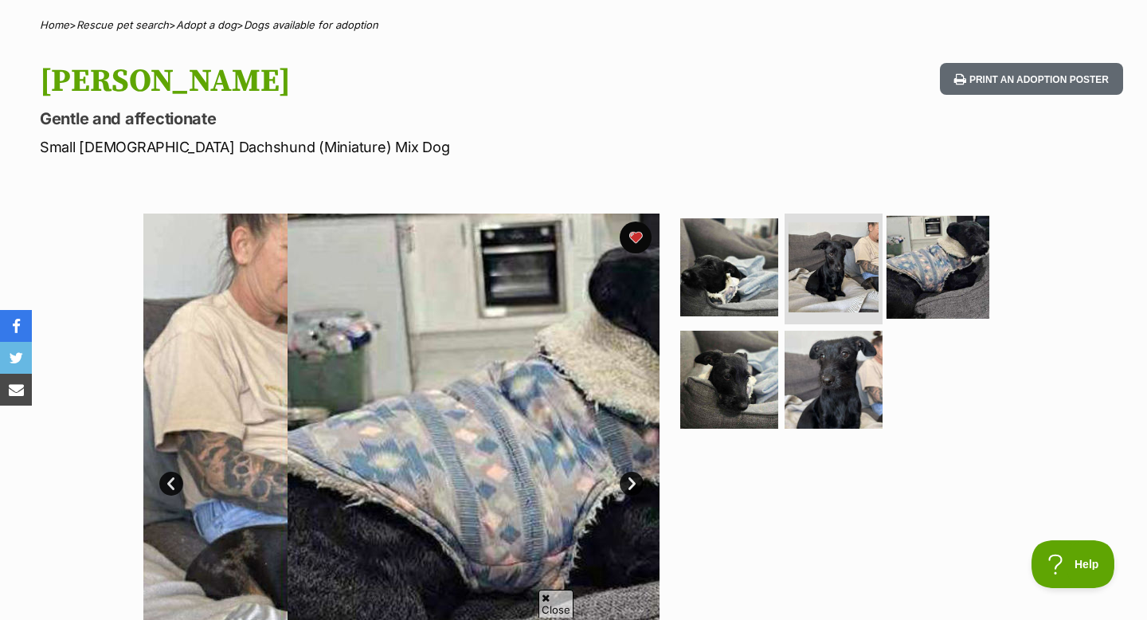
click at [915, 285] on img at bounding box center [938, 266] width 103 height 103
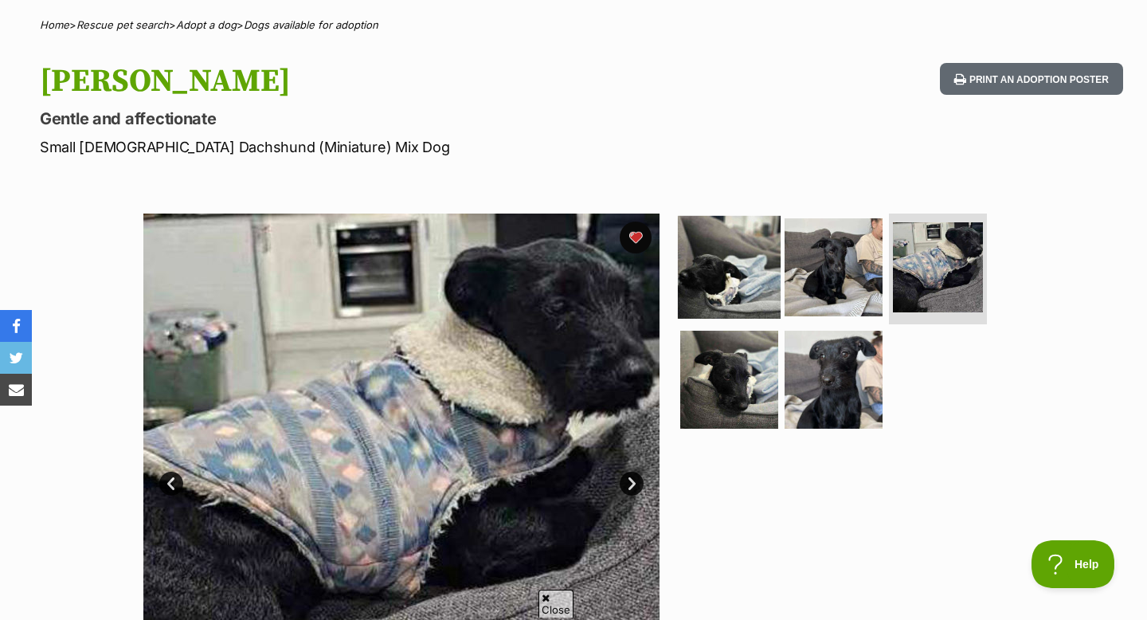
click at [751, 260] on img at bounding box center [729, 266] width 103 height 103
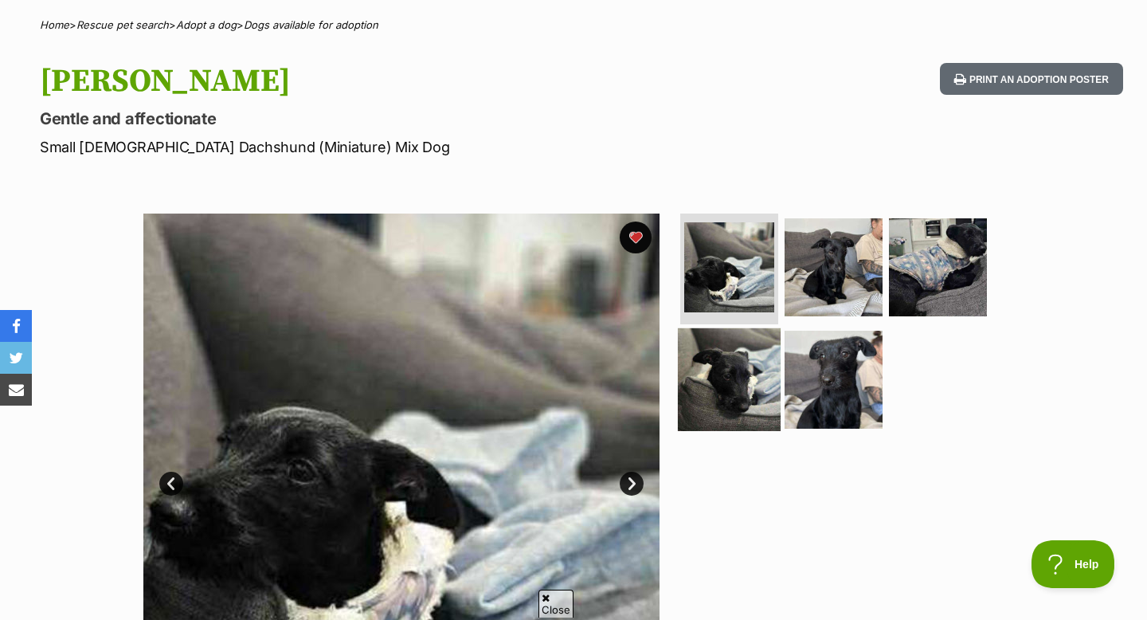
click at [739, 343] on img at bounding box center [729, 379] width 103 height 103
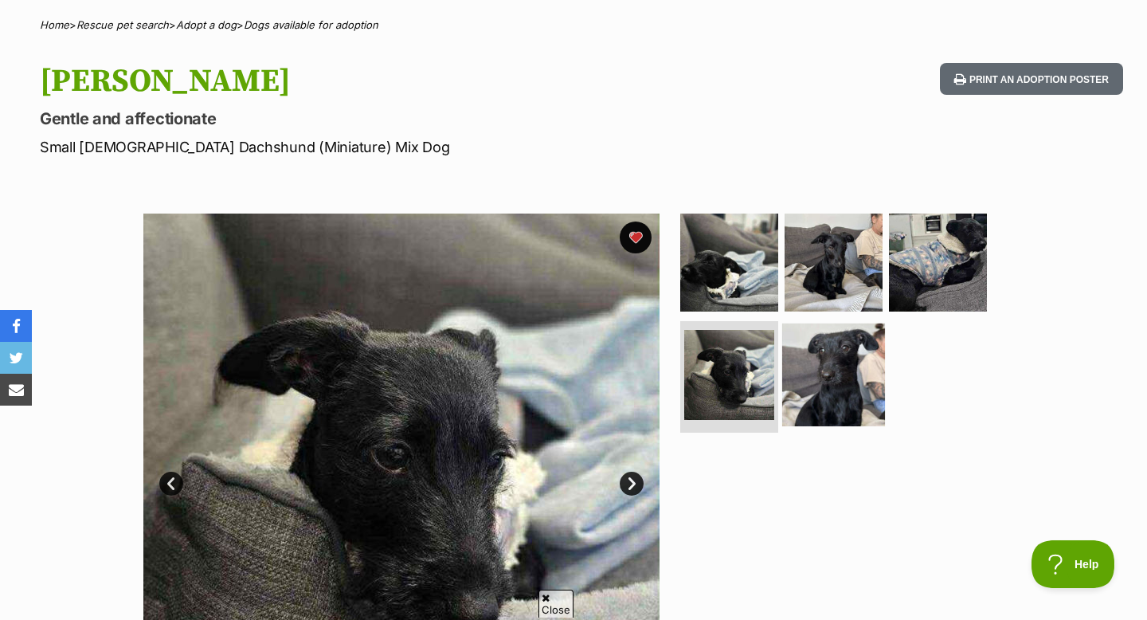
click at [804, 350] on img at bounding box center [833, 374] width 103 height 103
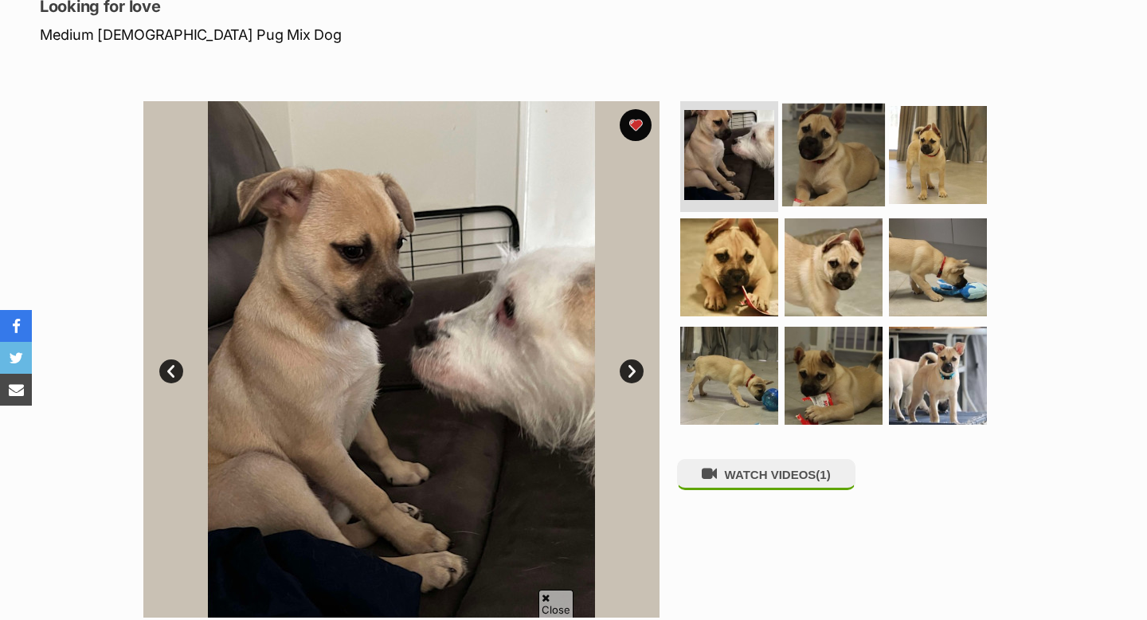
scroll to position [229, 0]
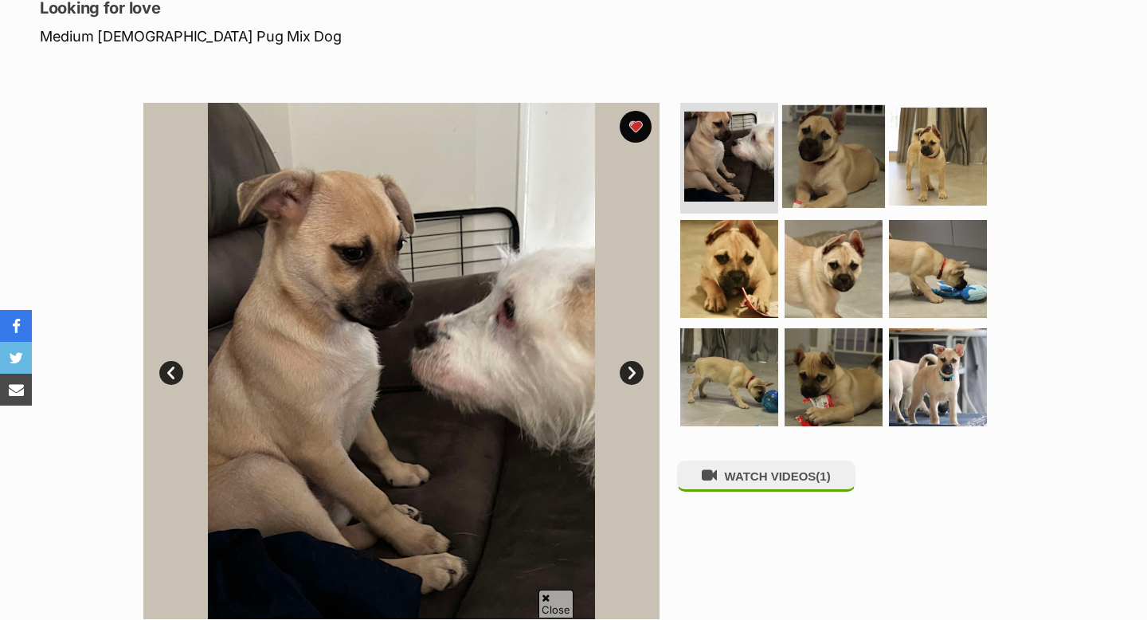
click at [838, 155] on img at bounding box center [833, 155] width 103 height 103
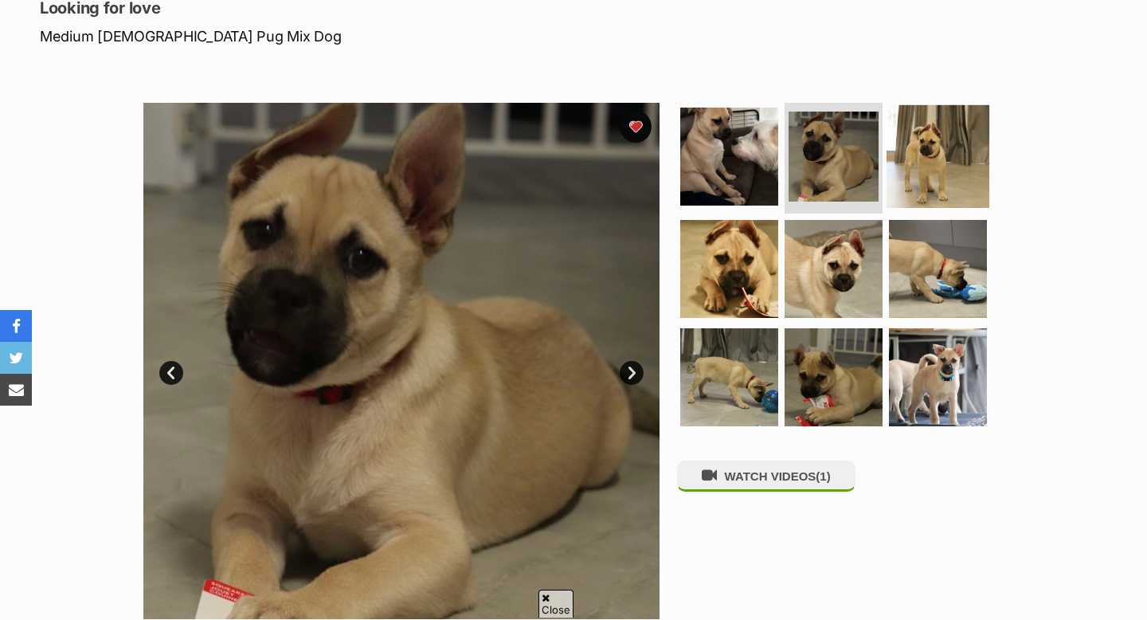
click at [910, 174] on img at bounding box center [938, 155] width 103 height 103
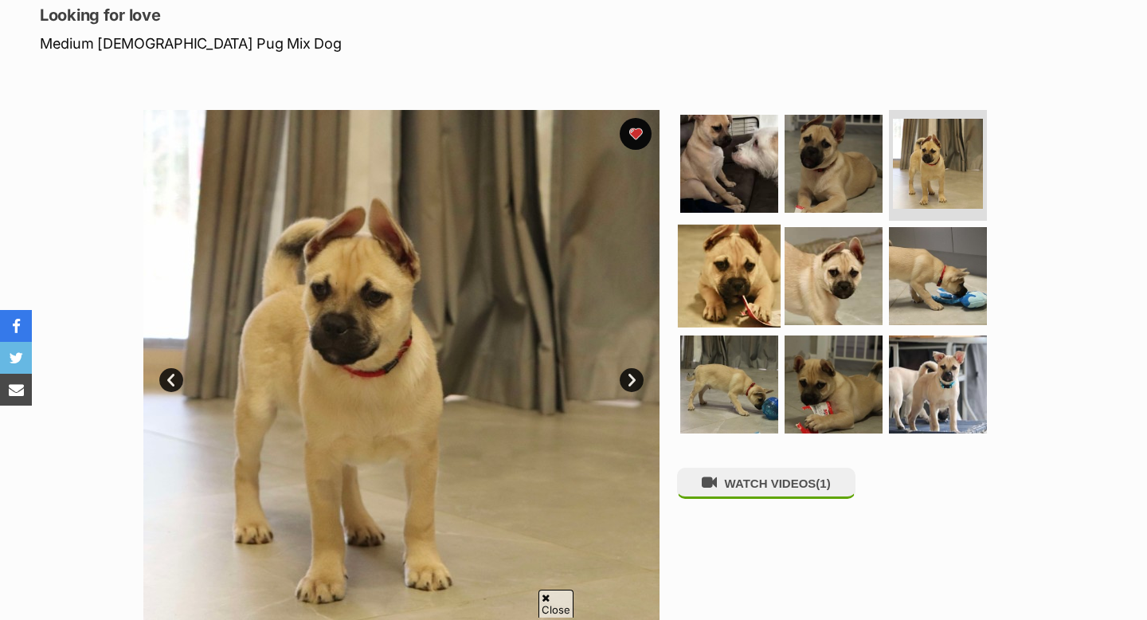
scroll to position [223, 0]
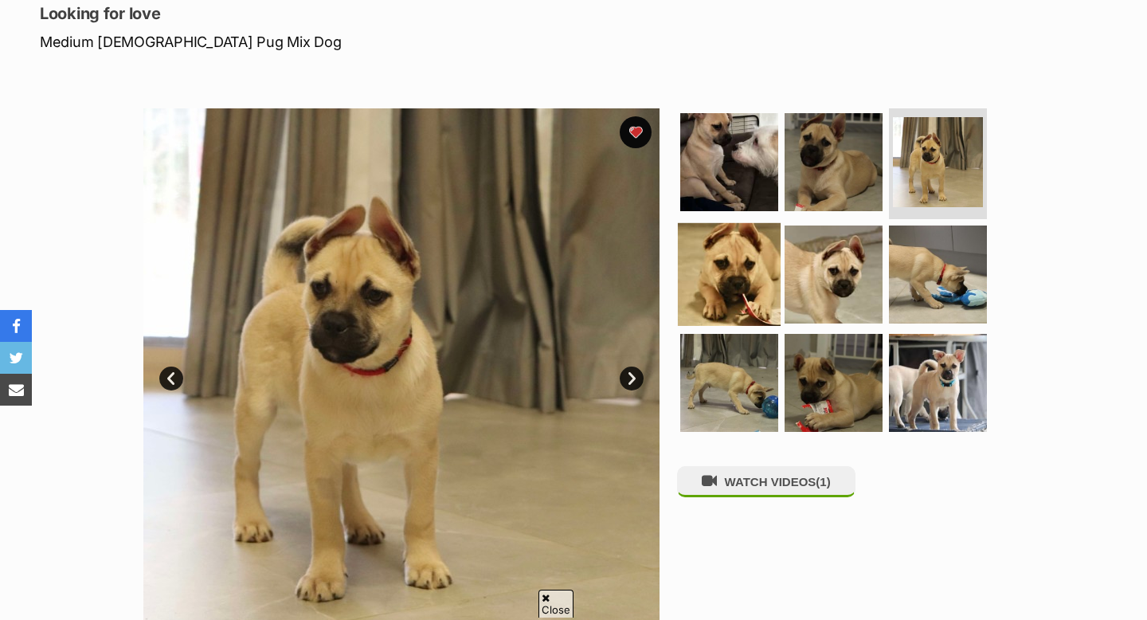
click at [718, 287] on img at bounding box center [729, 274] width 103 height 103
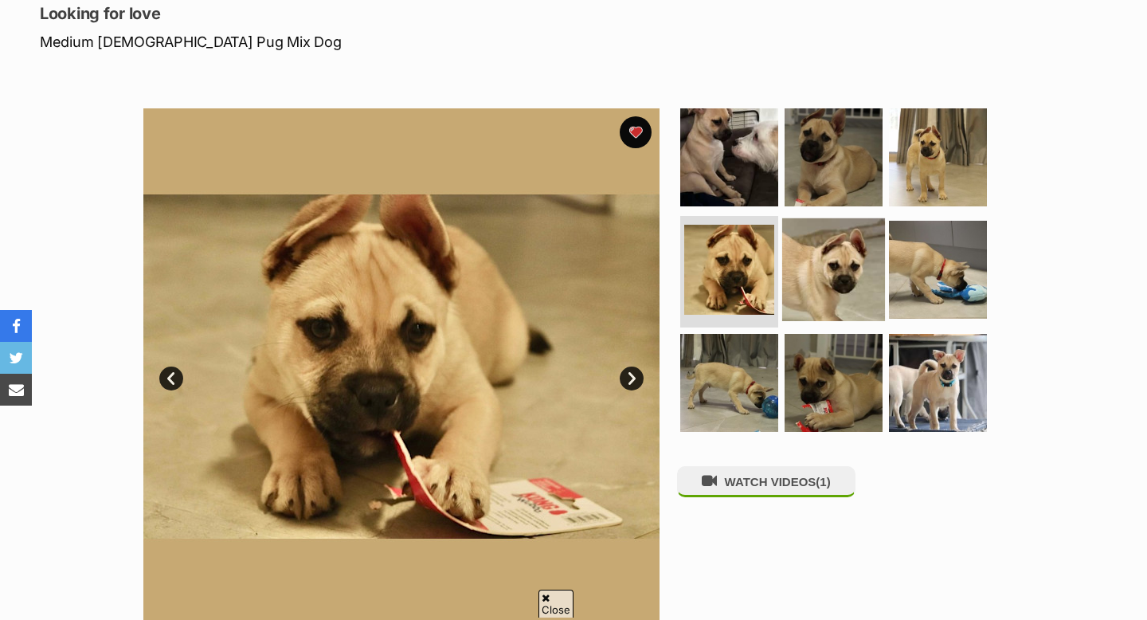
click at [812, 270] on img at bounding box center [833, 269] width 103 height 103
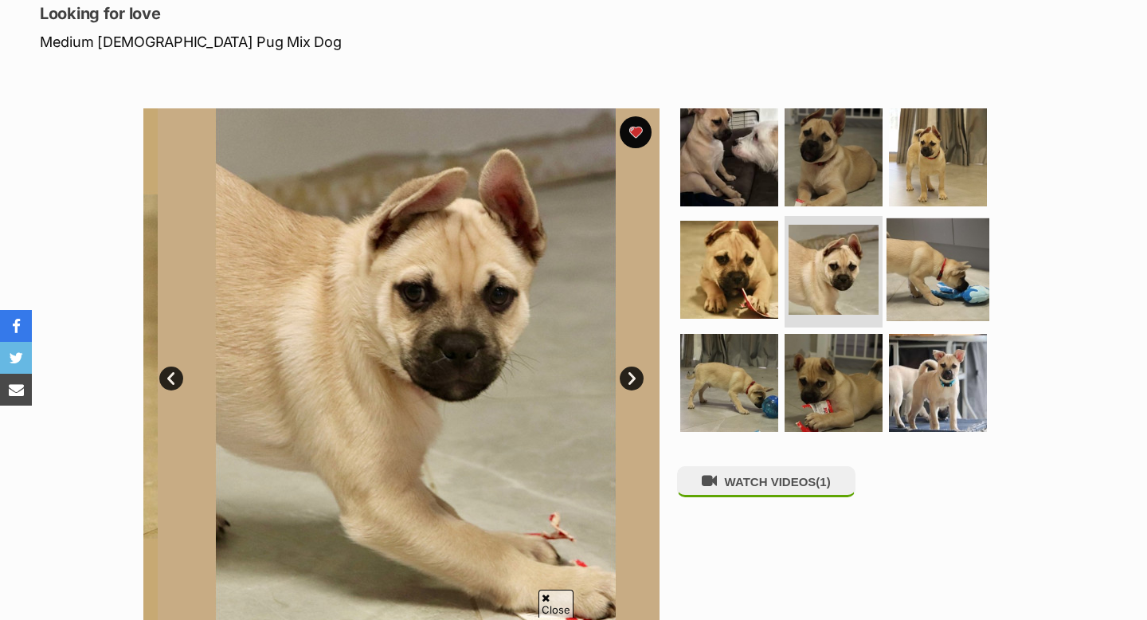
click at [897, 278] on img at bounding box center [938, 269] width 103 height 103
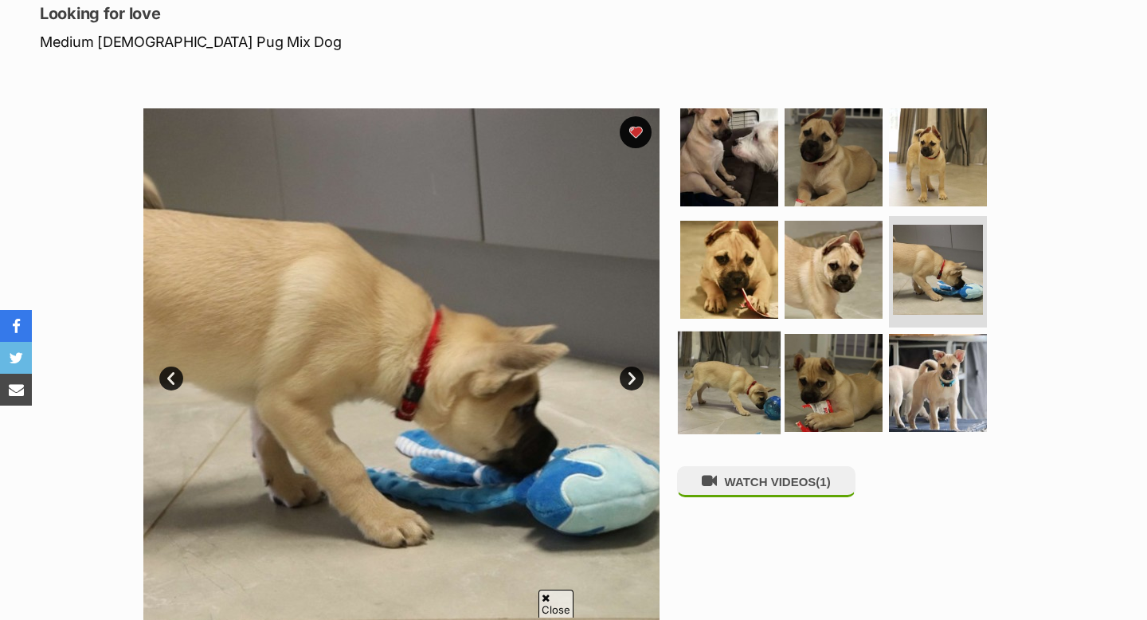
click at [765, 368] on img at bounding box center [729, 382] width 103 height 103
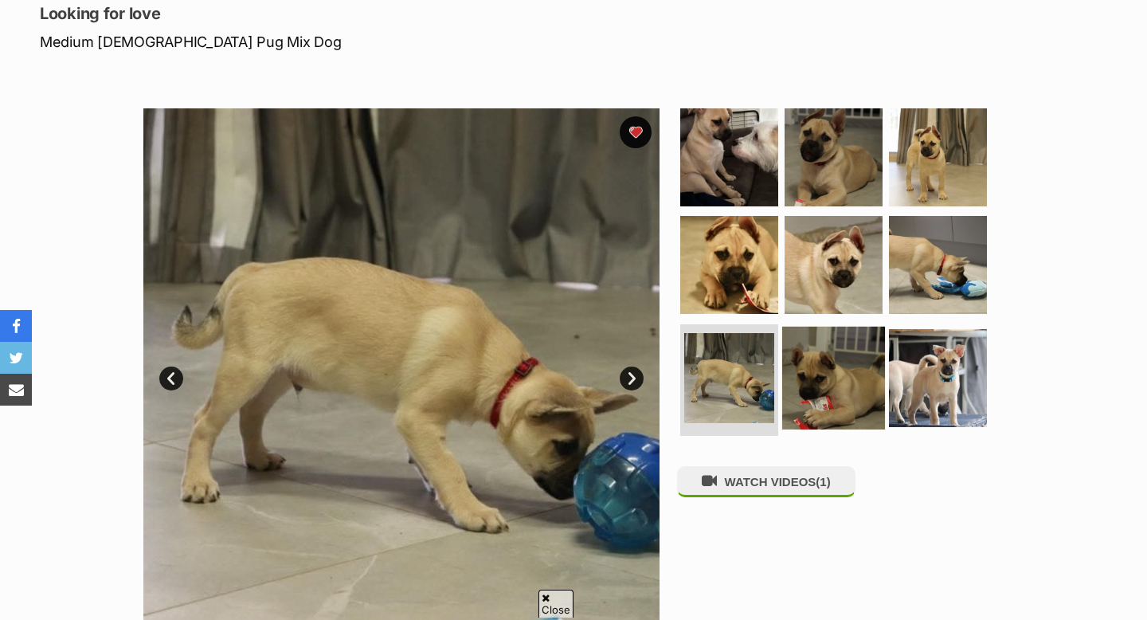
click at [819, 369] on img at bounding box center [833, 378] width 103 height 103
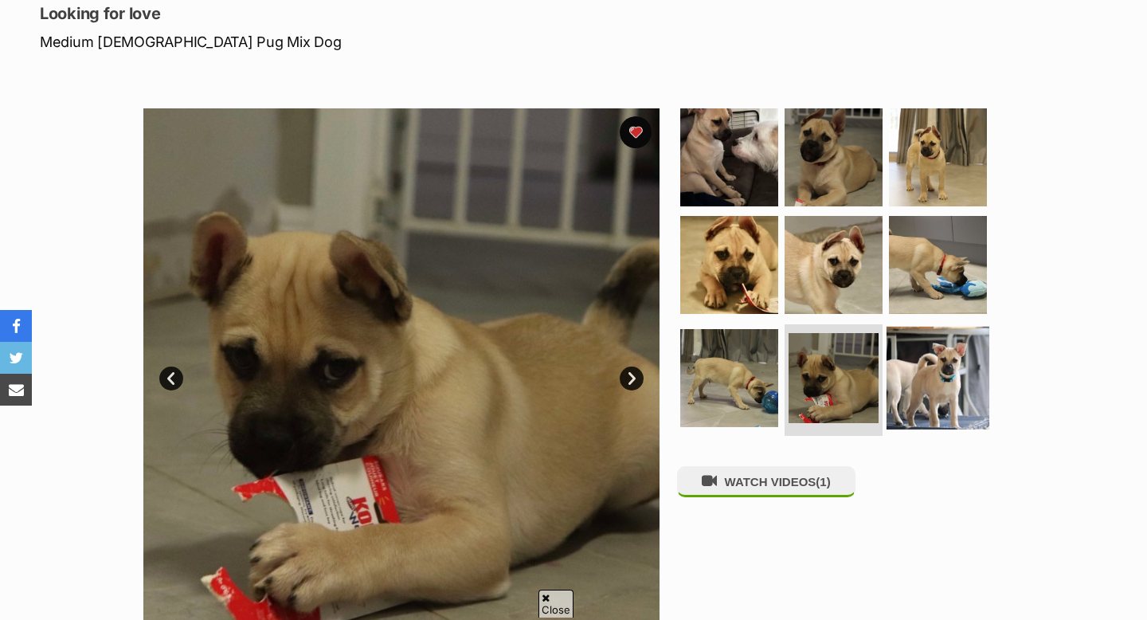
click at [939, 374] on img at bounding box center [938, 378] width 103 height 103
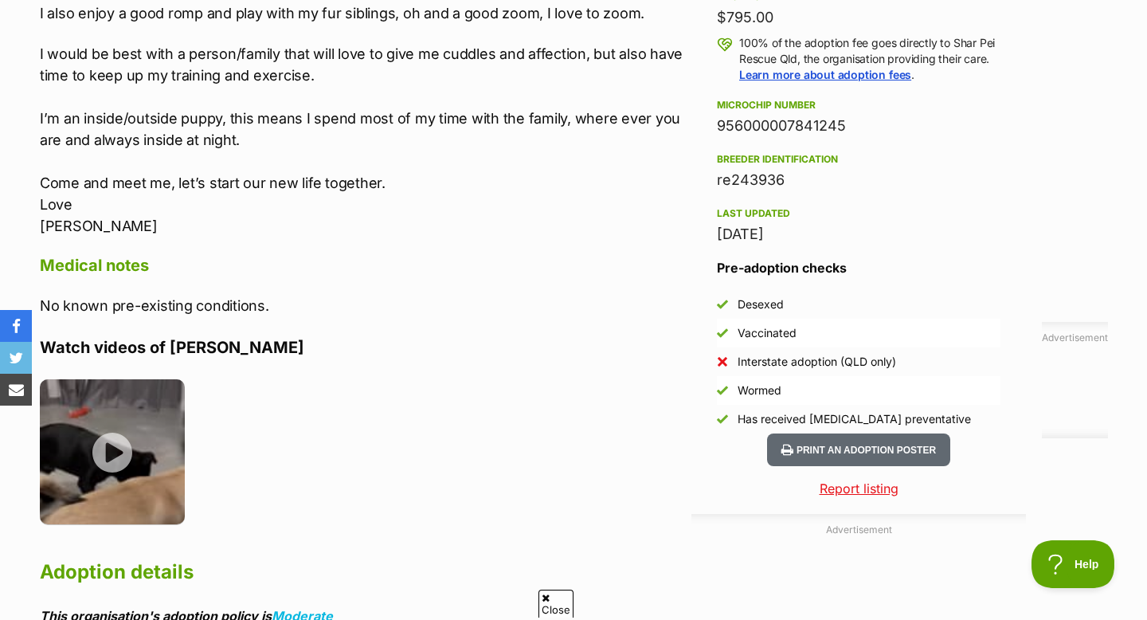
scroll to position [1288, 0]
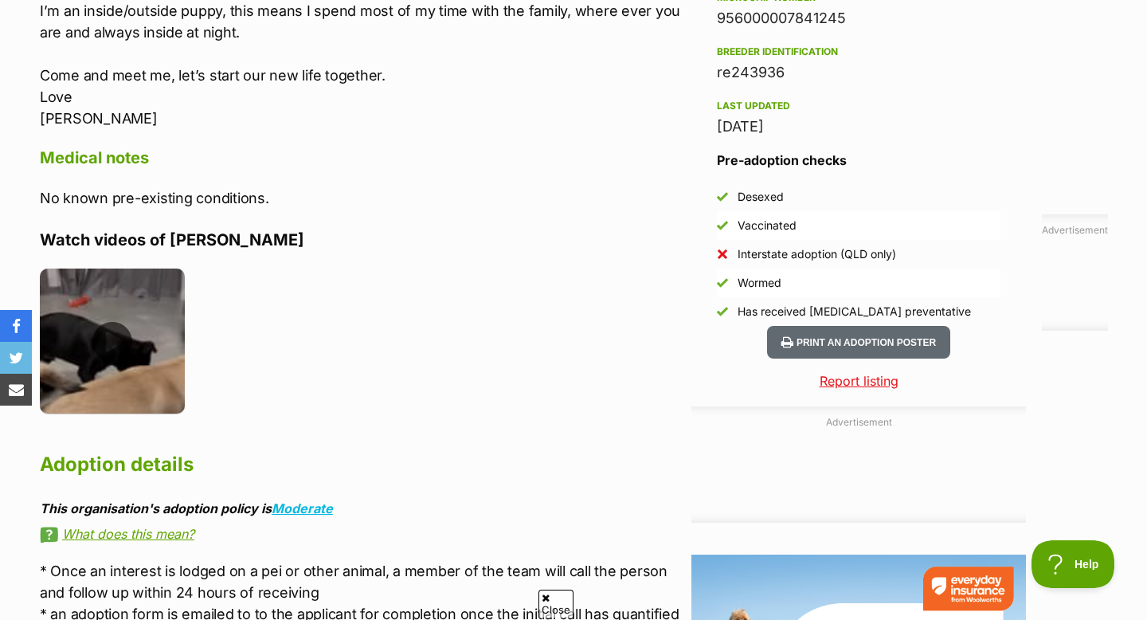
click at [102, 350] on img at bounding box center [112, 340] width 145 height 145
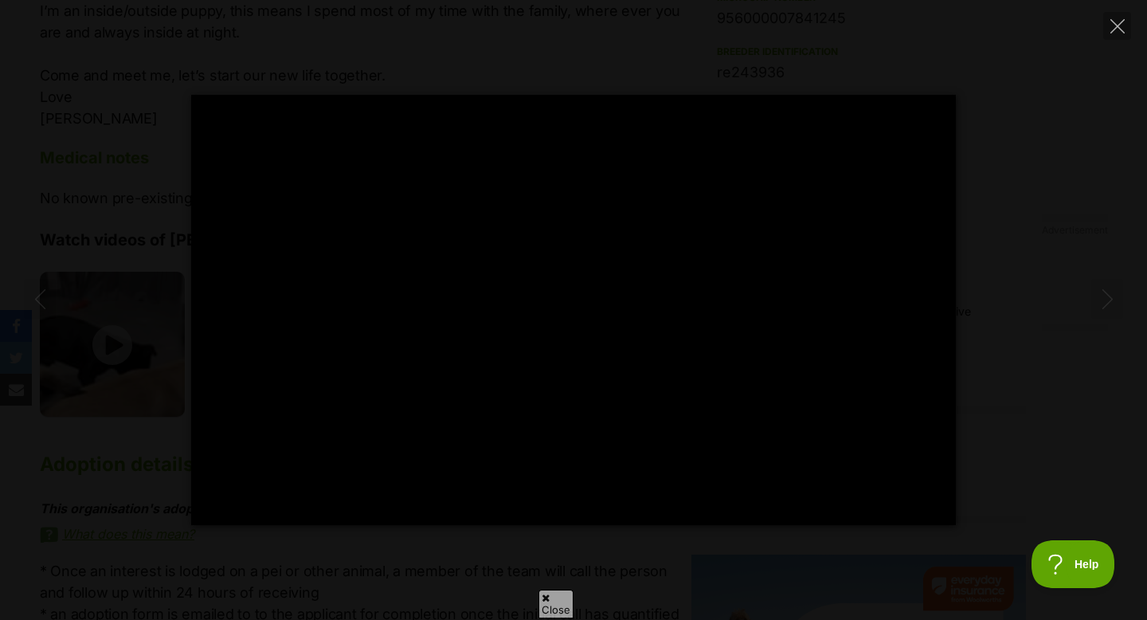
click at [535, 331] on div at bounding box center [573, 310] width 765 height 430
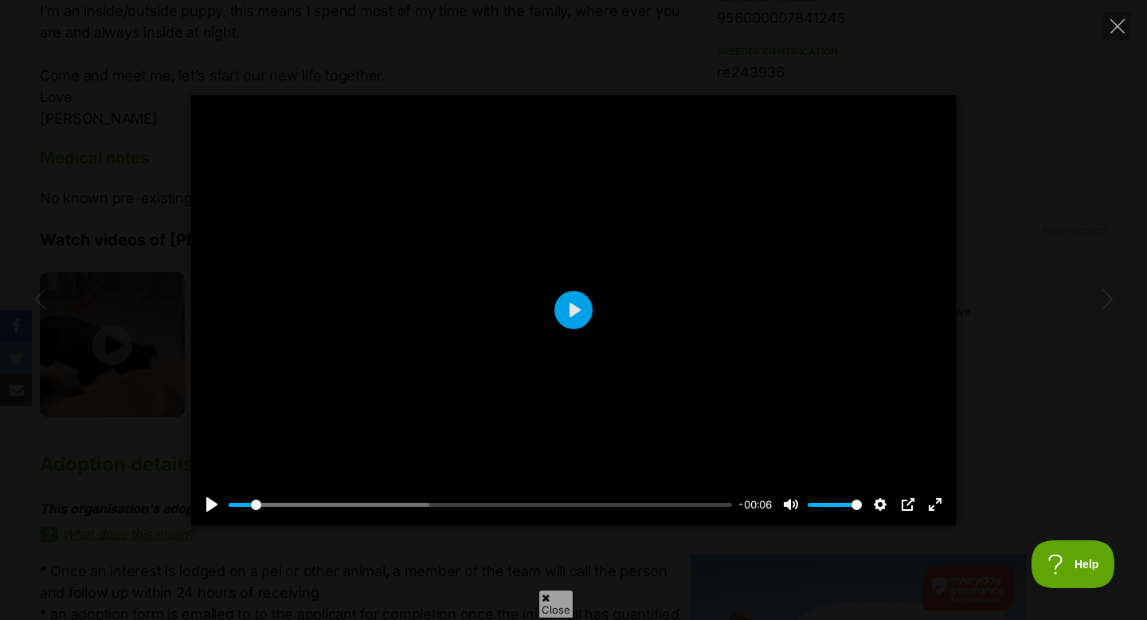
click at [535, 331] on div at bounding box center [573, 310] width 765 height 430
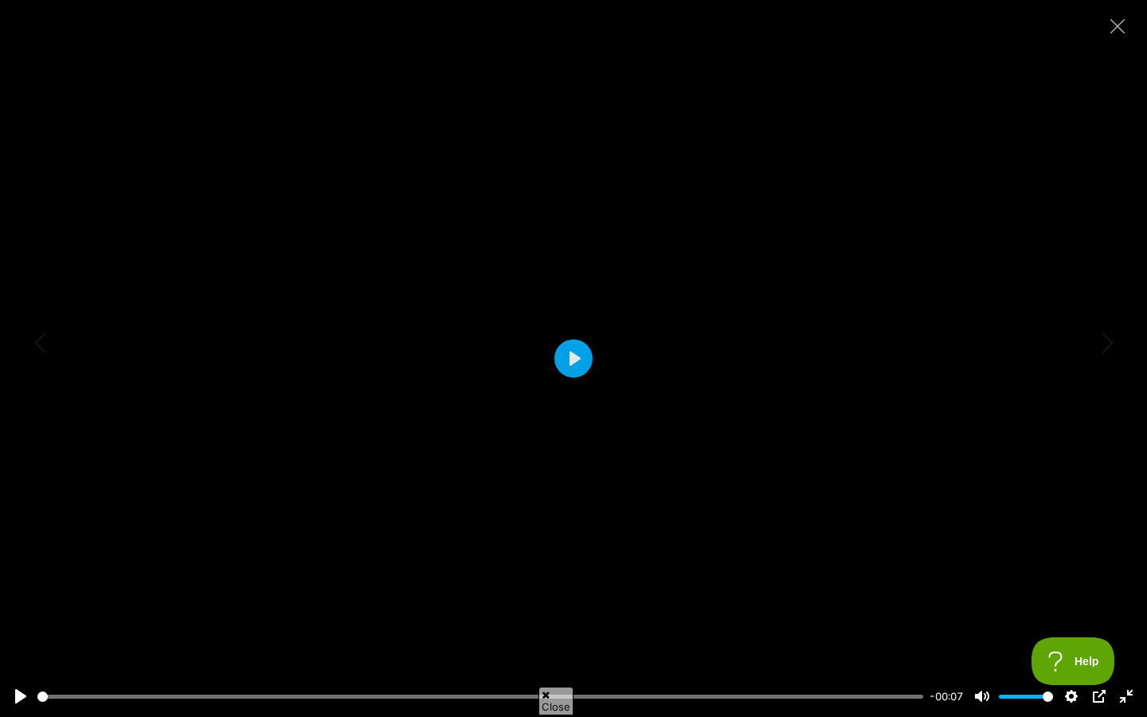
click at [535, 428] on div at bounding box center [573, 358] width 1147 height 717
drag, startPoint x: 535, startPoint y: 331, endPoint x: 536, endPoint y: 427, distance: 96.4
click at [535, 427] on div at bounding box center [573, 358] width 1147 height 717
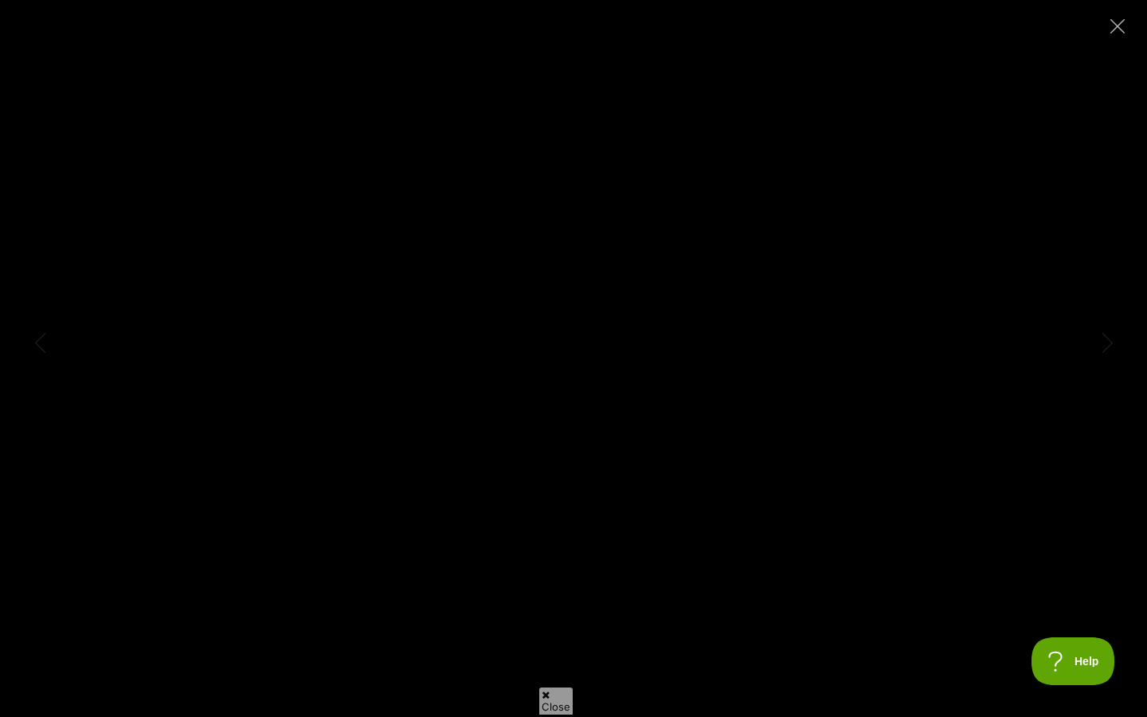
type input "100"
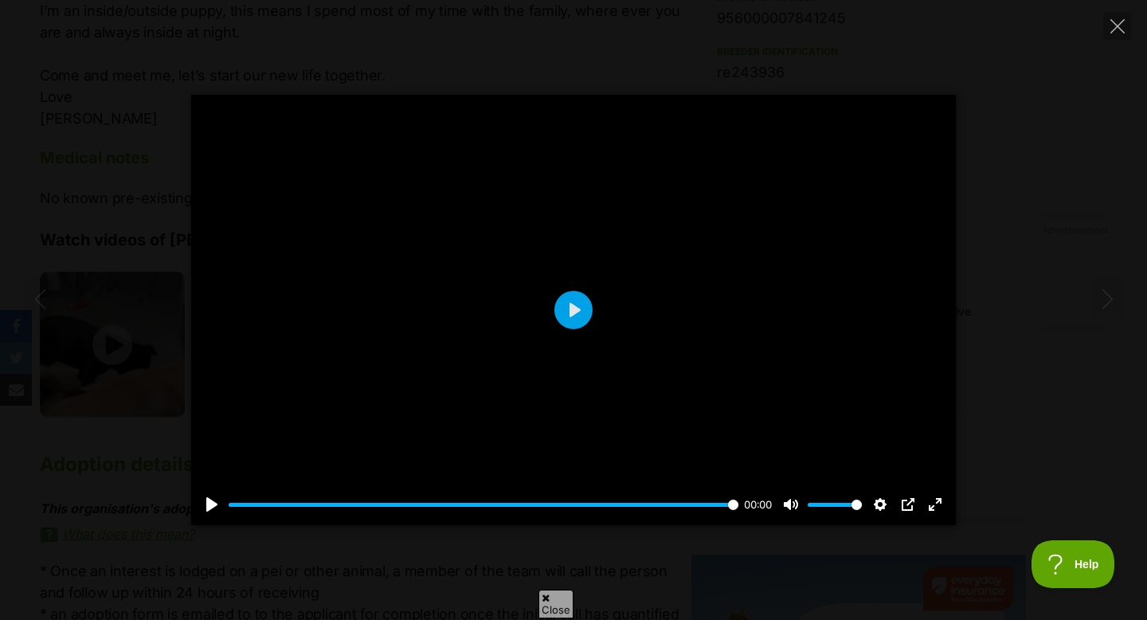
click at [2, 213] on div "Pause Play % buffered 00:00 00:00 Unmute Mute Disable captions Enable captions …" at bounding box center [573, 310] width 1147 height 430
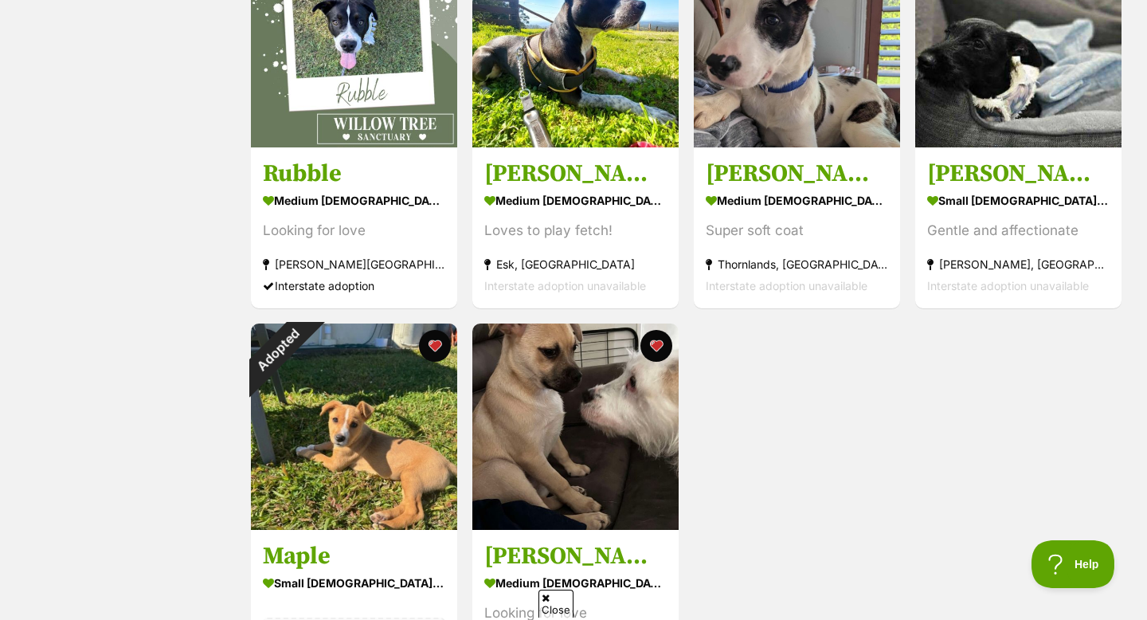
scroll to position [1155, 0]
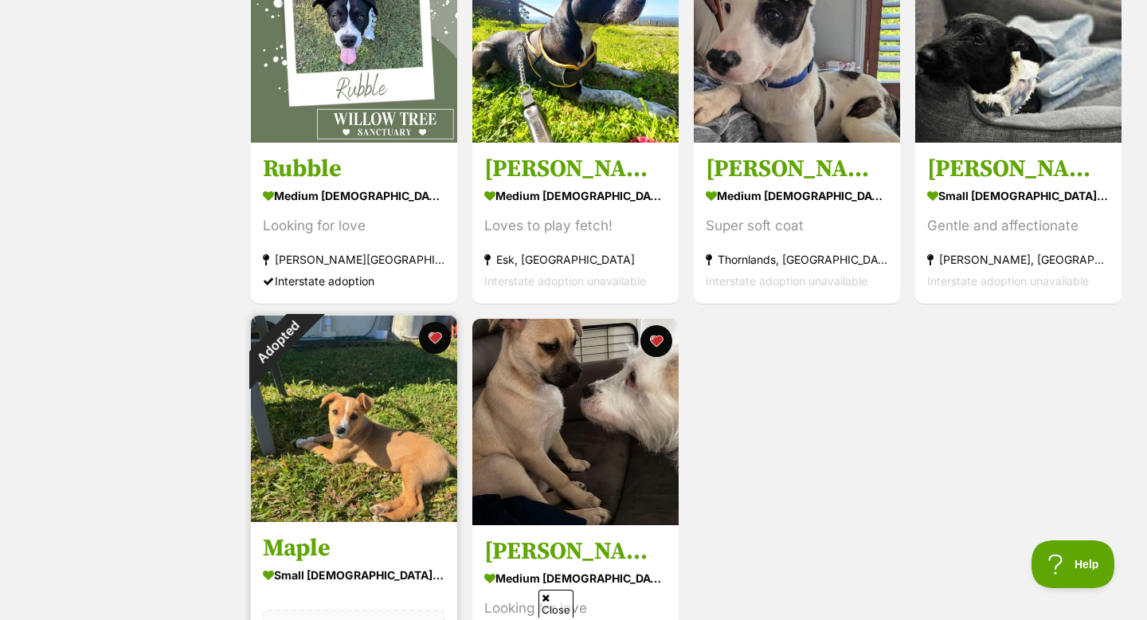
click at [305, 340] on img at bounding box center [354, 418] width 206 height 206
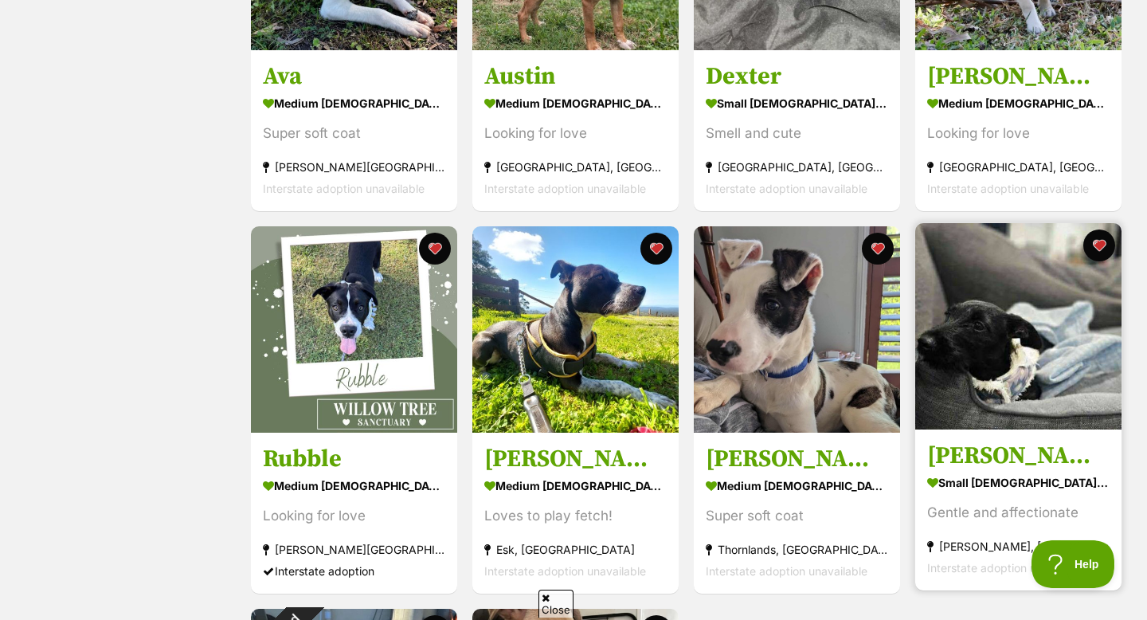
scroll to position [860, 0]
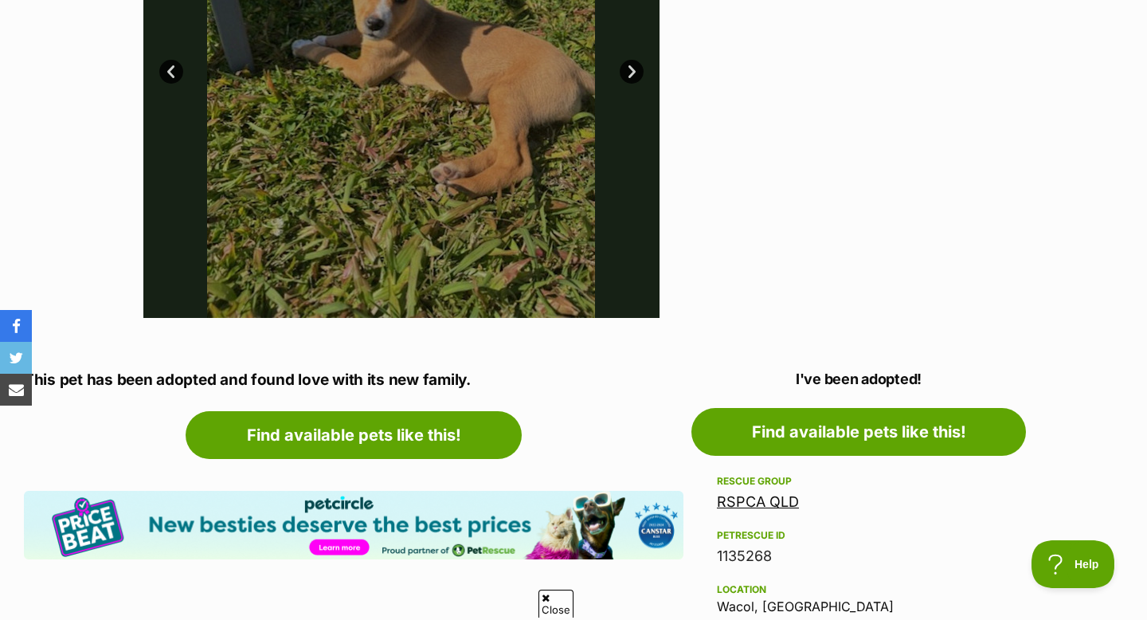
scroll to position [240, 0]
